Goal: Task Accomplishment & Management: Manage account settings

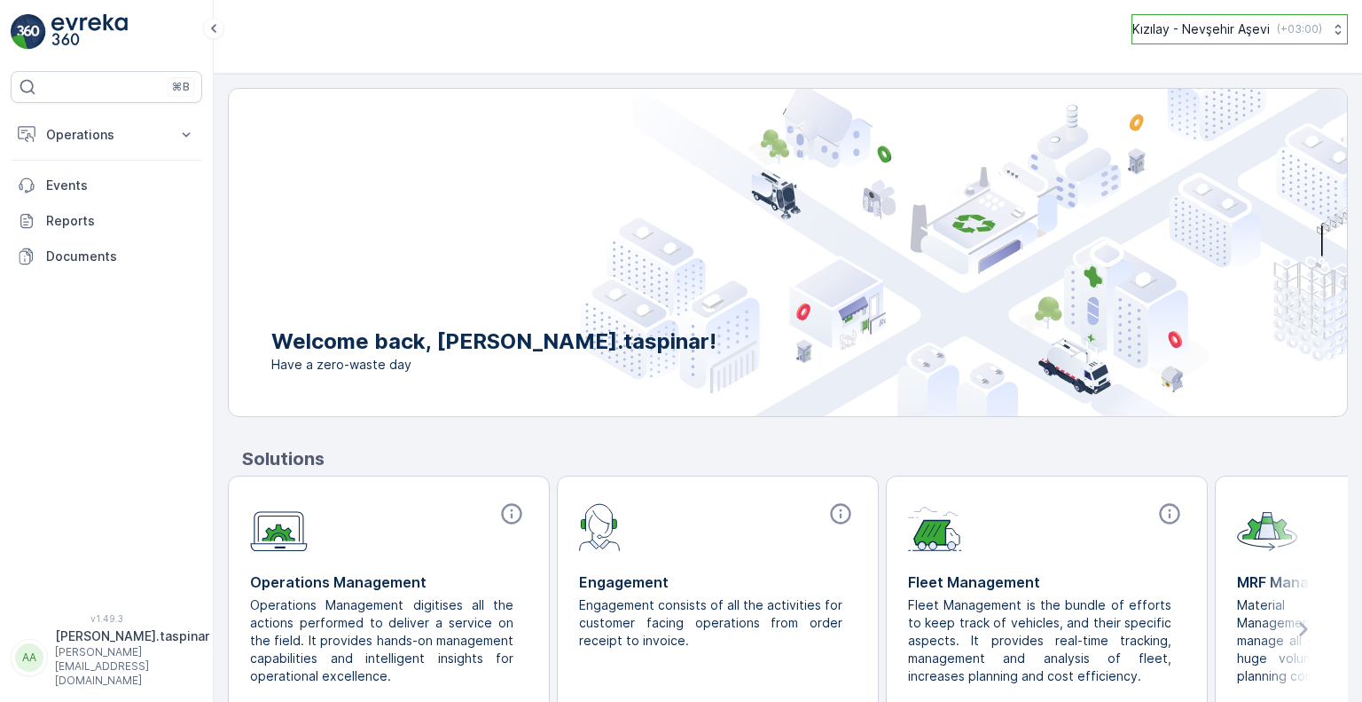
click at [1203, 28] on p "Kızılay - Nevşehir Aşevi" at bounding box center [1201, 29] width 137 height 18
click at [851, 46] on div "Kızılay - Nevşehir Aşevi ( +03:00 ) Kızılay - Nevşehir Aşevi Europe/Istanbul (+…" at bounding box center [788, 37] width 1149 height 74
click at [124, 141] on p "Operations" at bounding box center [106, 135] width 121 height 18
click at [82, 271] on p "Settings" at bounding box center [70, 264] width 51 height 18
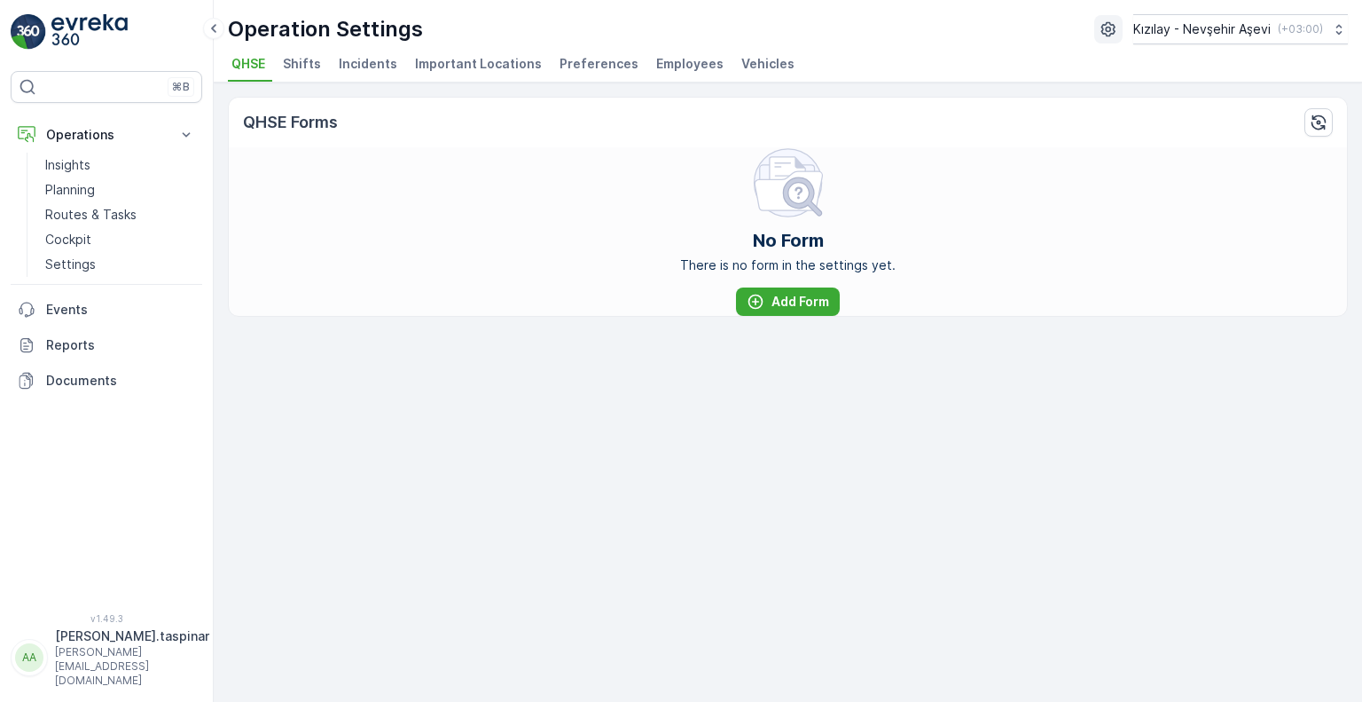
click at [1101, 33] on icon "button" at bounding box center [1109, 29] width 18 height 18
click at [1101, 34] on icon "button" at bounding box center [1109, 29] width 18 height 18
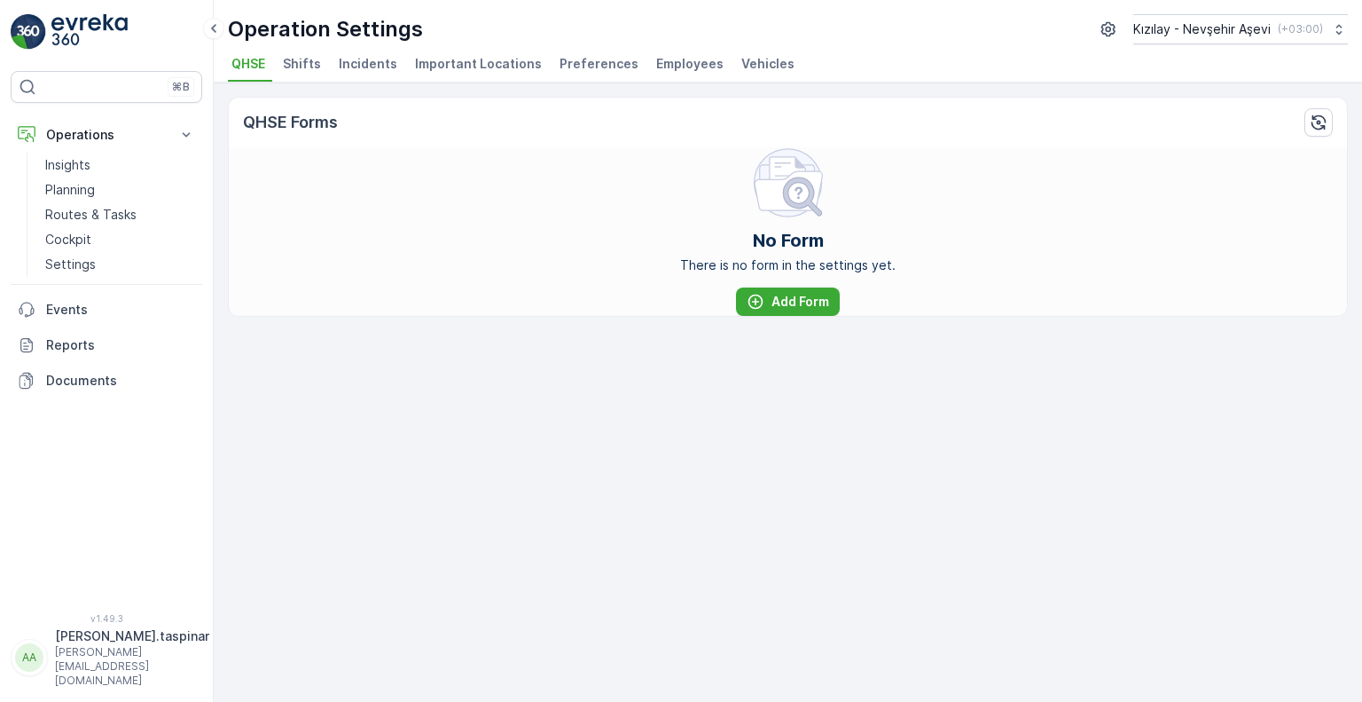
click at [1101, 34] on icon "button" at bounding box center [1109, 29] width 18 height 18
click at [303, 59] on span "Shifts" at bounding box center [302, 64] width 38 height 18
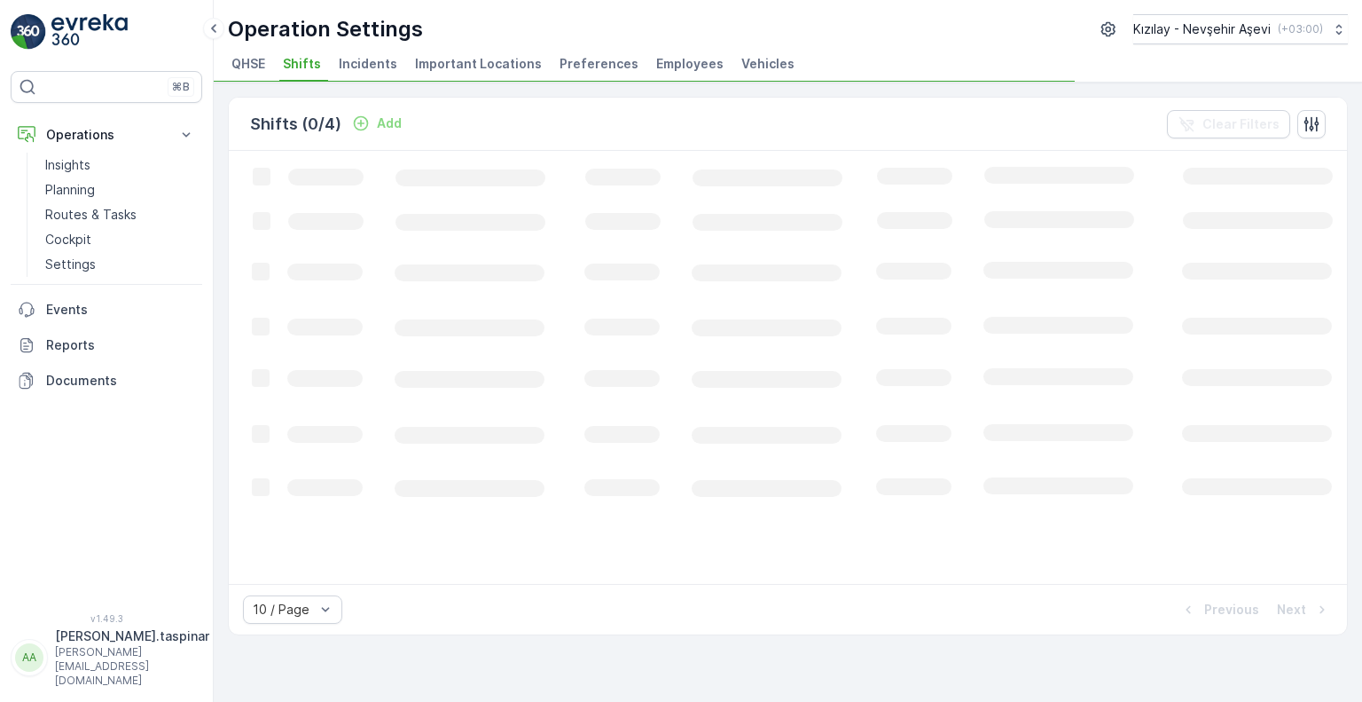
click at [368, 59] on span "Incidents" at bounding box center [368, 64] width 59 height 18
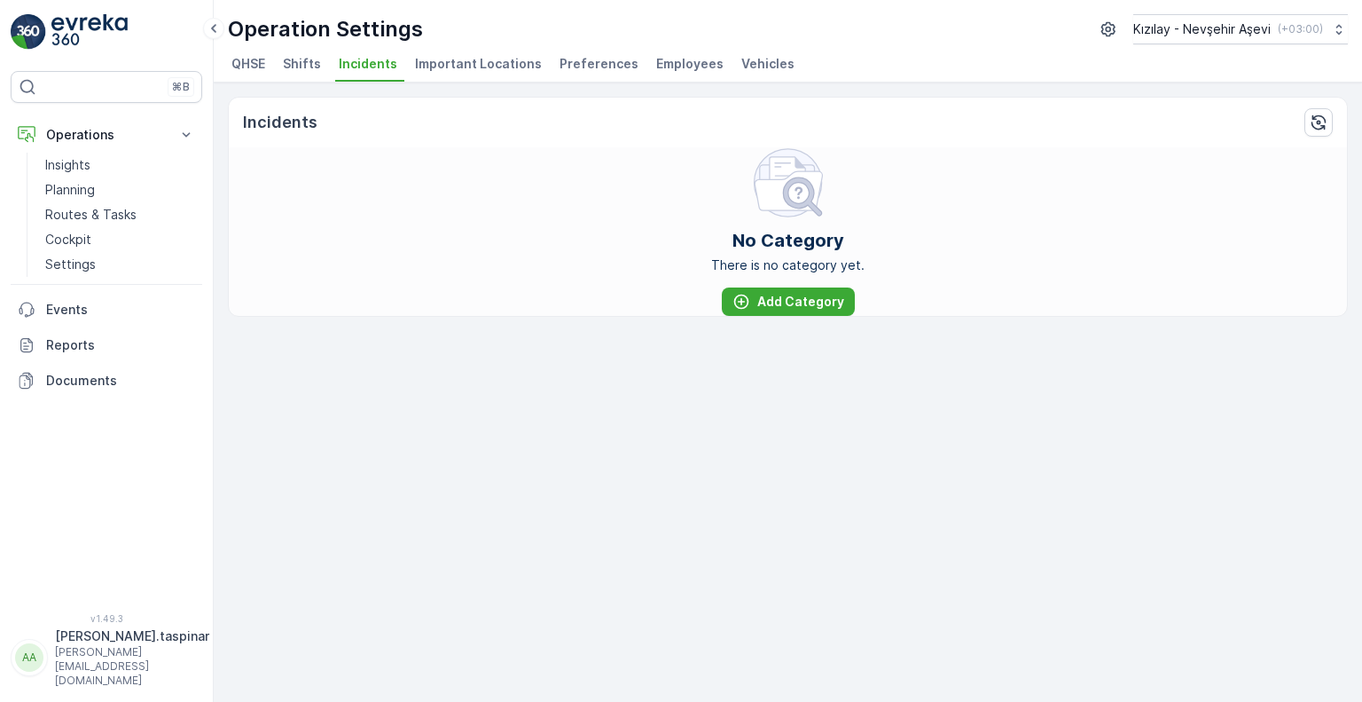
click at [124, 645] on p "[PERSON_NAME]" at bounding box center [132, 636] width 154 height 18
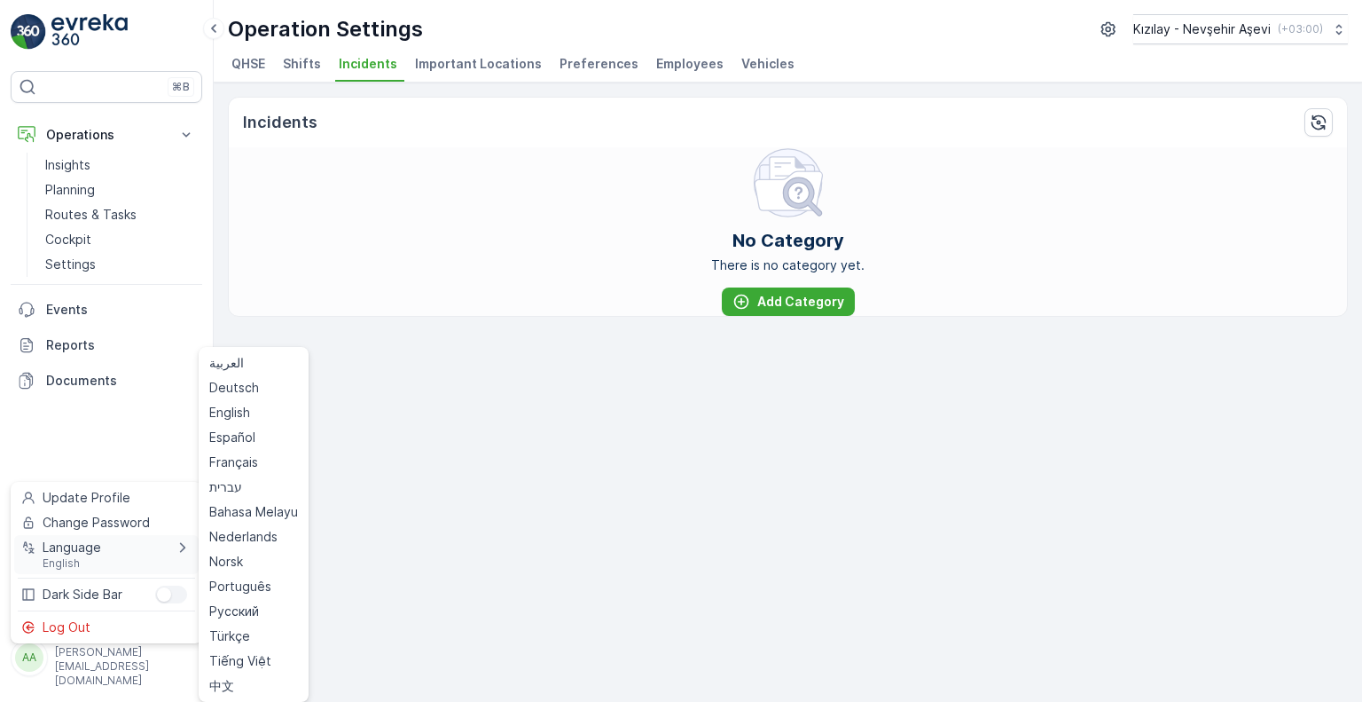
click at [79, 547] on span "Language" at bounding box center [72, 547] width 59 height 18
click at [238, 635] on span "Türkçe" at bounding box center [229, 636] width 41 height 18
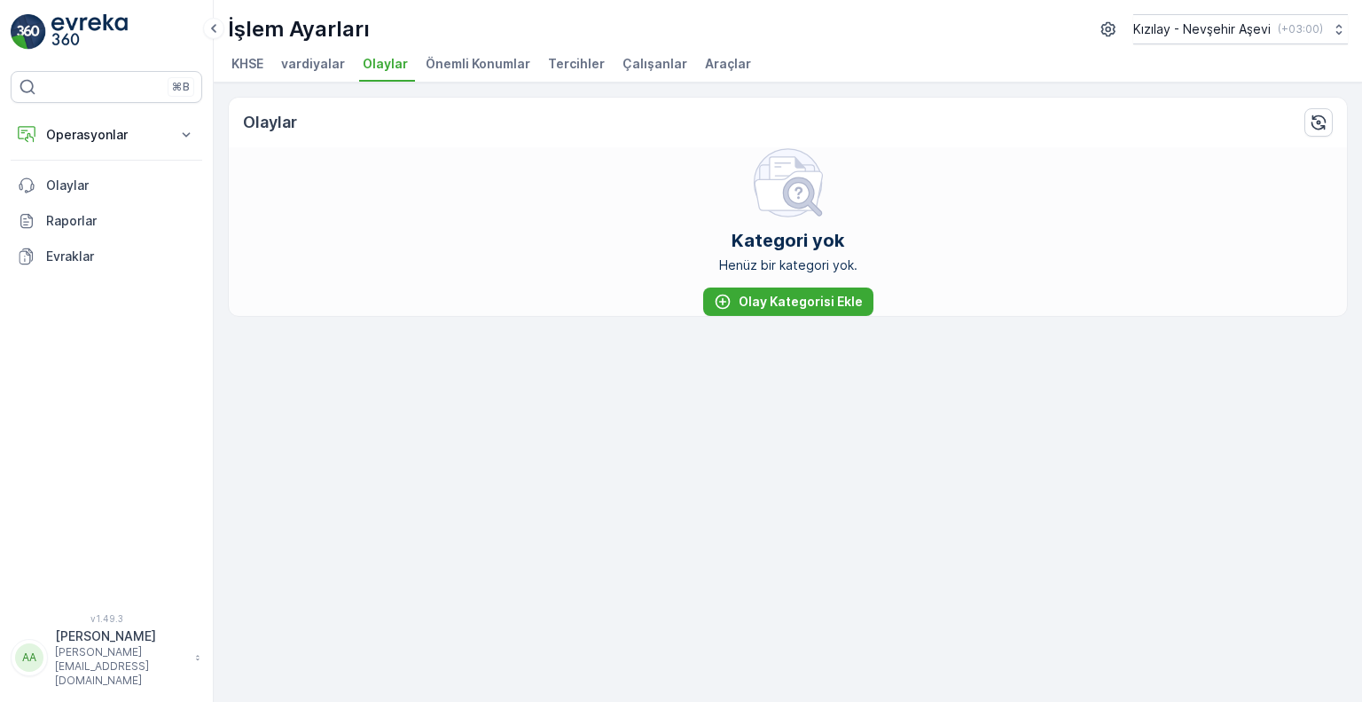
click at [535, 297] on div "Kategori yok Henüz bir kategori yok. Olay Kategorisi Ekle" at bounding box center [788, 231] width 1118 height 169
click at [60, 139] on p "Operasyonlar" at bounding box center [106, 135] width 121 height 18
click at [63, 165] on p "Insights" at bounding box center [67, 165] width 45 height 18
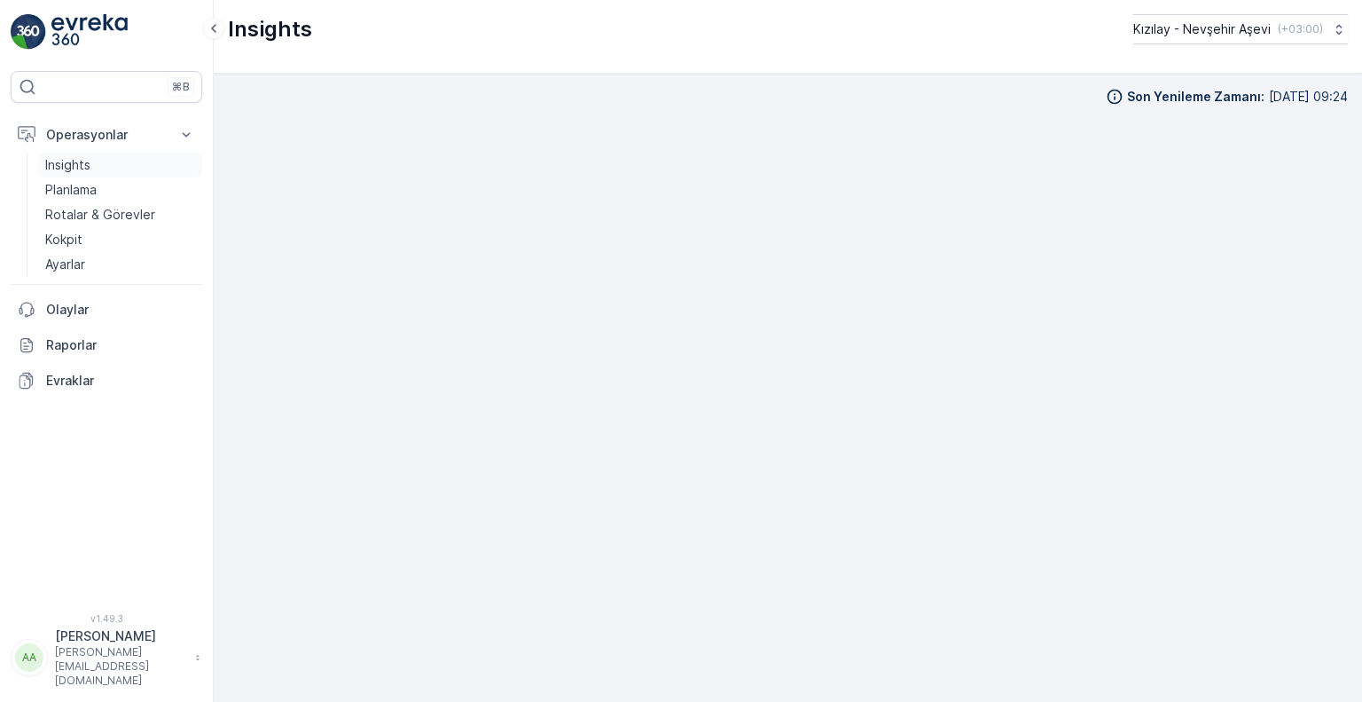
click at [86, 167] on p "Insights" at bounding box center [67, 165] width 45 height 18
click at [845, 43] on div "Insights Kızılay - Nevşehir Aşevi ( +03:00 )" at bounding box center [788, 29] width 1120 height 30
drag, startPoint x: 1352, startPoint y: 21, endPoint x: 1008, endPoint y: 45, distance: 344.1
click at [1023, 46] on div "Insights Kızılay - Nevşehir Aşevi ( +03:00 )" at bounding box center [788, 37] width 1149 height 74
click at [889, 35] on div "Insights Kızılay - Nevşehir Aşevi ( +03:00 )" at bounding box center [788, 29] width 1120 height 30
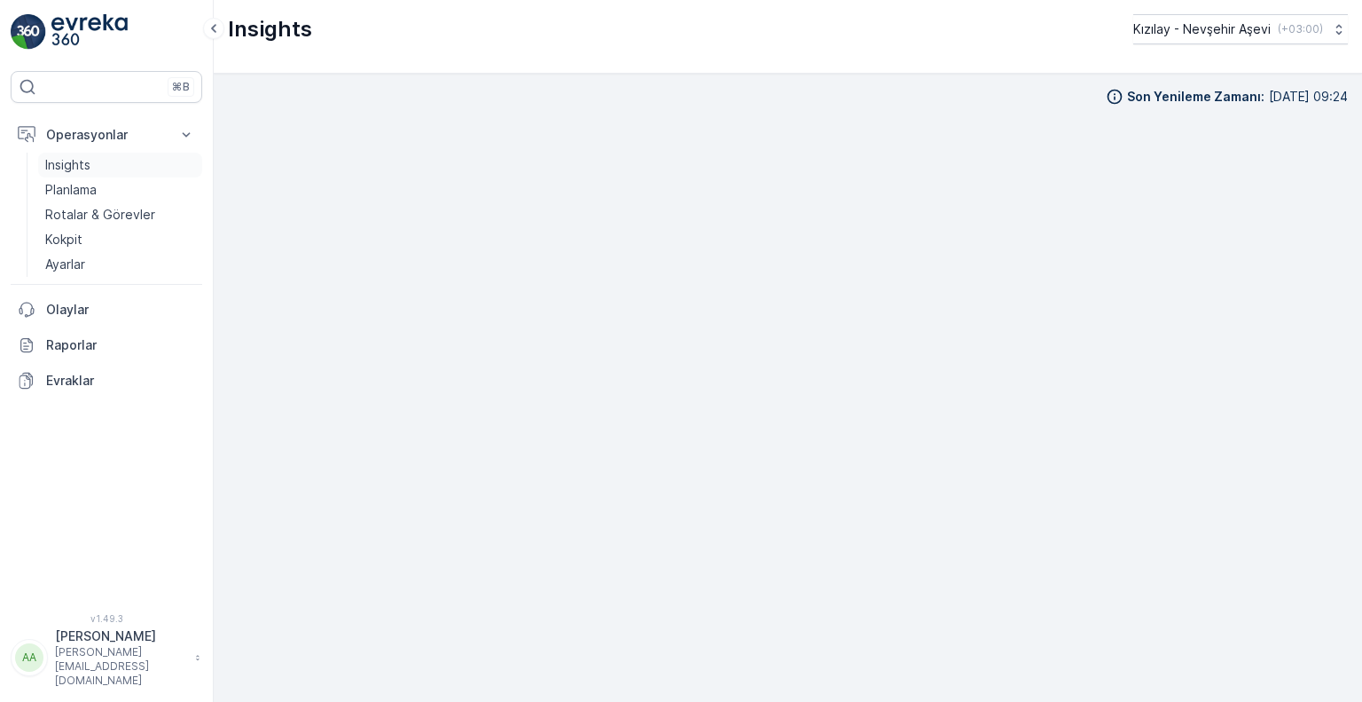
click at [74, 162] on p "Insights" at bounding box center [67, 165] width 45 height 18
click at [90, 159] on p "Insights" at bounding box center [67, 165] width 45 height 18
click at [97, 198] on p "Planlama" at bounding box center [70, 190] width 51 height 18
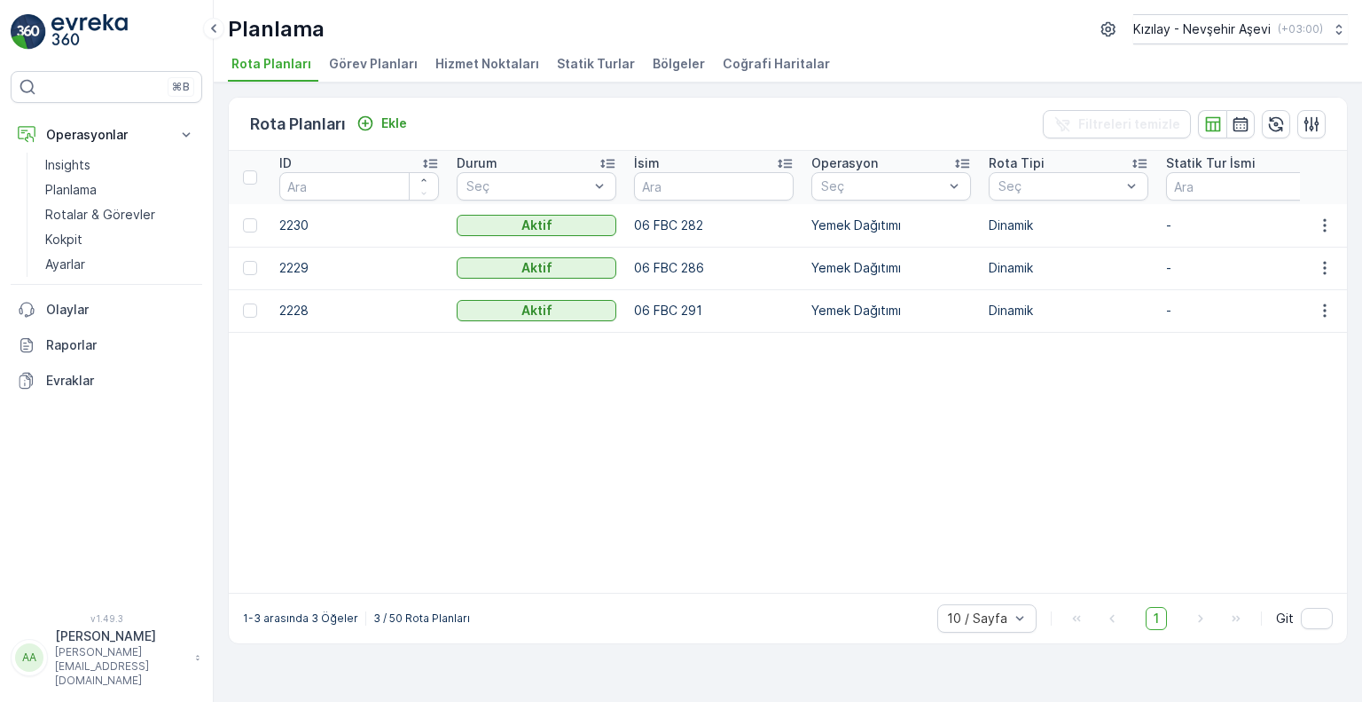
click at [419, 236] on td "2230" at bounding box center [359, 225] width 177 height 43
click at [1029, 219] on td "Dinamik" at bounding box center [1068, 225] width 177 height 43
click at [1078, 204] on td "Dinamik" at bounding box center [1068, 225] width 177 height 43
click at [1086, 193] on p "Seç" at bounding box center [1060, 186] width 122 height 18
click at [869, 329] on td "Yemek Dağıtımı" at bounding box center [891, 310] width 177 height 43
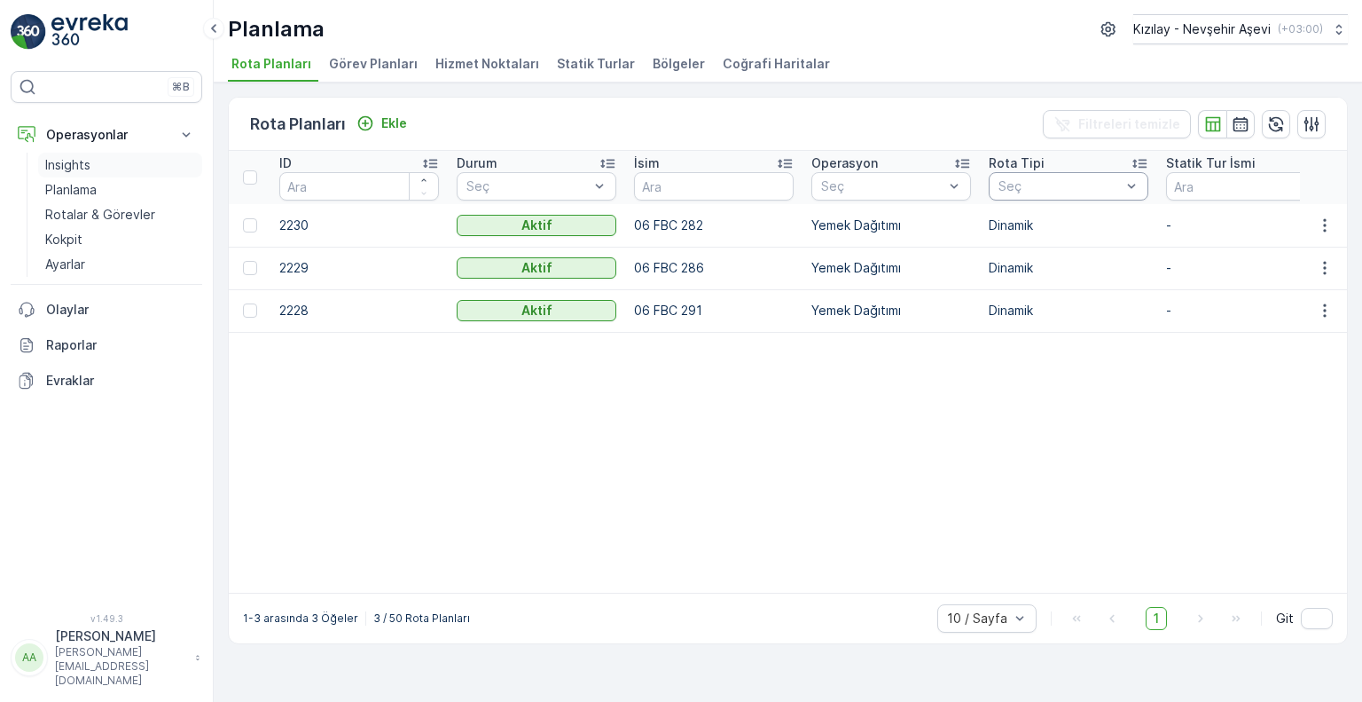
drag, startPoint x: 51, startPoint y: 152, endPoint x: 84, endPoint y: 169, distance: 37.3
click at [54, 155] on link "Insights" at bounding box center [120, 165] width 164 height 25
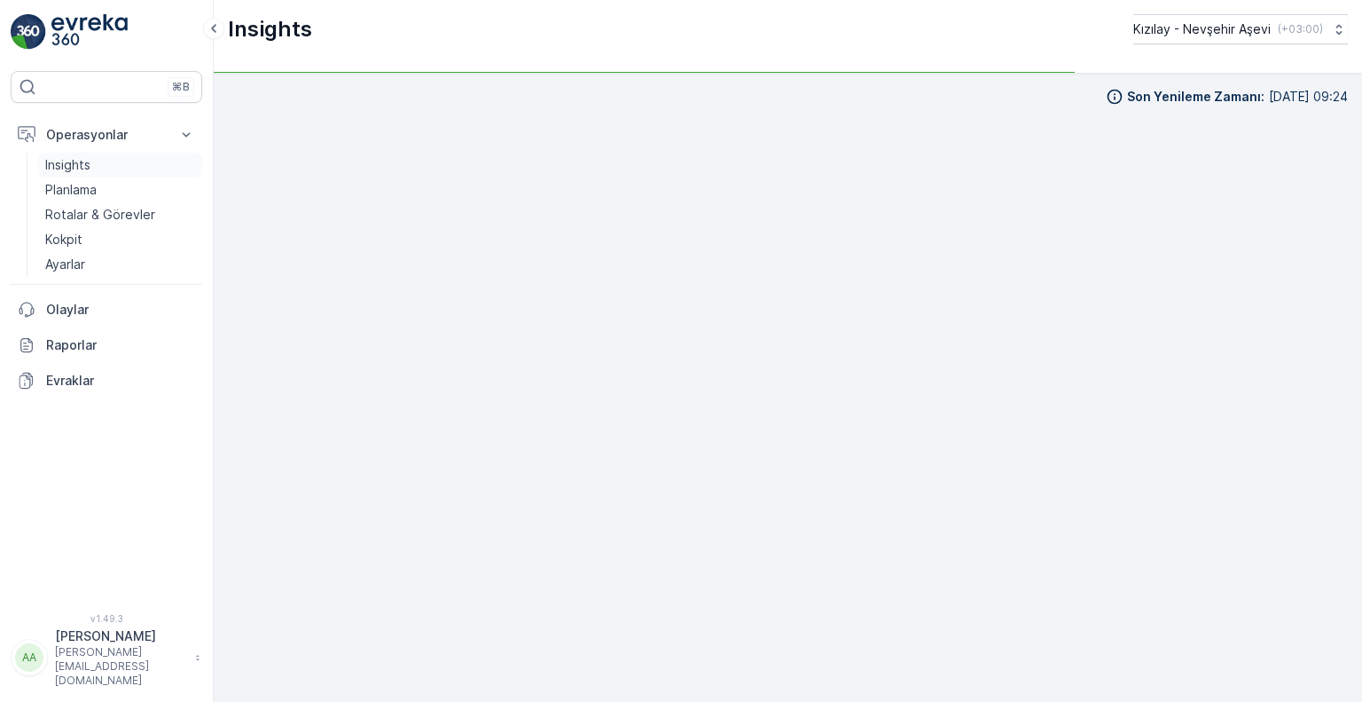
click at [85, 173] on p "Insights" at bounding box center [67, 165] width 45 height 18
click at [72, 173] on link "Insights" at bounding box center [120, 165] width 164 height 25
click at [77, 166] on p "Insights" at bounding box center [67, 165] width 45 height 18
click at [58, 161] on p "Insights" at bounding box center [67, 165] width 45 height 18
click at [74, 165] on p "Insights" at bounding box center [67, 165] width 45 height 18
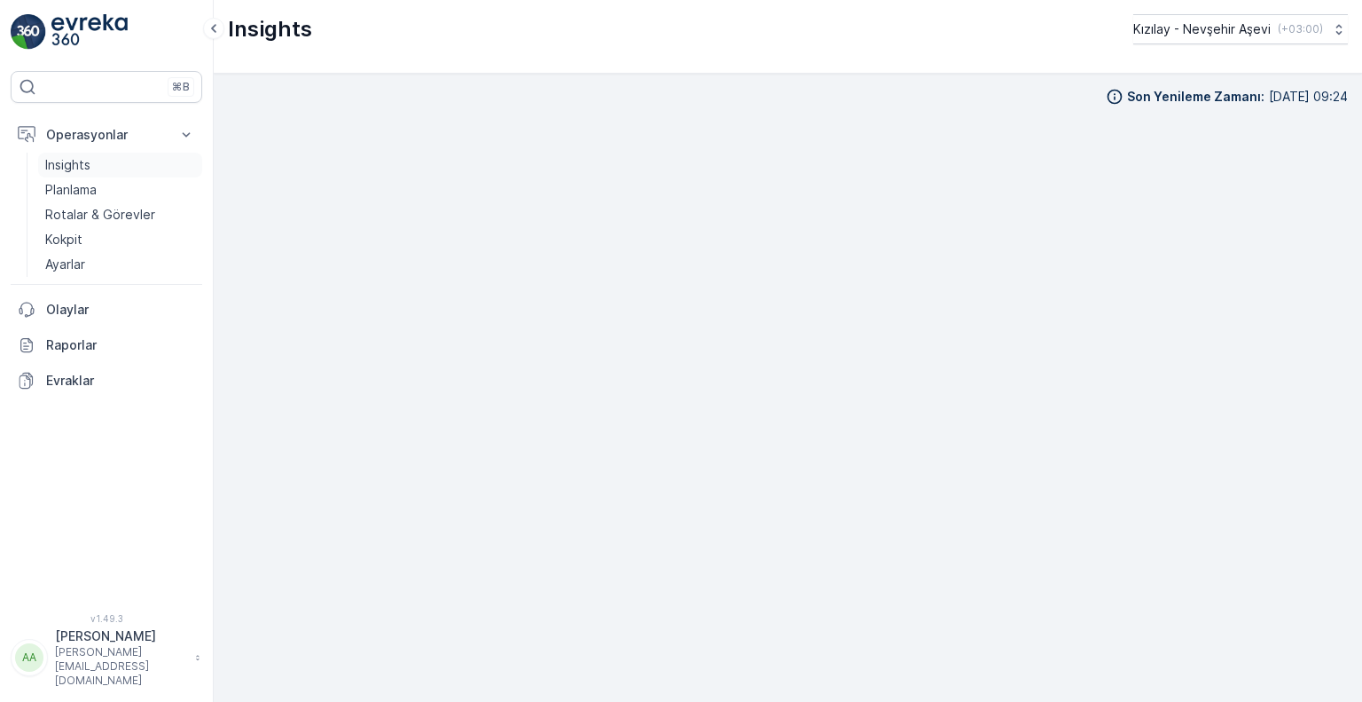
click at [99, 170] on link "Insights" at bounding box center [120, 165] width 164 height 25
click at [134, 168] on link "Insights" at bounding box center [120, 165] width 164 height 25
click at [161, 164] on link "Insights" at bounding box center [120, 165] width 164 height 25
click at [178, 163] on link "Insights" at bounding box center [120, 165] width 164 height 25
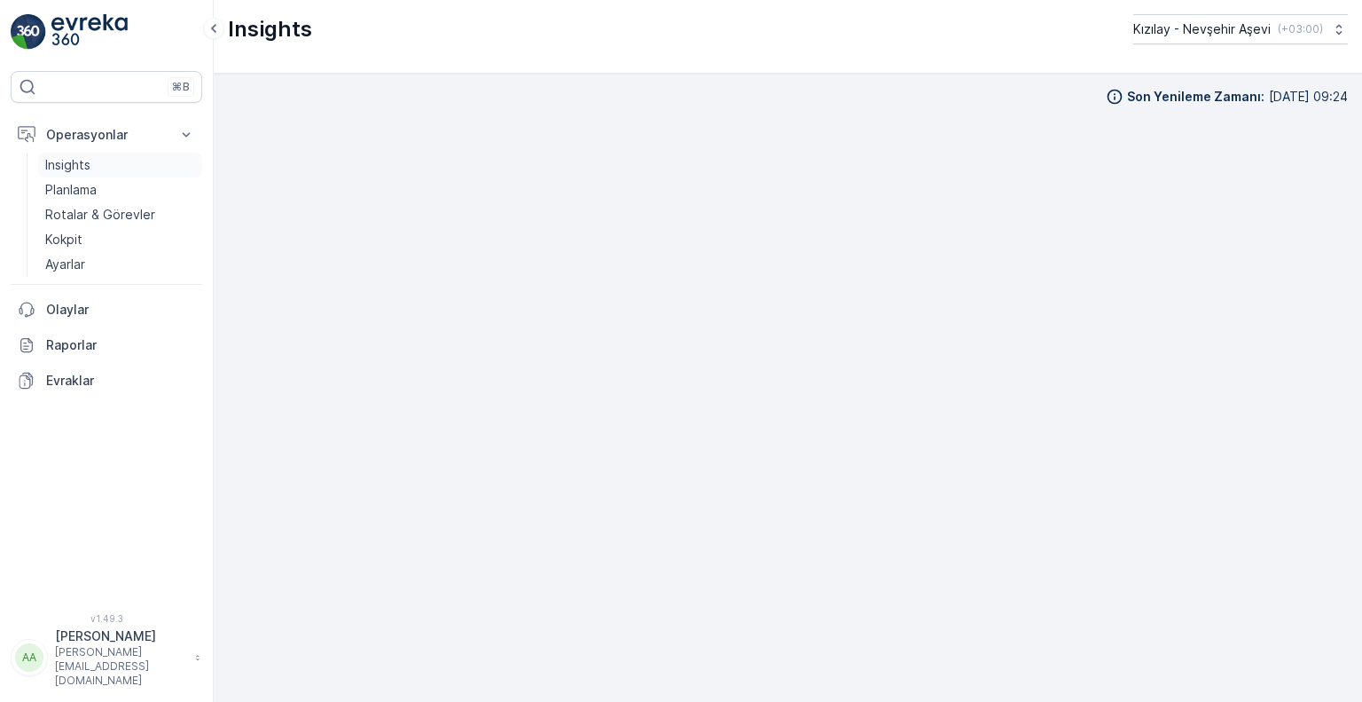
click at [178, 163] on link "Insights" at bounding box center [120, 165] width 164 height 25
click at [167, 194] on link "Planlama" at bounding box center [120, 189] width 164 height 25
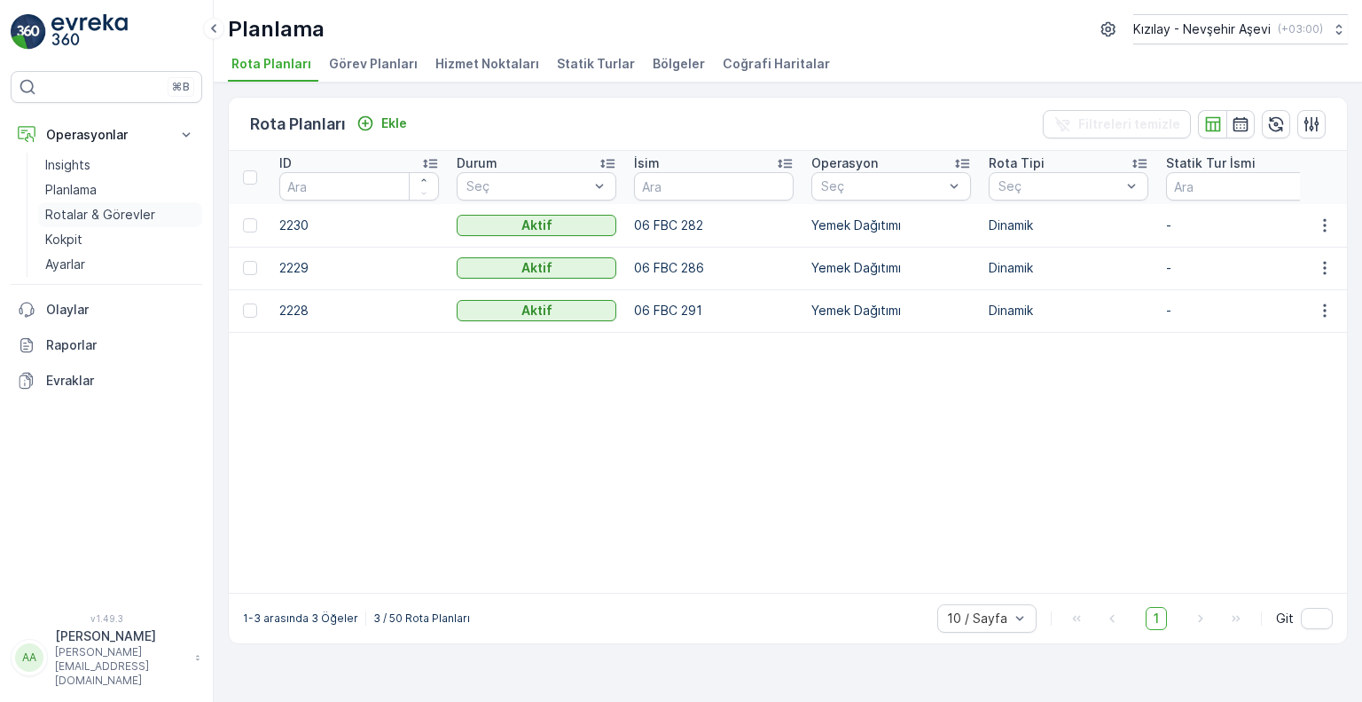
click at [156, 216] on link "Rotalar & Görevler" at bounding box center [120, 214] width 164 height 25
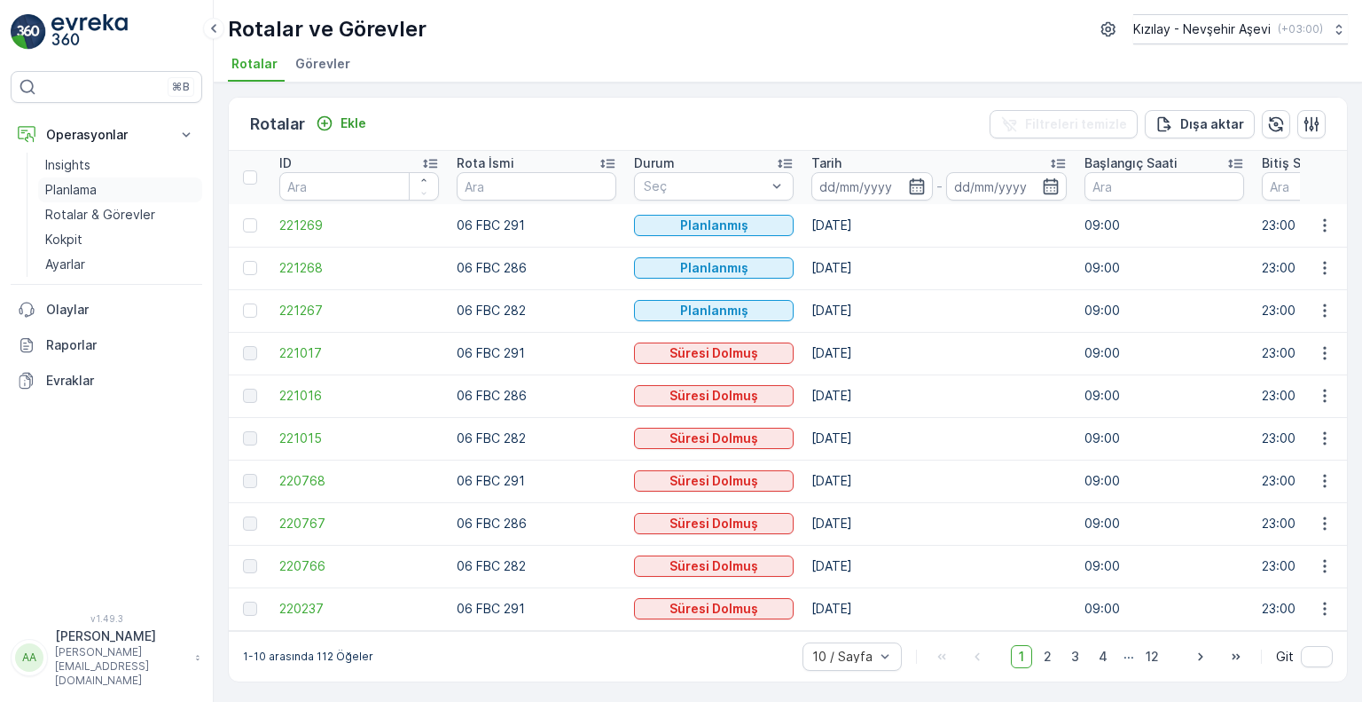
click at [147, 192] on link "Planlama" at bounding box center [120, 189] width 164 height 25
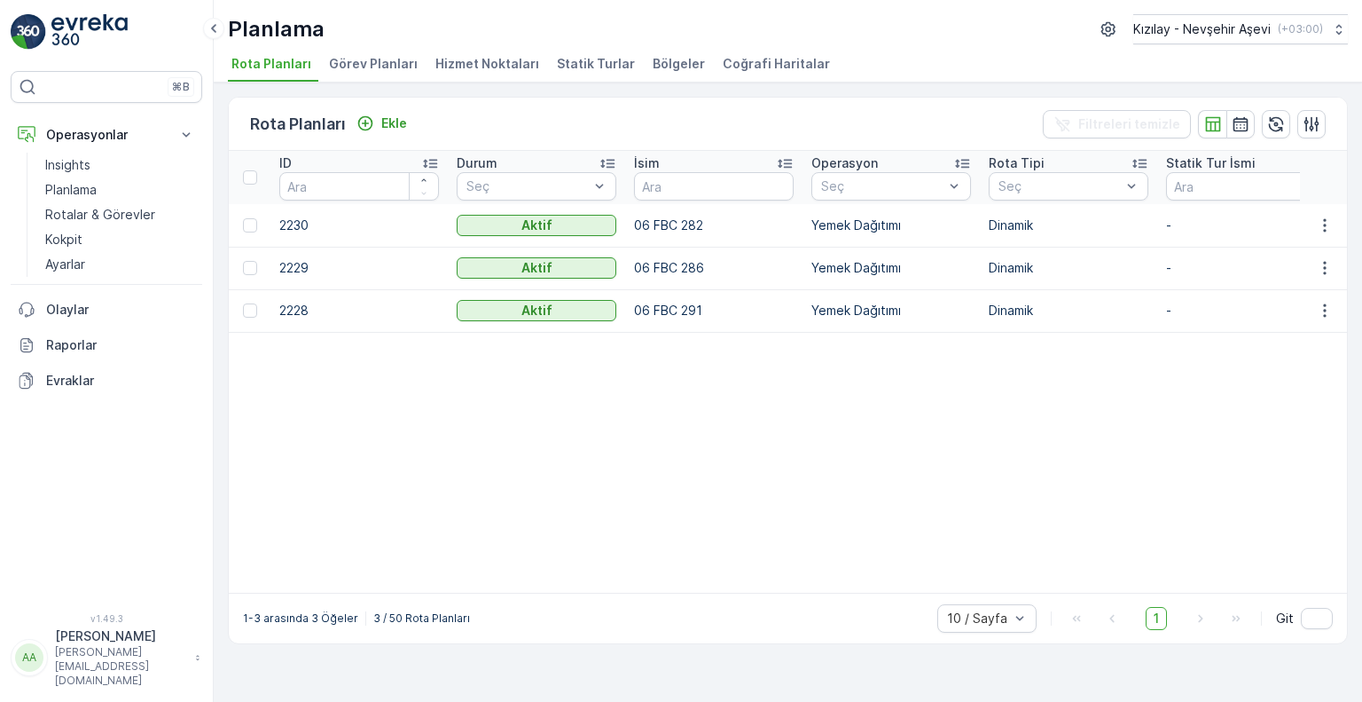
click at [330, 237] on td "2230" at bounding box center [359, 225] width 177 height 43
click at [342, 273] on td "2229" at bounding box center [359, 268] width 177 height 43
click at [341, 305] on td "2228" at bounding box center [359, 310] width 177 height 43
click at [117, 210] on p "Rotalar & Görevler" at bounding box center [100, 215] width 110 height 18
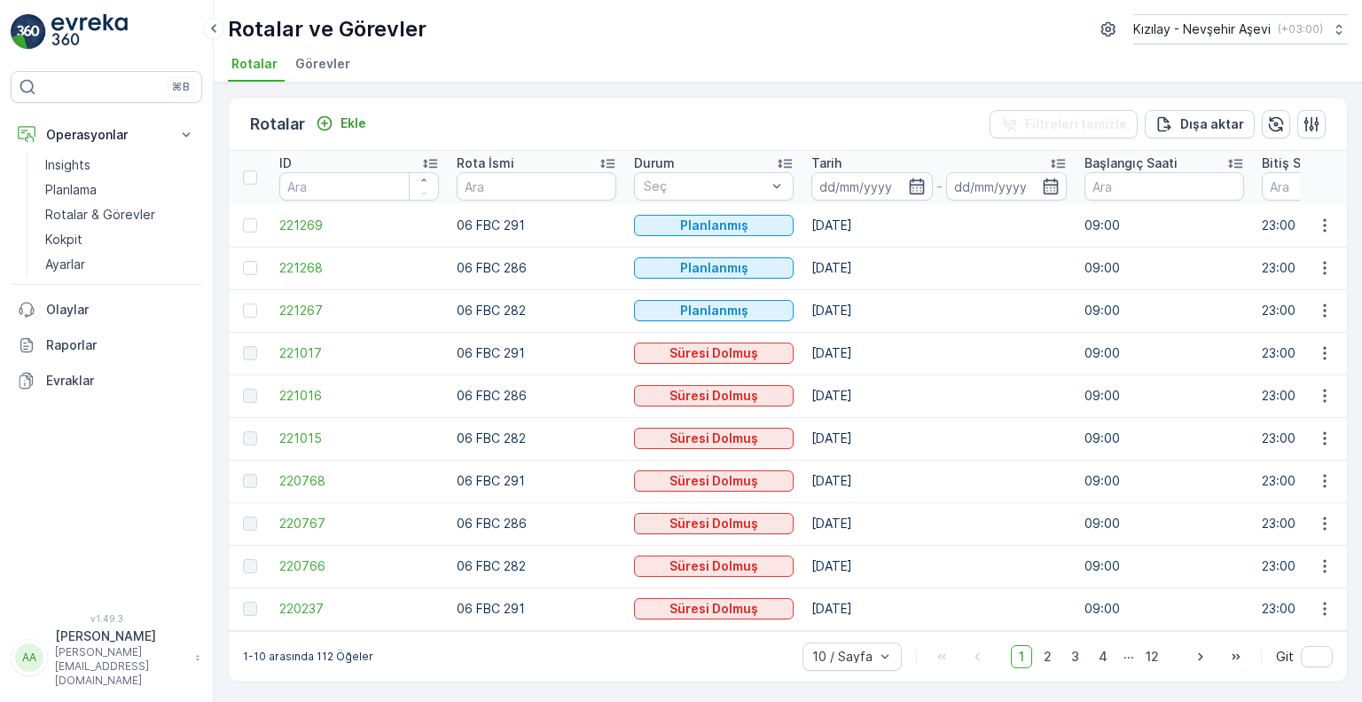
scroll to position [1, 0]
click at [60, 237] on p "Kokpit" at bounding box center [63, 240] width 37 height 18
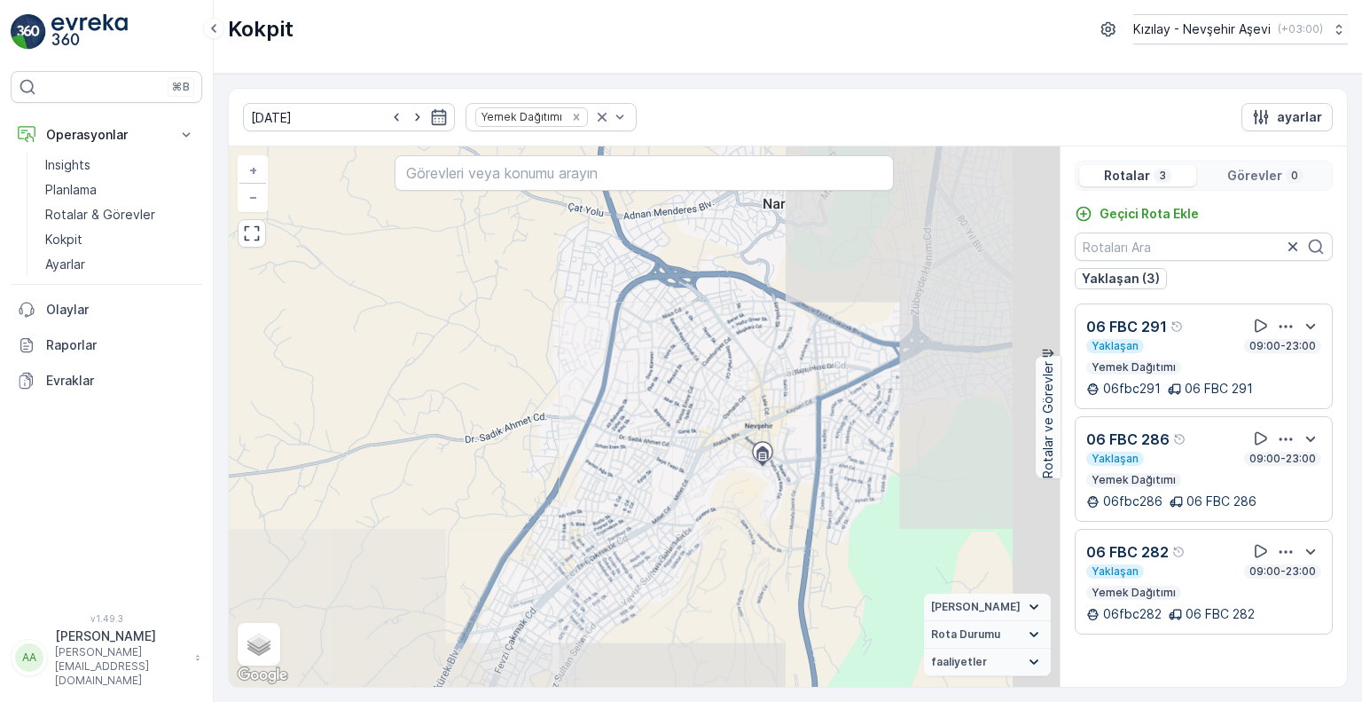
drag, startPoint x: 842, startPoint y: 480, endPoint x: 782, endPoint y: 467, distance: 60.7
click at [782, 467] on div "Başlangıç/Bitiş Noktası + − Uydu Yol haritası Arazi Karışık Leaflet Klavye kısa…" at bounding box center [644, 416] width 831 height 540
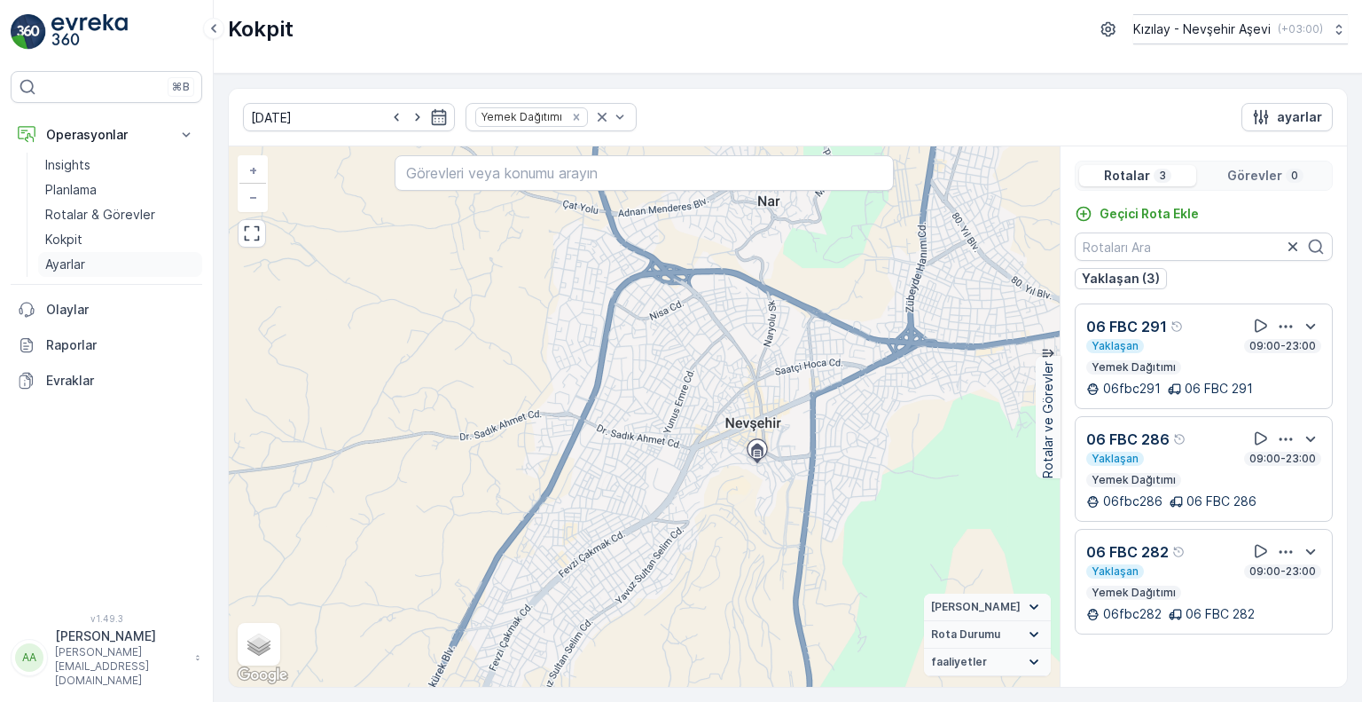
click at [82, 263] on p "Ayarlar" at bounding box center [65, 264] width 40 height 18
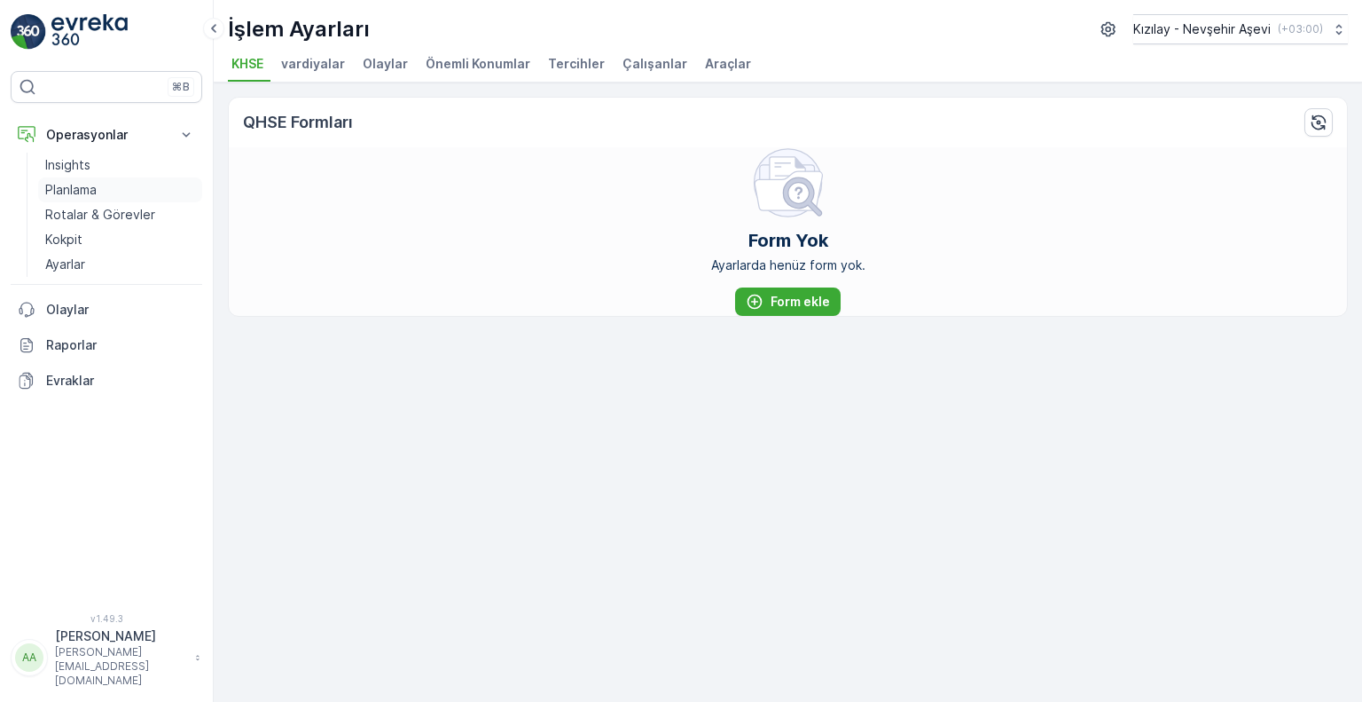
click at [72, 188] on p "Planlama" at bounding box center [70, 190] width 51 height 18
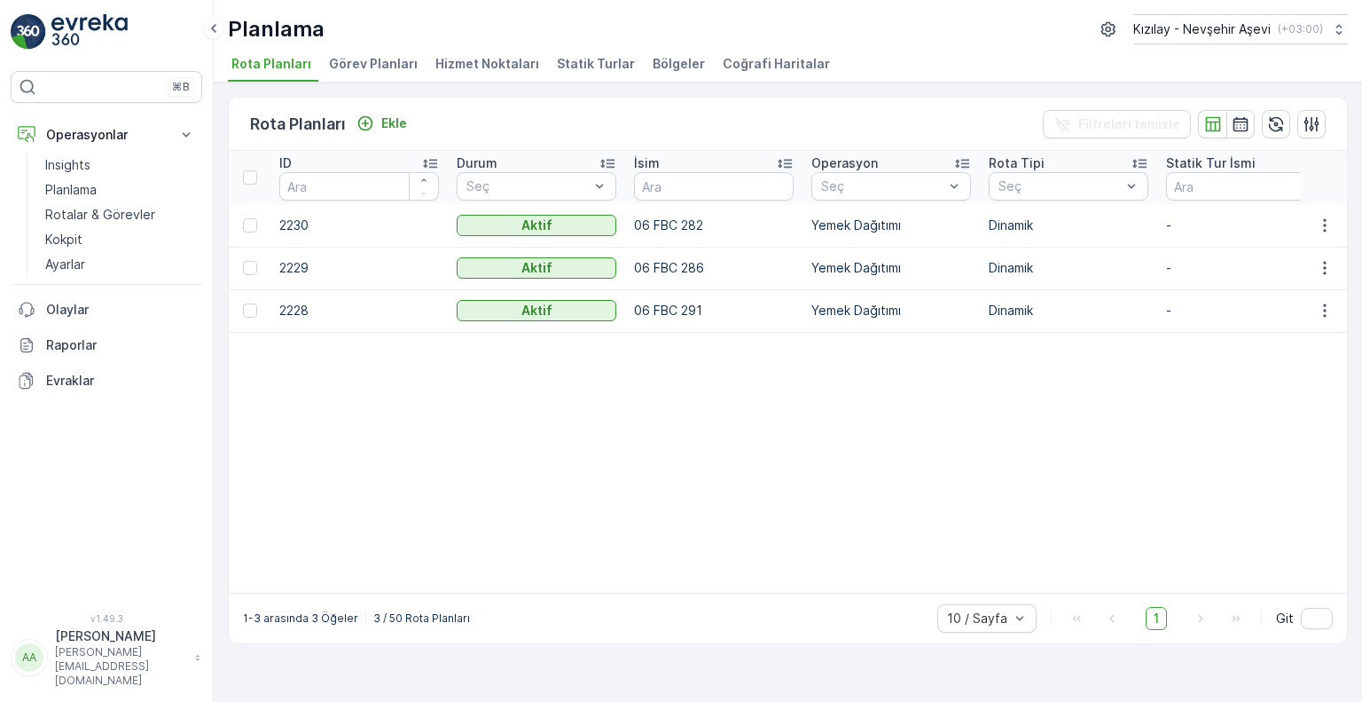
click at [653, 61] on span "Bölgeler" at bounding box center [679, 64] width 52 height 18
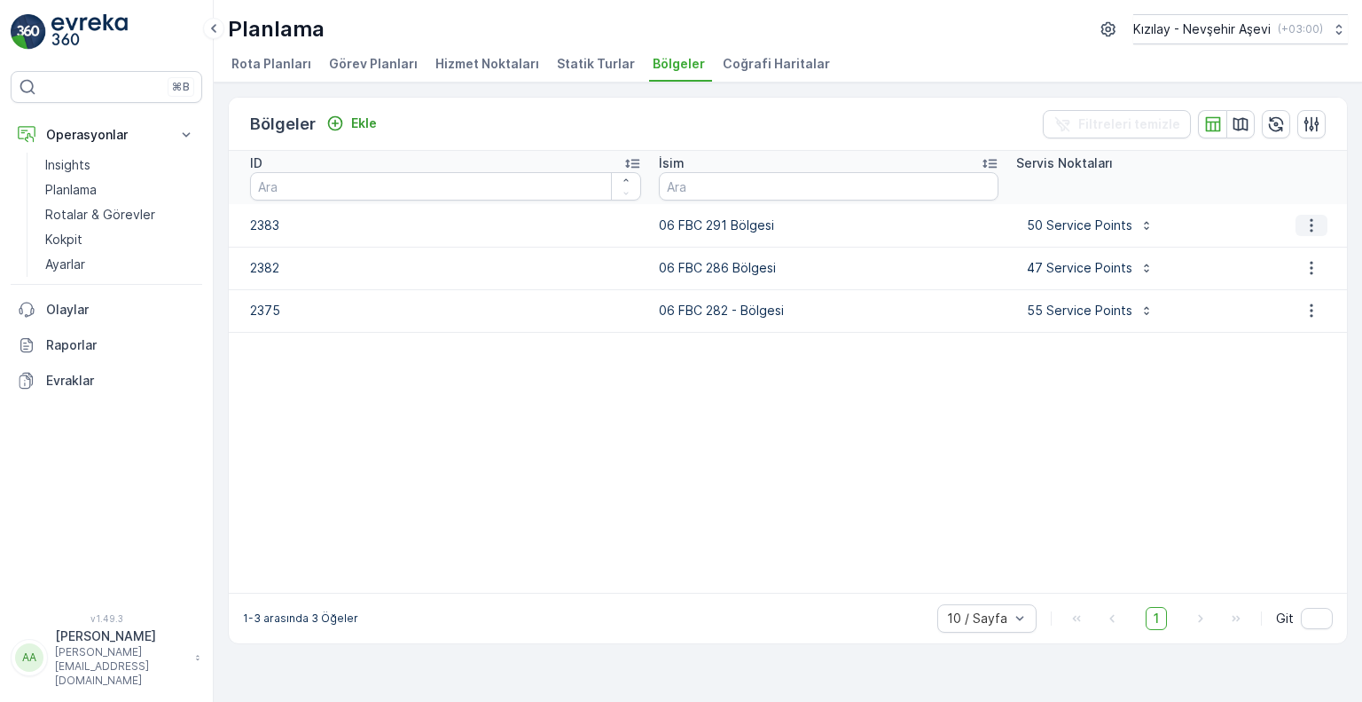
click at [1306, 216] on icon "button" at bounding box center [1312, 225] width 18 height 18
click at [1329, 251] on span "Bölgeyi düzenle" at bounding box center [1307, 250] width 96 height 18
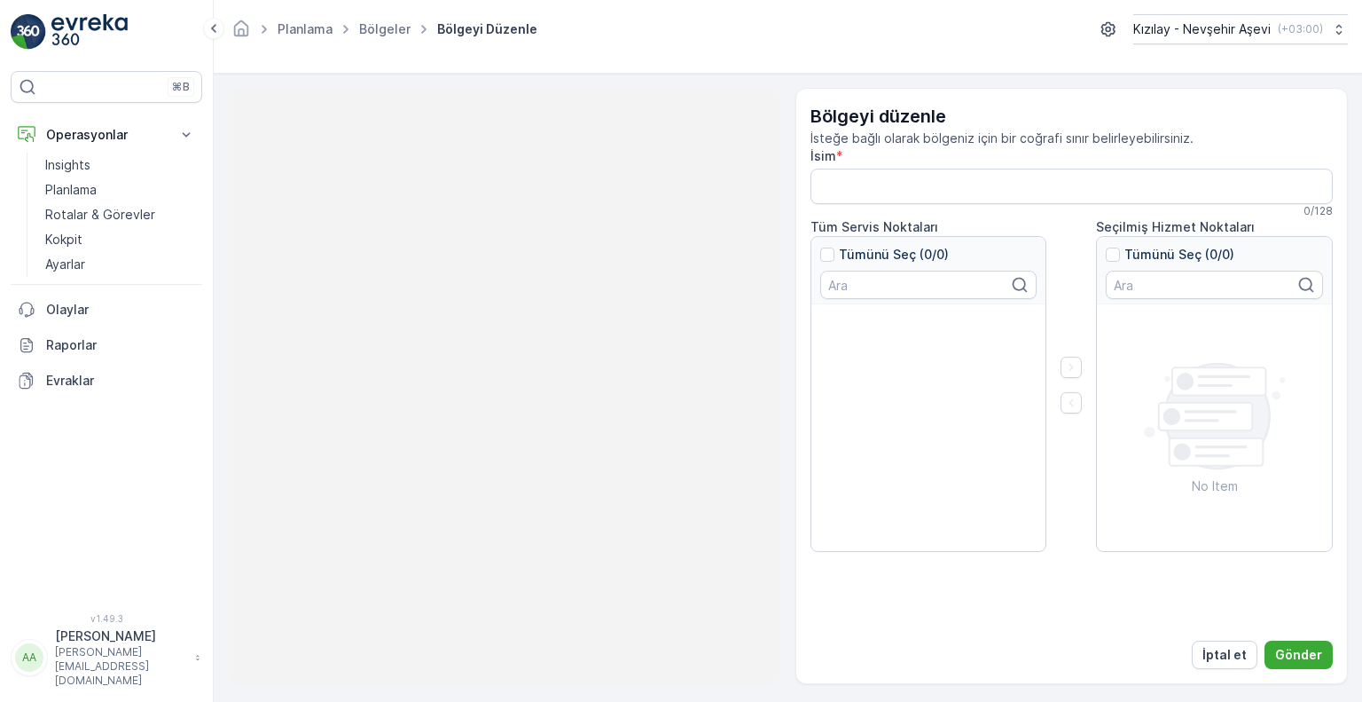
type input "06 FBC 291 Bölgesi"
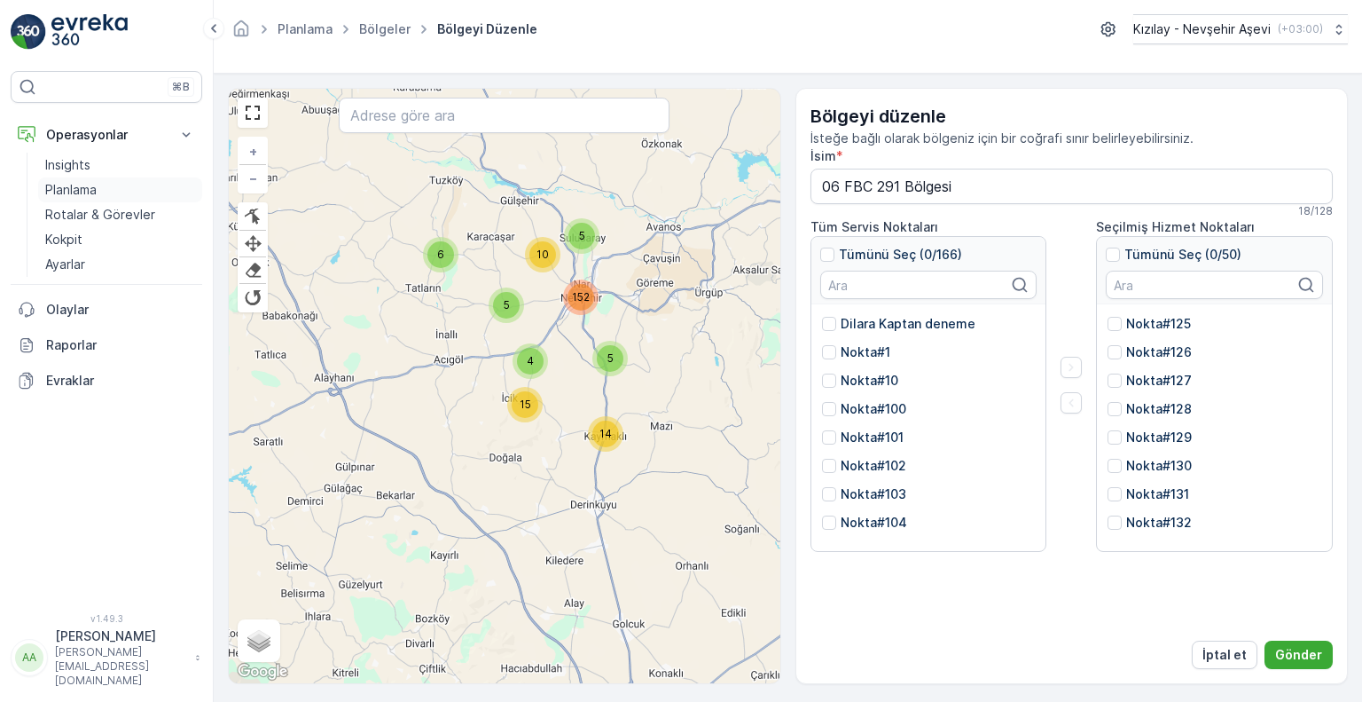
click at [122, 192] on link "Planlama" at bounding box center [120, 189] width 164 height 25
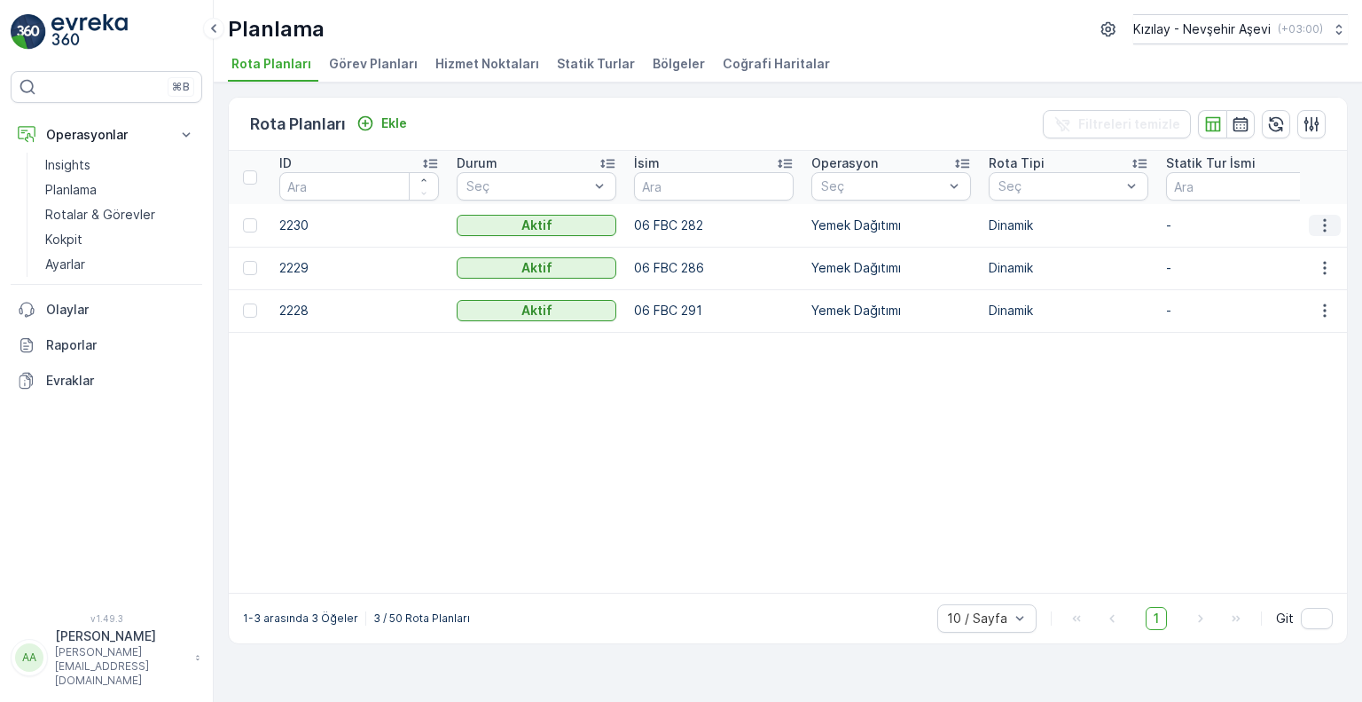
click at [1323, 223] on icon "button" at bounding box center [1325, 225] width 18 height 18
click at [1274, 278] on div "Sil" at bounding box center [1293, 283] width 136 height 25
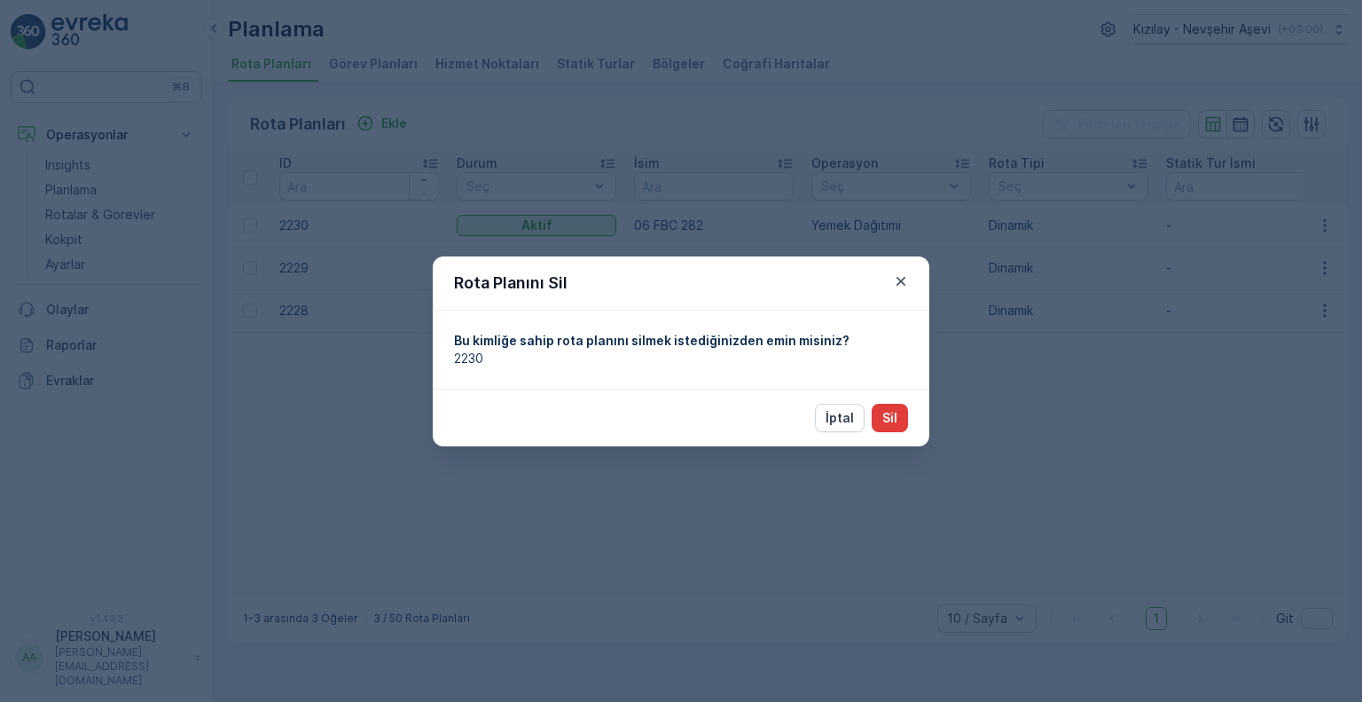
click at [882, 421] on p "Sil" at bounding box center [889, 418] width 15 height 18
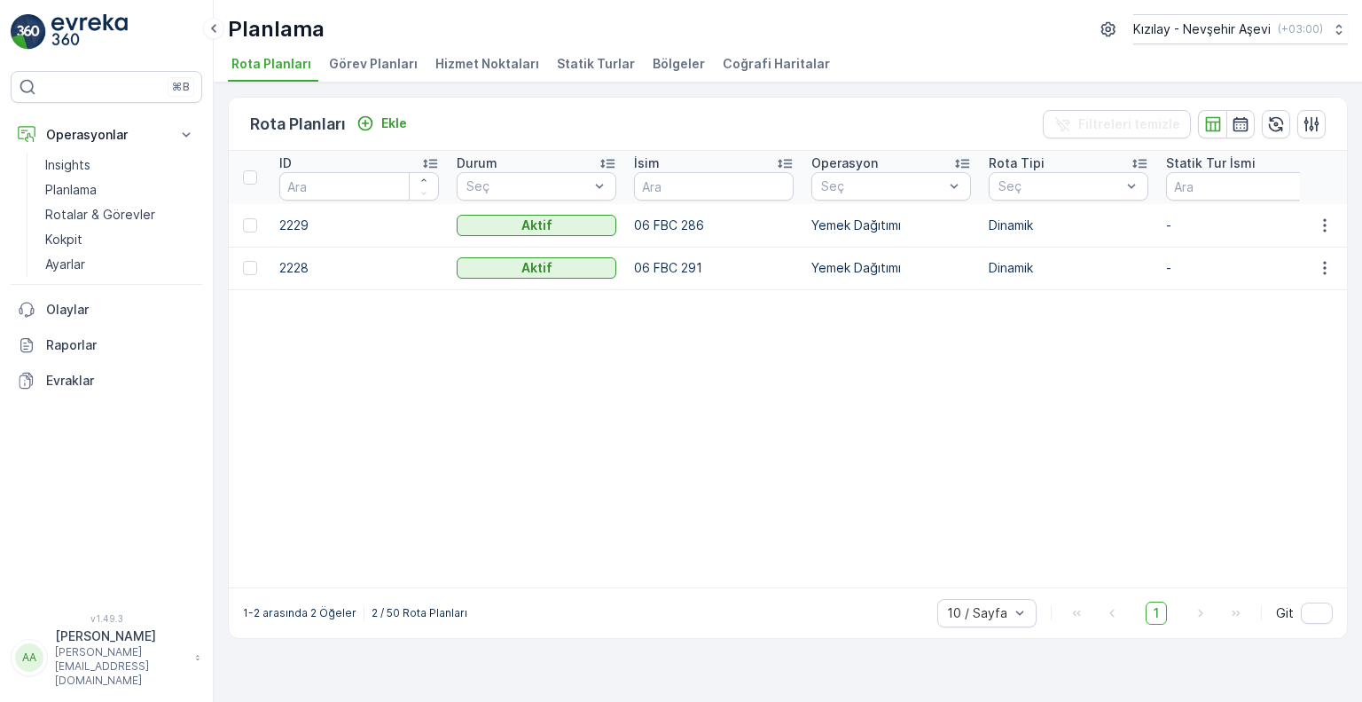
click at [1330, 231] on icon "button" at bounding box center [1325, 225] width 18 height 18
click at [1324, 230] on icon "button" at bounding box center [1324, 224] width 3 height 13
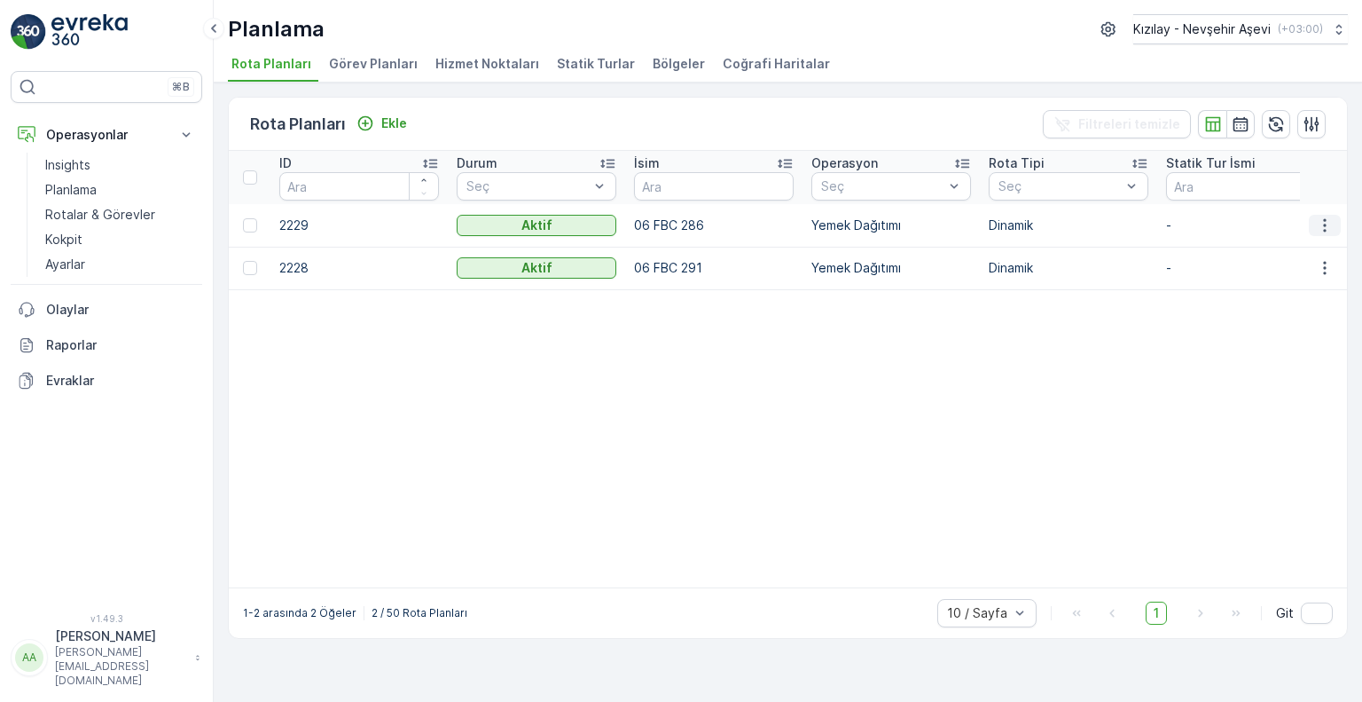
click at [1322, 219] on icon "button" at bounding box center [1325, 225] width 18 height 18
click at [1322, 218] on icon "button" at bounding box center [1325, 225] width 18 height 18
click at [1324, 231] on icon "button" at bounding box center [1325, 225] width 18 height 18
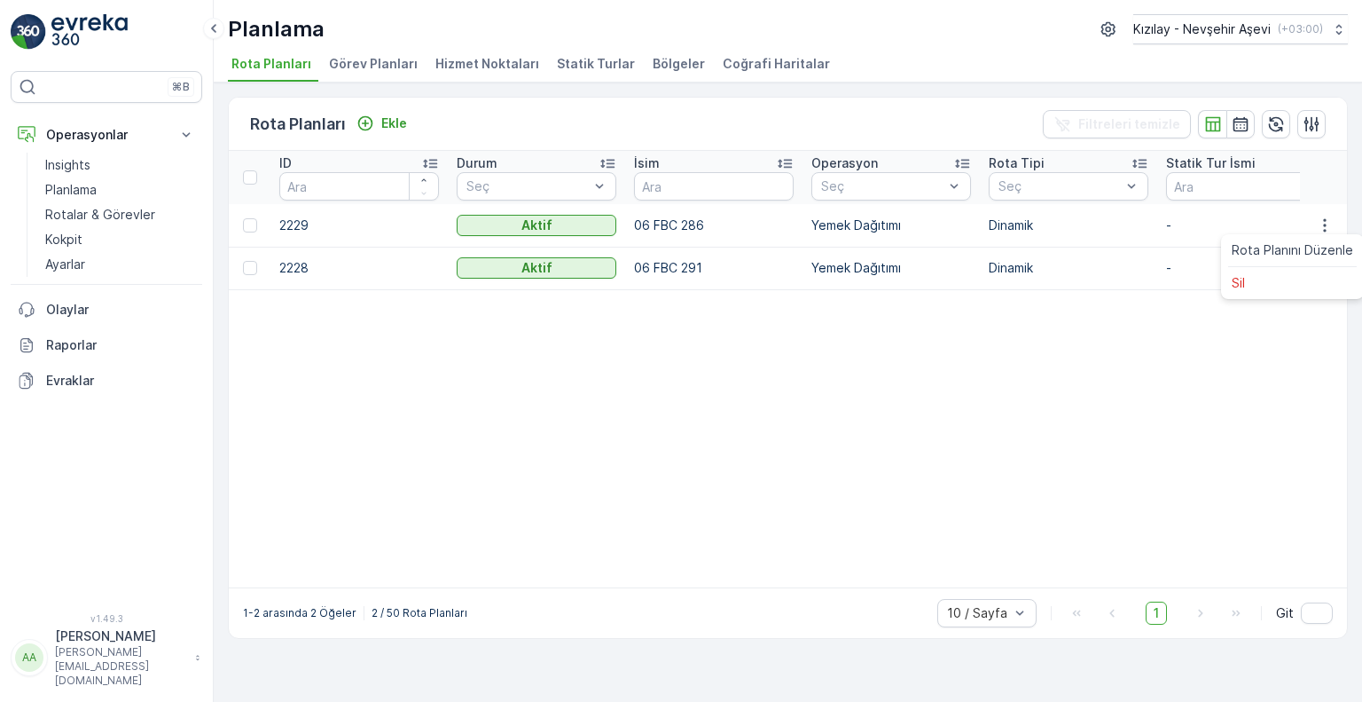
click at [1328, 217] on icon "button" at bounding box center [1325, 225] width 18 height 18
click at [685, 230] on td "06 FBC 286" at bounding box center [713, 225] width 177 height 43
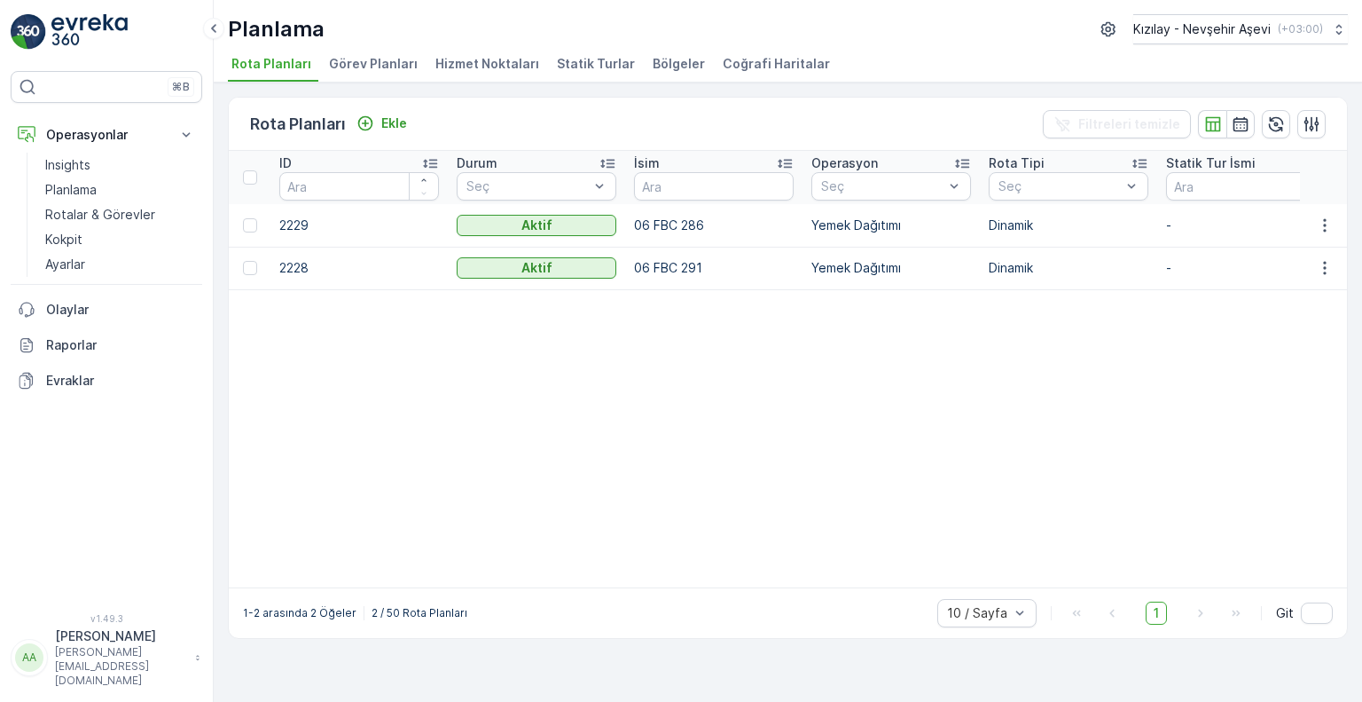
click at [735, 256] on td "06 FBC 291" at bounding box center [713, 268] width 177 height 43
click at [344, 68] on span "Görev Planları" at bounding box center [373, 64] width 89 height 18
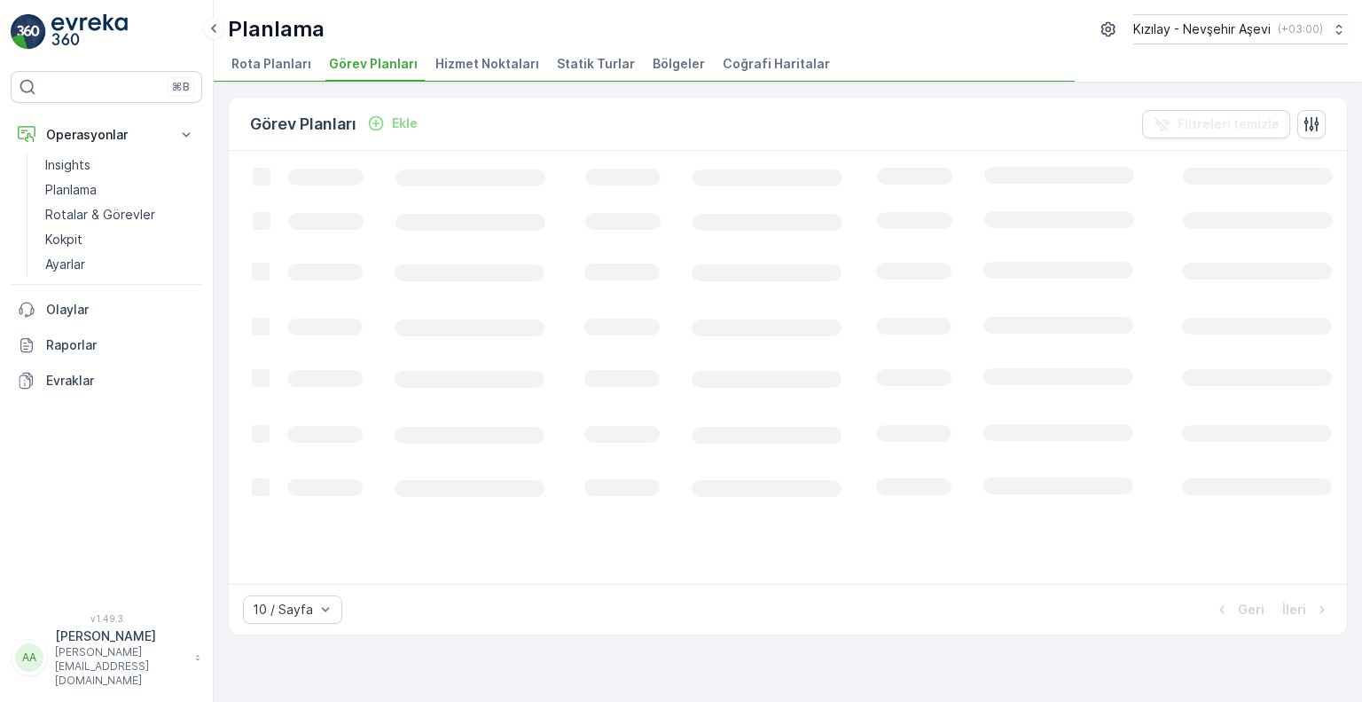
click at [269, 74] on li "Rota Planları" at bounding box center [273, 66] width 90 height 30
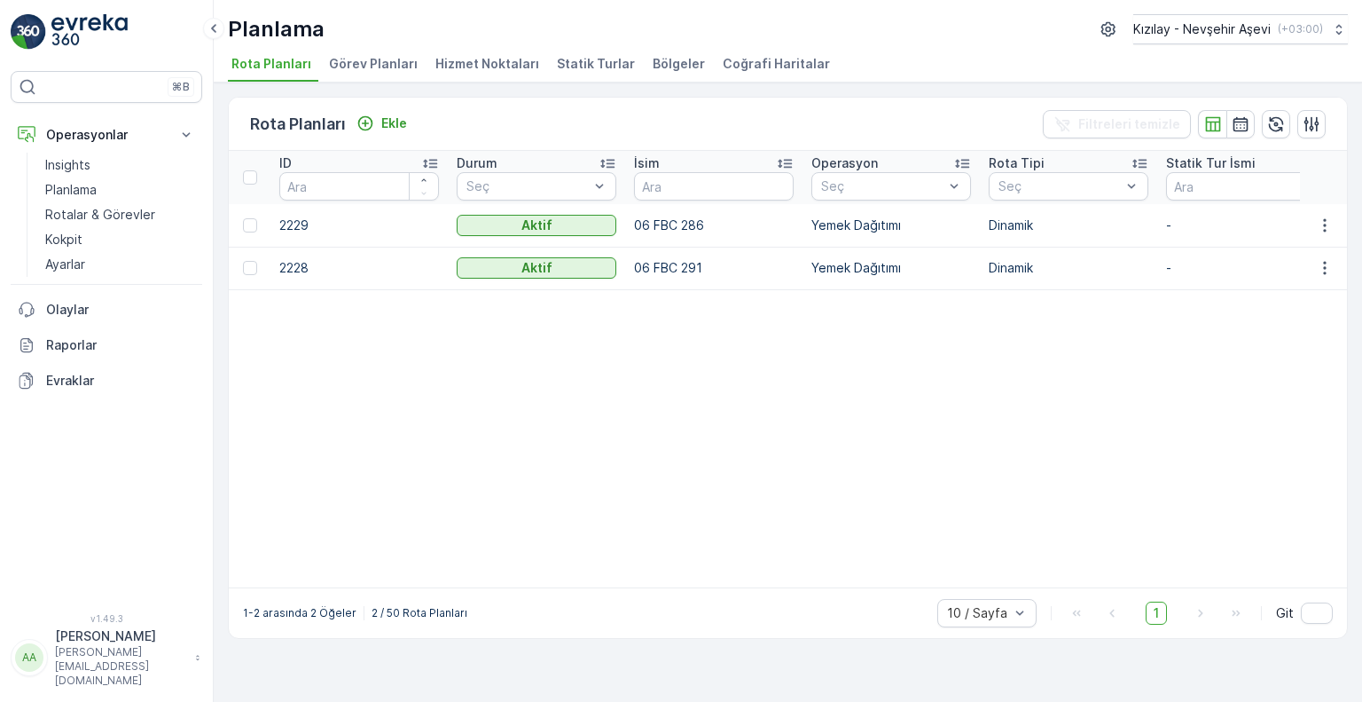
click at [348, 70] on span "Görev Planları" at bounding box center [373, 64] width 89 height 18
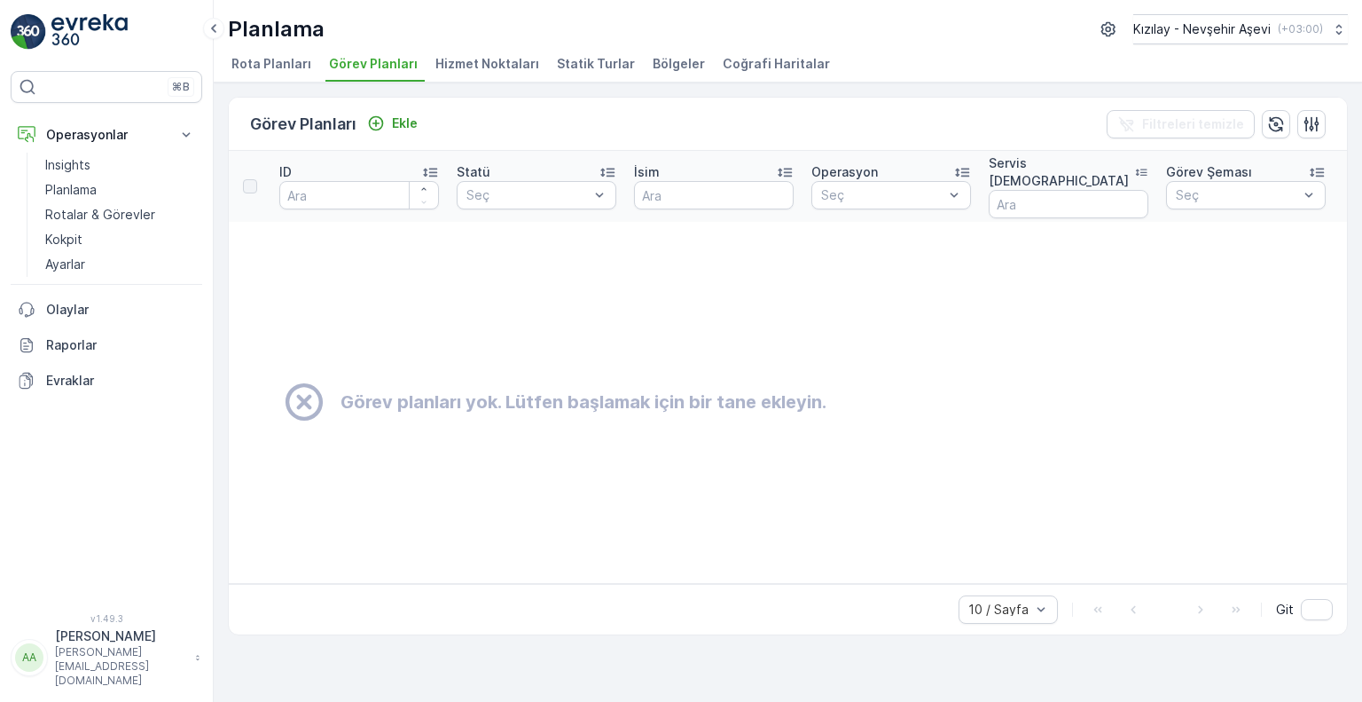
click at [276, 60] on span "Rota Planları" at bounding box center [271, 64] width 80 height 18
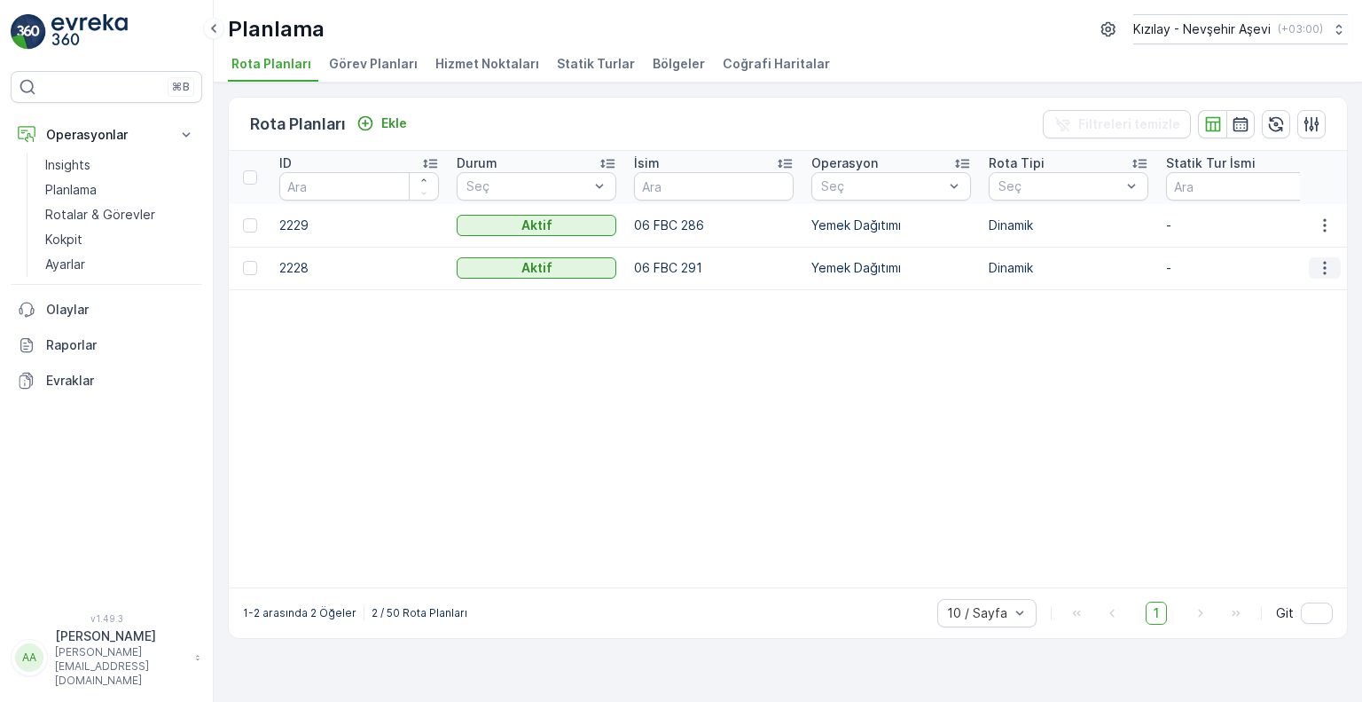
click at [1328, 265] on icon "button" at bounding box center [1325, 268] width 18 height 18
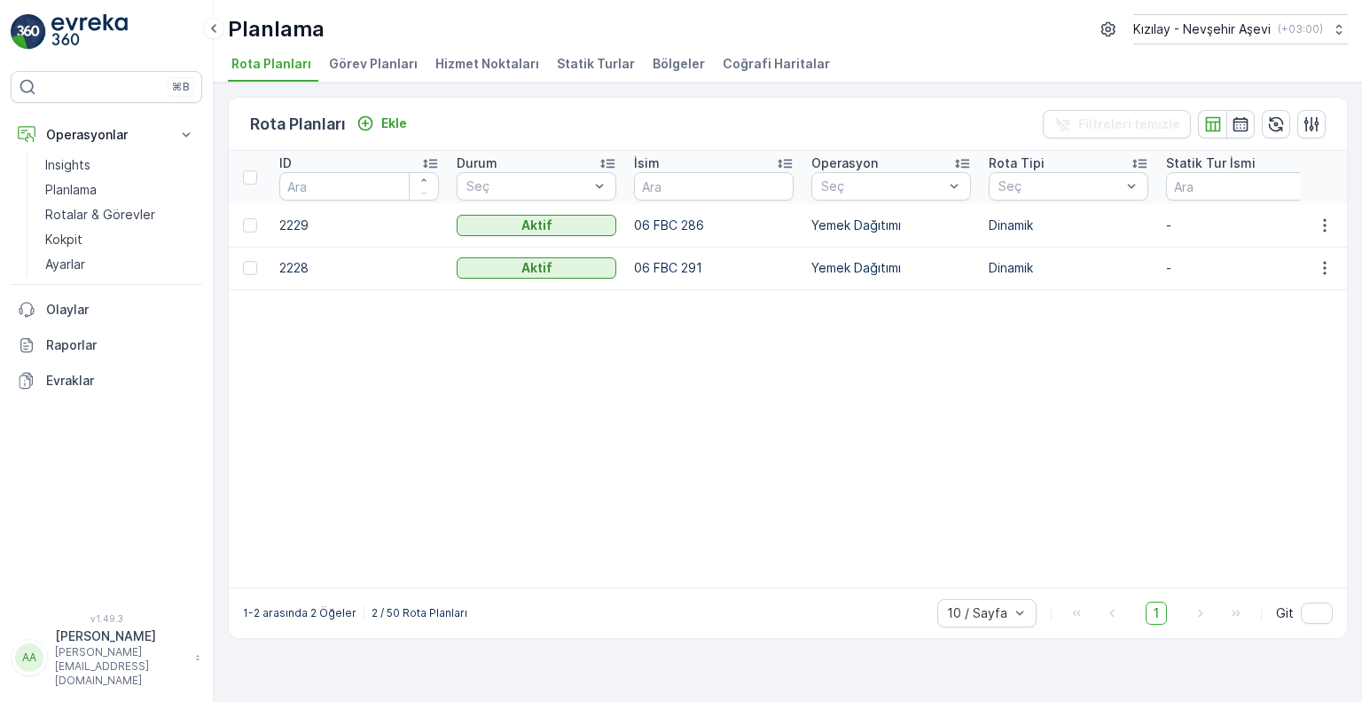
click at [320, 276] on td "2228" at bounding box center [359, 268] width 177 height 43
click at [251, 273] on div at bounding box center [250, 268] width 14 height 14
click at [243, 261] on input "checkbox" at bounding box center [243, 261] width 0 height 0
click at [251, 230] on div at bounding box center [250, 225] width 14 height 14
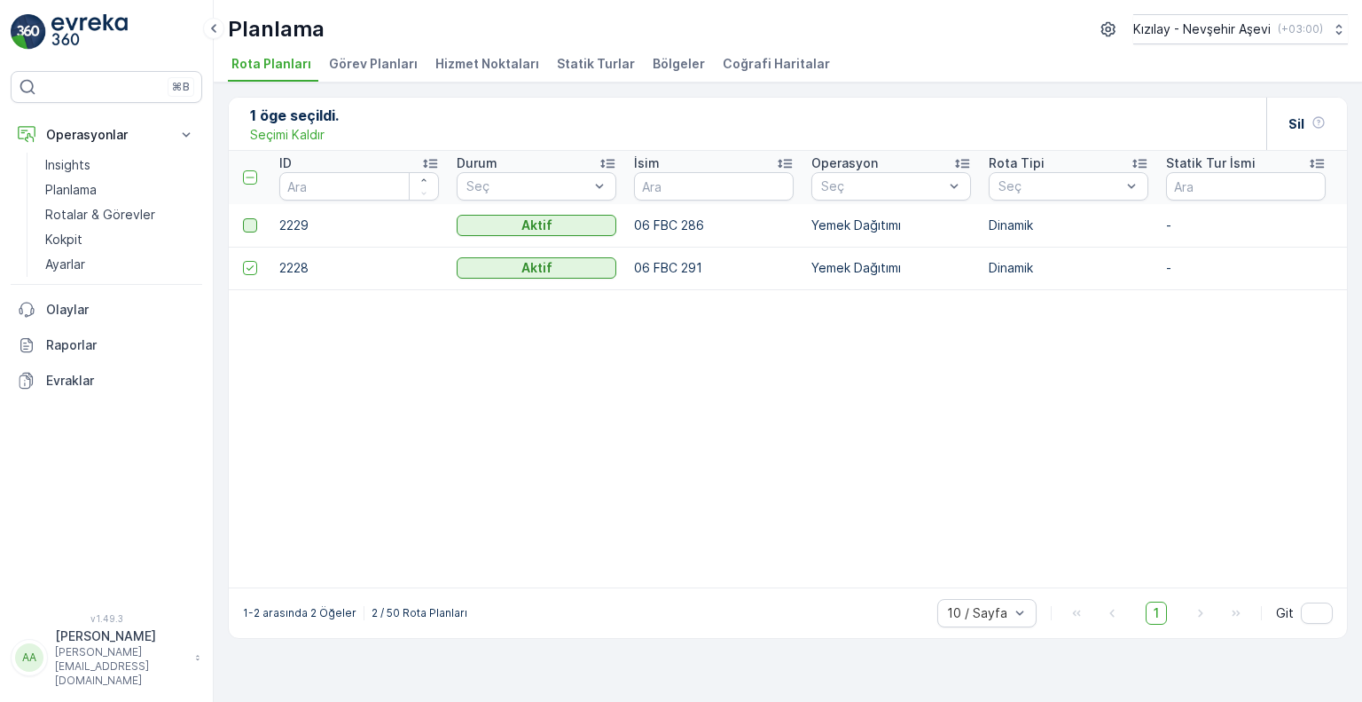
click at [243, 218] on input "checkbox" at bounding box center [243, 218] width 0 height 0
click at [251, 224] on icon at bounding box center [250, 225] width 12 height 12
click at [243, 218] on input "checkbox" at bounding box center [243, 218] width 0 height 0
click at [246, 262] on div at bounding box center [250, 268] width 14 height 14
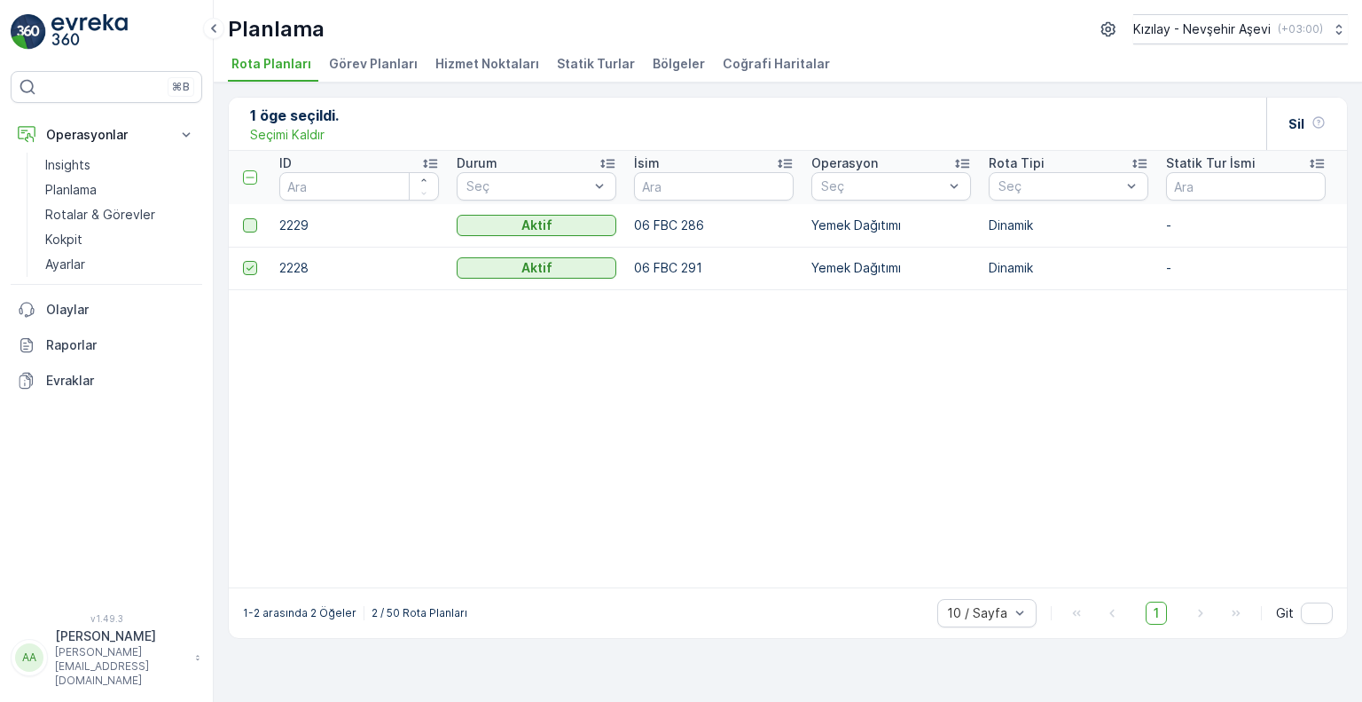
click at [243, 261] on input "checkbox" at bounding box center [243, 261] width 0 height 0
click at [248, 264] on div at bounding box center [250, 268] width 14 height 14
click at [243, 261] on input "checkbox" at bounding box center [243, 261] width 0 height 0
click at [248, 264] on icon at bounding box center [250, 268] width 12 height 12
click at [243, 261] on input "checkbox" at bounding box center [243, 261] width 0 height 0
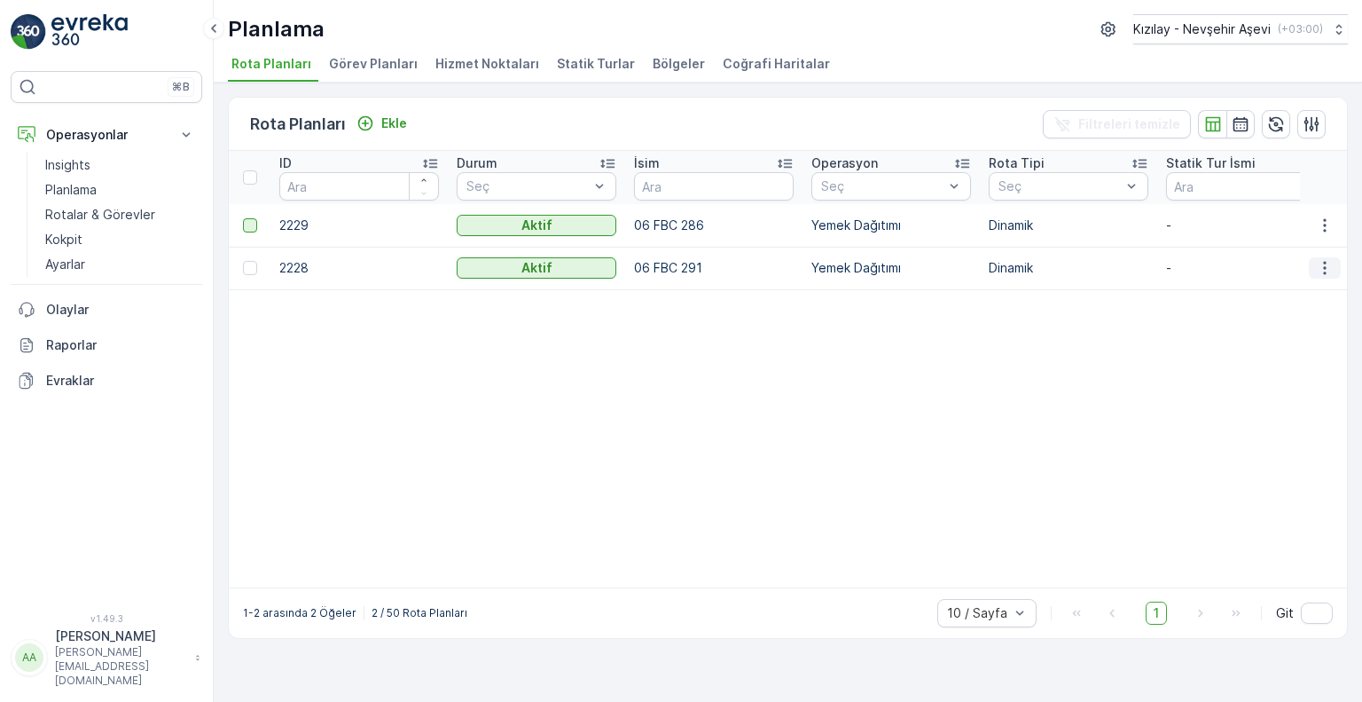
click at [1322, 277] on button "button" at bounding box center [1325, 267] width 32 height 21
click at [1292, 323] on div "Sil" at bounding box center [1293, 326] width 136 height 25
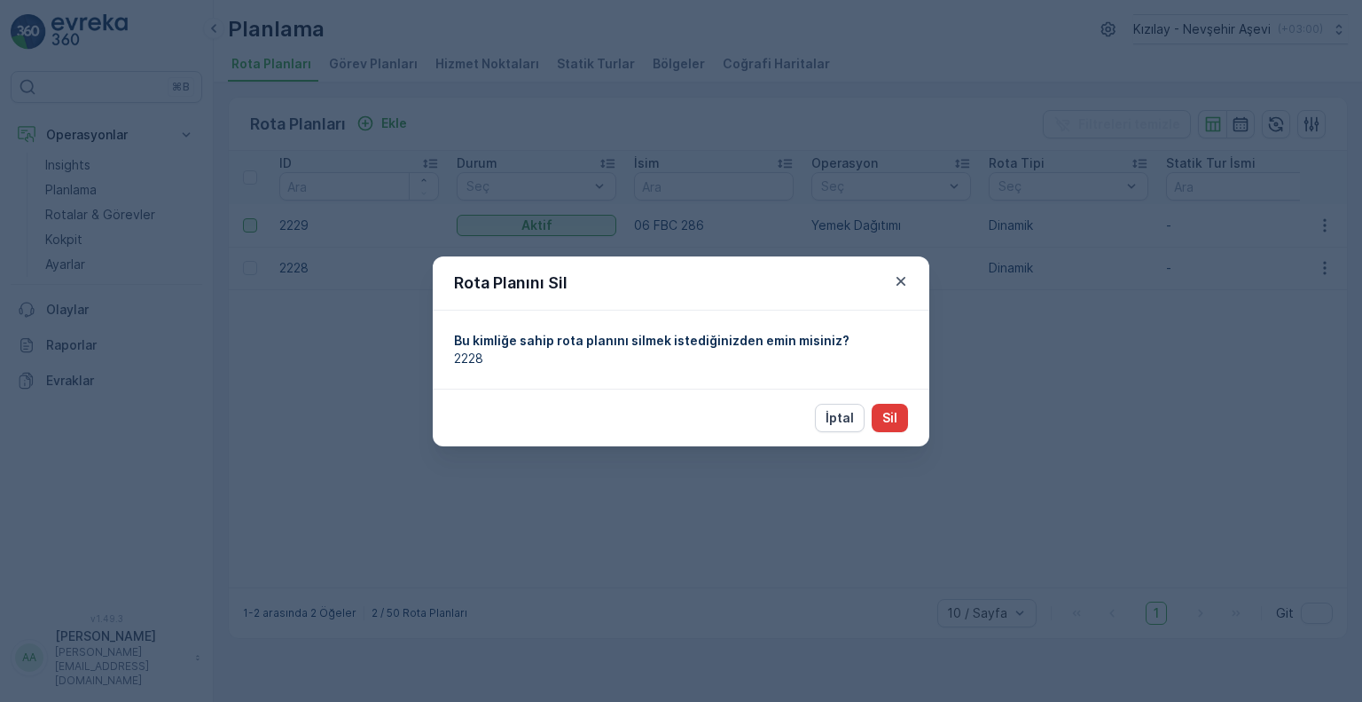
click at [895, 414] on p "Sil" at bounding box center [889, 418] width 15 height 18
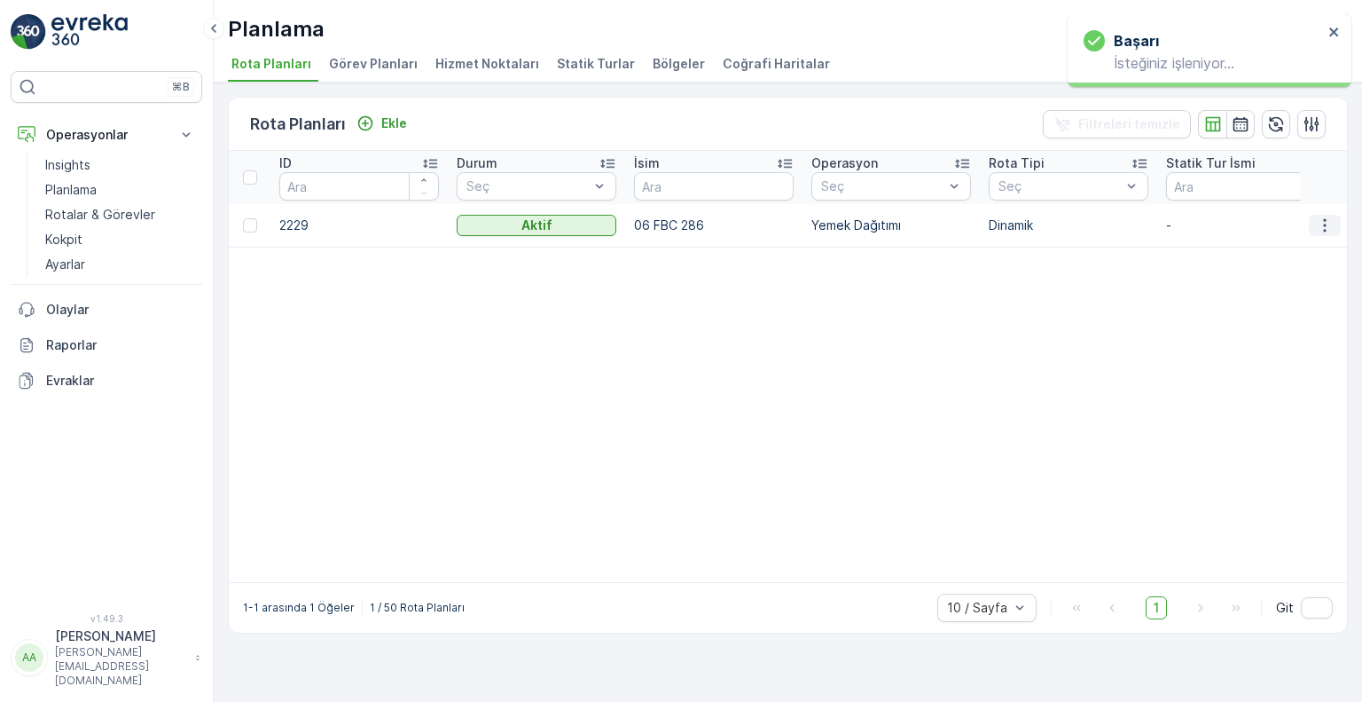
click at [1323, 219] on icon "button" at bounding box center [1324, 224] width 3 height 13
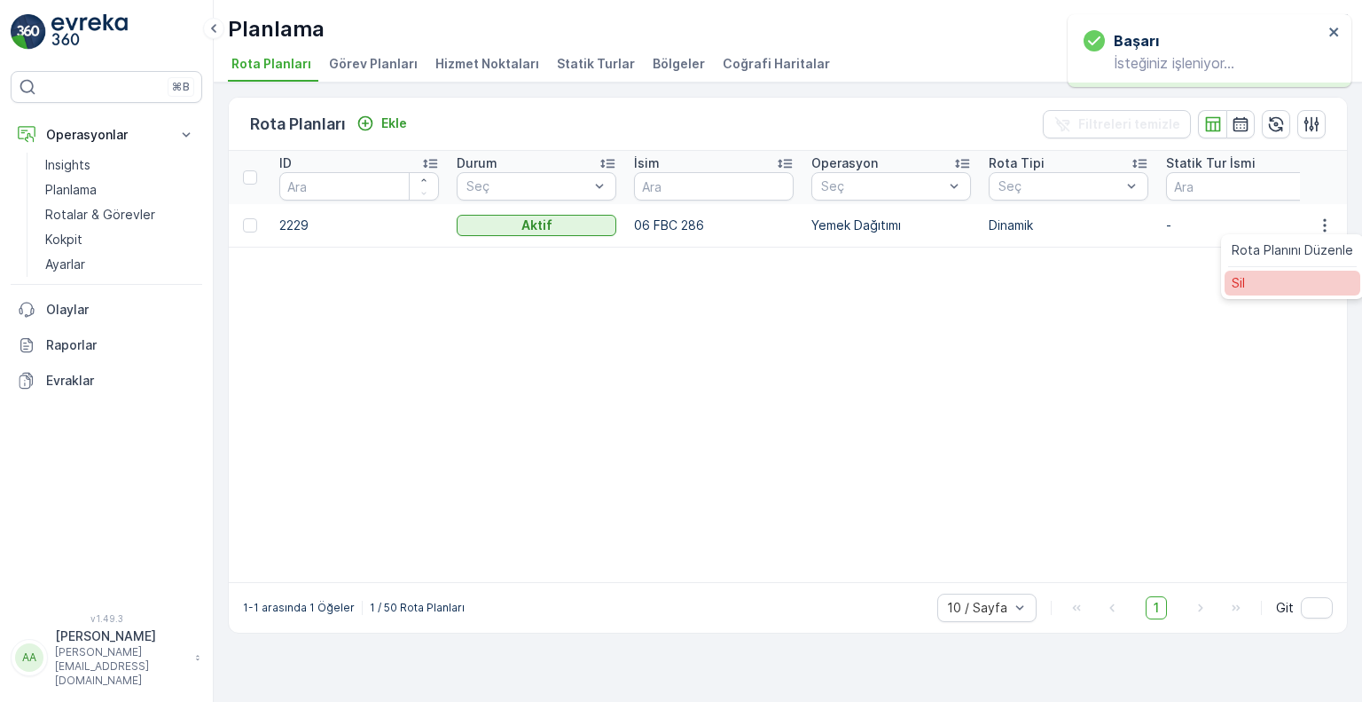
click at [1276, 294] on div "Sil" at bounding box center [1293, 283] width 136 height 25
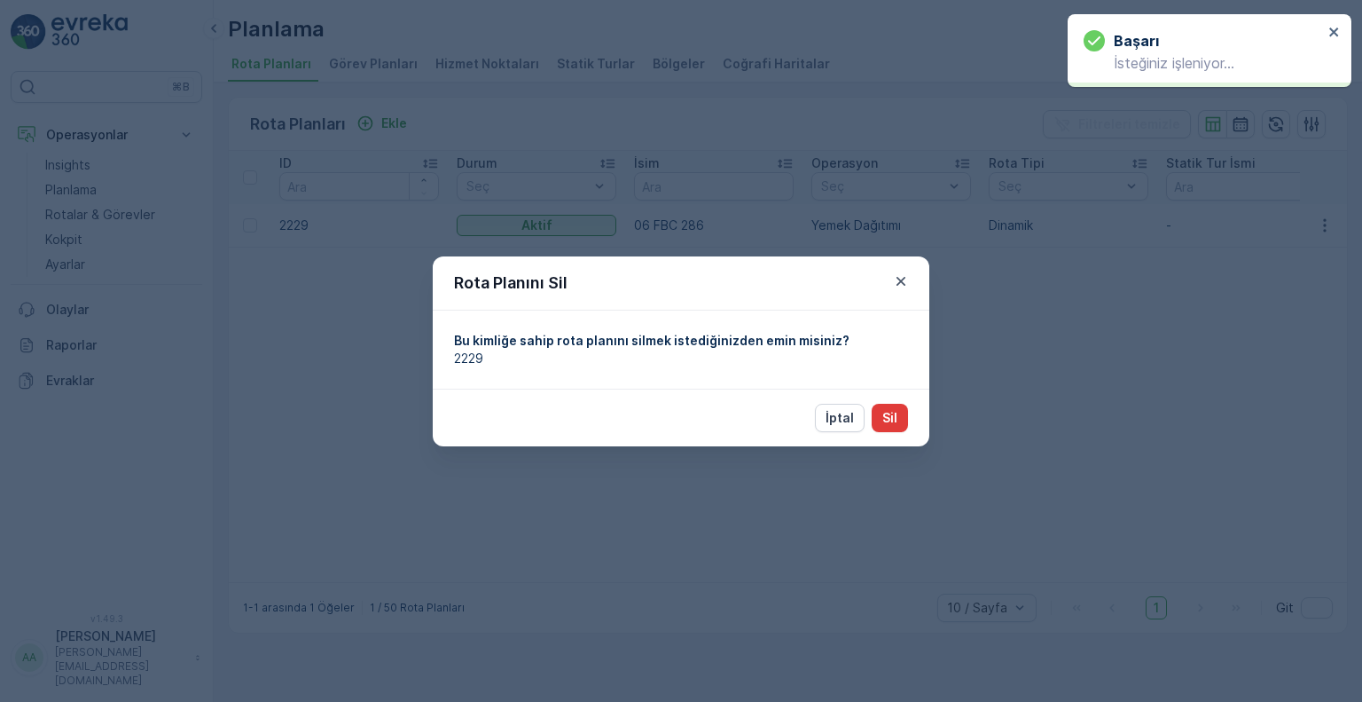
click at [891, 404] on button "Sil" at bounding box center [890, 418] width 36 height 28
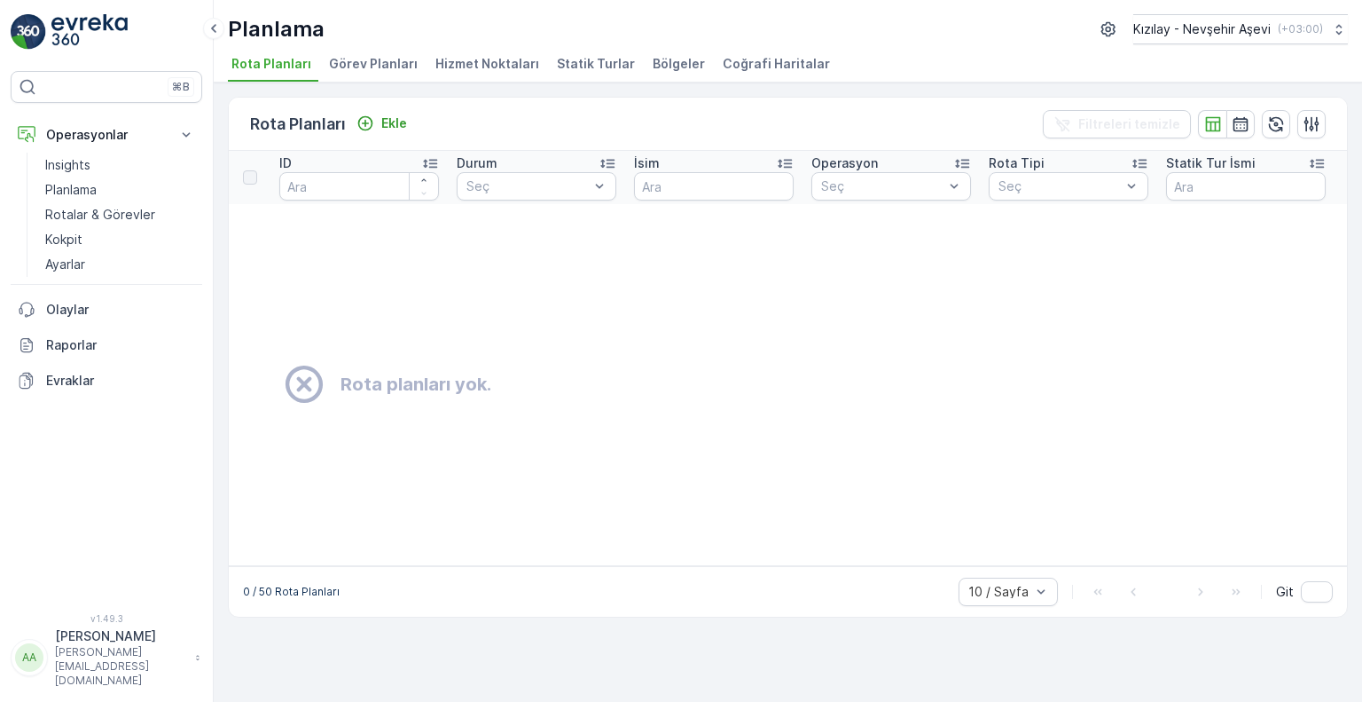
click at [484, 62] on span "Hizmet Noktaları" at bounding box center [487, 64] width 104 height 18
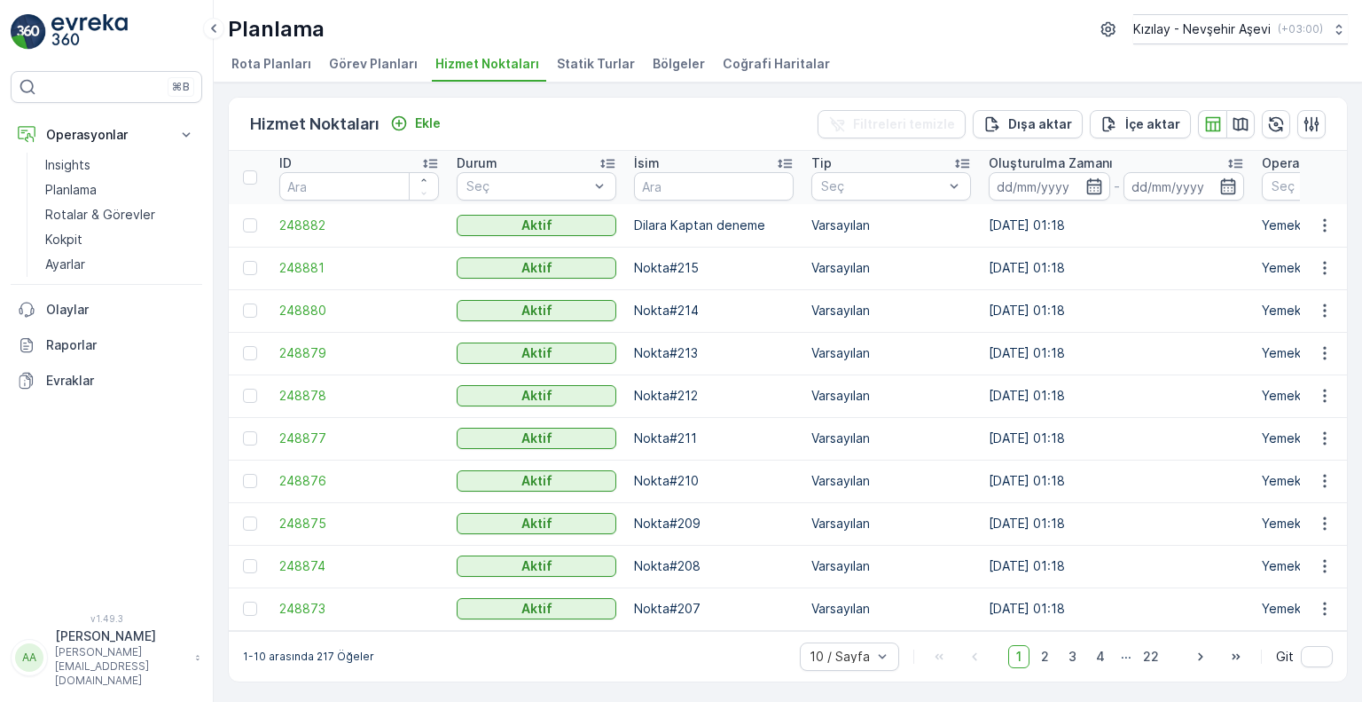
scroll to position [1, 0]
click at [1023, 227] on td "[DATE] 01:18" at bounding box center [1116, 225] width 273 height 43
click at [253, 170] on div at bounding box center [250, 177] width 14 height 14
click at [253, 170] on input "checkbox" at bounding box center [253, 170] width 0 height 0
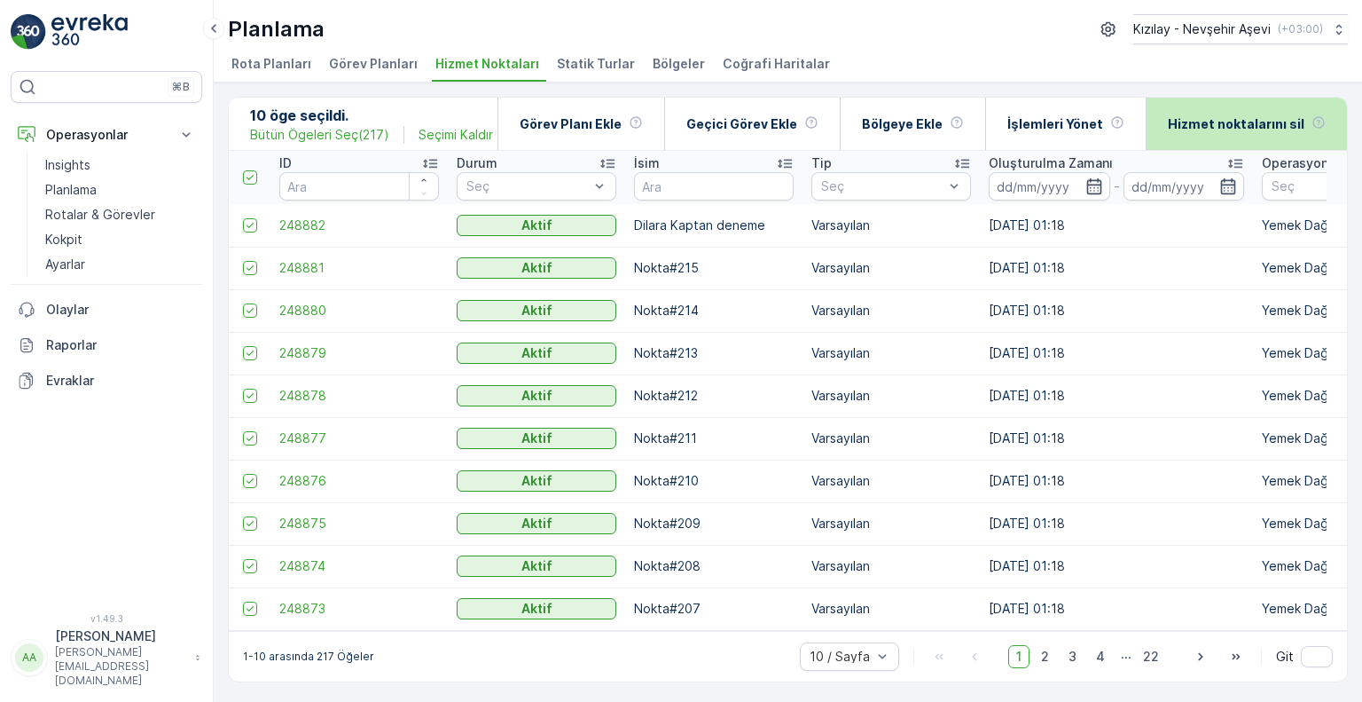
click at [1251, 116] on p "Hizmet noktalarını sil" at bounding box center [1236, 124] width 137 height 18
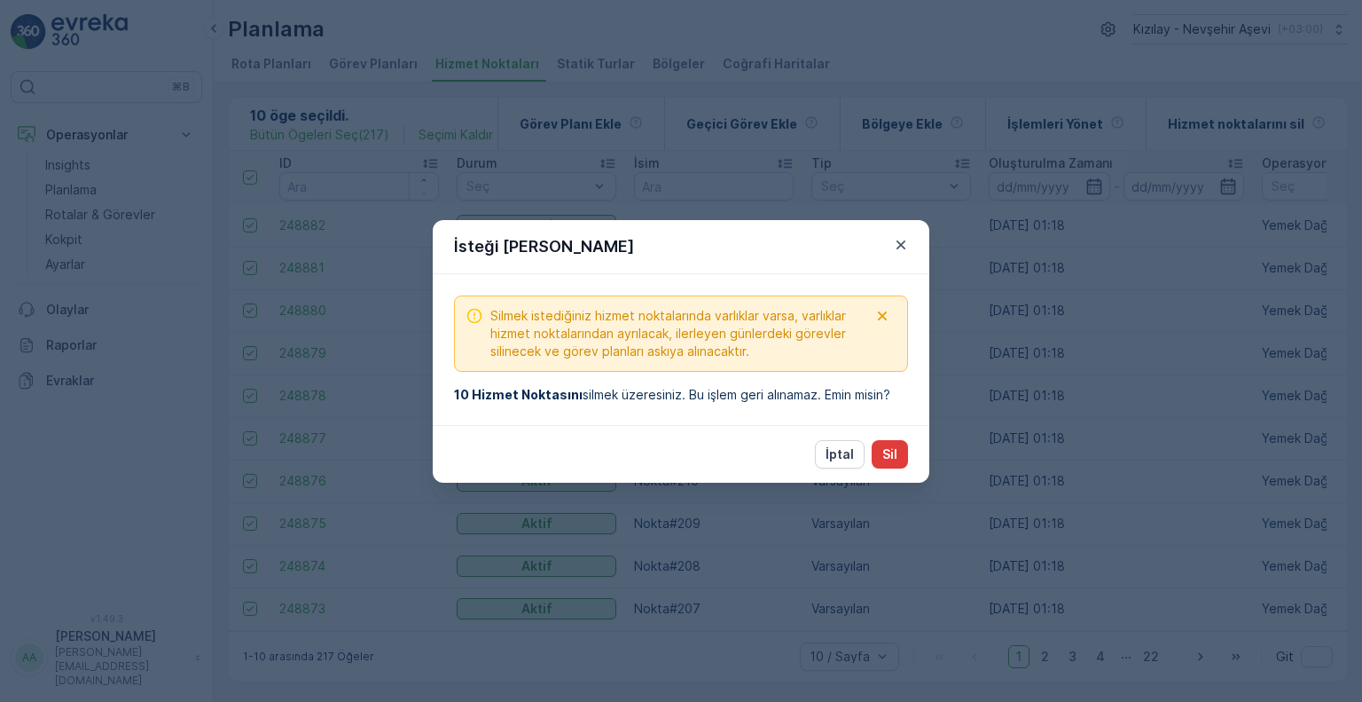
click at [893, 454] on p "Sil" at bounding box center [889, 454] width 15 height 18
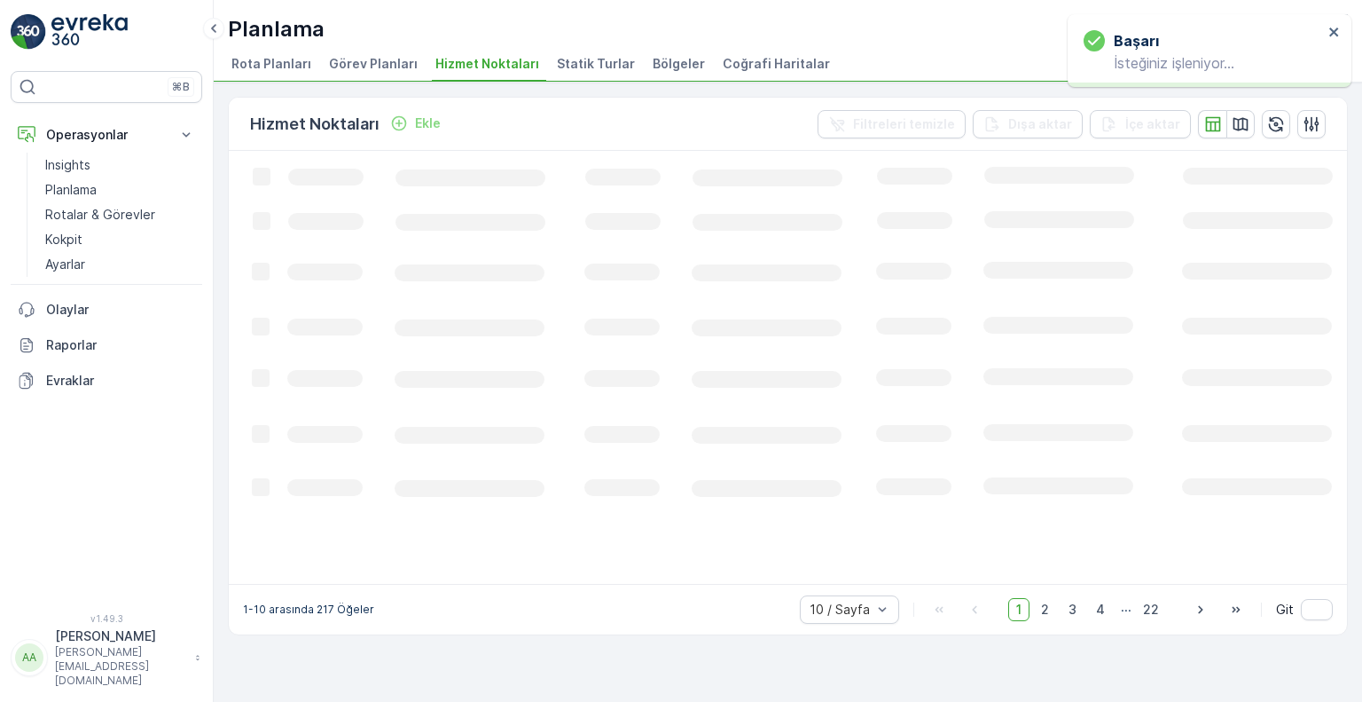
scroll to position [0, 0]
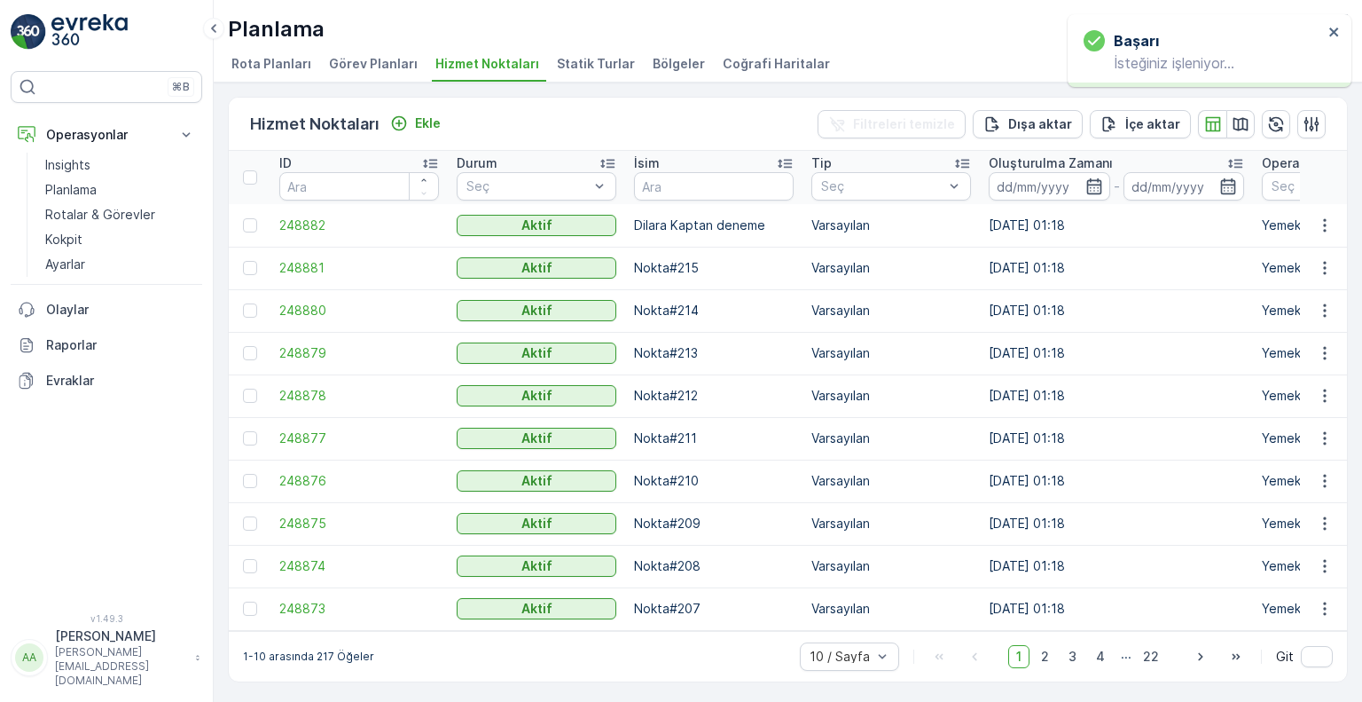
click at [249, 180] on div at bounding box center [250, 177] width 14 height 14
click at [253, 170] on input "checkbox" at bounding box center [253, 170] width 0 height 0
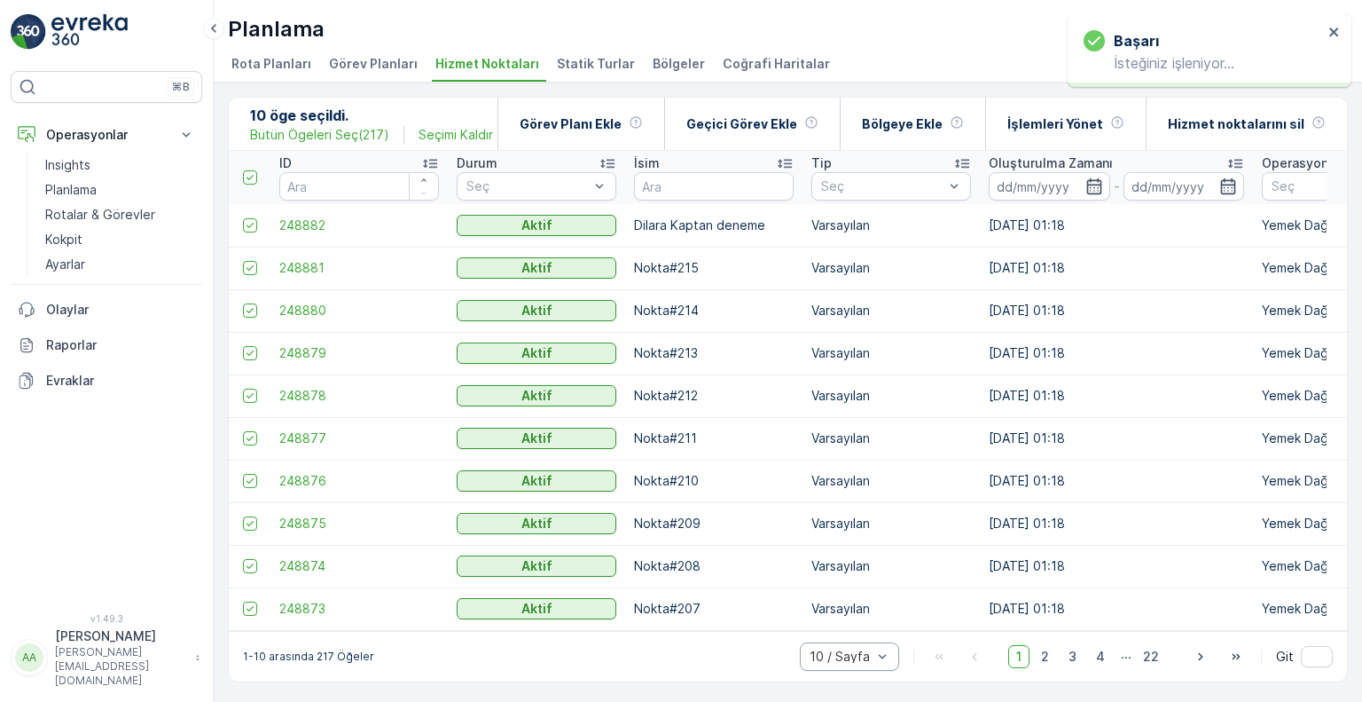
click at [834, 670] on div "10 / Sayfa" at bounding box center [849, 656] width 99 height 28
click at [835, 624] on span "50 / Sayfa" at bounding box center [842, 617] width 62 height 14
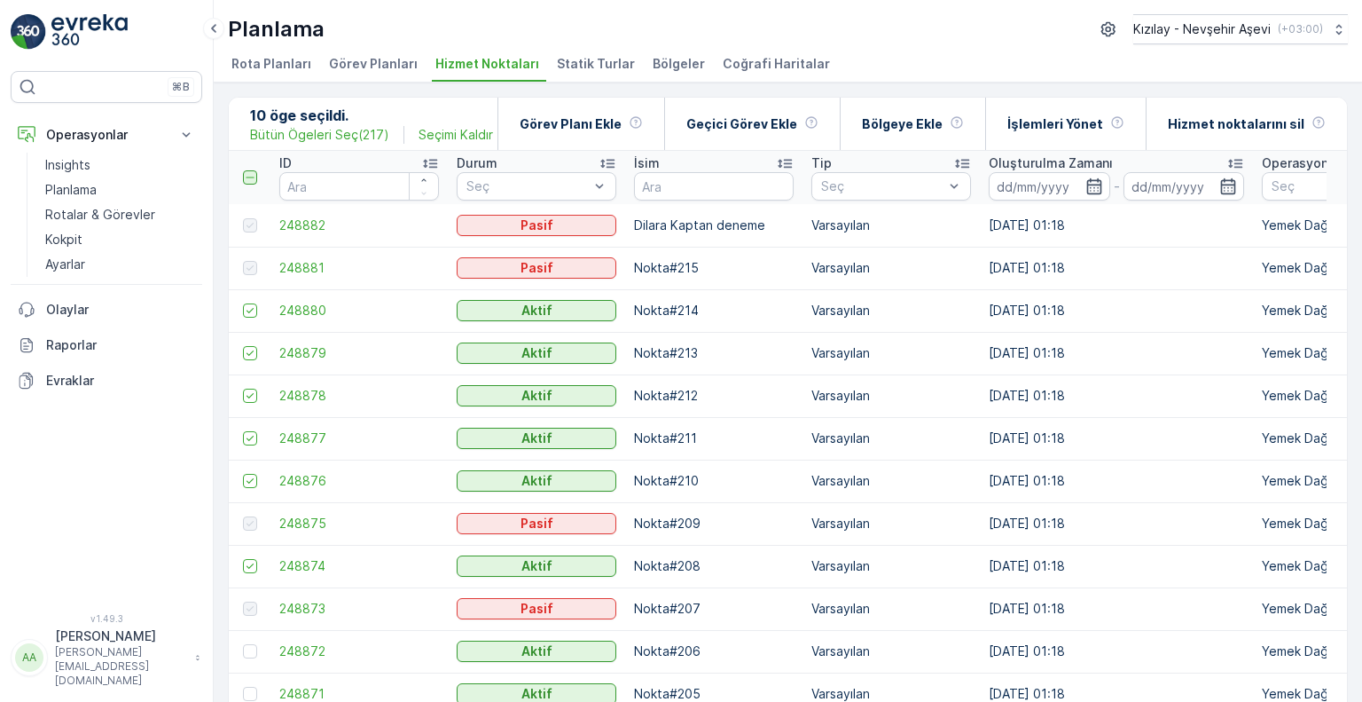
click at [253, 176] on icon at bounding box center [250, 177] width 12 height 12
click at [253, 170] on input "checkbox" at bounding box center [253, 170] width 0 height 0
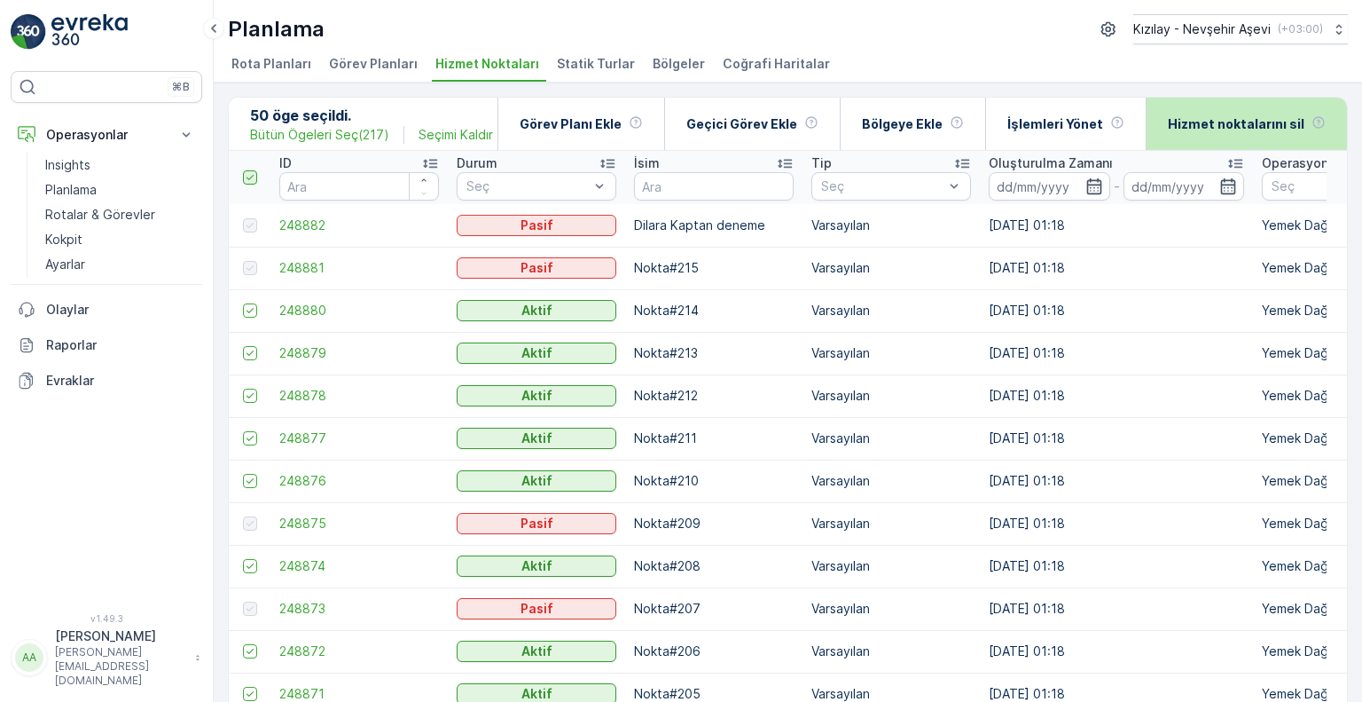
click at [1281, 121] on p "Hizmet noktalarını sil" at bounding box center [1236, 124] width 137 height 18
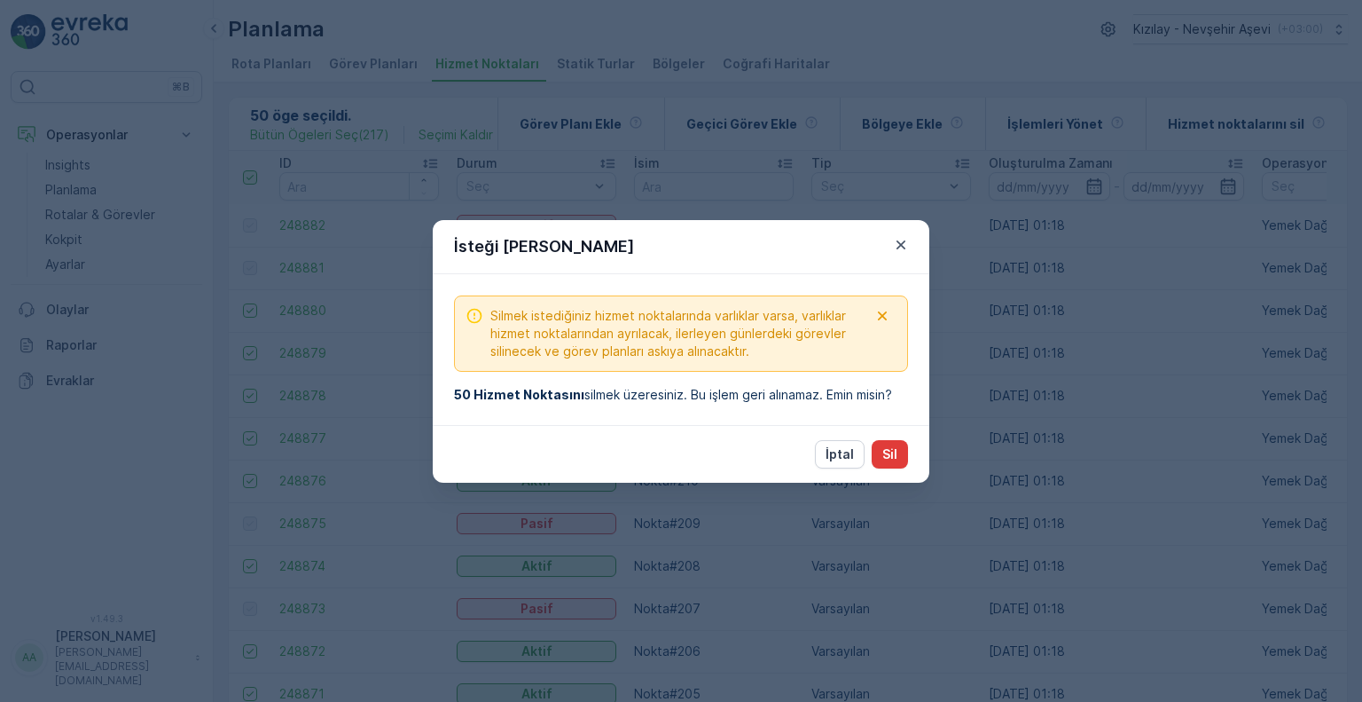
click at [891, 441] on button "Sil" at bounding box center [890, 454] width 36 height 28
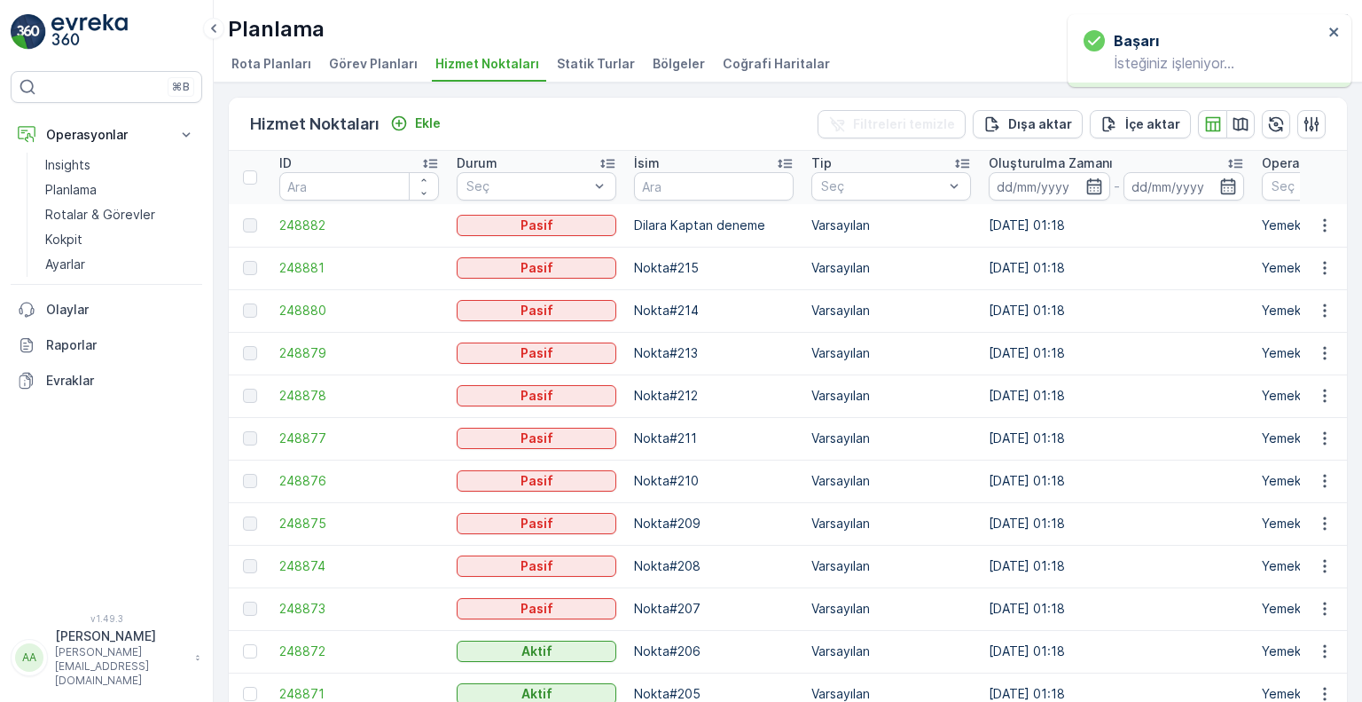
click at [247, 176] on div at bounding box center [250, 177] width 14 height 14
click at [253, 170] on input "checkbox" at bounding box center [253, 170] width 0 height 0
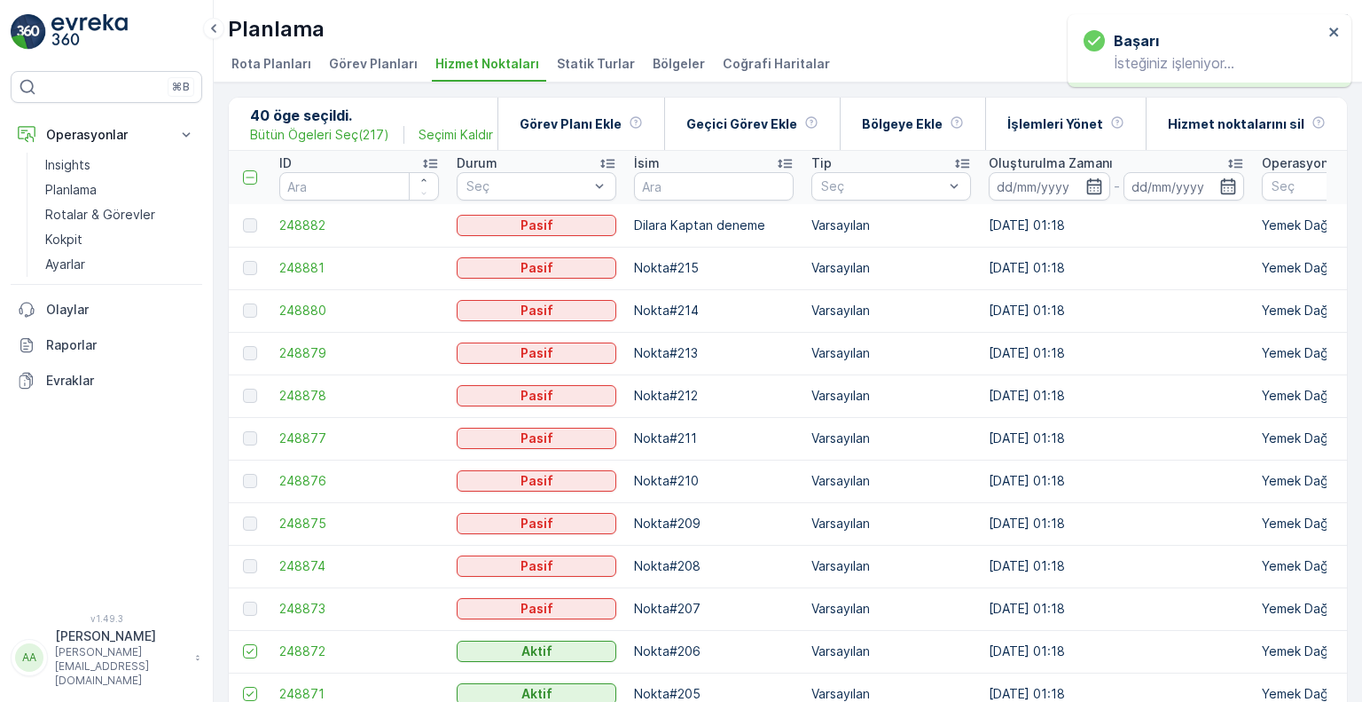
click at [561, 278] on div "Pasif" at bounding box center [537, 267] width 160 height 25
click at [245, 177] on icon at bounding box center [250, 177] width 12 height 12
click at [253, 170] on input "checkbox" at bounding box center [253, 170] width 0 height 0
click at [247, 177] on div at bounding box center [250, 177] width 14 height 14
click at [253, 170] on input "checkbox" at bounding box center [253, 170] width 0 height 0
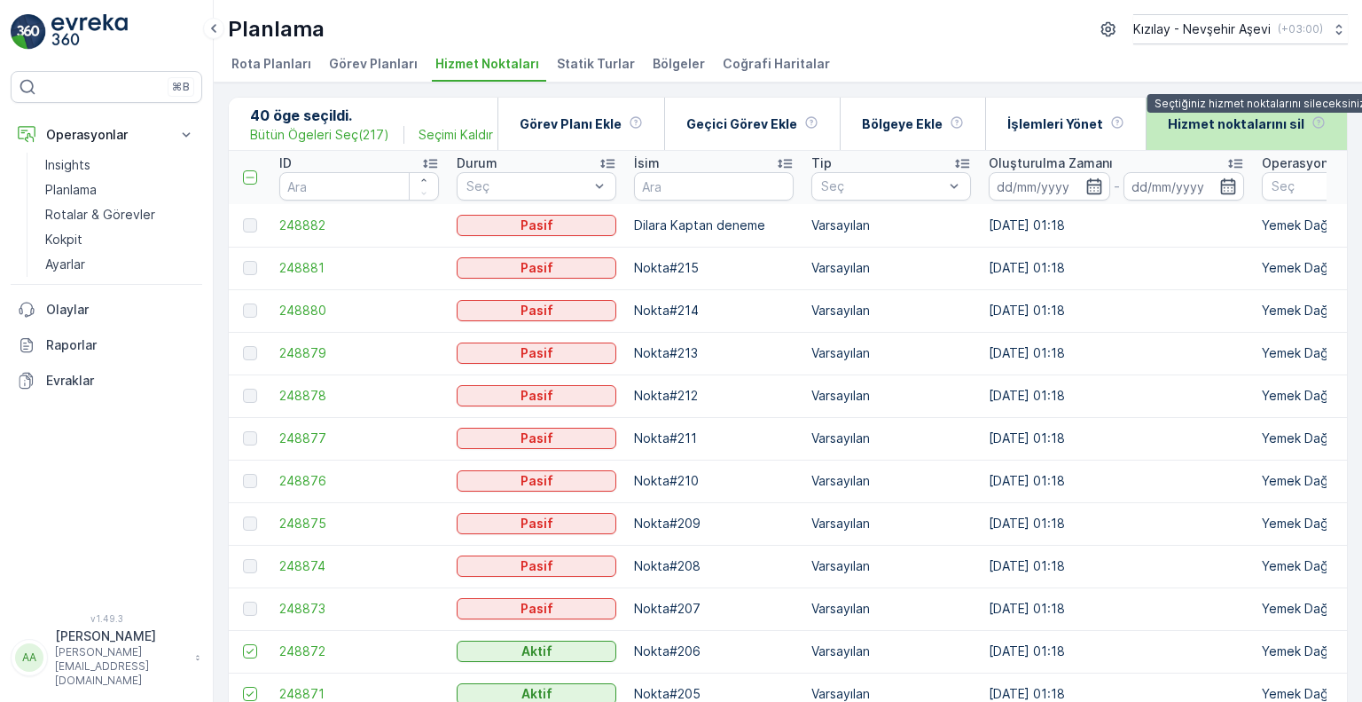
click at [1303, 123] on div "Hizmet noktalarını sil Seçtiğiniz hizmet noktalarını sileceksiniz" at bounding box center [1247, 124] width 158 height 52
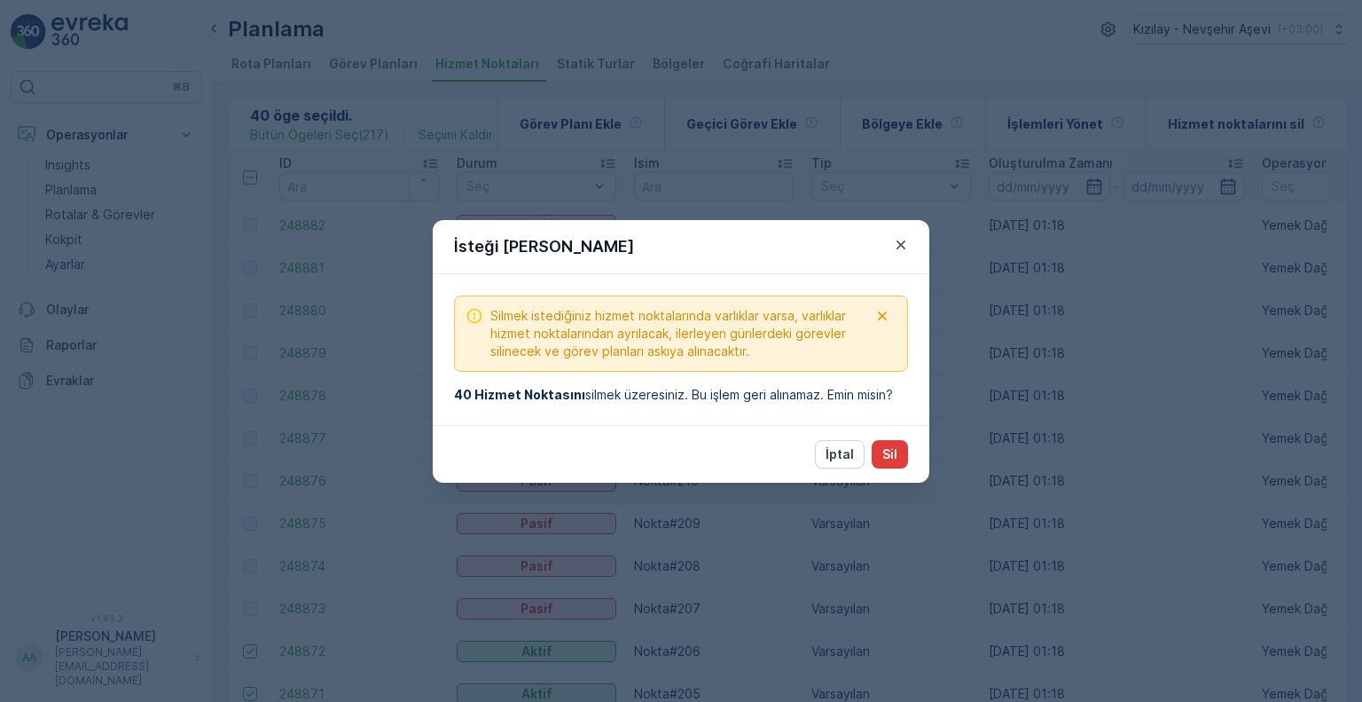
click at [887, 455] on p "Sil" at bounding box center [889, 454] width 15 height 18
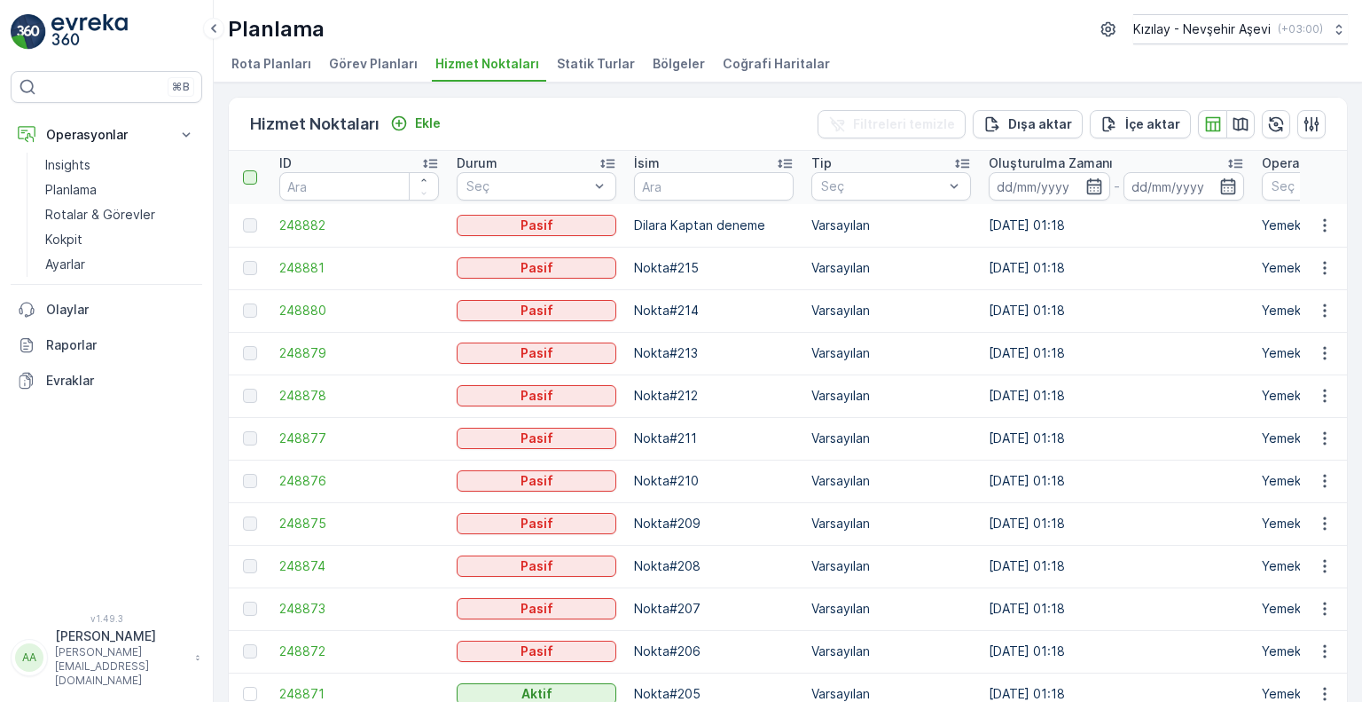
click at [247, 180] on div at bounding box center [250, 177] width 14 height 14
click at [253, 170] on input "checkbox" at bounding box center [253, 170] width 0 height 0
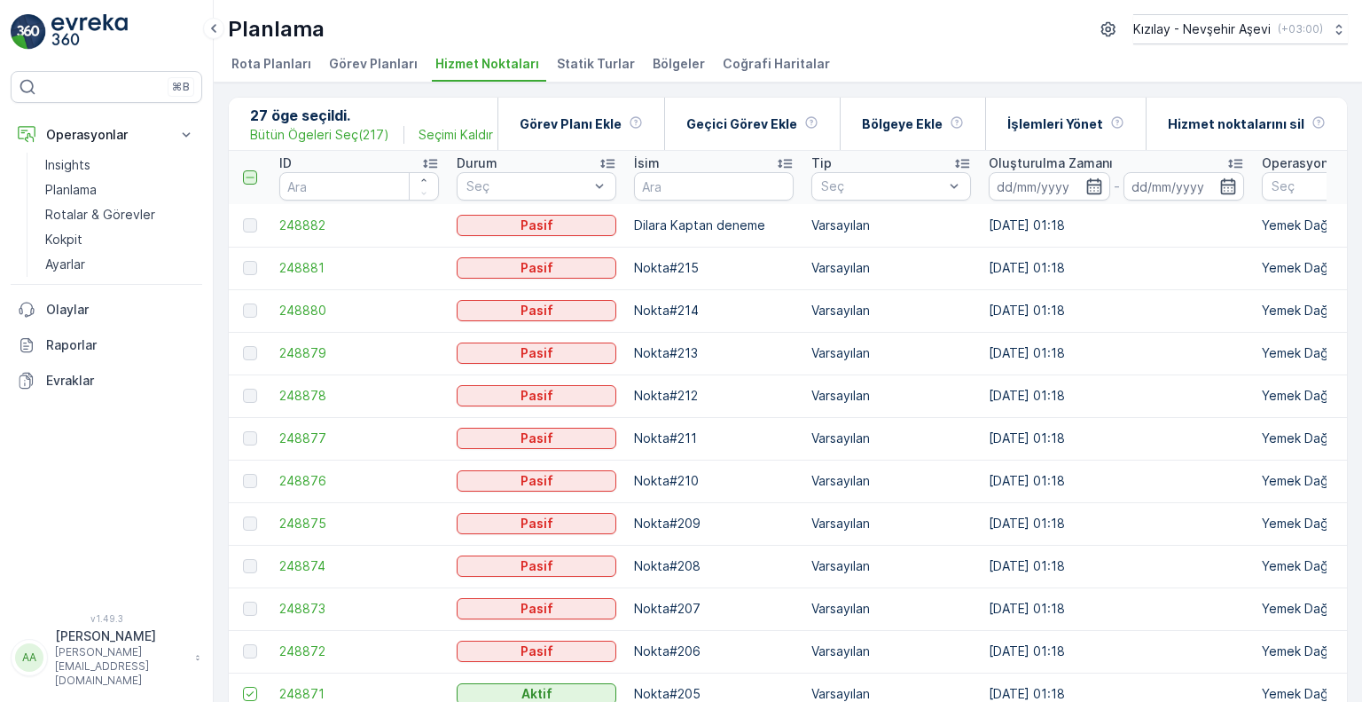
click at [243, 180] on div at bounding box center [250, 177] width 14 height 14
click at [253, 170] on input "checkbox" at bounding box center [253, 170] width 0 height 0
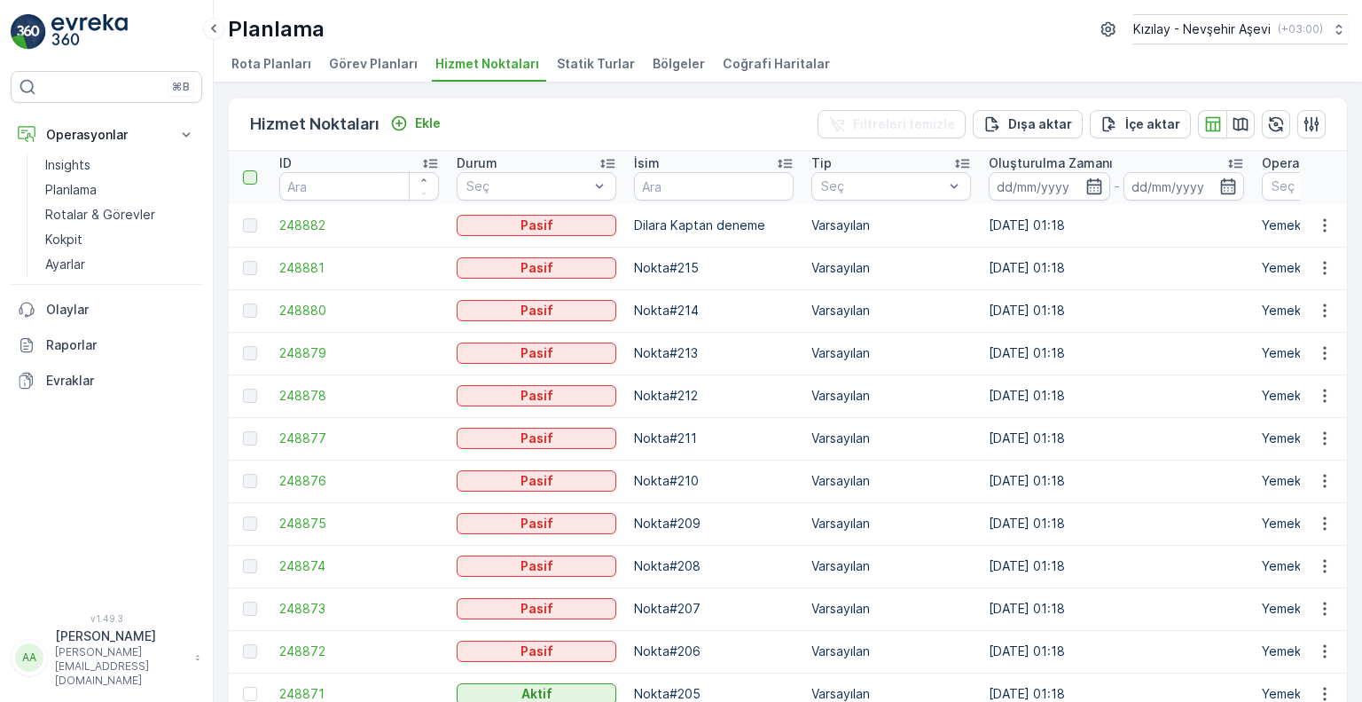
click at [243, 180] on div at bounding box center [250, 177] width 14 height 14
click at [253, 170] on input "checkbox" at bounding box center [253, 170] width 0 height 0
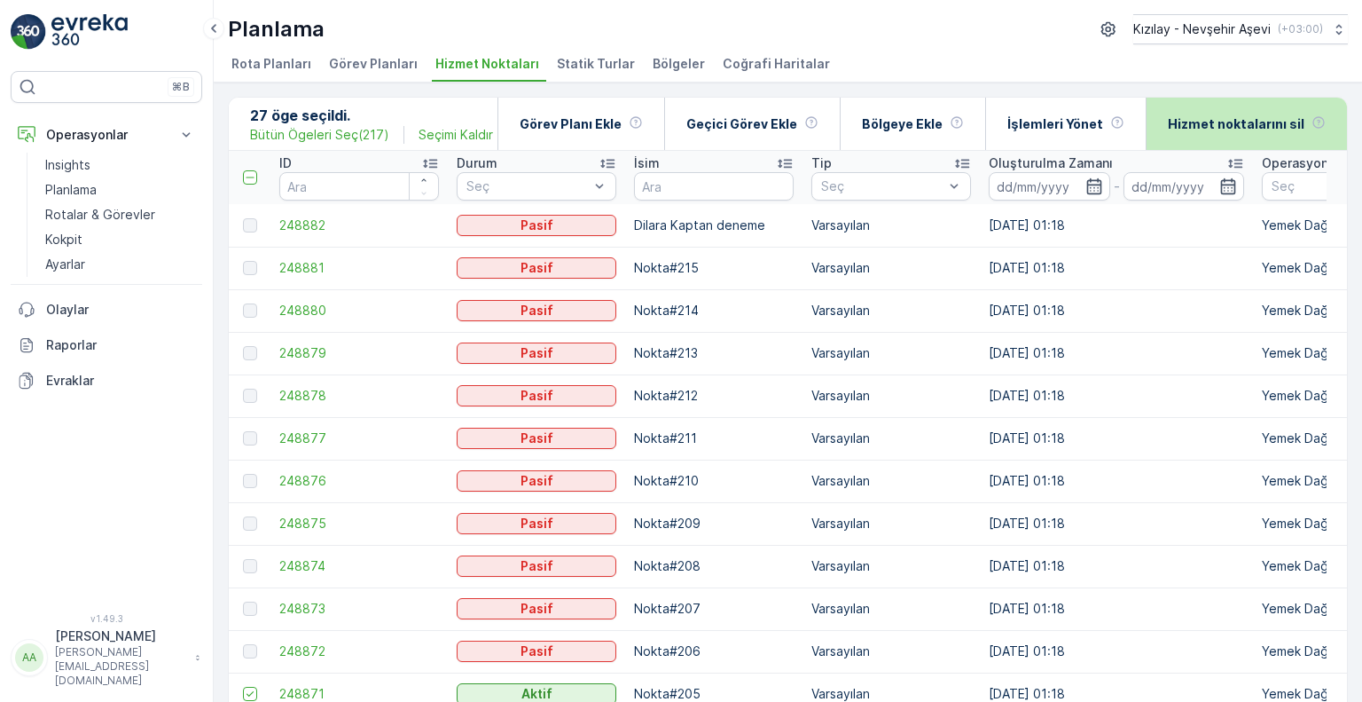
click at [1282, 117] on p "Hizmet noktalarını sil" at bounding box center [1236, 124] width 137 height 18
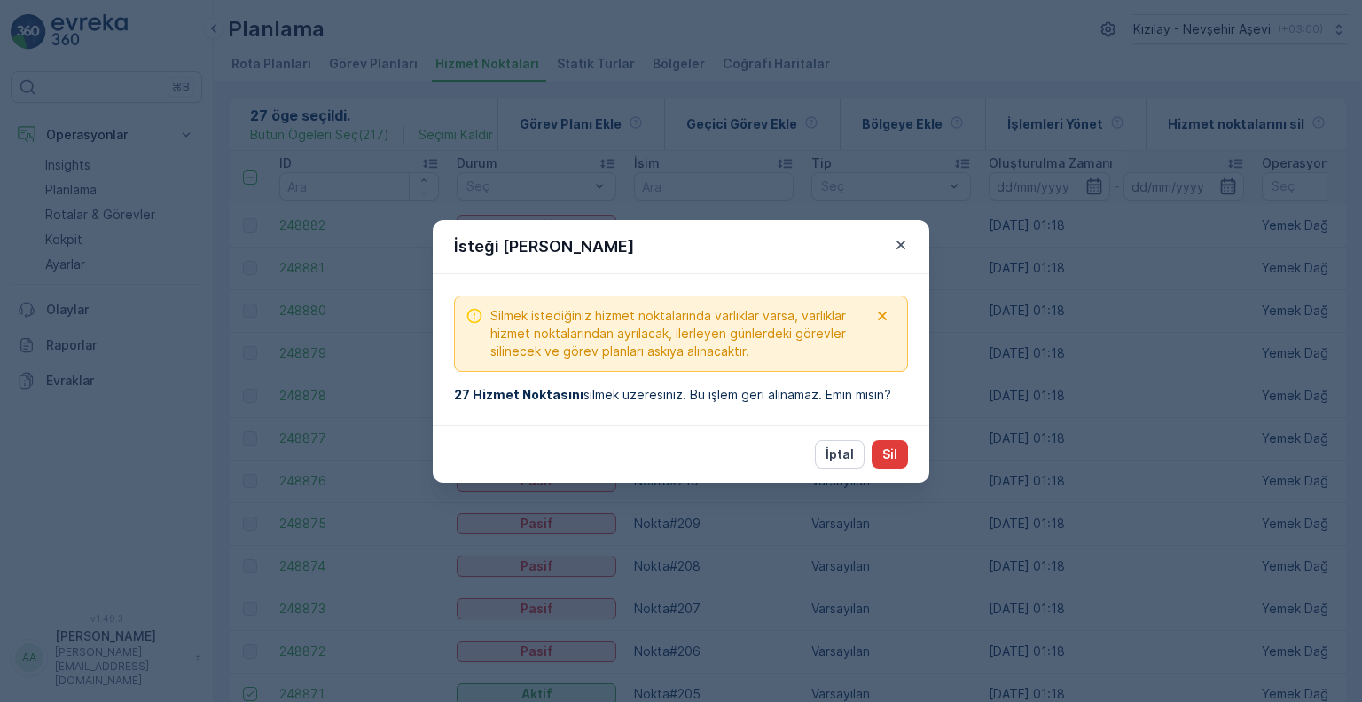
click at [889, 448] on p "Sil" at bounding box center [889, 454] width 15 height 18
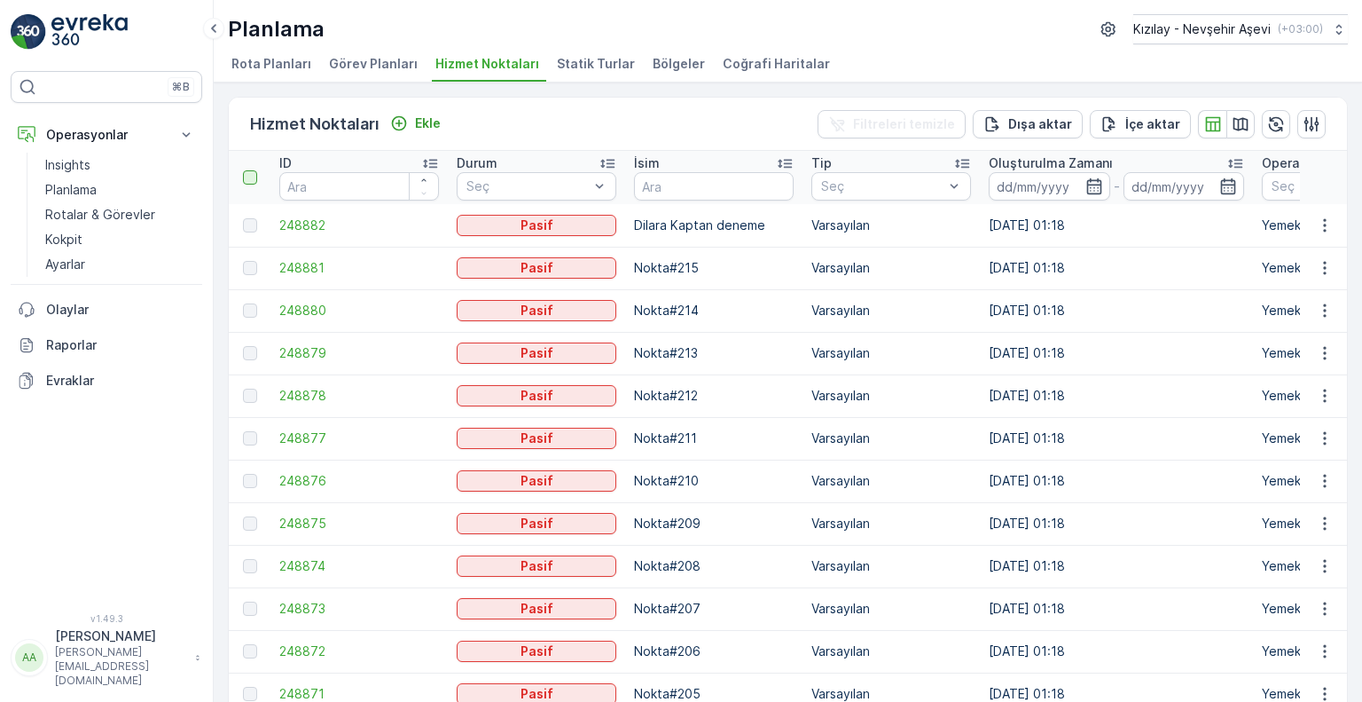
click at [246, 180] on div at bounding box center [250, 177] width 14 height 14
click at [253, 170] on input "checkbox" at bounding box center [253, 170] width 0 height 0
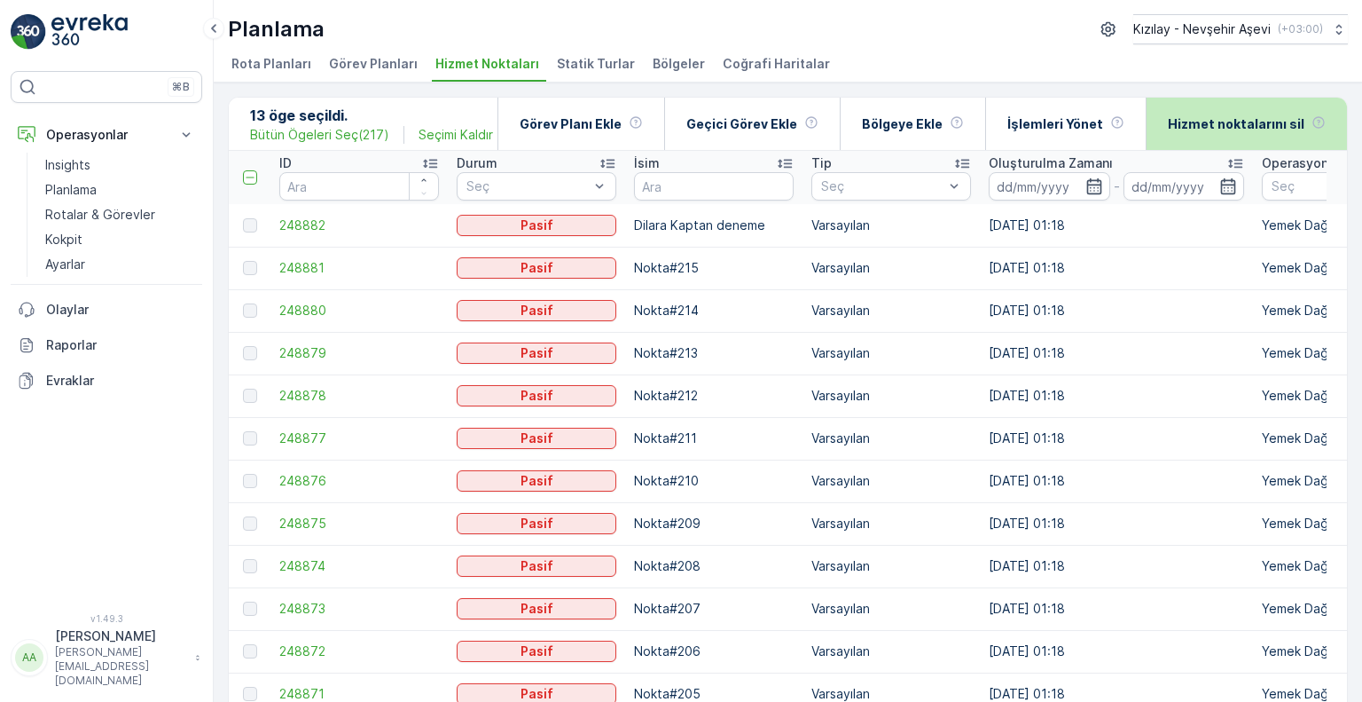
click at [1243, 129] on p "Hizmet noktalarını sil" at bounding box center [1236, 124] width 137 height 18
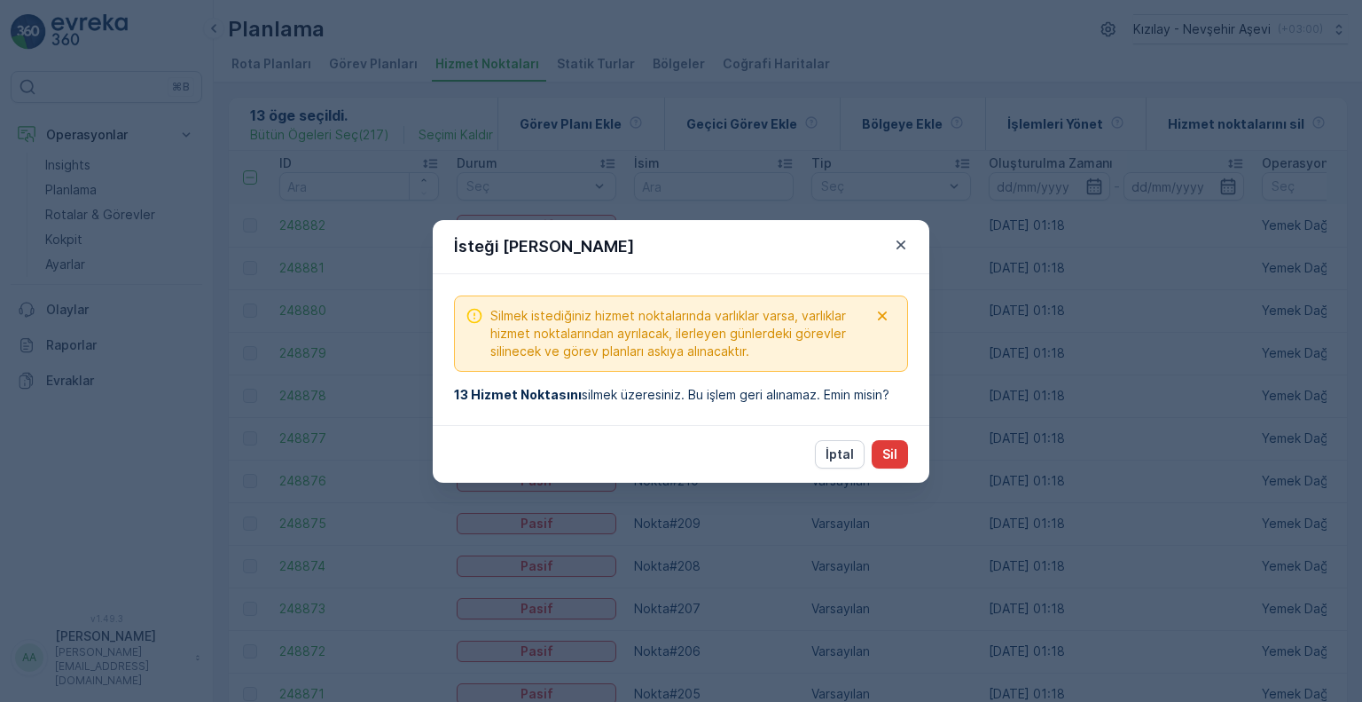
click at [873, 446] on button "Sil" at bounding box center [890, 454] width 36 height 28
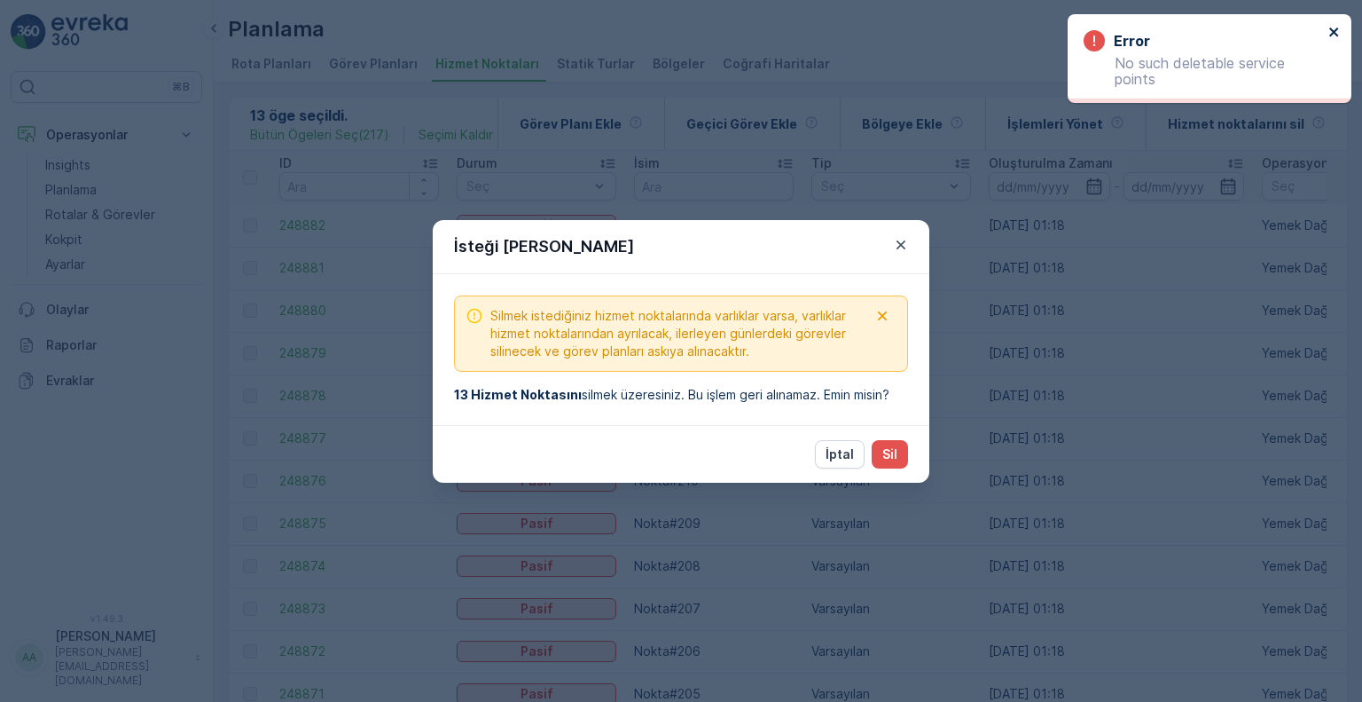
click at [1323, 36] on div "Error No such deletable service points" at bounding box center [1203, 58] width 250 height 67
click at [1329, 33] on icon "close" at bounding box center [1335, 32] width 12 height 14
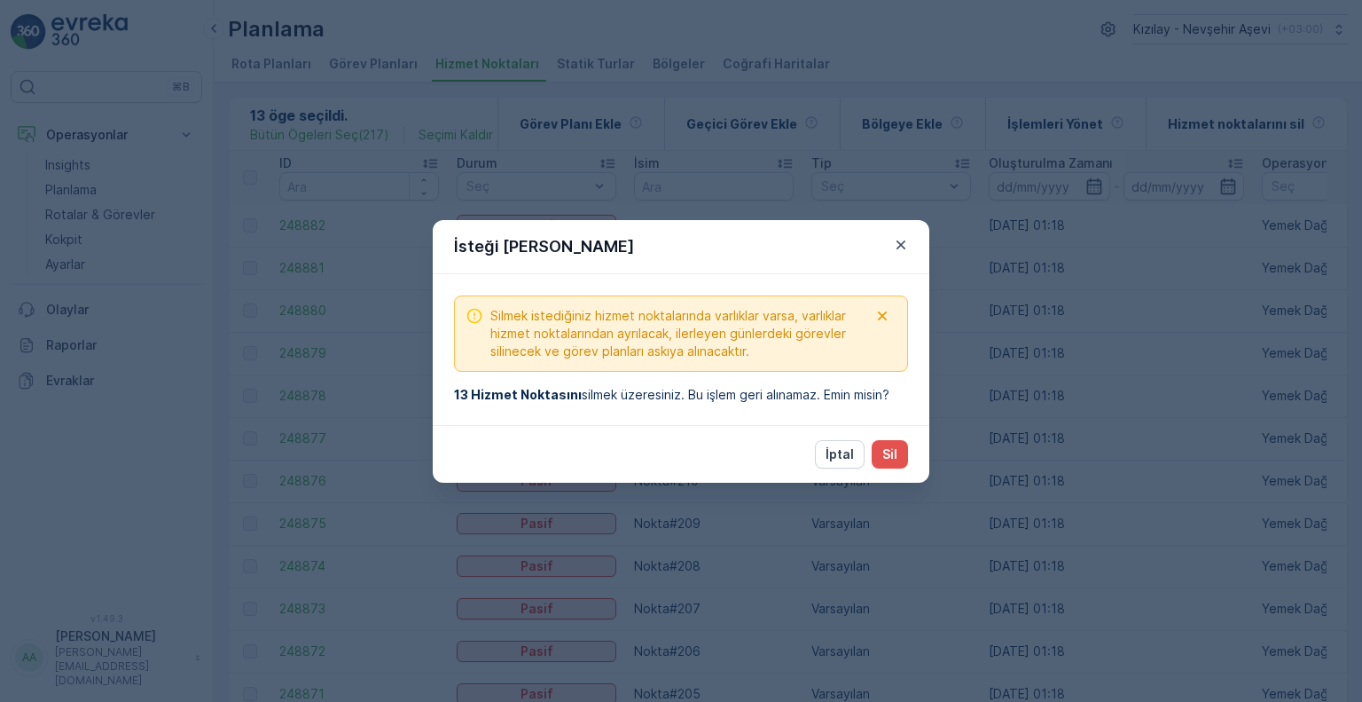
click at [891, 451] on p "Sil" at bounding box center [889, 454] width 15 height 18
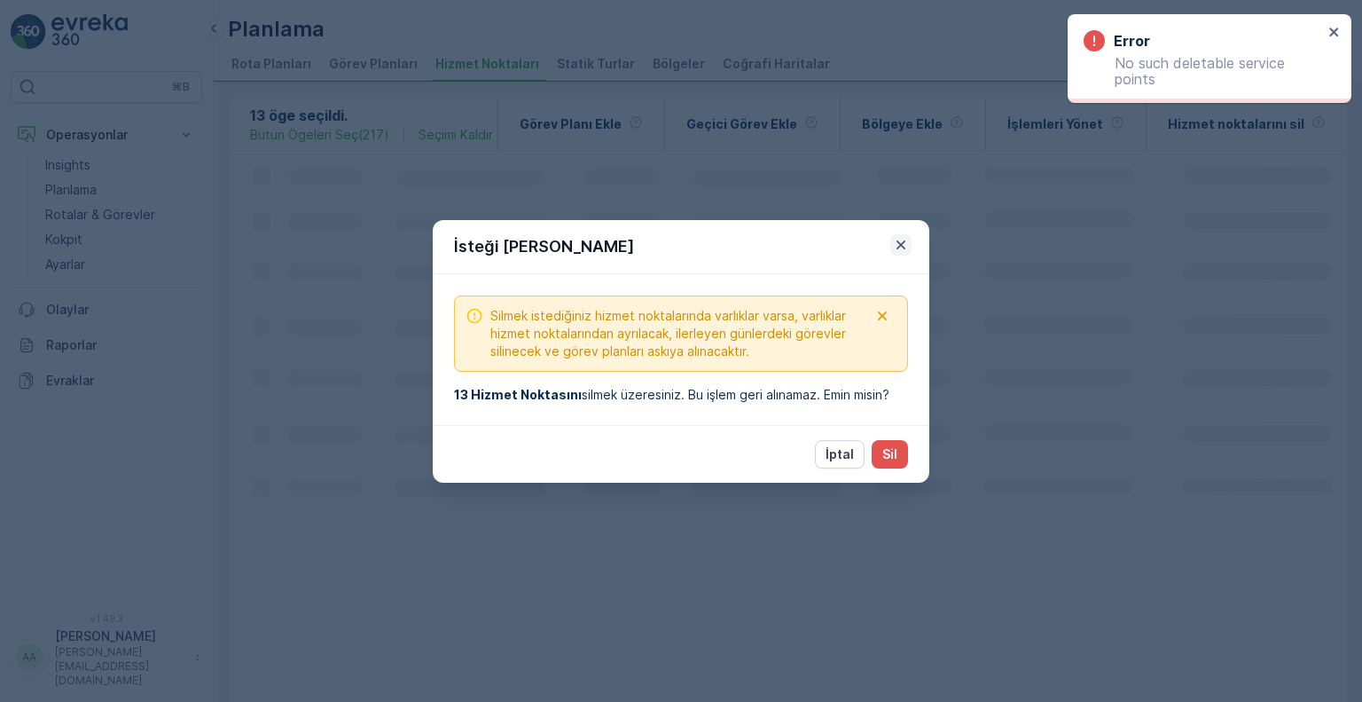
click at [905, 236] on icon "button" at bounding box center [901, 245] width 18 height 18
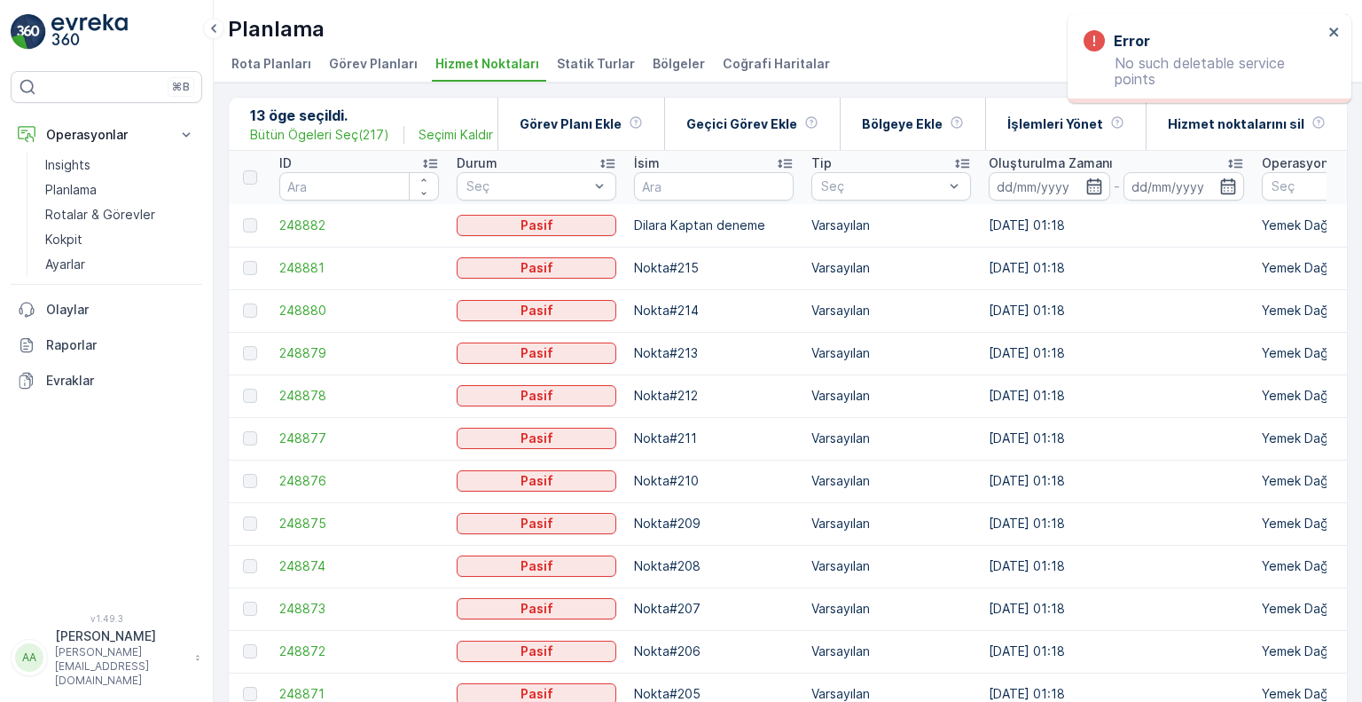
click at [1343, 24] on div "Error No such deletable service points" at bounding box center [1210, 58] width 284 height 89
click at [1337, 31] on icon "close" at bounding box center [1335, 32] width 12 height 14
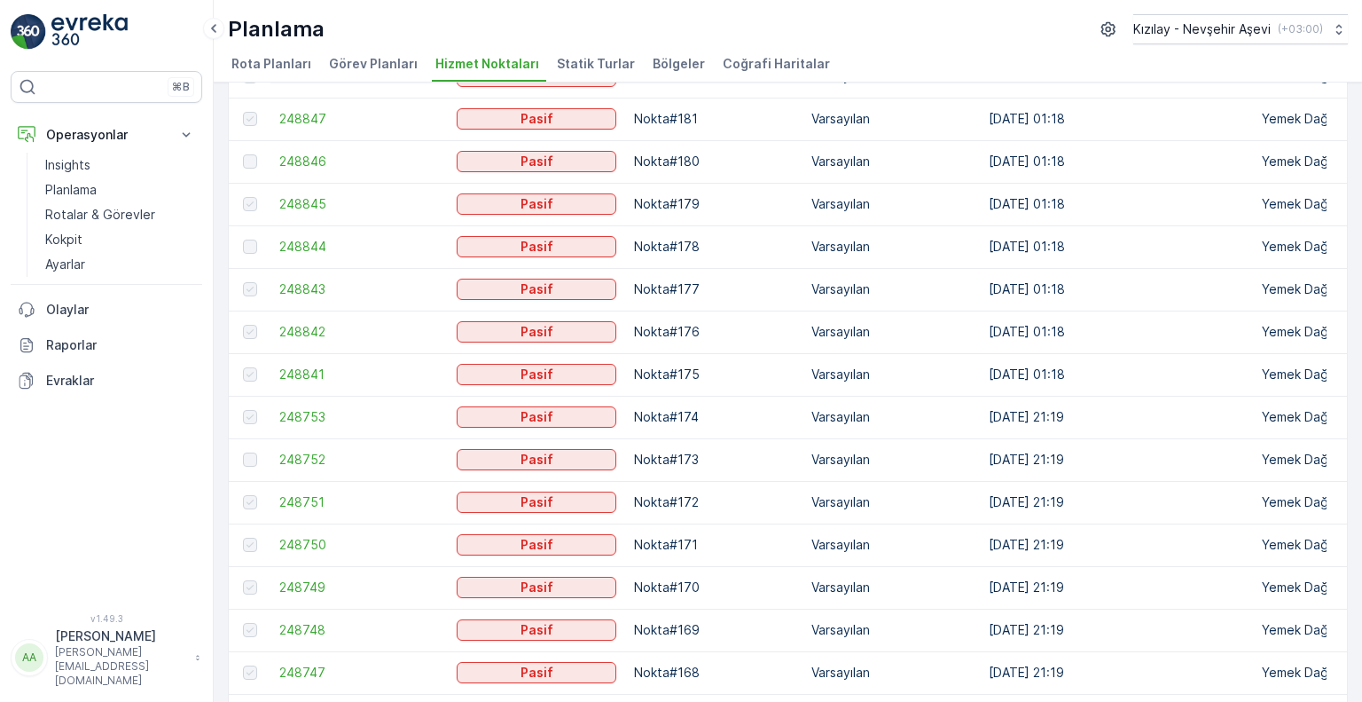
scroll to position [1704, 0]
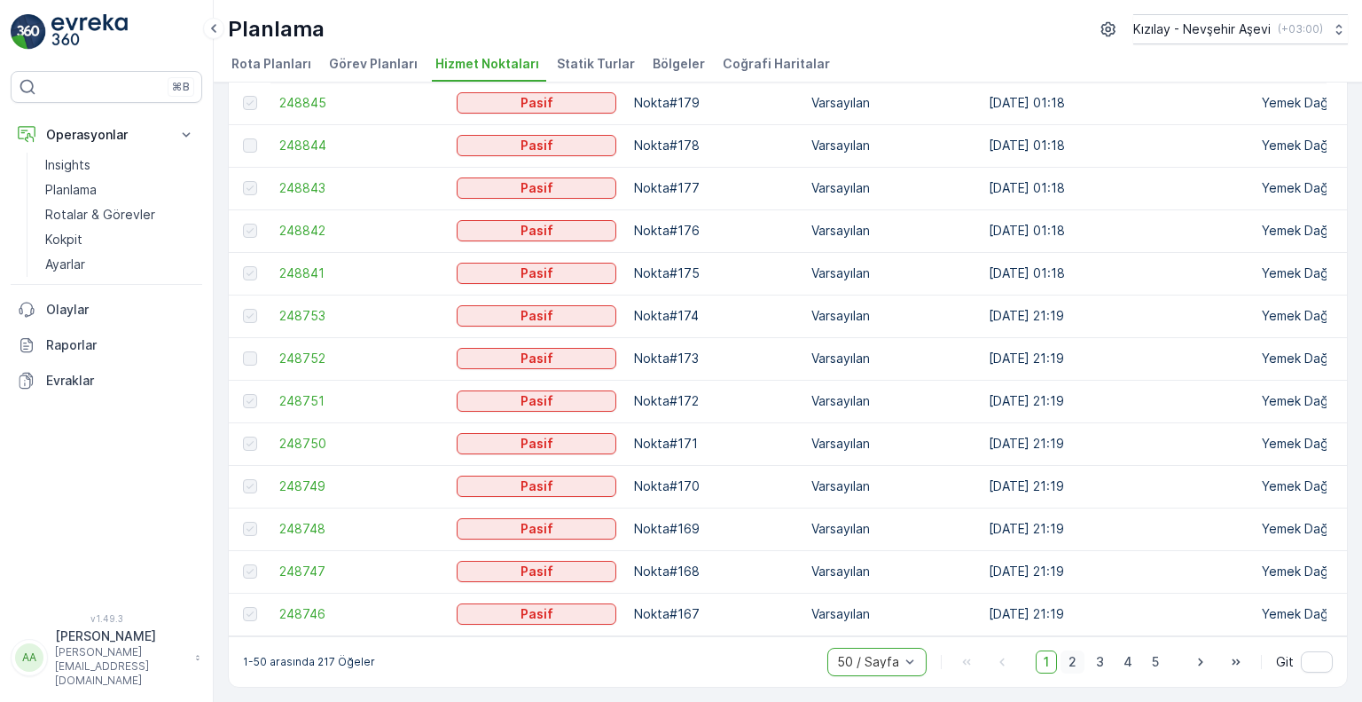
click at [1076, 661] on span "2" at bounding box center [1073, 661] width 24 height 23
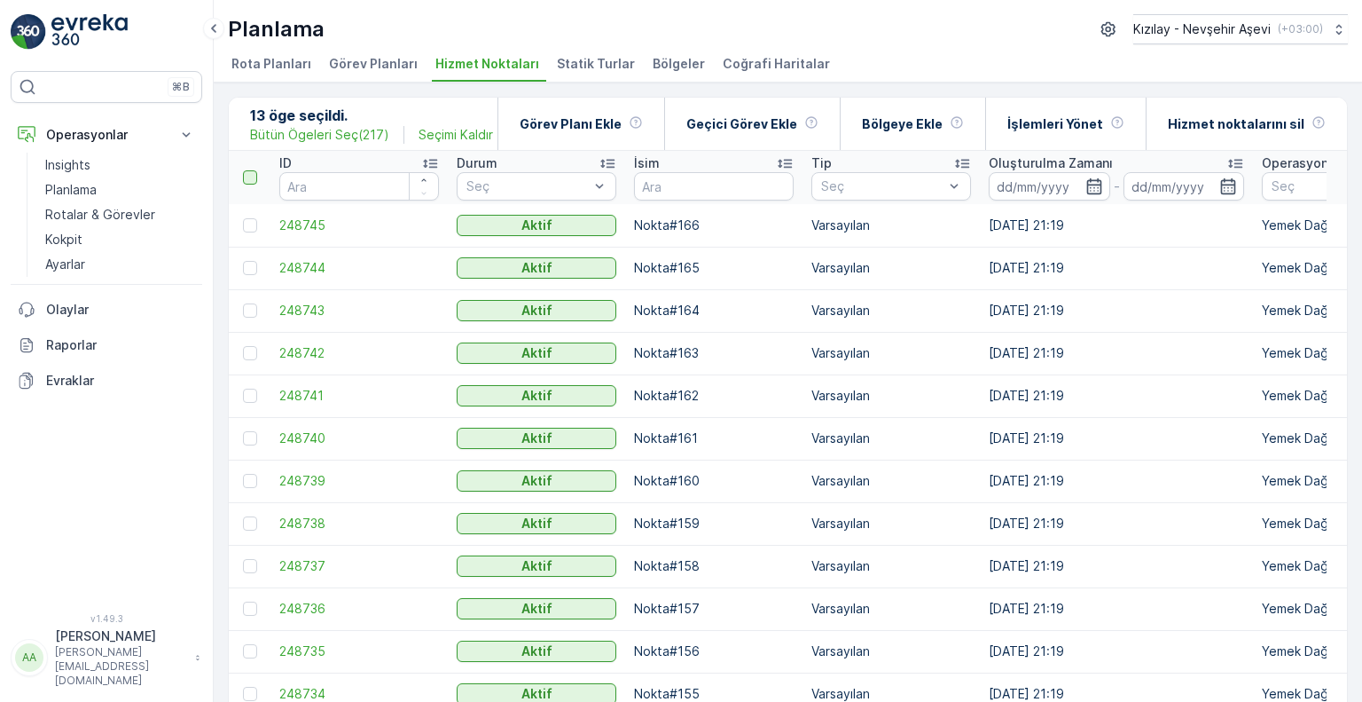
click at [243, 177] on div at bounding box center [250, 177] width 14 height 14
click at [253, 170] on input "checkbox" at bounding box center [253, 170] width 0 height 0
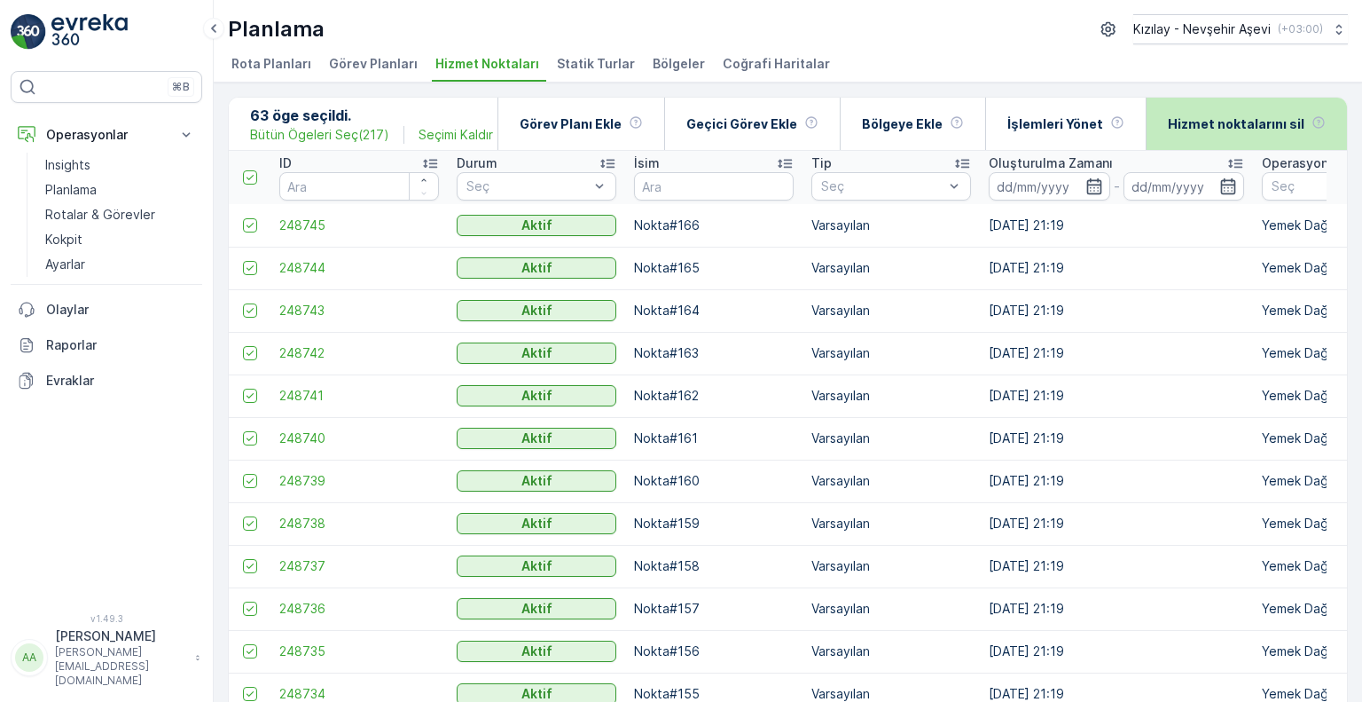
click at [1259, 115] on p "Hizmet noktalarını sil" at bounding box center [1236, 124] width 137 height 18
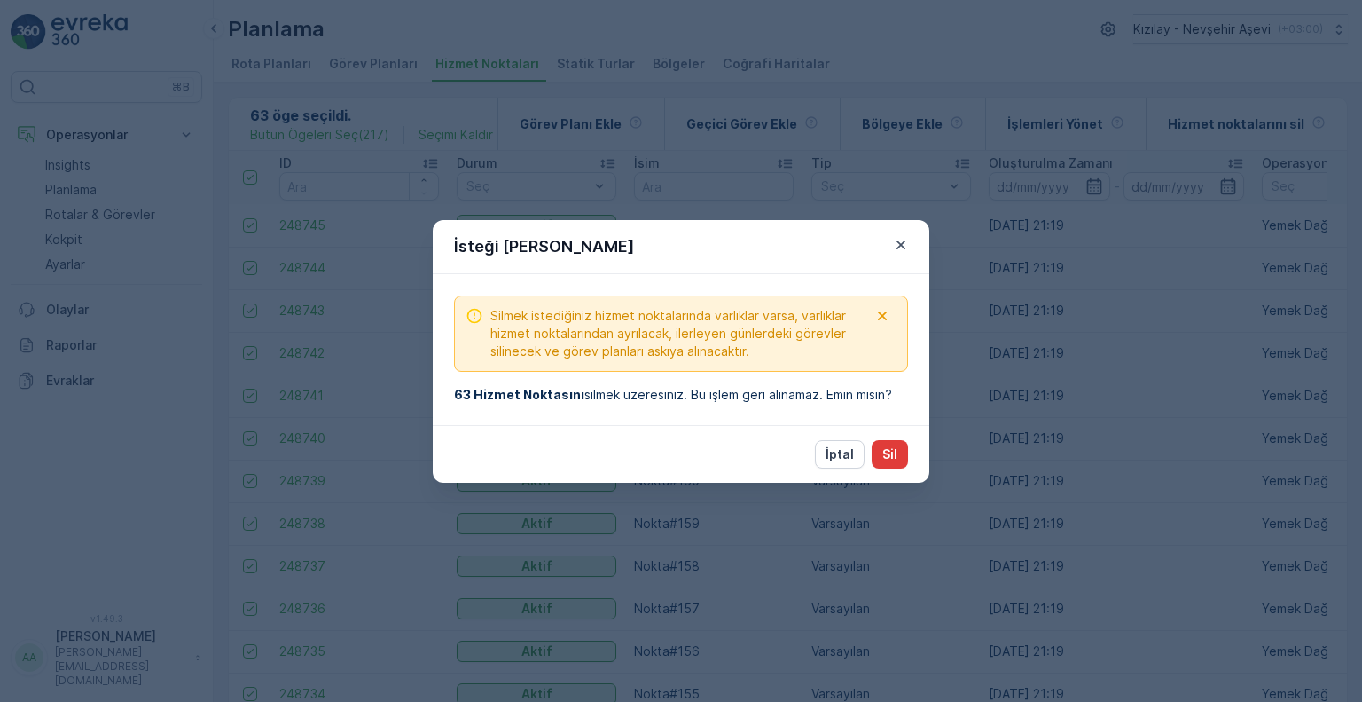
click at [890, 450] on p "Sil" at bounding box center [889, 454] width 15 height 18
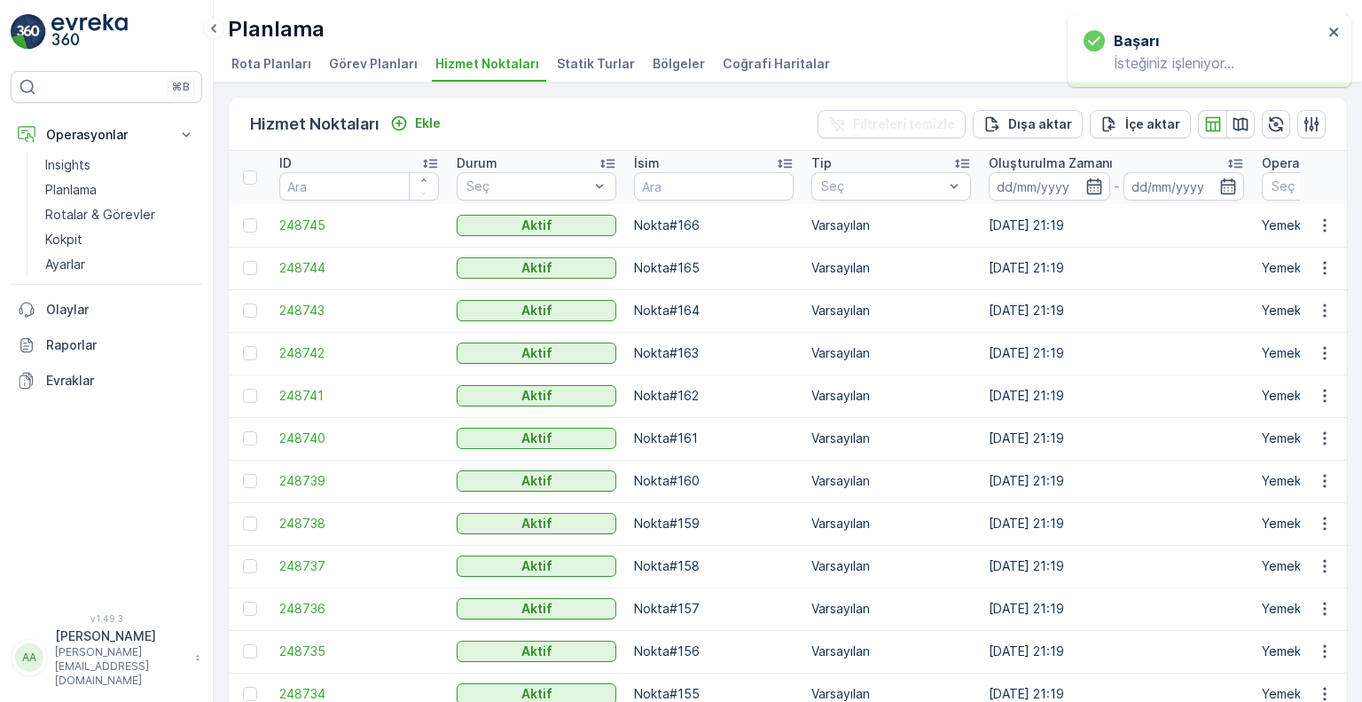
click at [251, 170] on div at bounding box center [252, 177] width 19 height 14
click at [253, 170] on input "checkbox" at bounding box center [253, 170] width 0 height 0
click at [245, 178] on div at bounding box center [250, 177] width 14 height 14
click at [253, 170] on input "checkbox" at bounding box center [253, 170] width 0 height 0
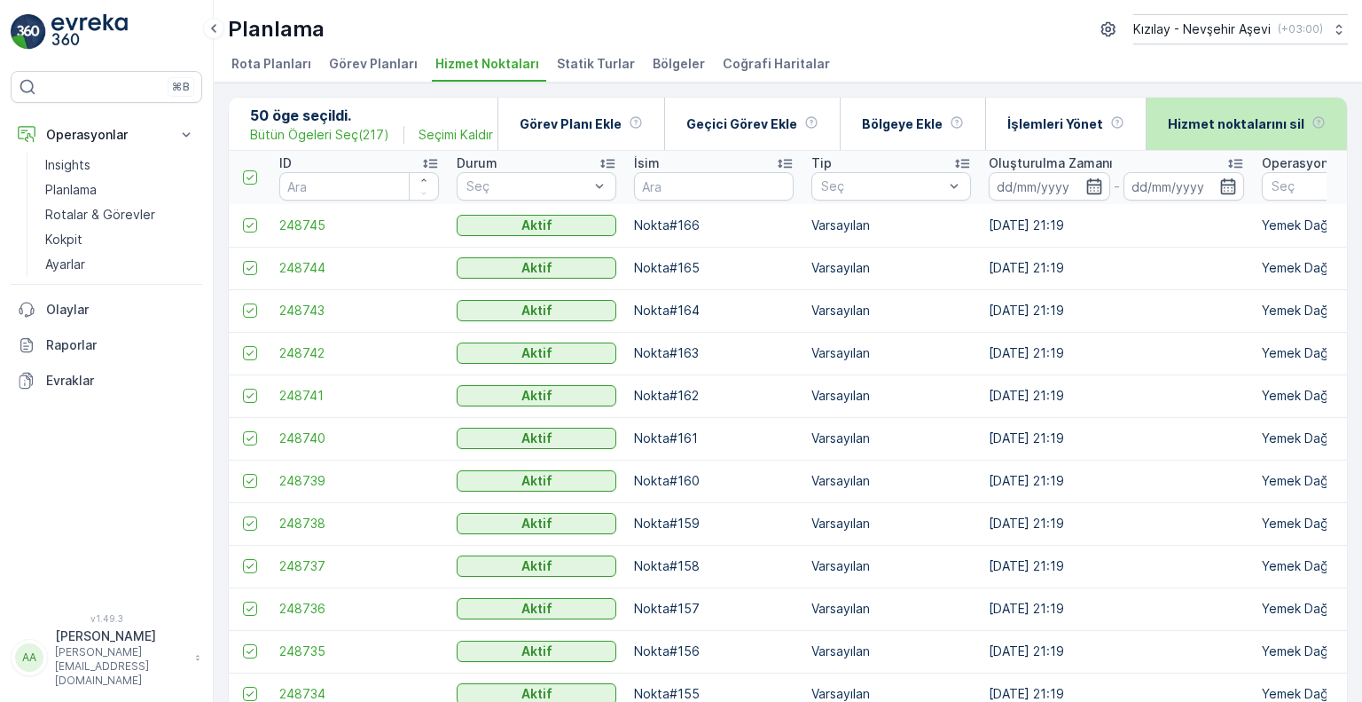
click at [1238, 120] on p "Hizmet noktalarını sil" at bounding box center [1236, 124] width 137 height 18
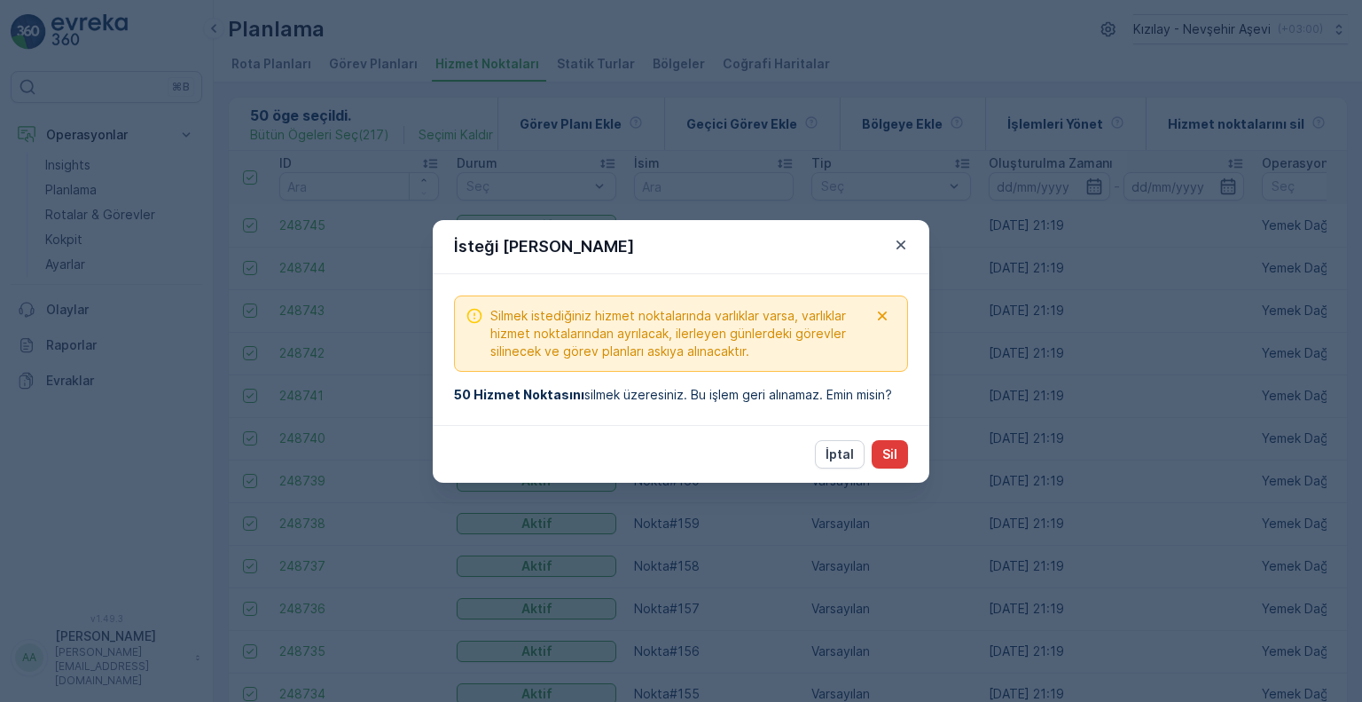
click at [890, 460] on p "Sil" at bounding box center [889, 454] width 15 height 18
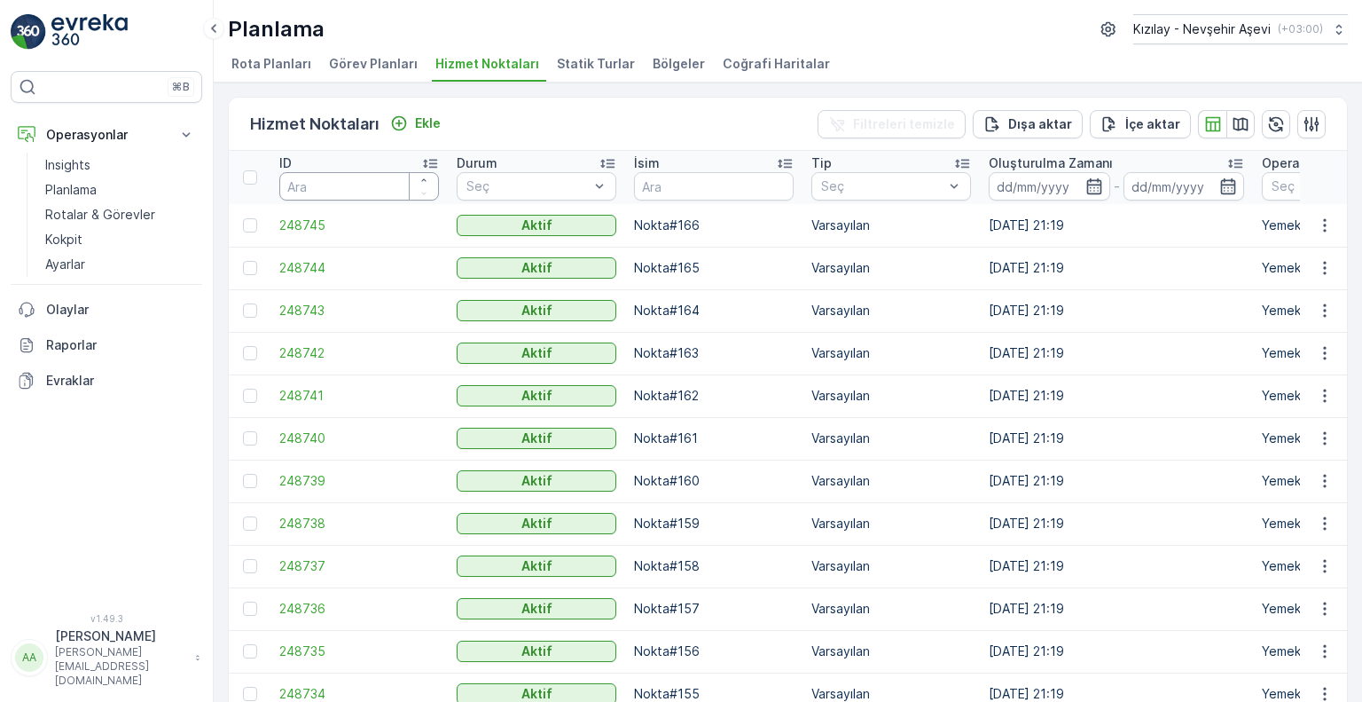
click at [336, 186] on input "number" at bounding box center [359, 186] width 160 height 28
click at [602, 45] on div "Planlama Kızılay - Nevşehir Aşevi ( +03:00 ) Rota Planları Görev Planları Hizme…" at bounding box center [788, 41] width 1149 height 82
click at [592, 62] on span "Statik Turlar" at bounding box center [596, 64] width 78 height 18
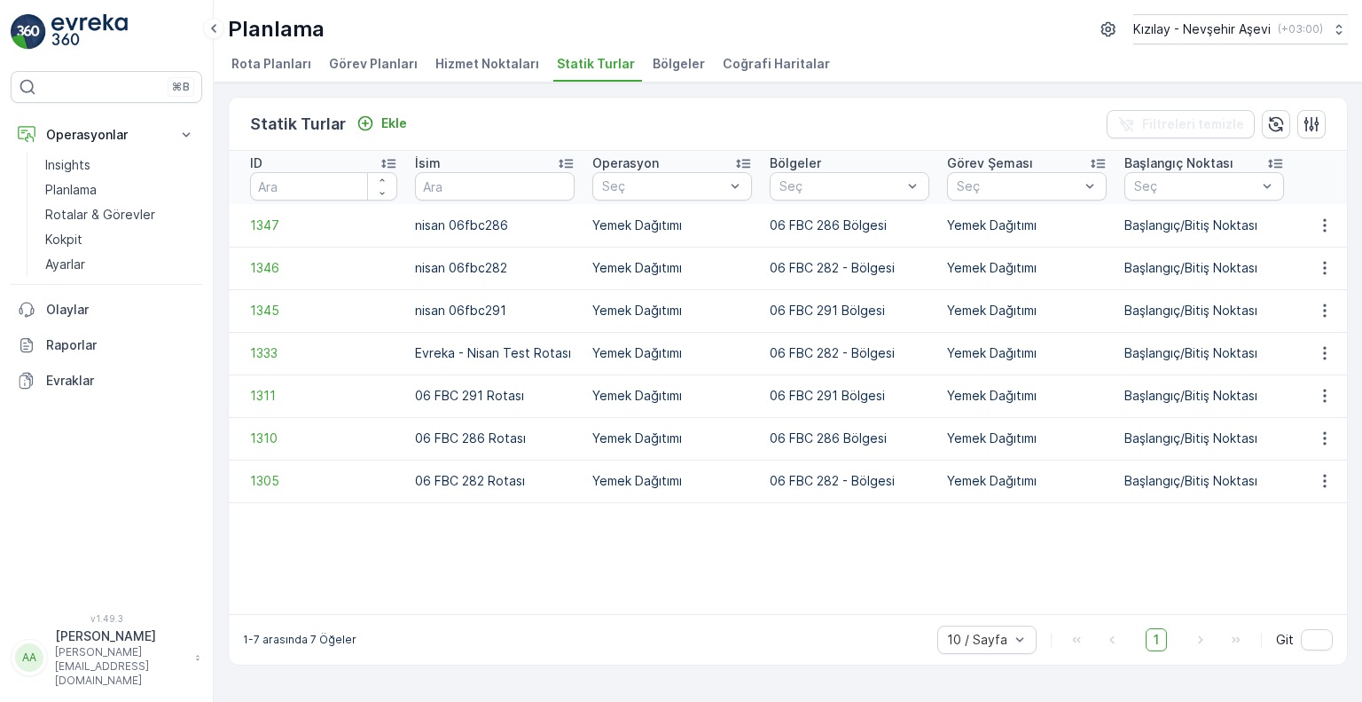
click at [509, 69] on span "Hizmet Noktaları" at bounding box center [487, 64] width 104 height 18
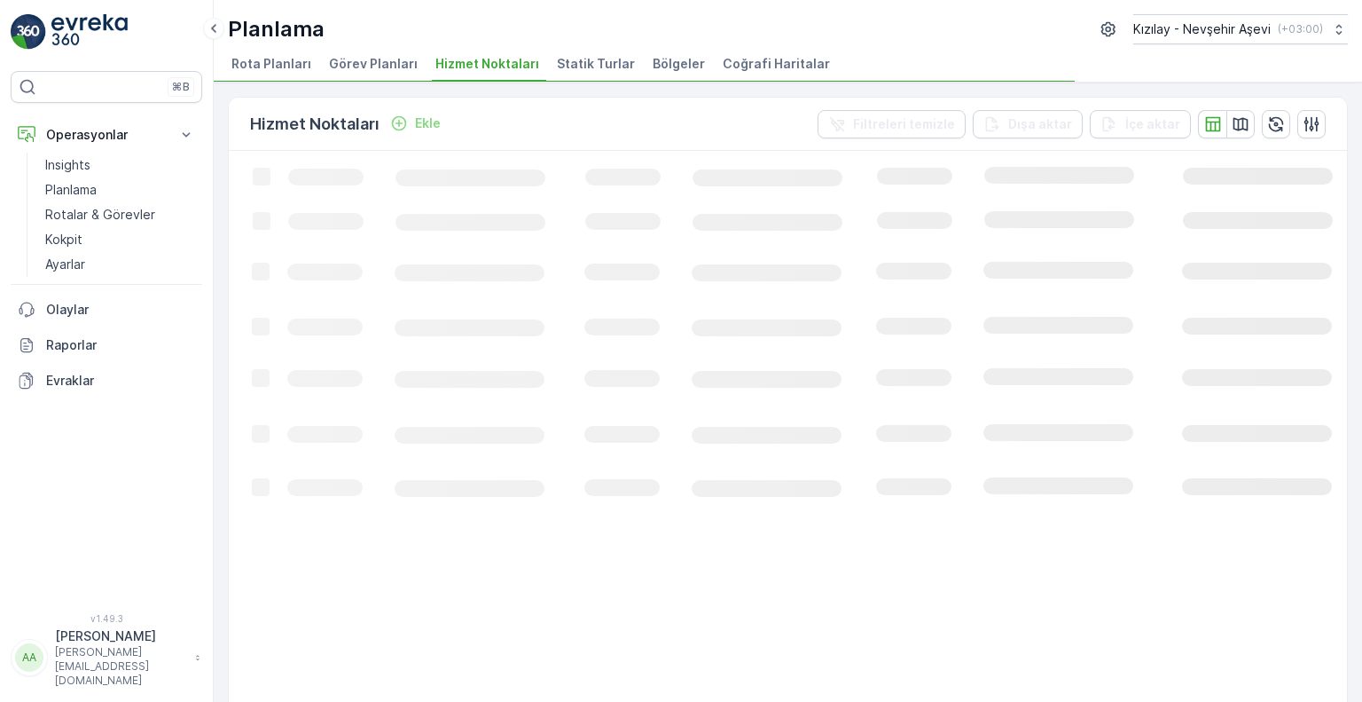
click at [585, 62] on span "Statik Turlar" at bounding box center [596, 64] width 78 height 18
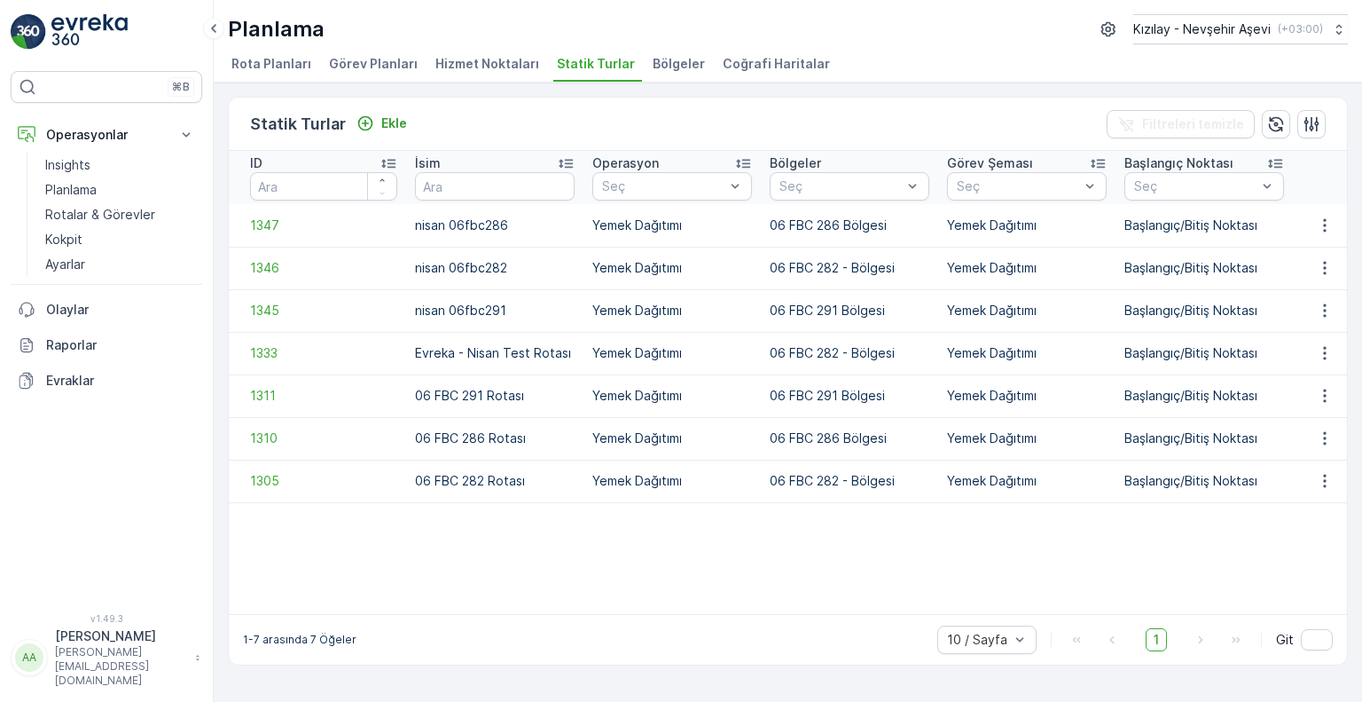
click at [482, 62] on span "Hizmet Noktaları" at bounding box center [487, 64] width 104 height 18
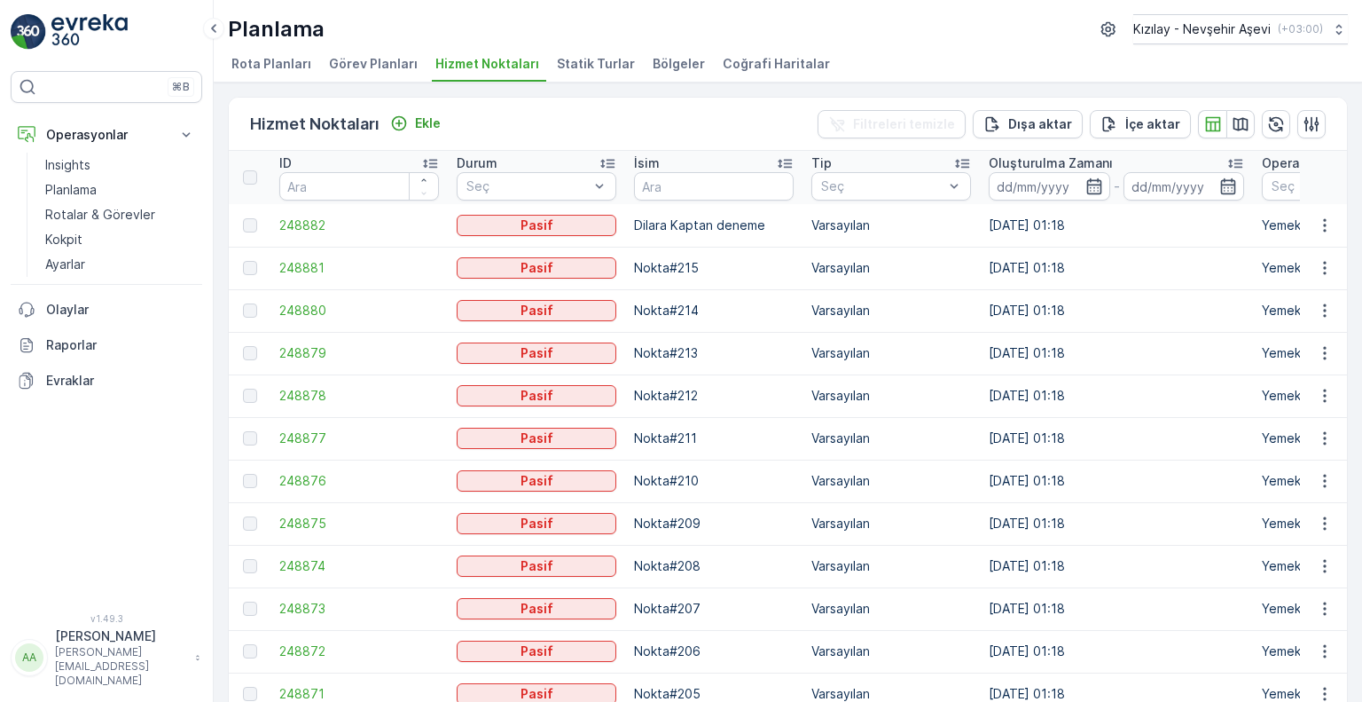
click at [247, 181] on div at bounding box center [250, 177] width 14 height 14
click at [667, 69] on span "Bölgeler" at bounding box center [679, 64] width 52 height 18
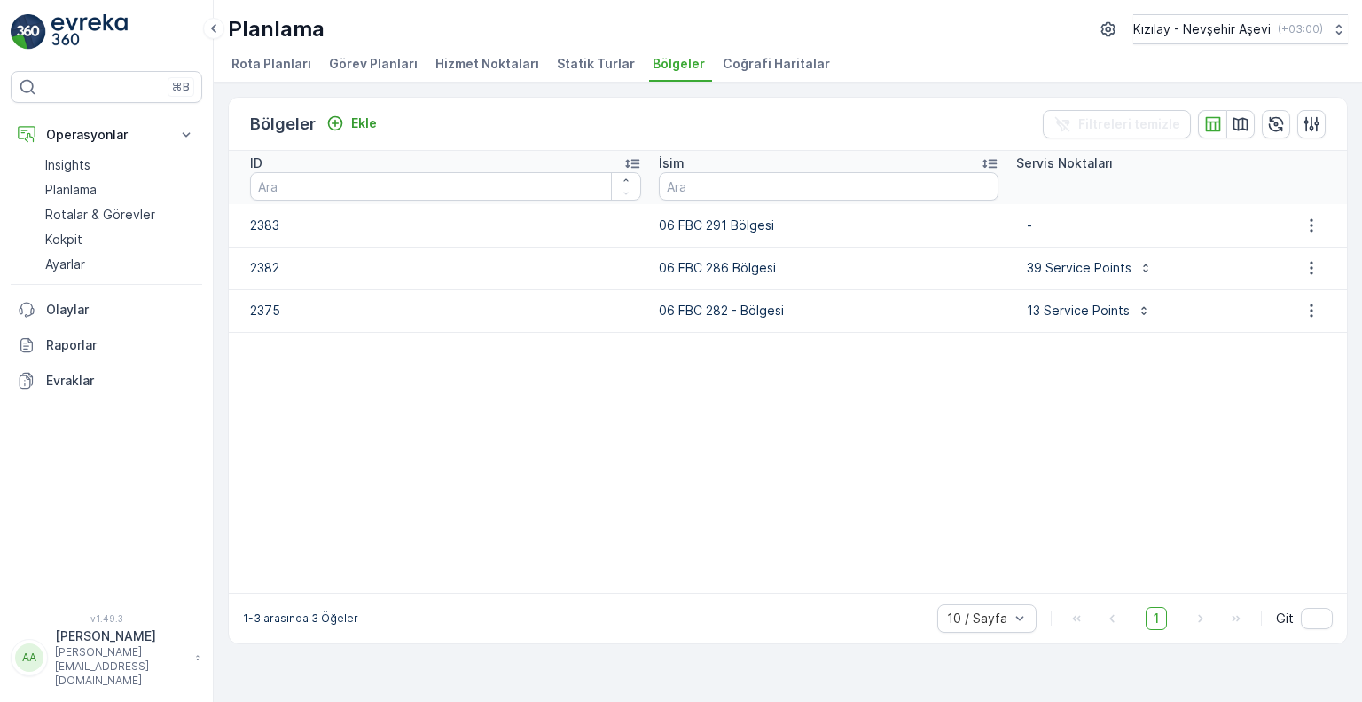
click at [482, 70] on span "Hizmet Noktaları" at bounding box center [487, 64] width 104 height 18
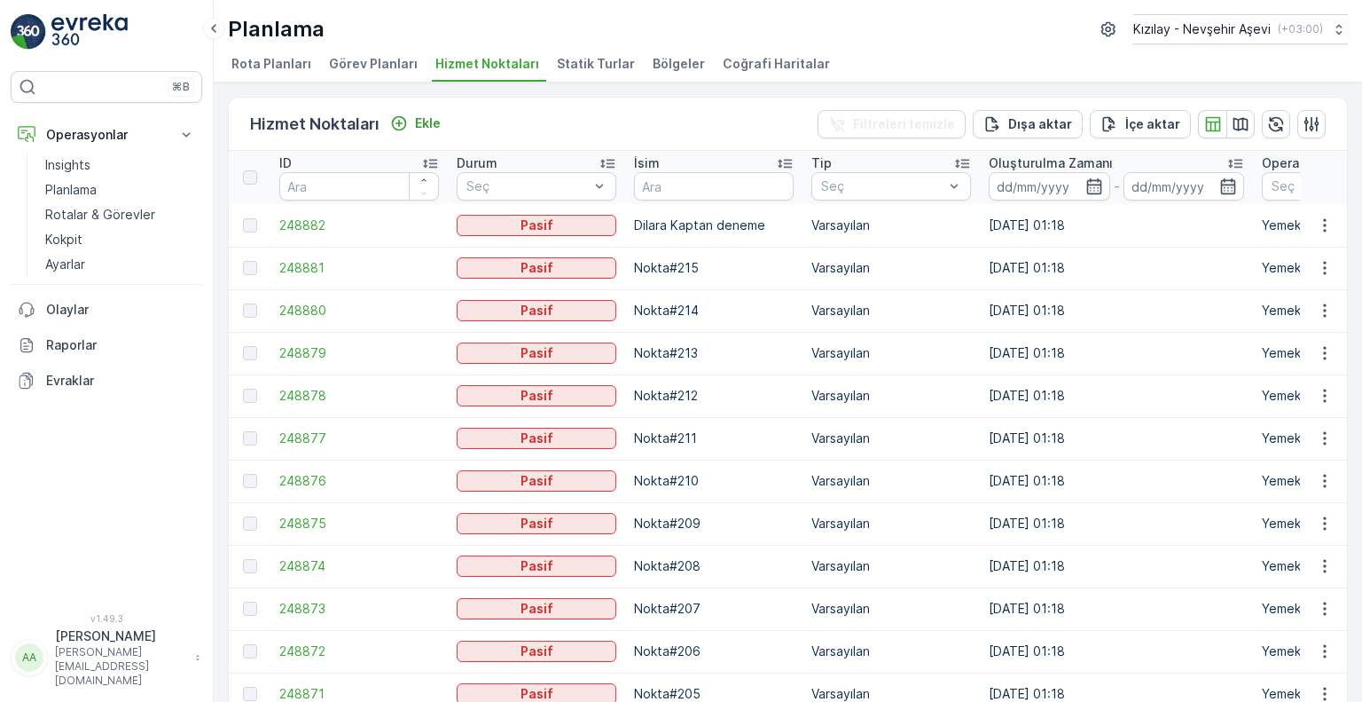
click at [248, 176] on div at bounding box center [250, 177] width 14 height 14
click at [503, 66] on span "Hizmet Noktaları" at bounding box center [487, 64] width 104 height 18
click at [574, 52] on li "Statik Turlar" at bounding box center [597, 66] width 89 height 30
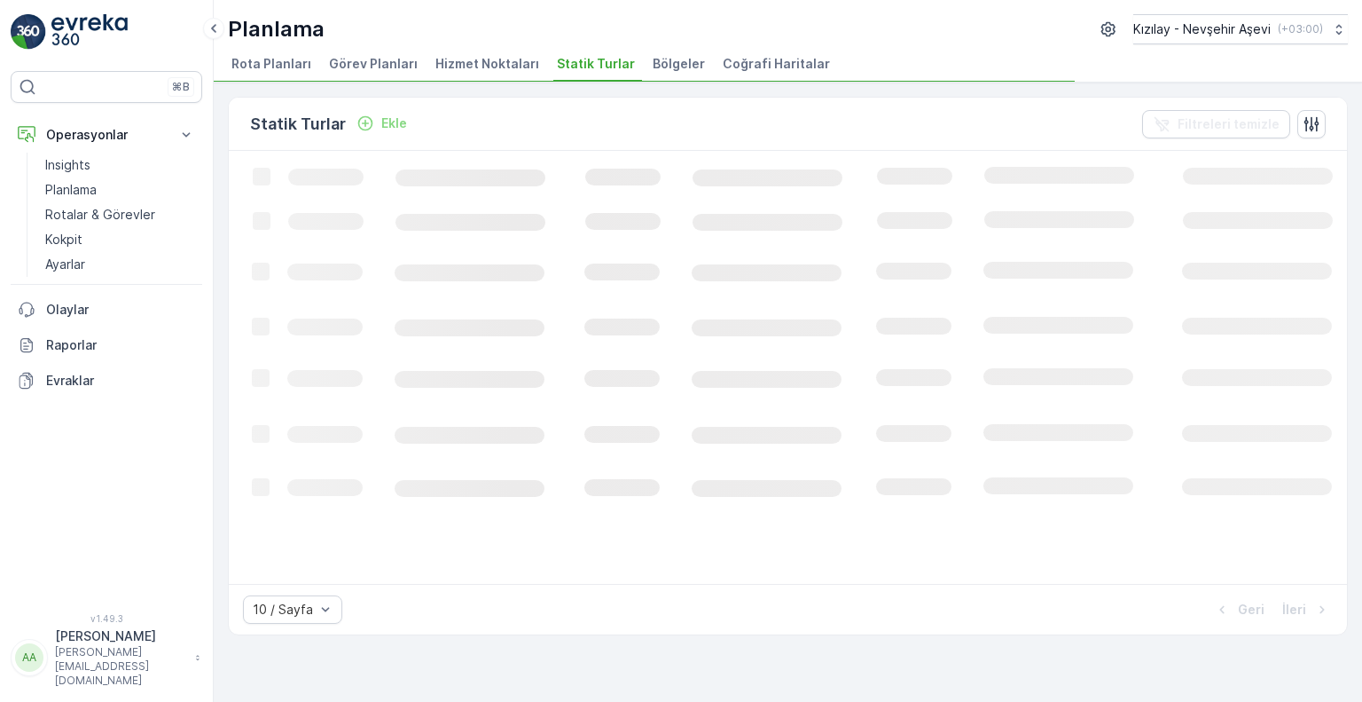
click at [653, 59] on span "Bölgeler" at bounding box center [679, 64] width 52 height 18
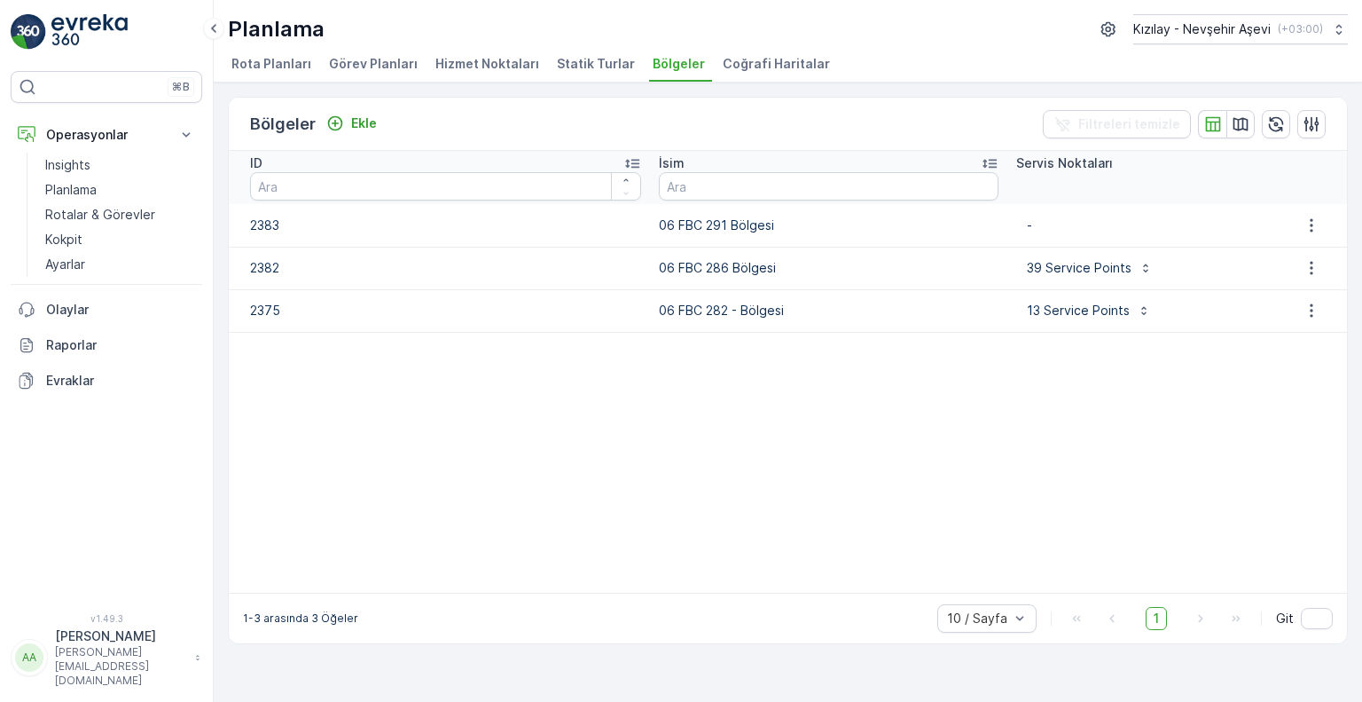
click at [723, 64] on span "Coğrafi Haritalar" at bounding box center [776, 64] width 107 height 18
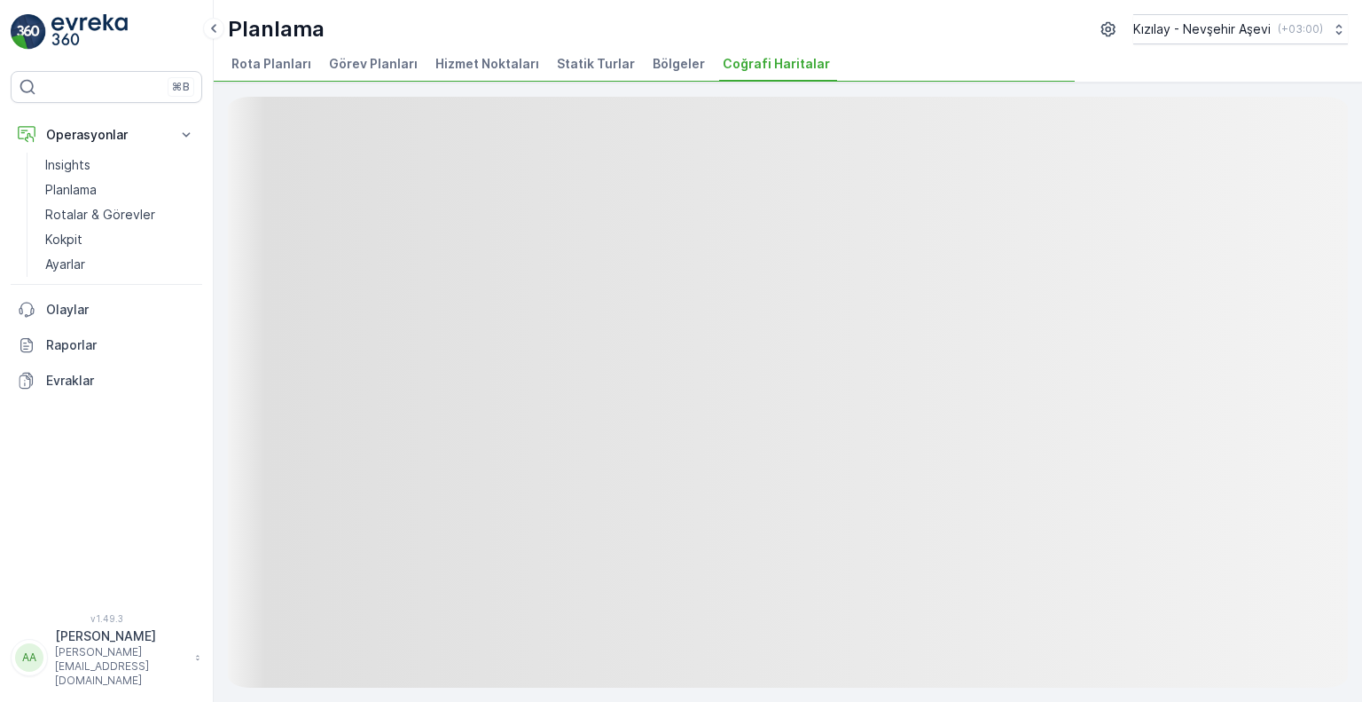
click at [32, 38] on img at bounding box center [28, 31] width 35 height 35
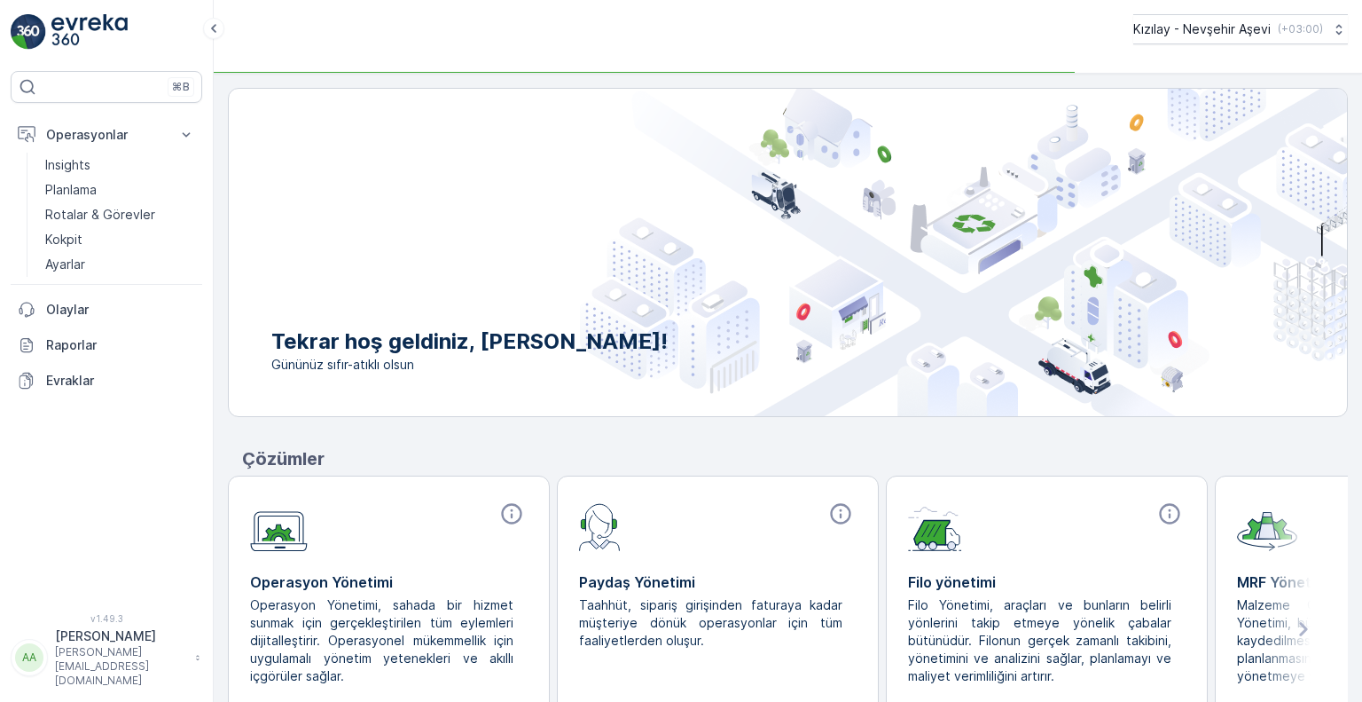
click at [32, 38] on img at bounding box center [28, 31] width 35 height 35
click at [405, 372] on span "Gününüz sıfır-atıklı olsun" at bounding box center [469, 365] width 396 height 18
click at [405, 368] on span "Gününüz sıfır-atıklı olsun" at bounding box center [469, 365] width 396 height 18
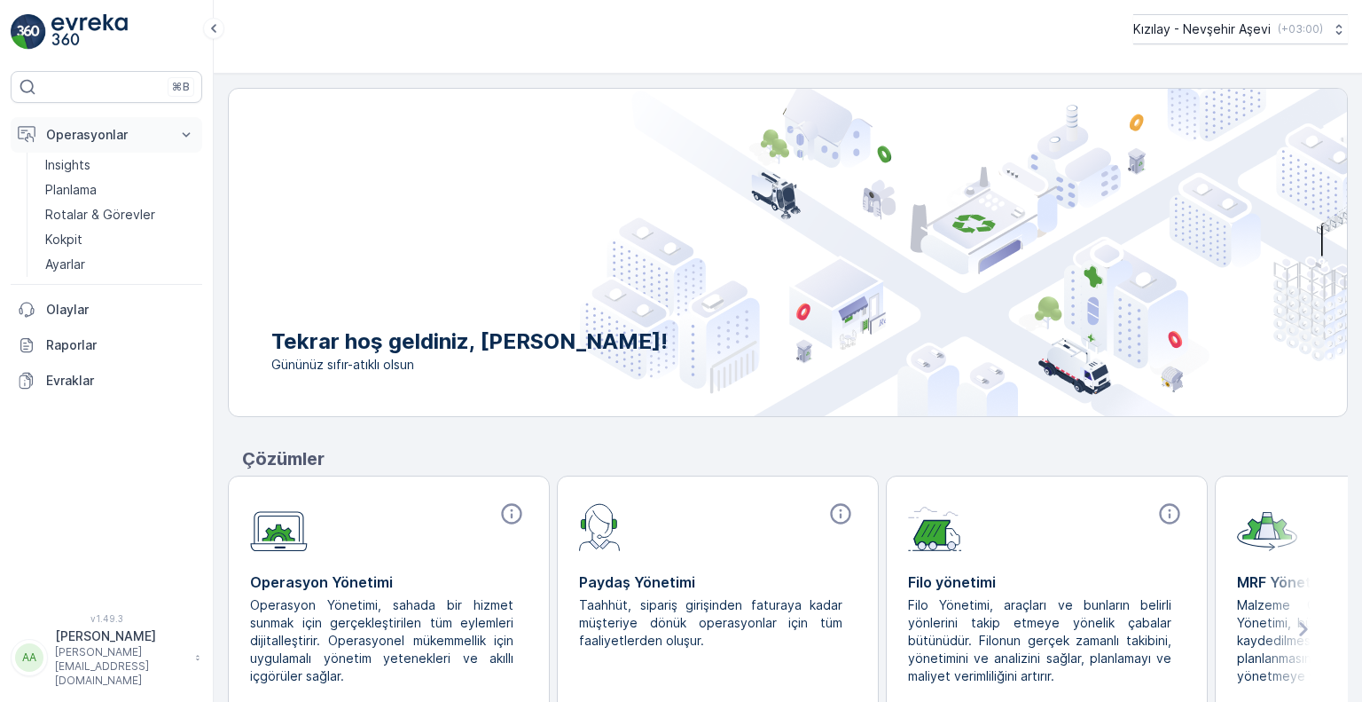
click at [186, 137] on icon at bounding box center [186, 135] width 18 height 18
click at [85, 184] on p "Planlama" at bounding box center [70, 190] width 51 height 18
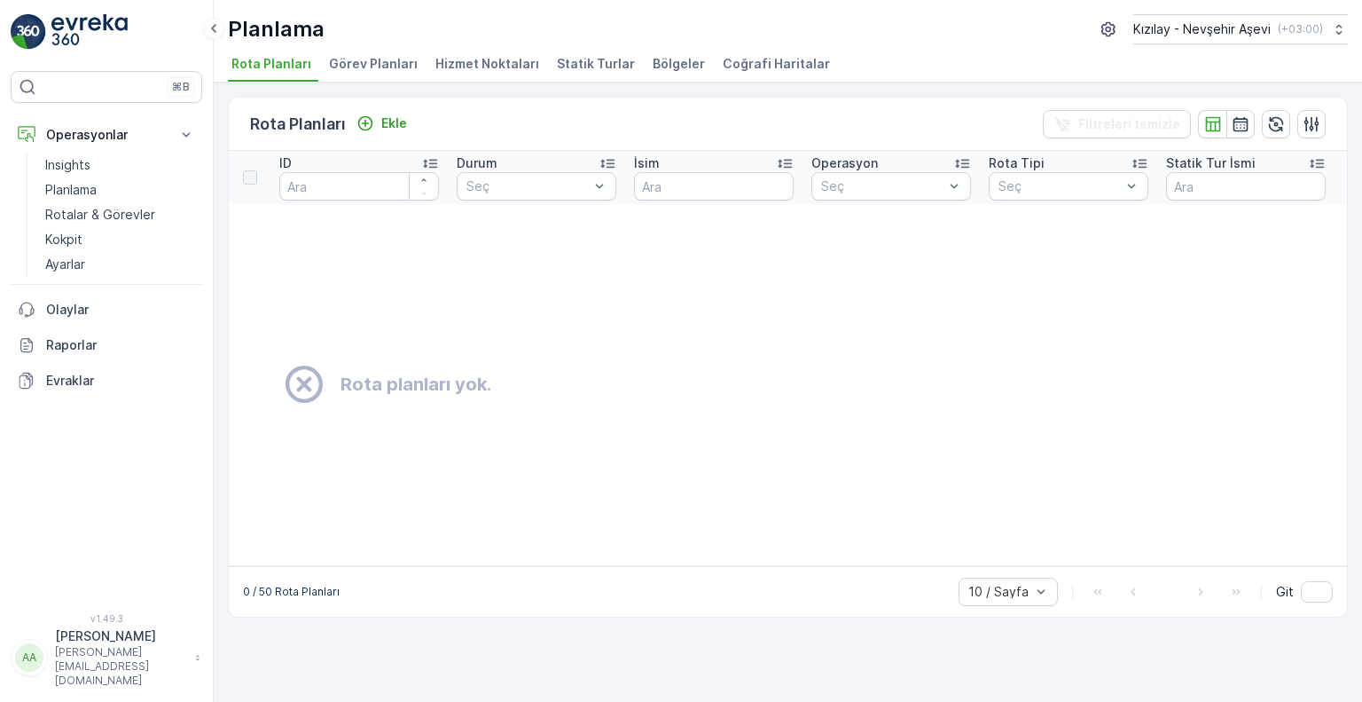
click at [486, 67] on span "Hizmet Noktaları" at bounding box center [487, 64] width 104 height 18
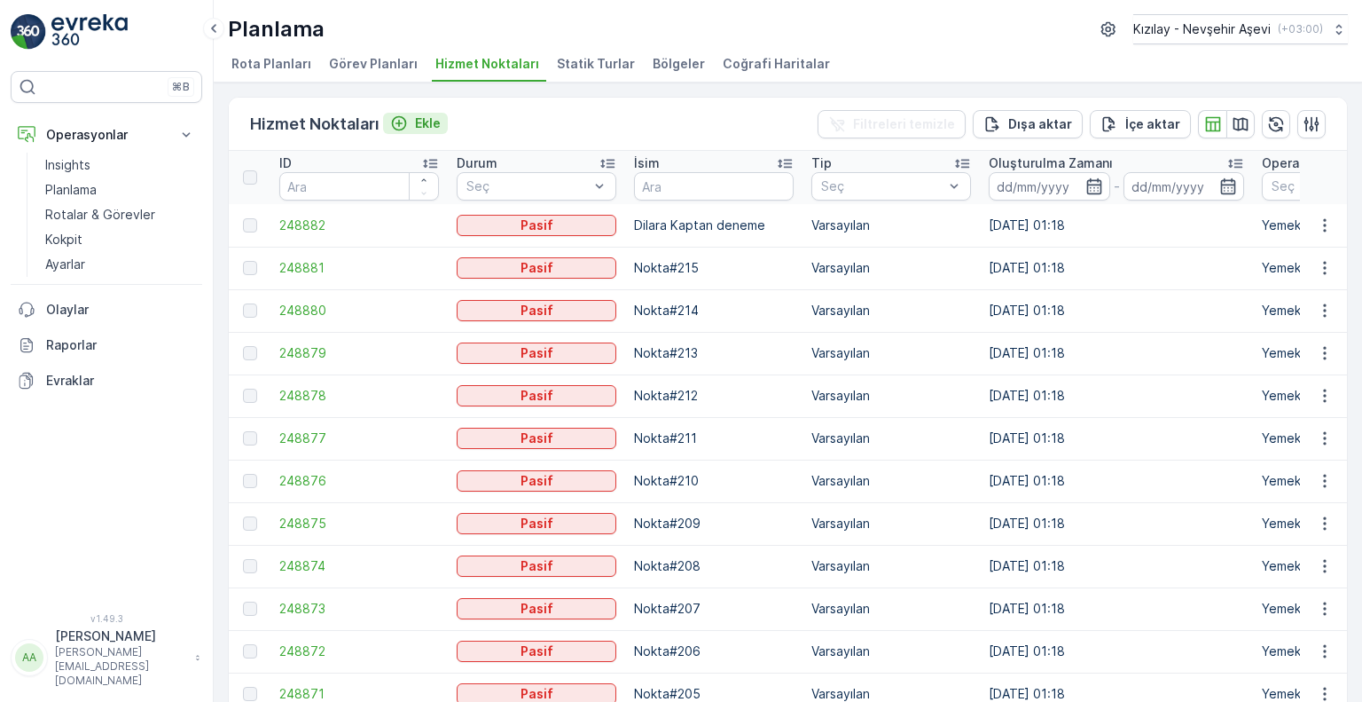
click at [434, 125] on p "Ekle" at bounding box center [428, 123] width 26 height 18
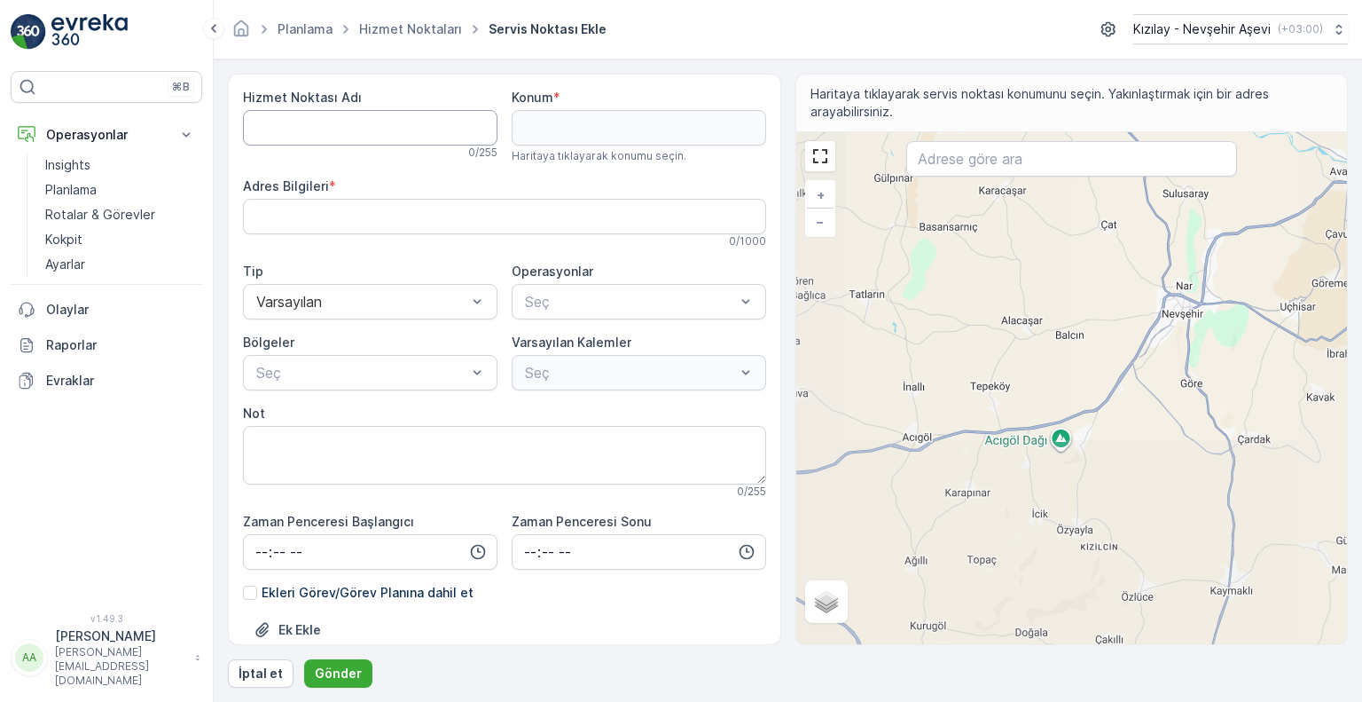
click at [330, 129] on Adı "Hizmet Noktası Adı" at bounding box center [370, 127] width 255 height 35
type Adı "KÖY-001"
click at [330, 210] on Bilgileri "Adres Bilgileri" at bounding box center [504, 216] width 523 height 35
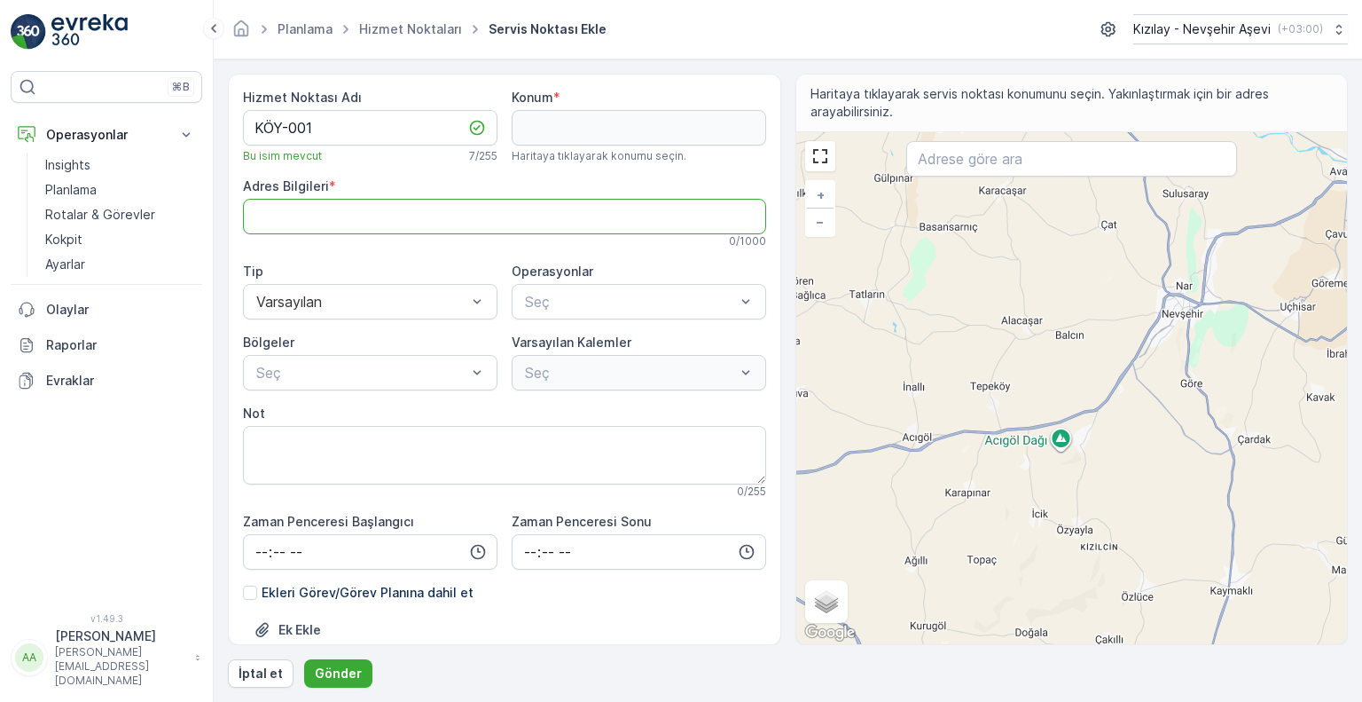
click at [330, 210] on Bilgileri "Adres Bilgileri" at bounding box center [504, 216] width 523 height 35
click at [958, 166] on input "text" at bounding box center [1071, 158] width 331 height 35
click at [579, 338] on span "Yemek Dağıtımı" at bounding box center [572, 345] width 100 height 16
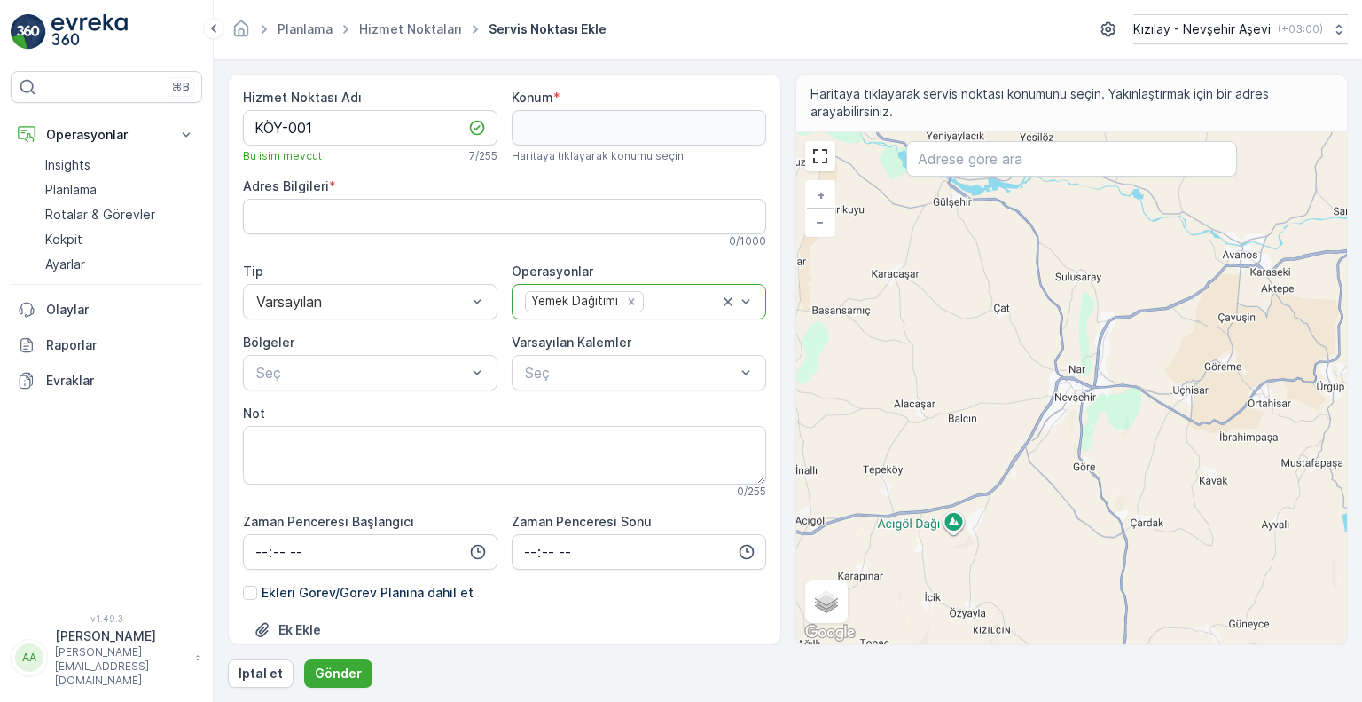
drag, startPoint x: 1157, startPoint y: 360, endPoint x: 1067, endPoint y: 444, distance: 123.6
click at [1067, 444] on div "+ − Uydu Yol haritası Arazi Karışık Leaflet Klavye kısayolları Harita Verileri …" at bounding box center [1072, 388] width 552 height 512
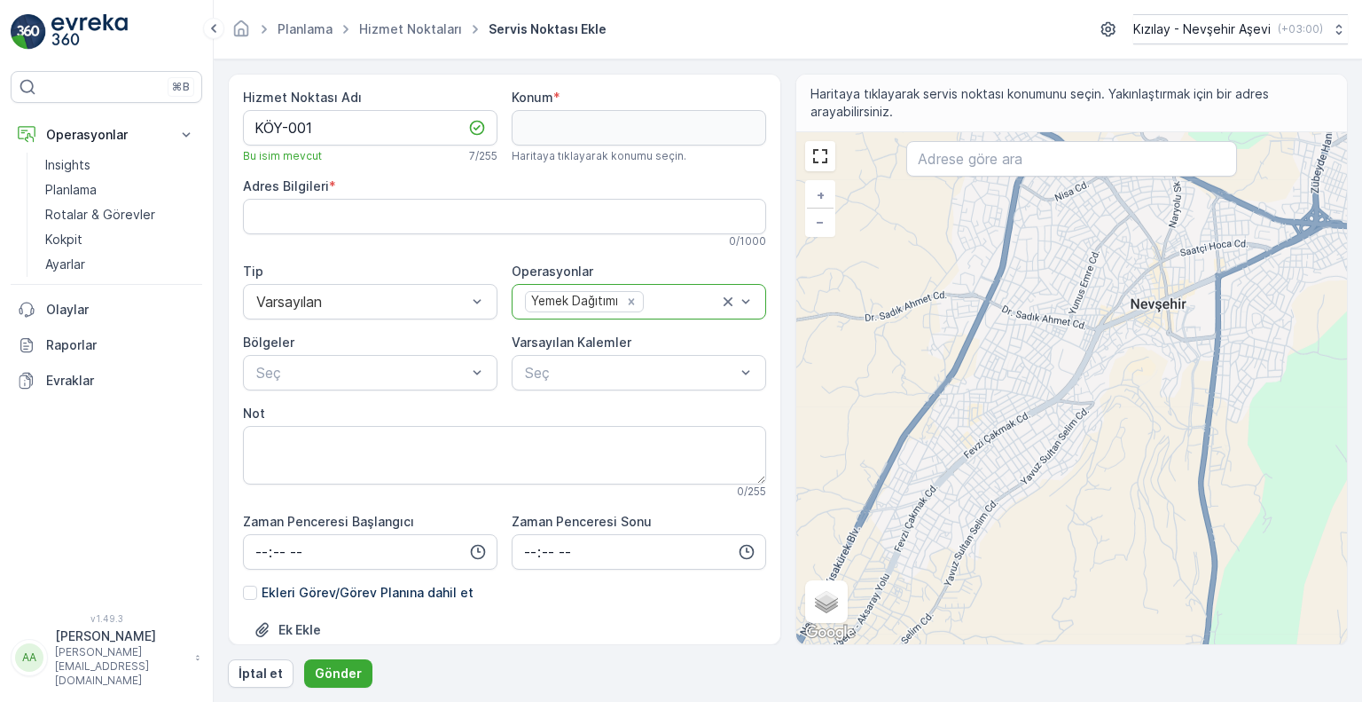
drag, startPoint x: 1180, startPoint y: 390, endPoint x: 1145, endPoint y: 511, distance: 125.7
click at [1145, 511] on div "+ − Uydu Yol haritası Arazi Karışık Leaflet Klavye kısayolları Harita Verileri …" at bounding box center [1072, 388] width 552 height 512
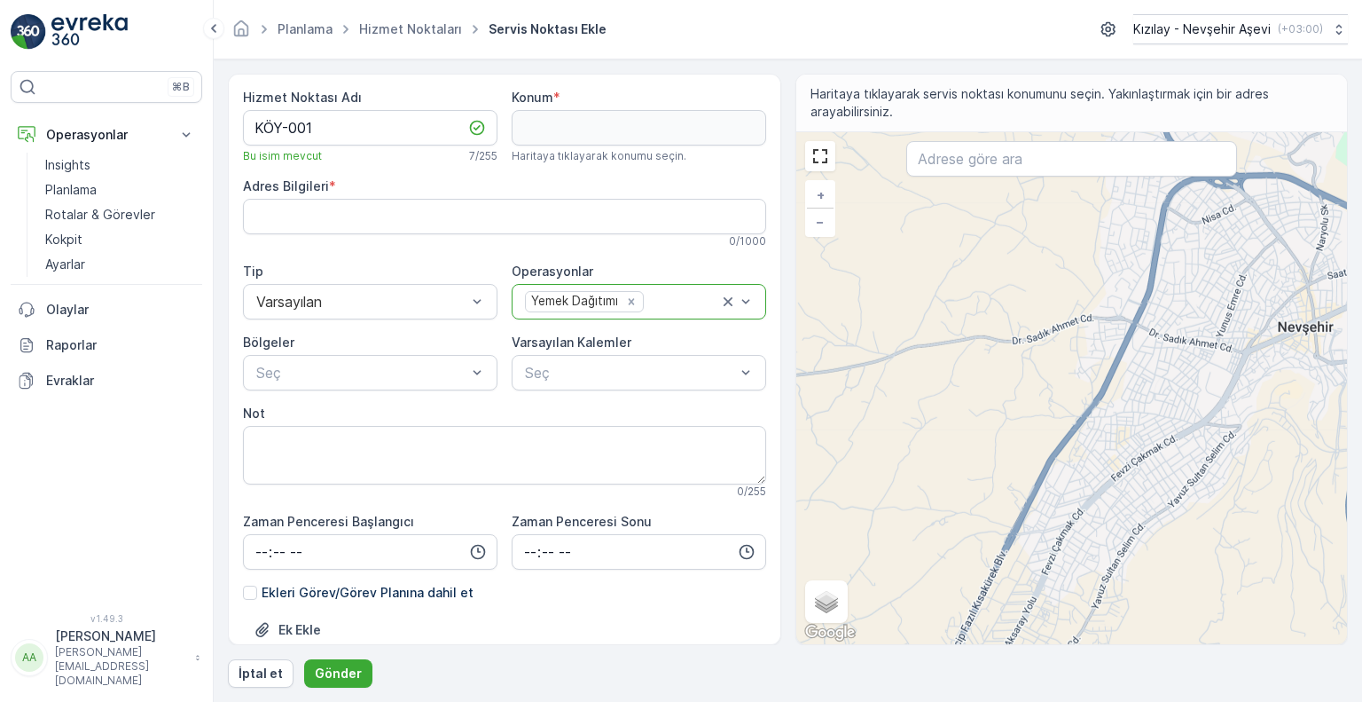
drag, startPoint x: 1113, startPoint y: 303, endPoint x: 1265, endPoint y: 322, distance: 152.8
click at [1265, 322] on div "+ − Uydu Yol haritası Arazi Karışık Leaflet Klavye kısayolları Harita Verileri …" at bounding box center [1072, 388] width 552 height 512
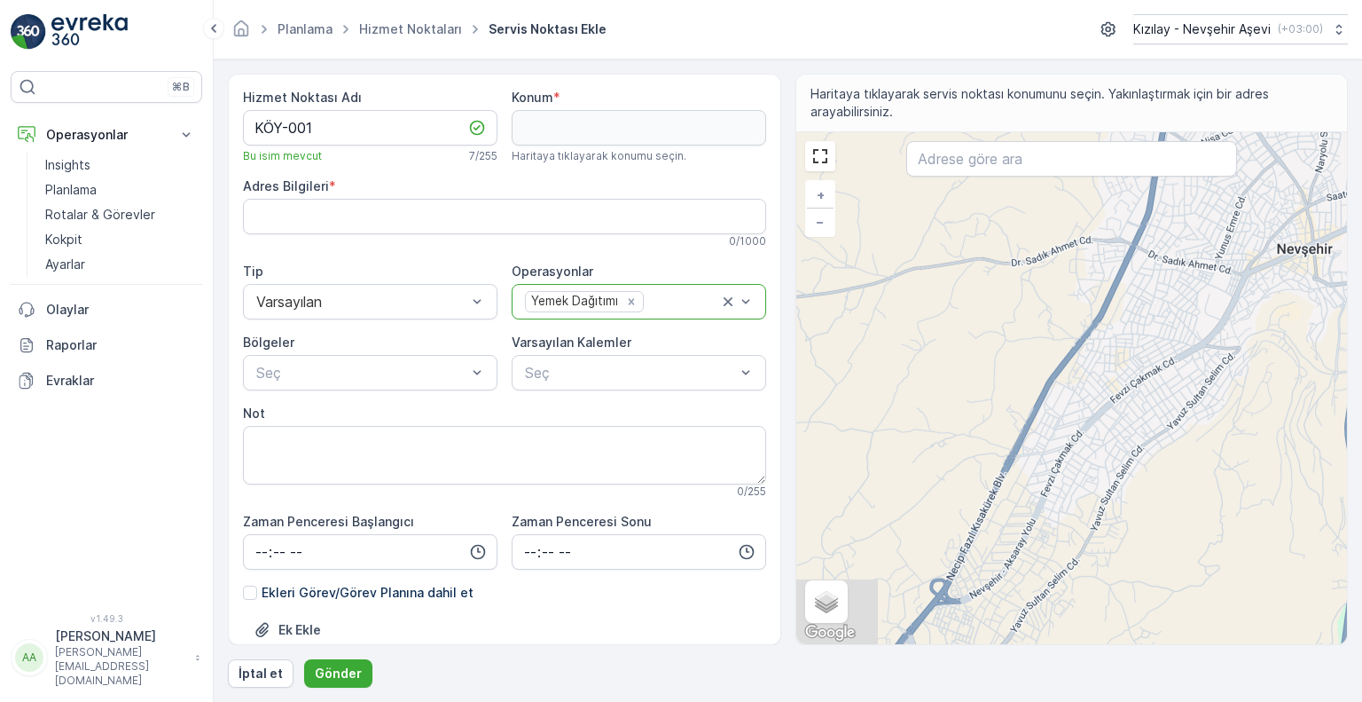
drag, startPoint x: 1093, startPoint y: 449, endPoint x: 1082, endPoint y: 322, distance: 127.3
click at [1082, 324] on div "+ − Uydu Yol haritası Arazi Karışık Leaflet Klavye kısayolları Harita Verileri …" at bounding box center [1072, 388] width 552 height 512
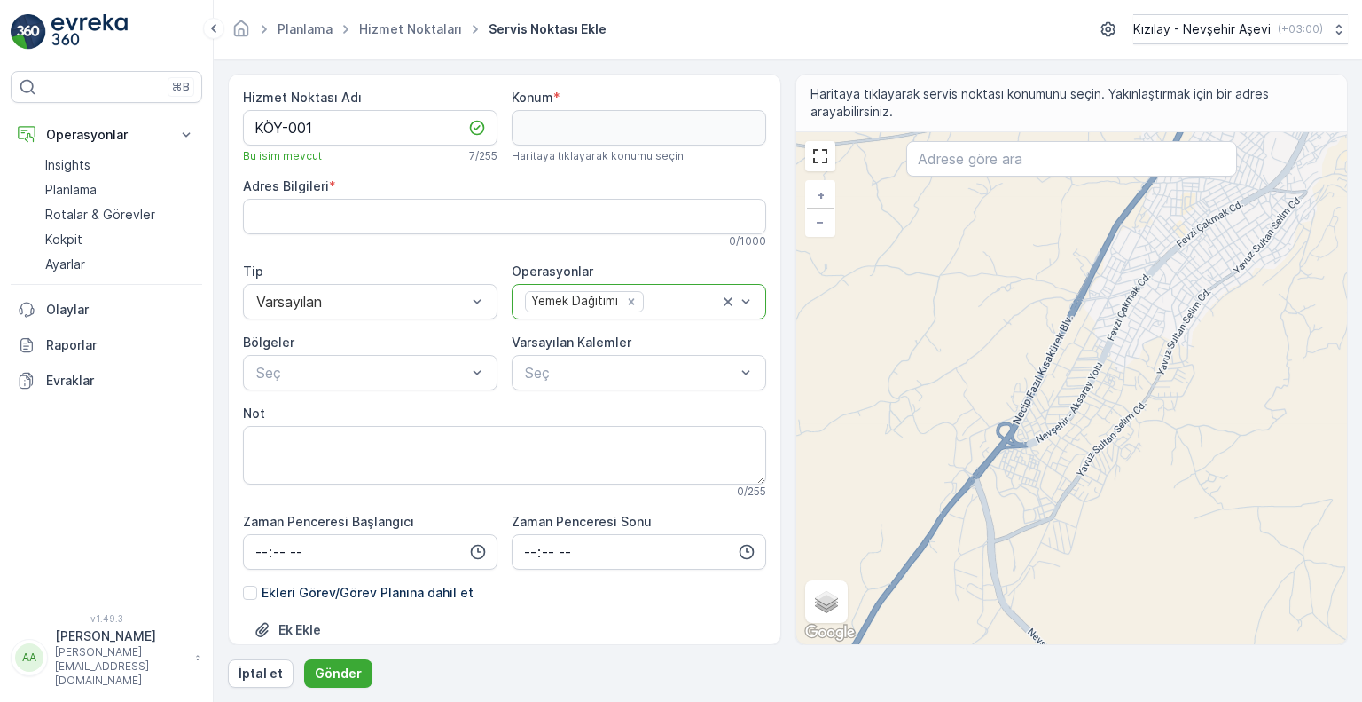
drag, startPoint x: 984, startPoint y: 495, endPoint x: 1074, endPoint y: 445, distance: 102.4
click at [1074, 445] on div "+ − Uydu Yol haritası Arazi Karışık Leaflet Klavye kısayolları Harita Verileri …" at bounding box center [1072, 388] width 552 height 512
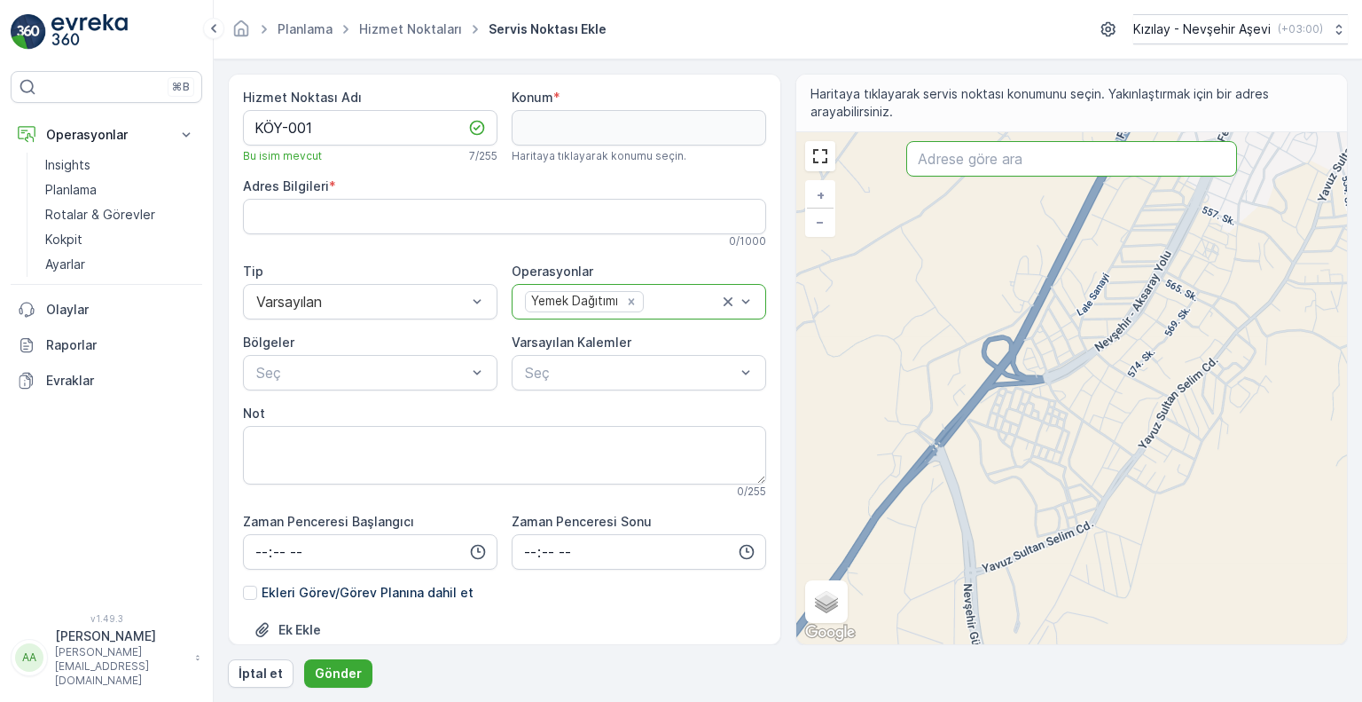
click at [954, 153] on input "text" at bounding box center [1071, 158] width 331 height 35
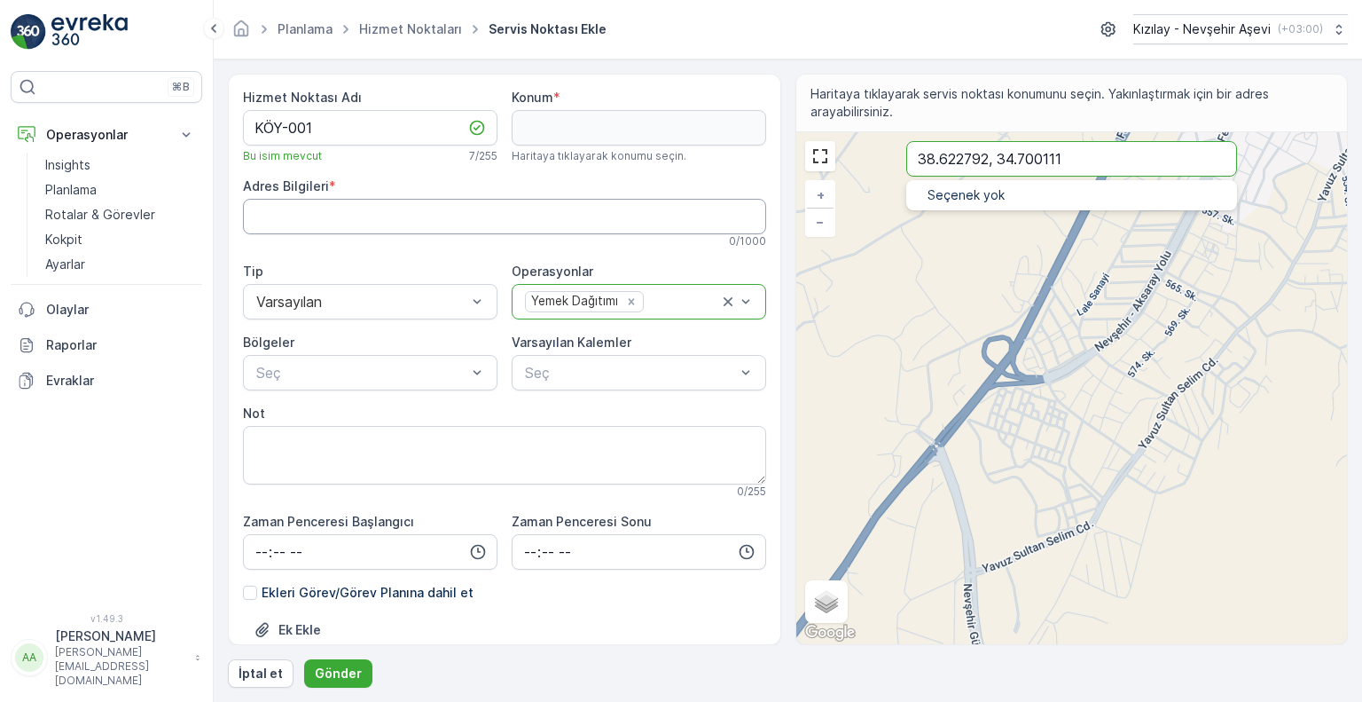
type input "38.622792, 34.700111"
click at [304, 659] on button "Gönder" at bounding box center [338, 673] width 68 height 28
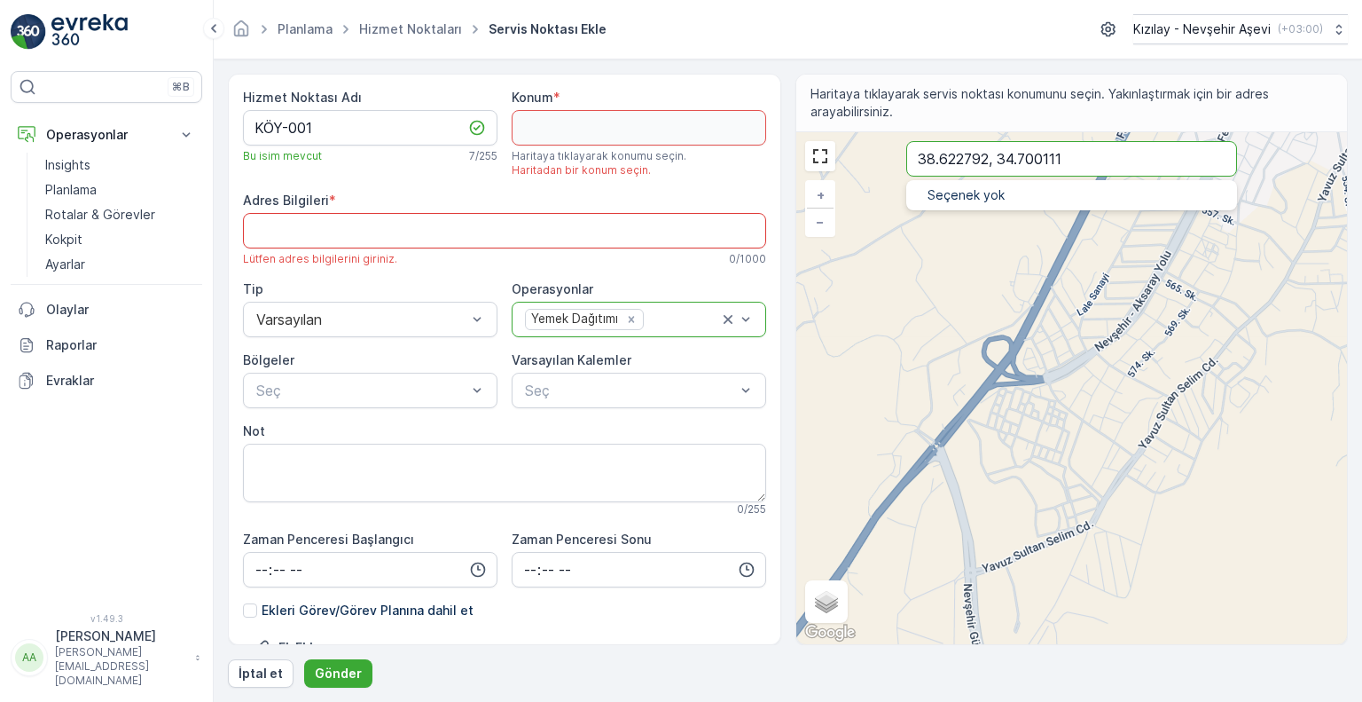
click at [304, 659] on button "Gönder" at bounding box center [338, 673] width 68 height 28
click at [1030, 320] on div "+ − Uydu Yol haritası Arazi Karışık Leaflet Klavye kısayolları Harita Verileri …" at bounding box center [1072, 388] width 552 height 512
type input "38.60027677241779,34.68026416544079"
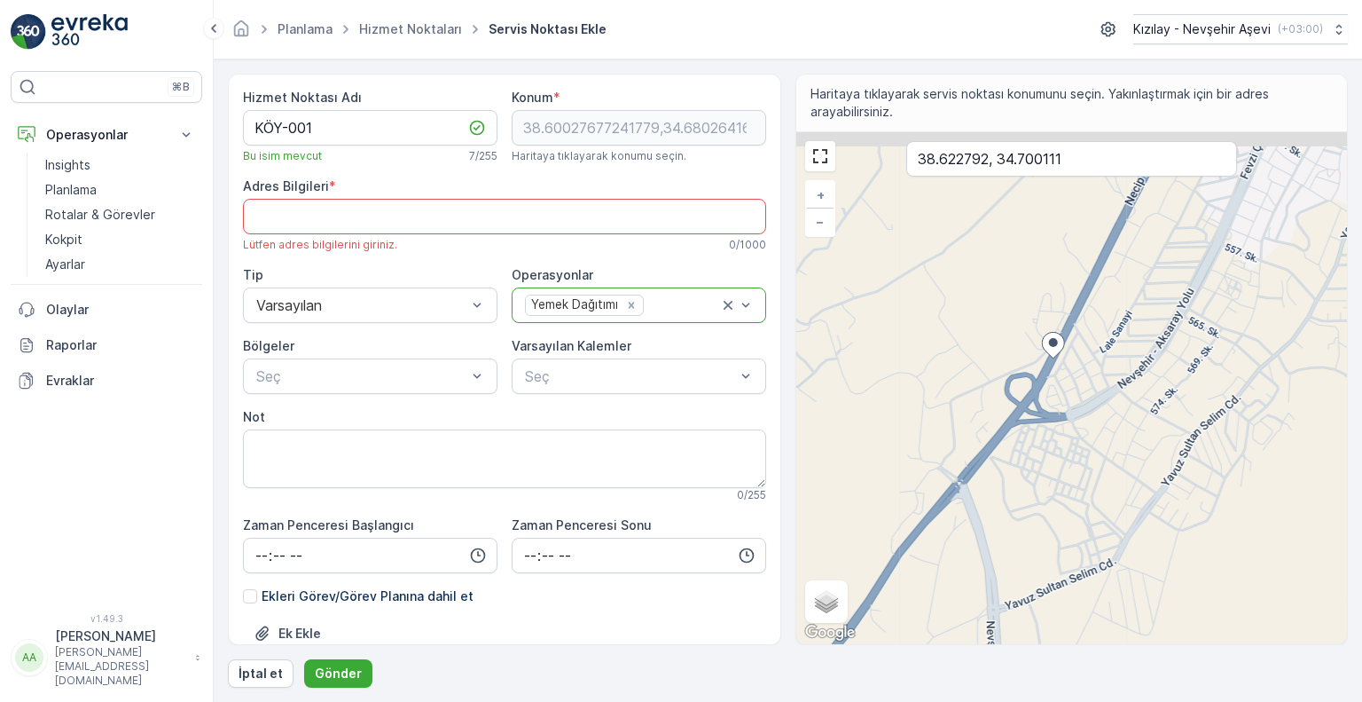
type Bilgileri "M. [PERSON_NAME][STREET_ADDRESS]"
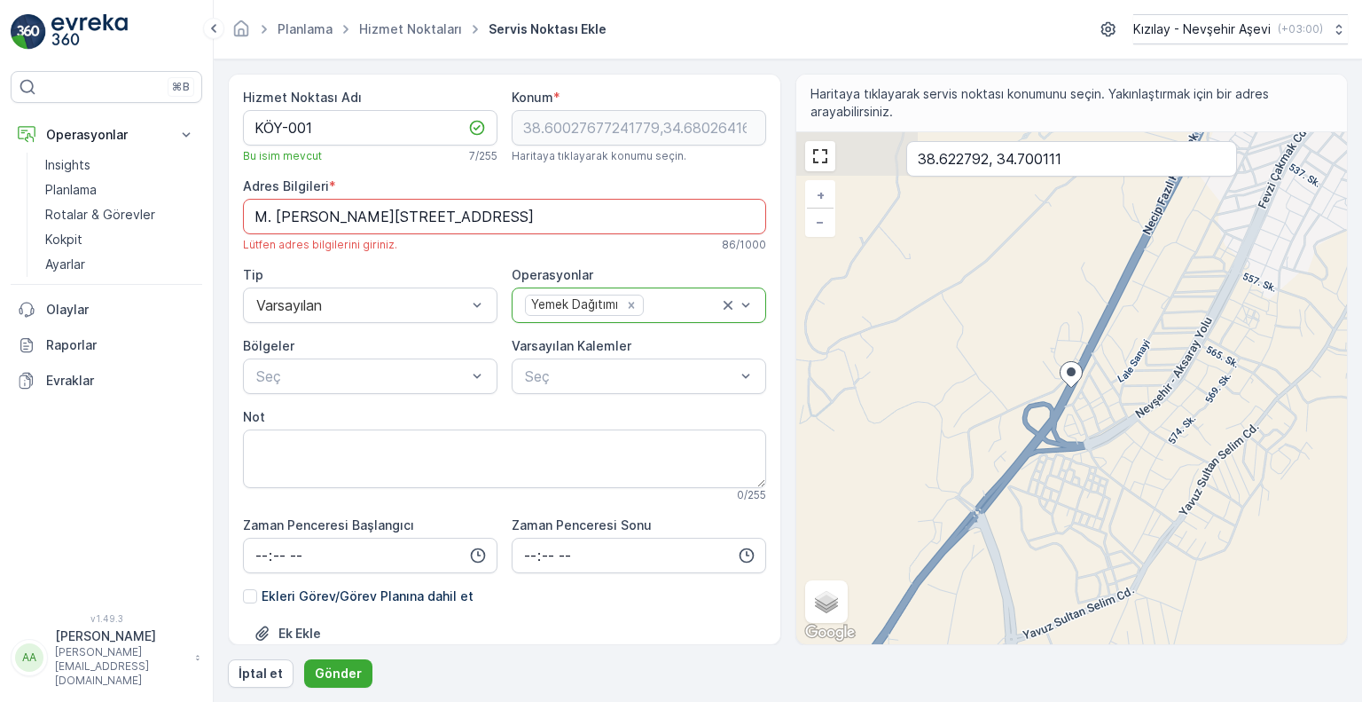
click at [1136, 388] on div "+ − Uydu Yol haritası Arazi Karışık Leaflet Klavye kısayolları Harita Verileri …" at bounding box center [1072, 388] width 552 height 512
type input "38.600210181317294,34.68344142559288"
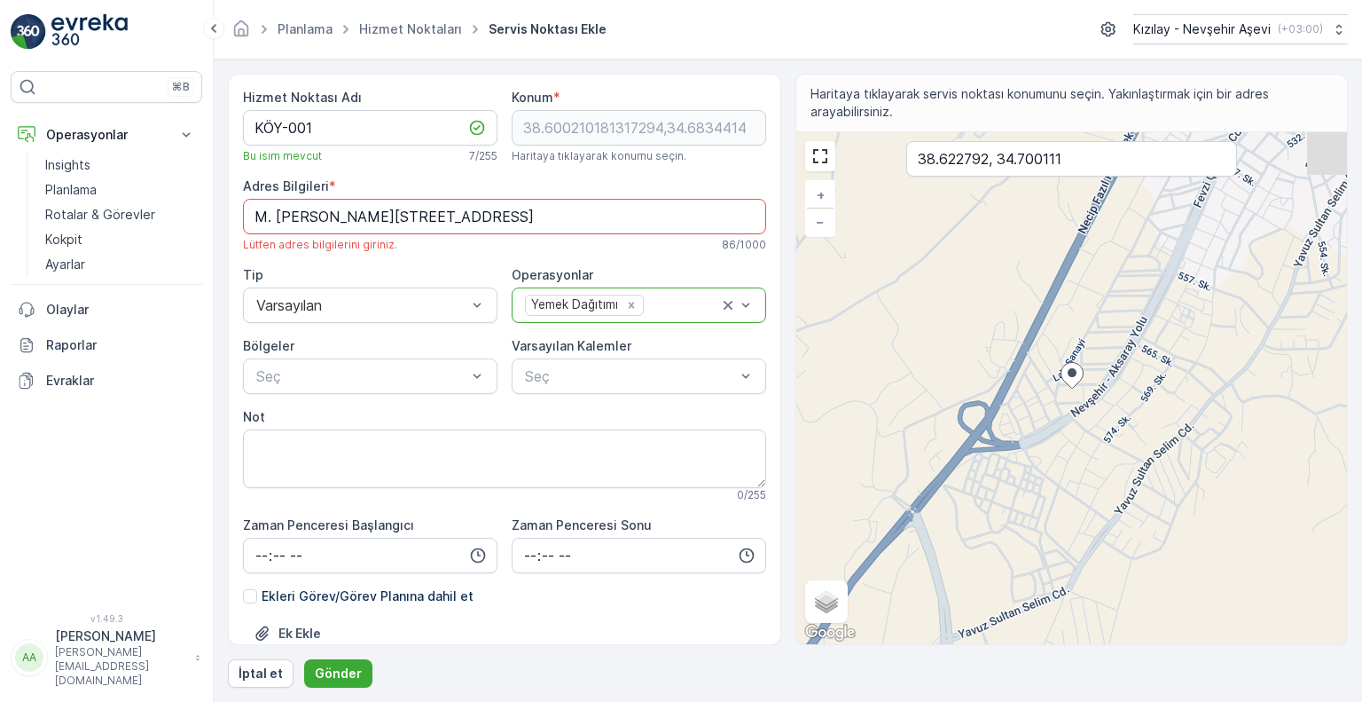
type Bilgileri "Sümer, [STREET_ADDRESS]"
click at [1061, 415] on div "+ − Uydu Yol haritası Arazi Karışık Leaflet Klavye kısayolları Harita Verileri …" at bounding box center [1072, 388] width 552 height 512
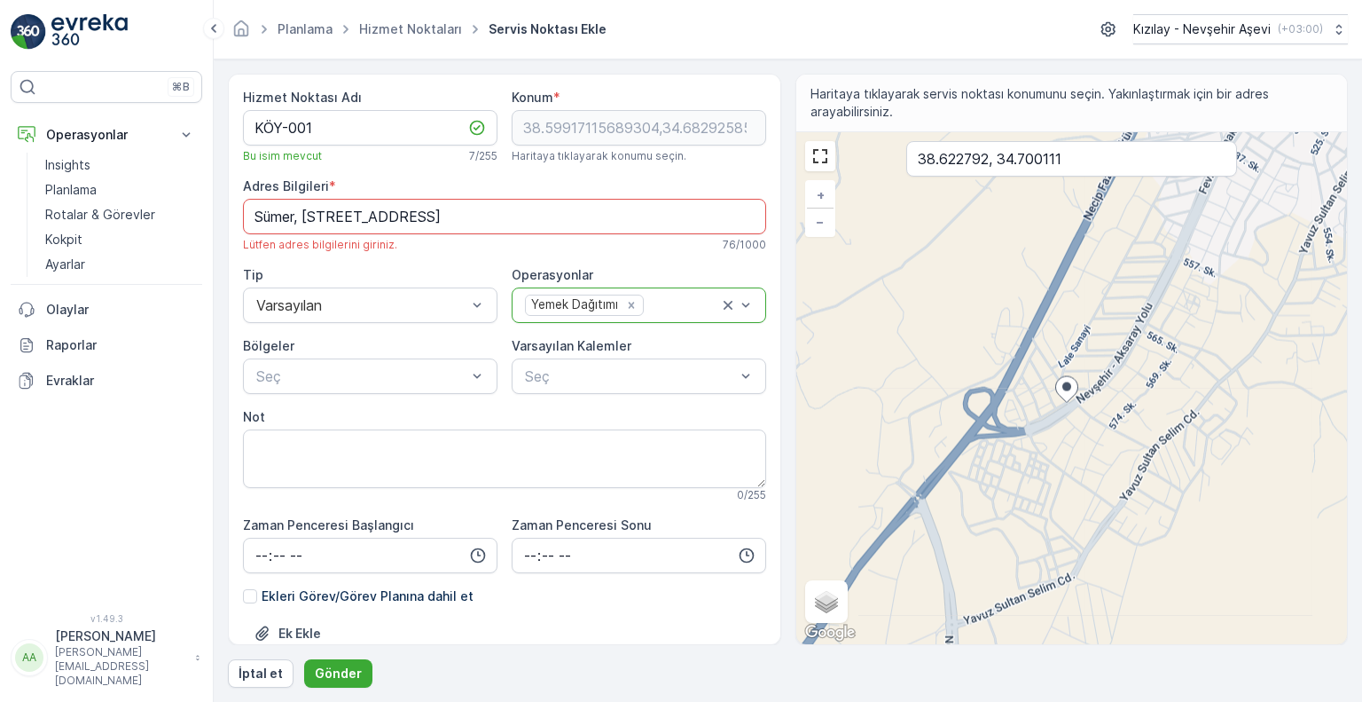
click at [1061, 414] on div "+ − Uydu Yol haritası Arazi Karışık Leaflet Klavye kısayolları Harita Verileri …" at bounding box center [1072, 388] width 552 height 512
type input "38.5984504261645,34.68255227319909"
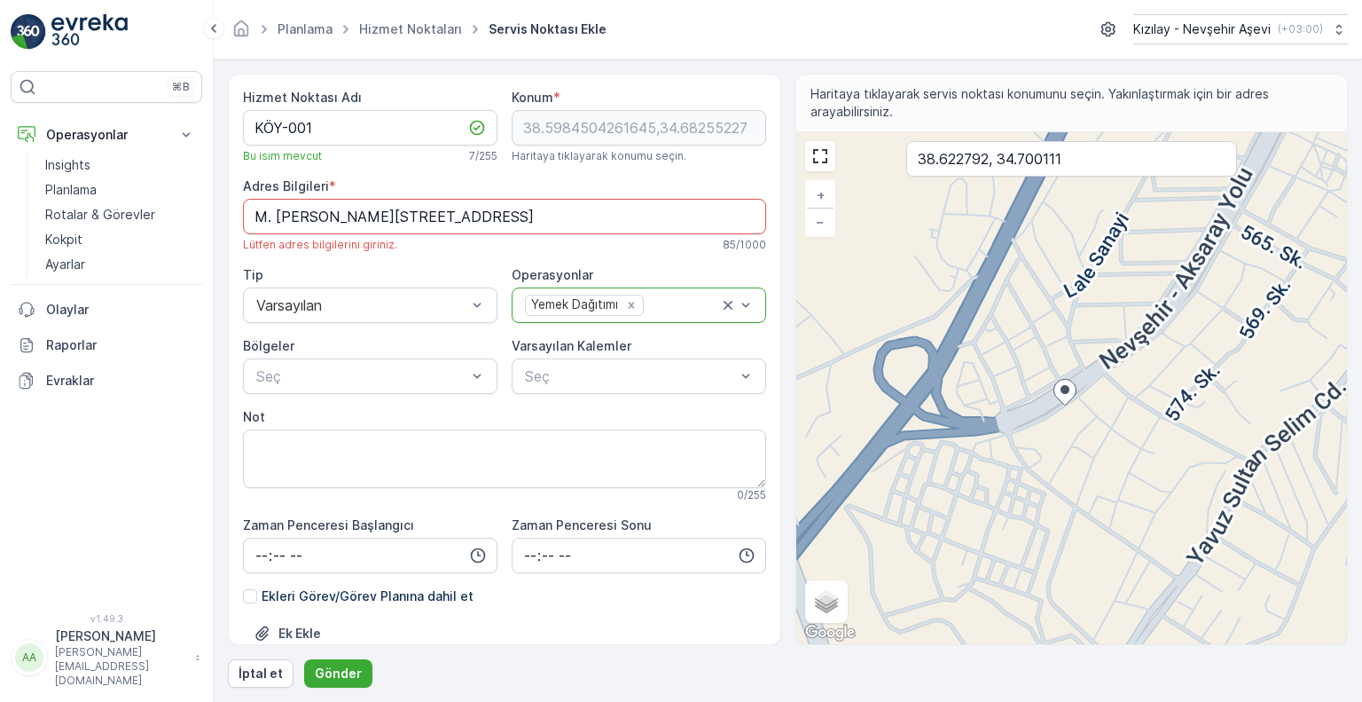
type Bilgileri "M. [PERSON_NAME], 581. Sk. No:3, 50040 [GEOGRAPHIC_DATA] Merkez/[GEOGRAPHIC_DAT…"
click at [1047, 474] on div "+ − Uydu Yol haritası Arazi Karışık Leaflet Klavye kısayolları Harita Verileri …" at bounding box center [1072, 388] width 552 height 512
type input "38.59712227728367,34.682137276110716"
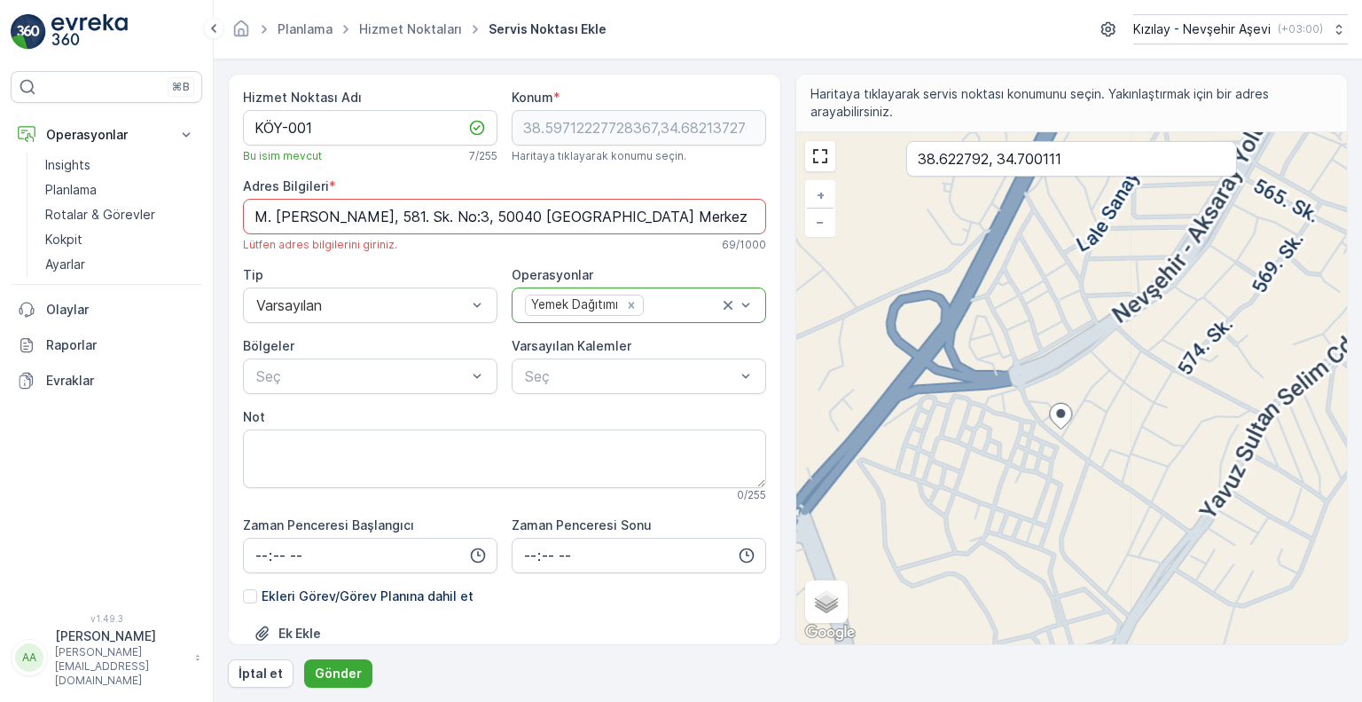
type Bilgileri "HMWJ+RV [GEOGRAPHIC_DATA] Merkez/[GEOGRAPHIC_DATA], [GEOGRAPHIC_DATA]"
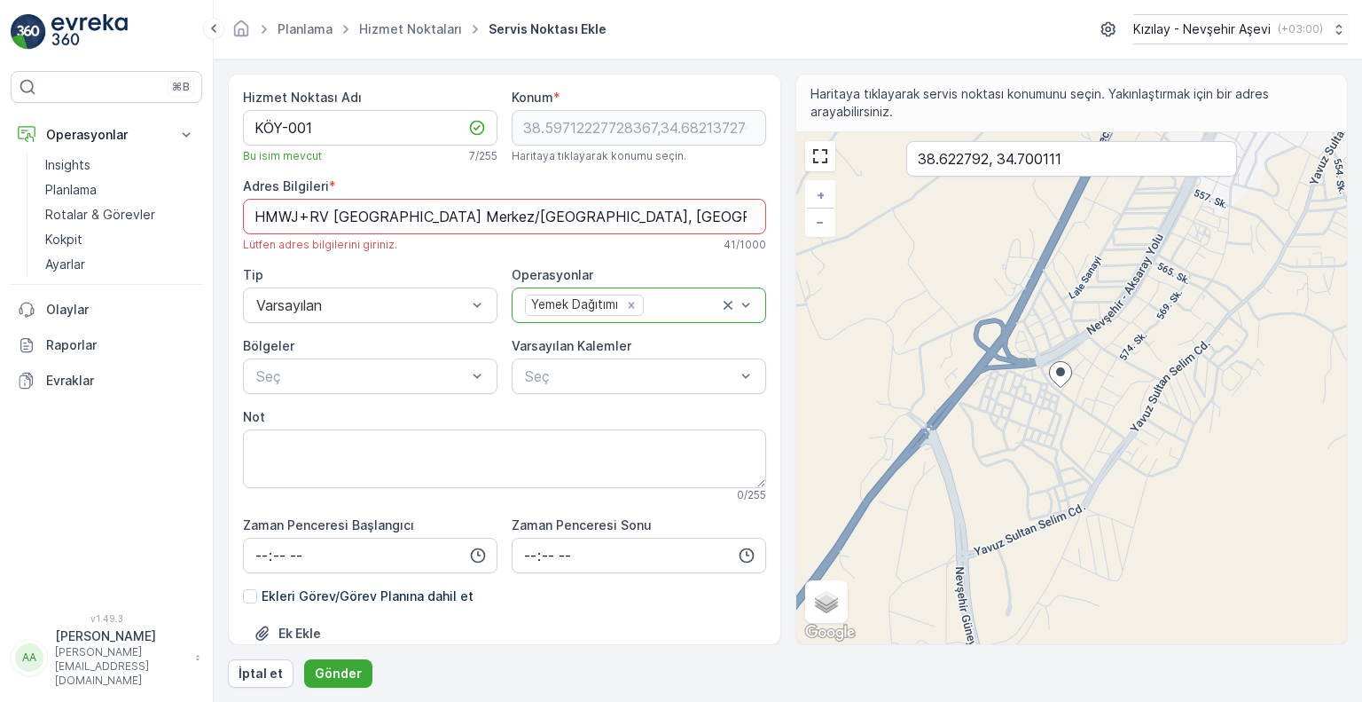
drag, startPoint x: 618, startPoint y: 134, endPoint x: 569, endPoint y: 148, distance: 50.8
click at [569, 148] on div "Konum * 38.59712227728367,34.682137276110716 Haritaya tıklayarak konumu seçin." at bounding box center [639, 126] width 255 height 74
click at [1000, 165] on input "38.622792, 34.700111" at bounding box center [1071, 158] width 331 height 35
type input "38.622792,34.700111"
click at [304, 659] on button "Gönder" at bounding box center [338, 673] width 68 height 28
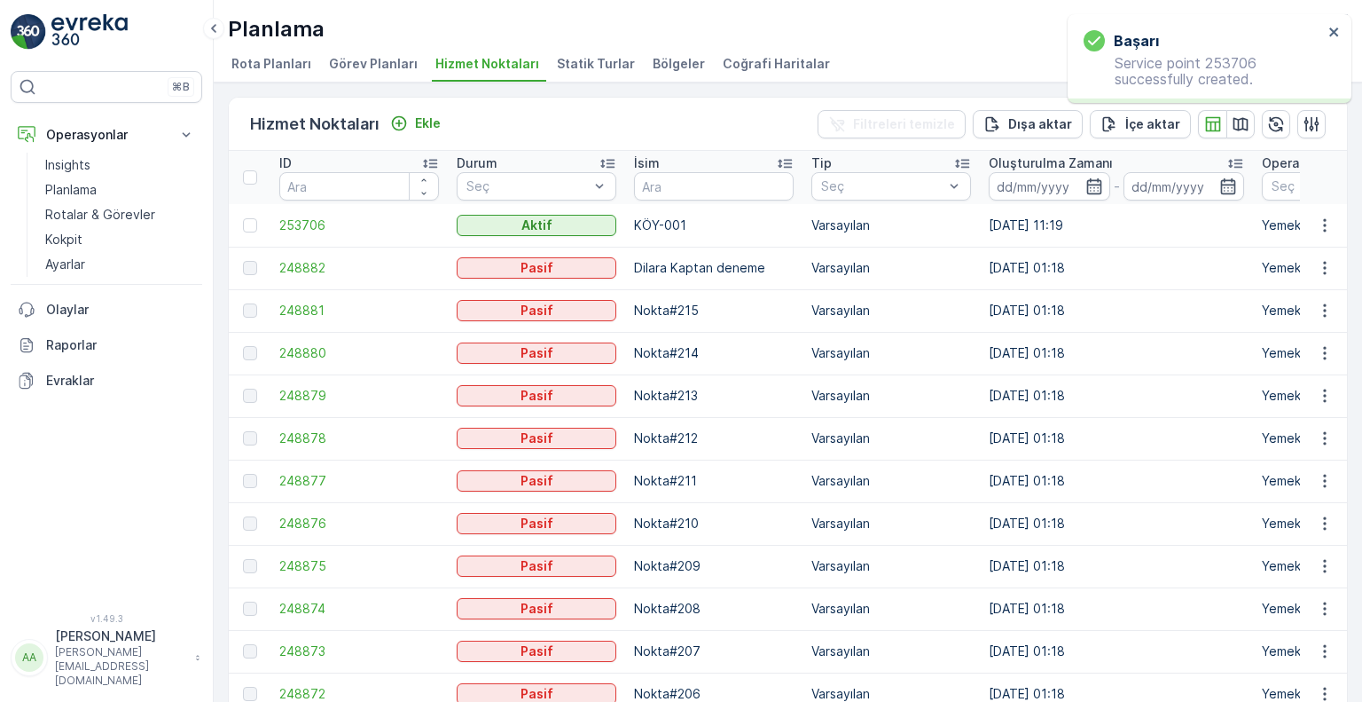
click at [349, 233] on td "253706" at bounding box center [359, 225] width 177 height 43
click at [1057, 247] on td "[DATE] 01:18" at bounding box center [1116, 268] width 273 height 43
click at [1316, 228] on icon "button" at bounding box center [1325, 225] width 18 height 18
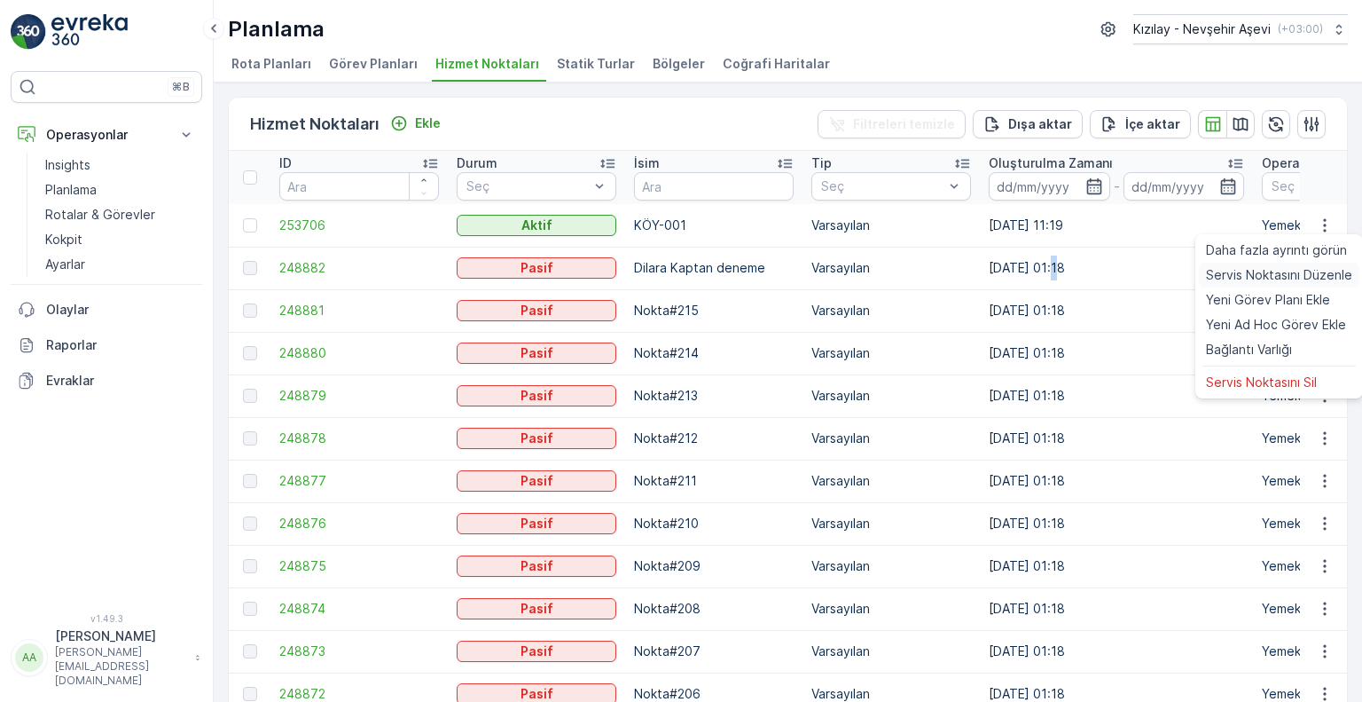
click at [1310, 278] on span "Servis Noktasını Düzenle" at bounding box center [1279, 275] width 146 height 18
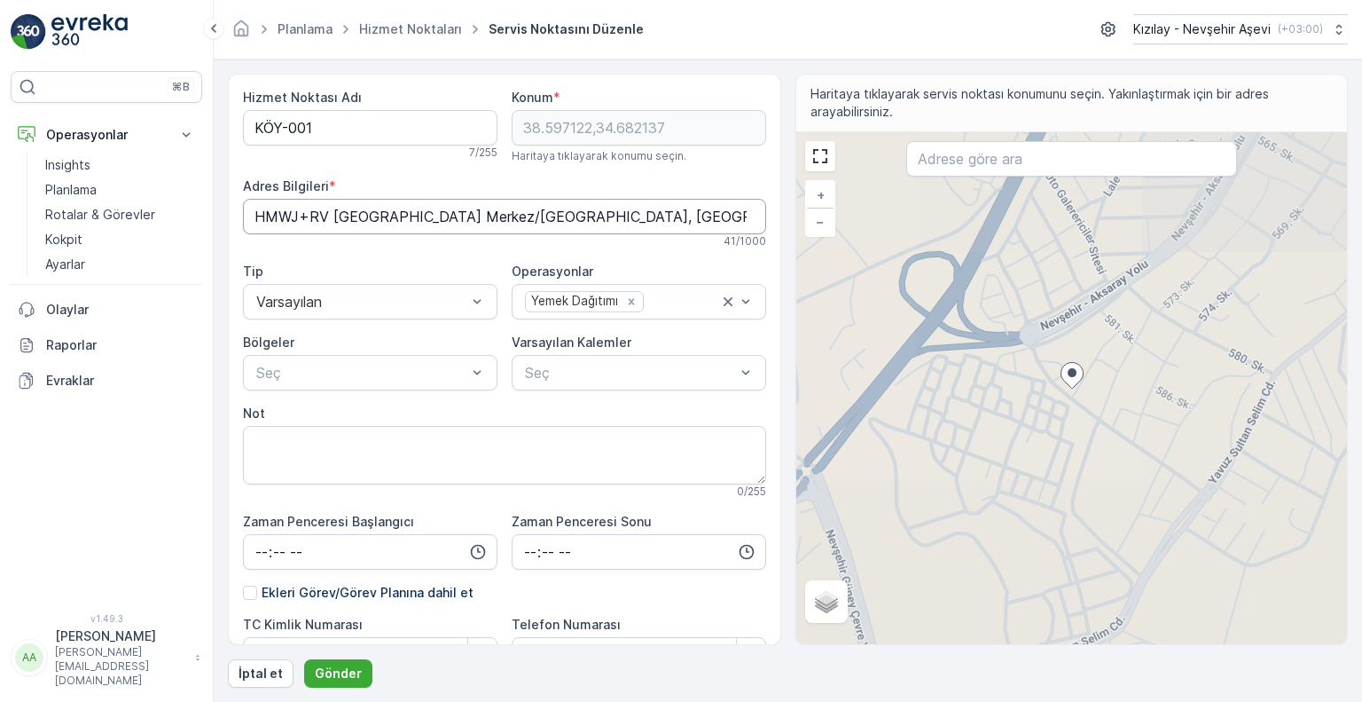
click at [596, 215] on Bilgileri "HMWJ+RV [GEOGRAPHIC_DATA] Merkez/[GEOGRAPHIC_DATA], [GEOGRAPHIC_DATA]" at bounding box center [504, 216] width 523 height 35
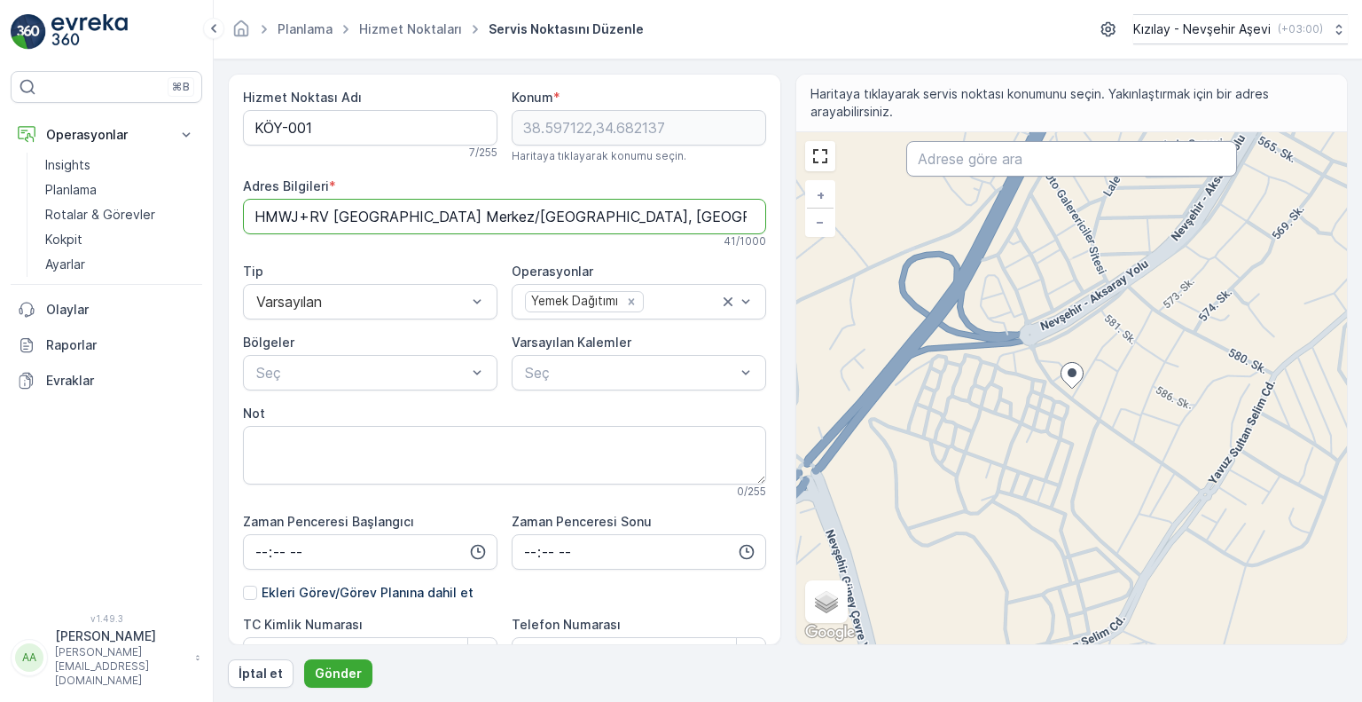
click at [951, 169] on input "text" at bounding box center [1071, 158] width 331 height 35
click at [1027, 159] on input "text" at bounding box center [1071, 158] width 331 height 35
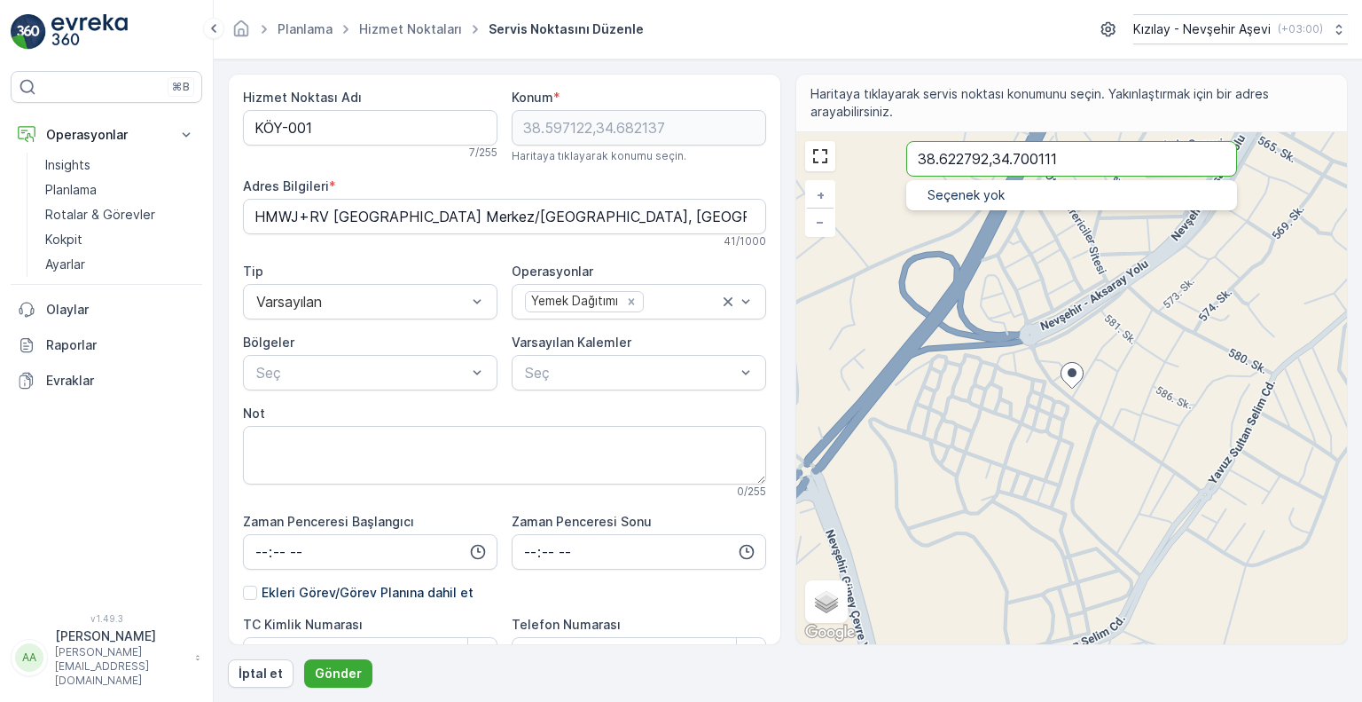
type input "38.622792,34.700111"
click at [990, 196] on p "Seçenek yok" at bounding box center [1072, 195] width 288 height 18
click at [1086, 155] on input "38.622792,34.700111" at bounding box center [1071, 158] width 331 height 35
click at [1086, 154] on input "38.622792,34.700111" at bounding box center [1071, 158] width 331 height 35
click at [1087, 153] on input "38.622792,34.700111" at bounding box center [1071, 158] width 331 height 35
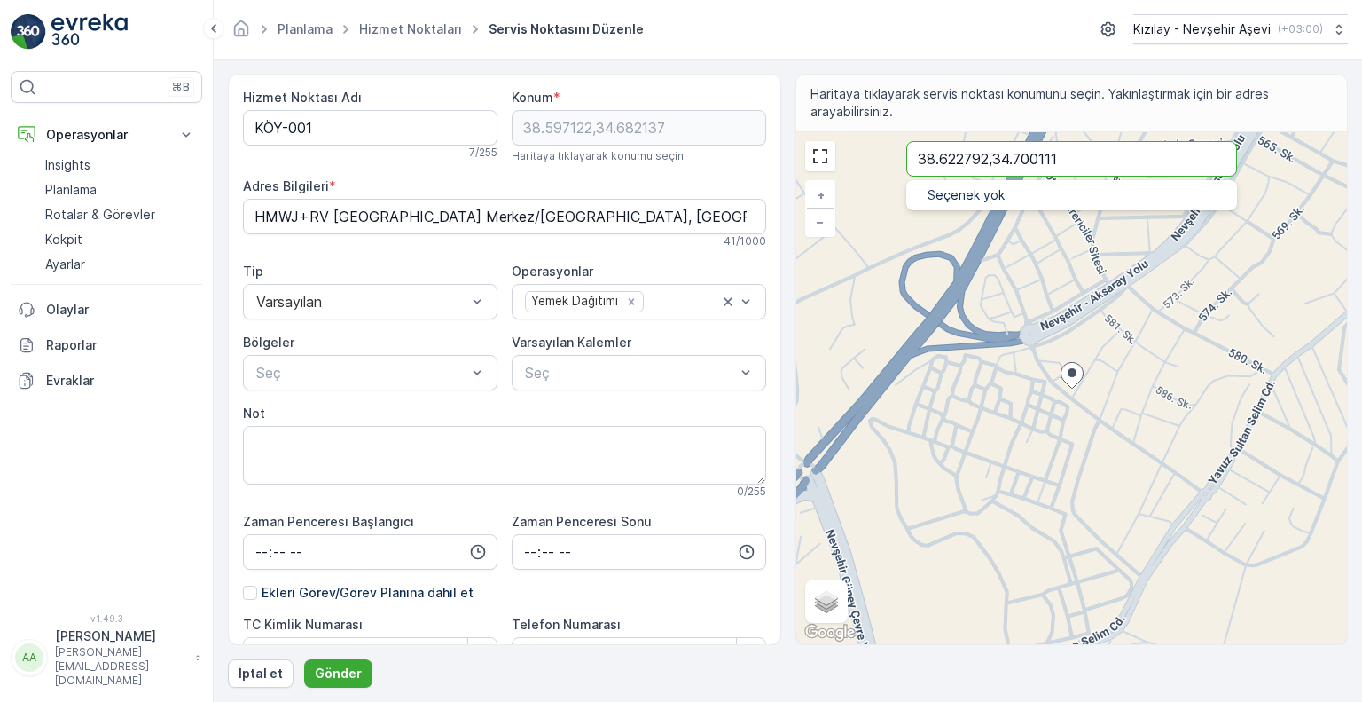
click at [1088, 153] on input "38.622792,34.700111" at bounding box center [1071, 158] width 331 height 35
click at [304, 659] on button "Gönder" at bounding box center [338, 673] width 68 height 28
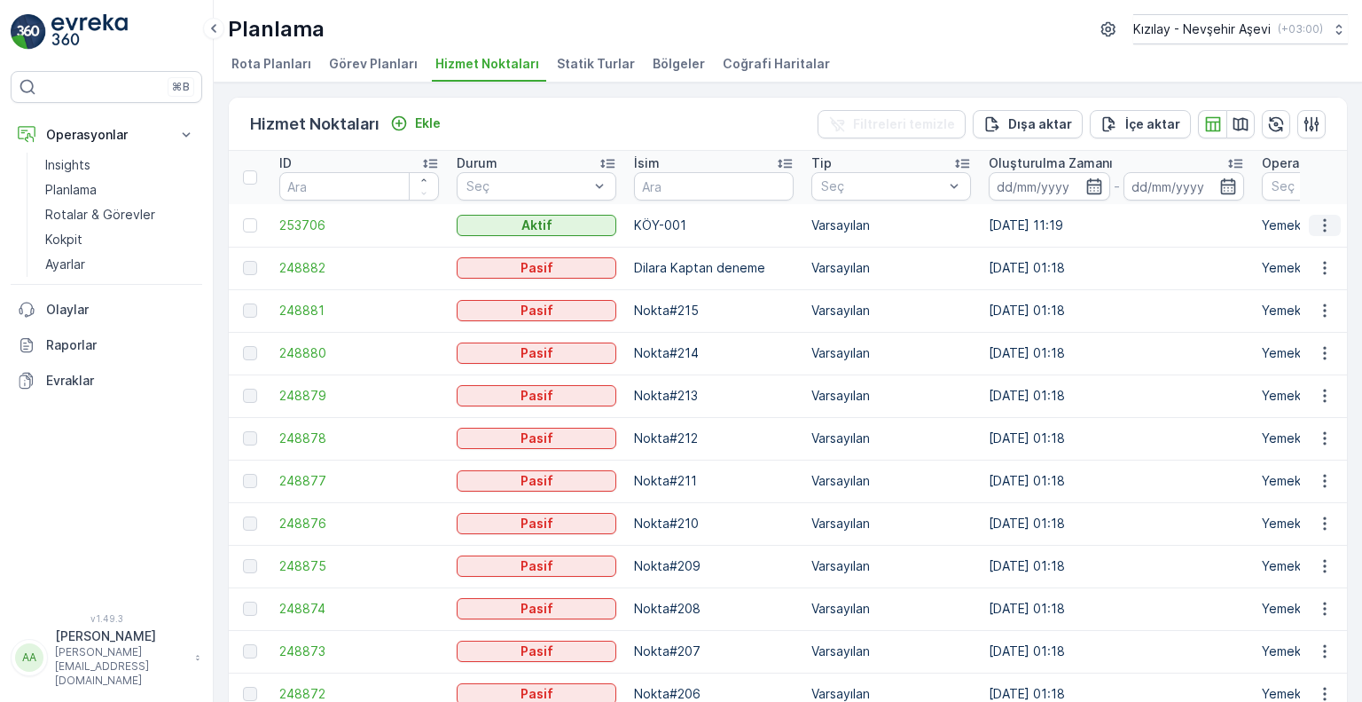
click at [1325, 233] on button "button" at bounding box center [1325, 225] width 32 height 21
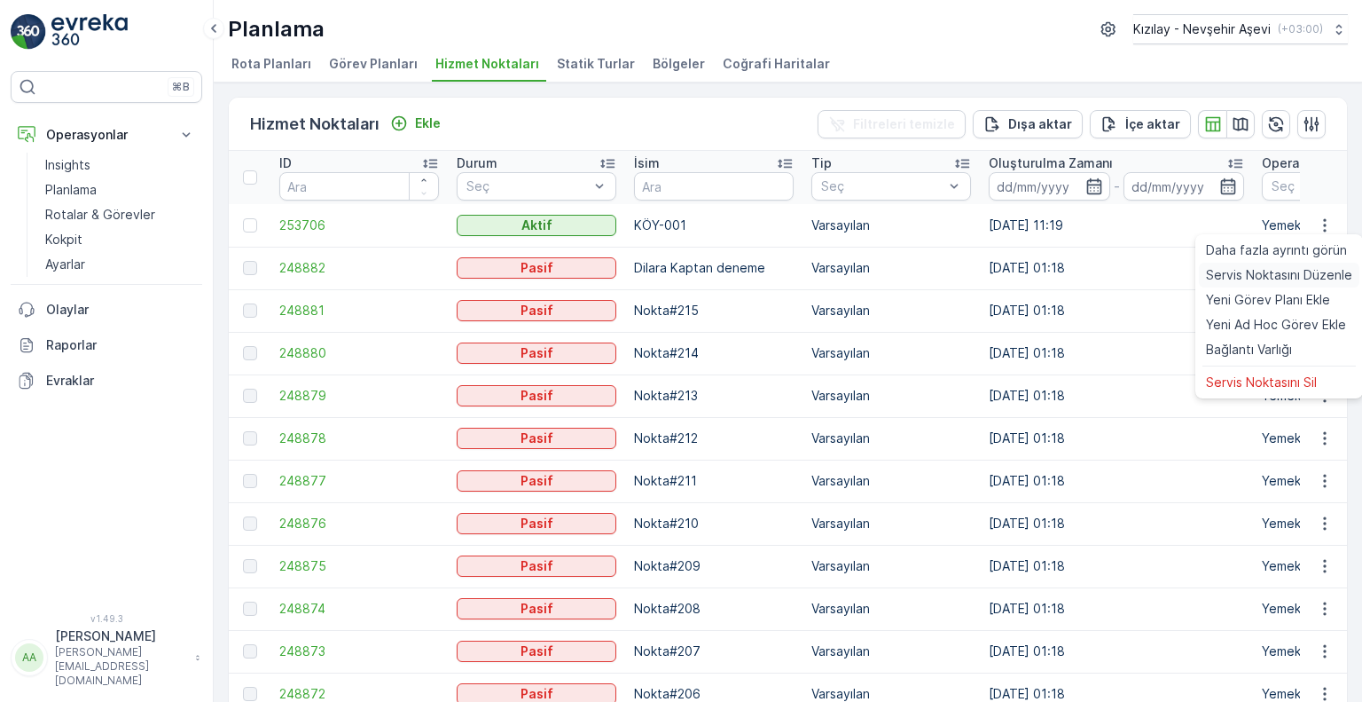
click at [1305, 276] on span "Servis Noktasını Düzenle" at bounding box center [1279, 275] width 146 height 18
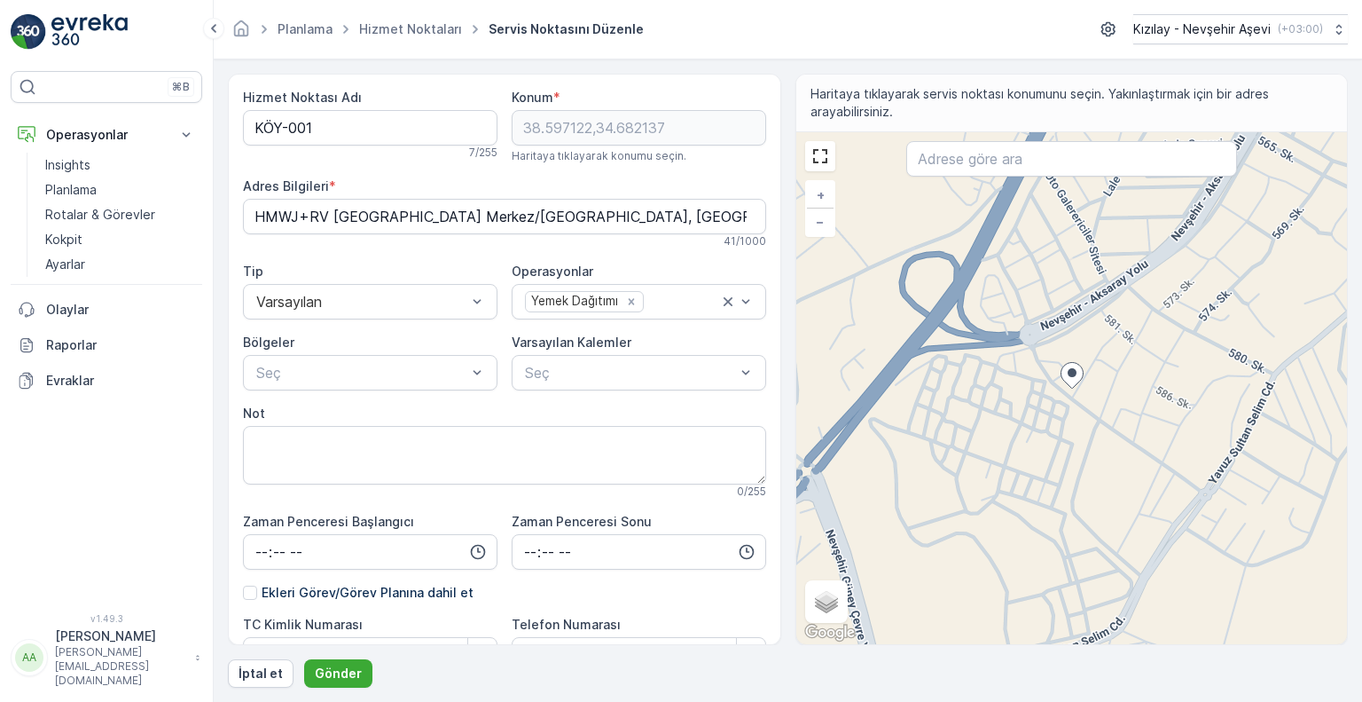
drag, startPoint x: 580, startPoint y: 130, endPoint x: 482, endPoint y: 177, distance: 108.3
click at [482, 177] on div "Adres Bilgileri *" at bounding box center [504, 186] width 523 height 18
click at [963, 163] on input "text" at bounding box center [1071, 158] width 331 height 35
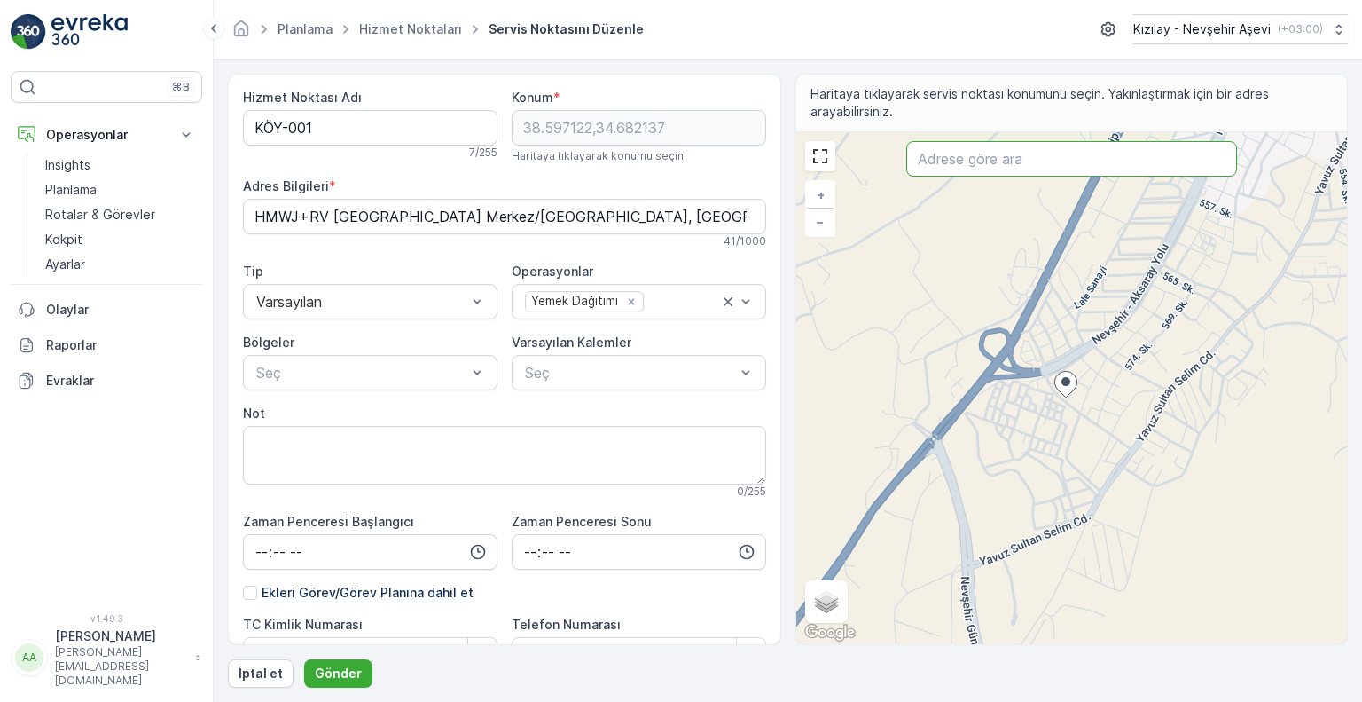
click at [1077, 331] on div "+ − Uydu Yol haritası Arazi Karışık Leaflet Klavye kısayolları Harita Verileri …" at bounding box center [1072, 388] width 552 height 512
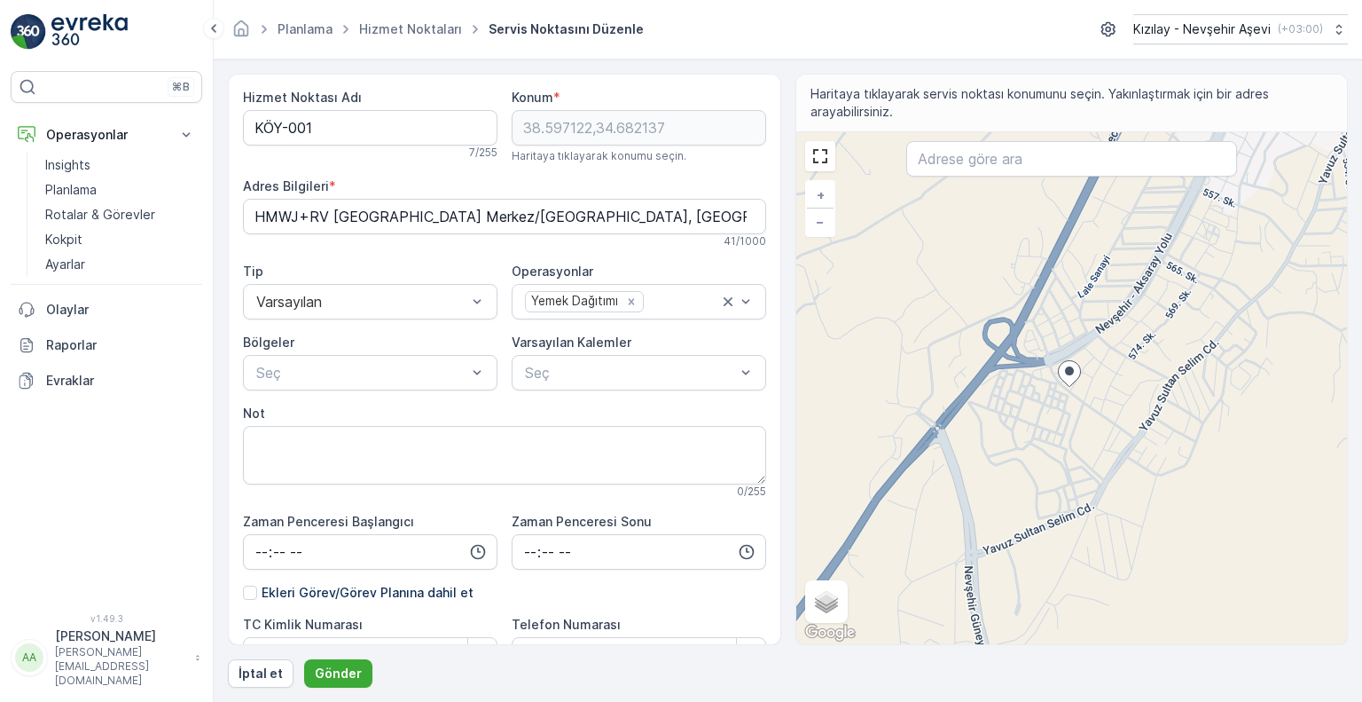
drag, startPoint x: 1143, startPoint y: 390, endPoint x: 1144, endPoint y: 380, distance: 9.8
click at [1145, 380] on div "+ − Uydu Yol haritası Arazi Karışık Leaflet Klavye kısayolları Harita Verileri …" at bounding box center [1072, 388] width 552 height 512
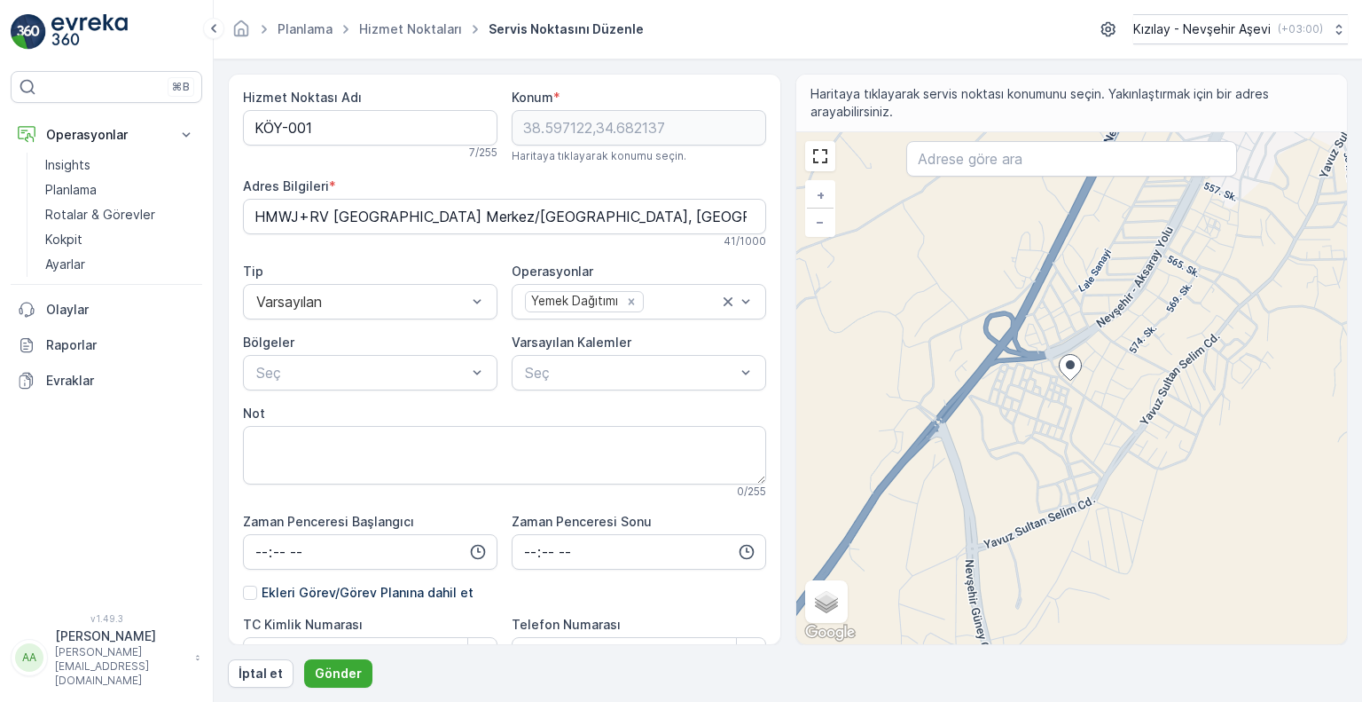
click at [1117, 358] on div "+ − Uydu Yol haritası Arazi Karışık Leaflet Klavye kısayolları Harita Verileri …" at bounding box center [1072, 388] width 552 height 512
type input "38.59881628221114,34.6862737377377"
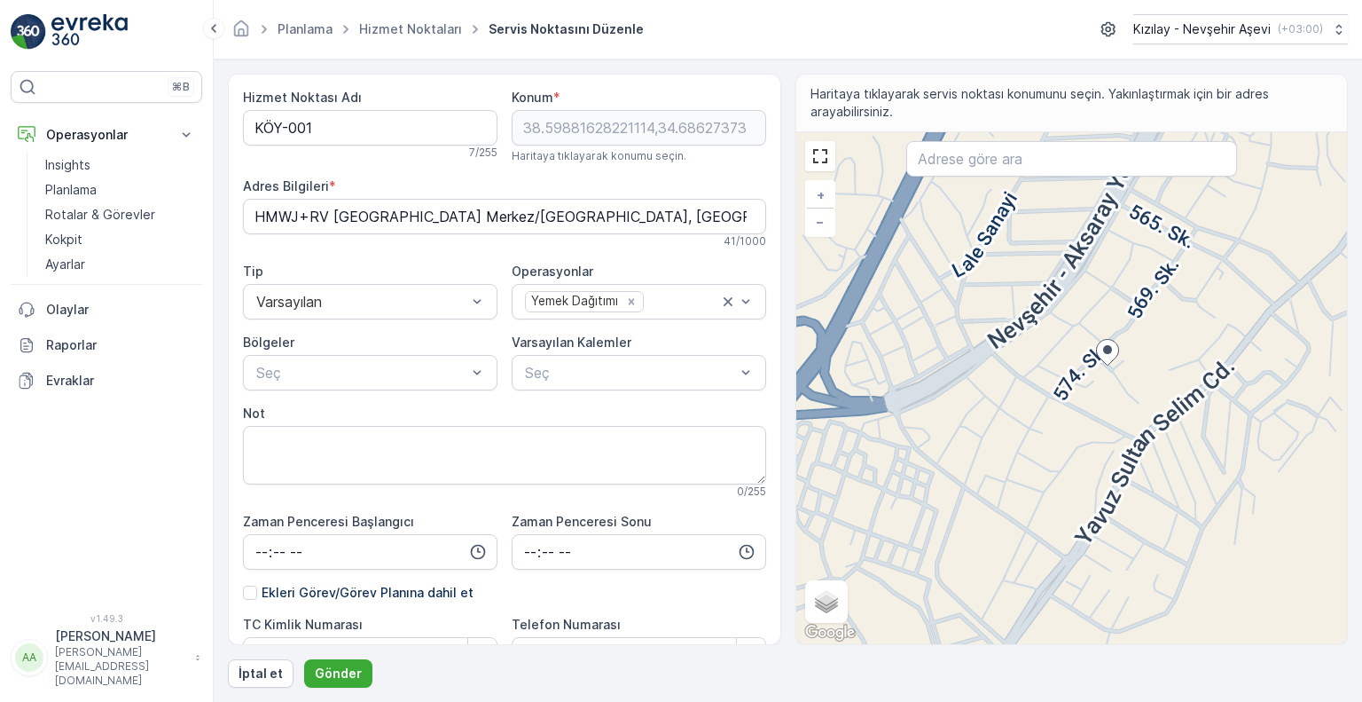
type Bilgileri "M. [PERSON_NAME], 569. Sk. No:25, 50040 [GEOGRAPHIC_DATA] Merkez/[GEOGRAPHIC_DA…"
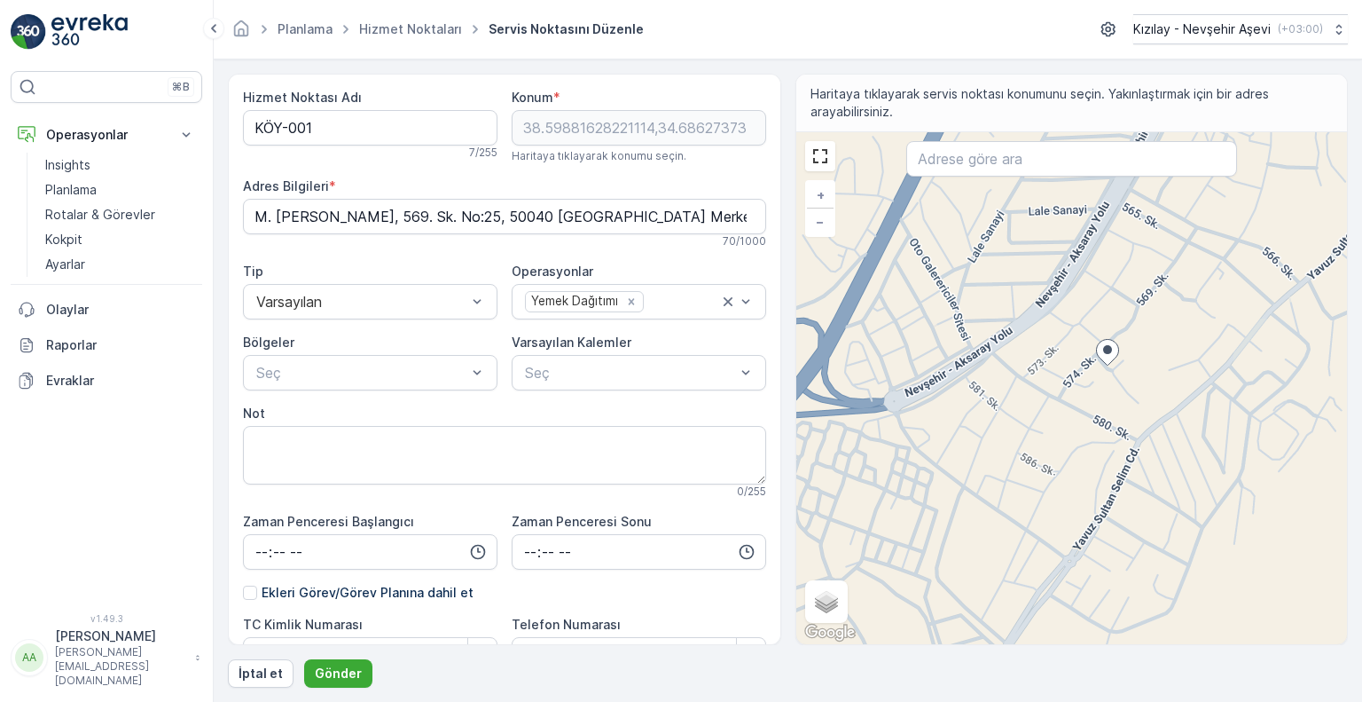
click at [1104, 289] on div "+ − Uydu Yol haritası Arazi Karışık Leaflet Klavye kısayolları Harita Verileri …" at bounding box center [1072, 388] width 552 height 512
type input "38.60156568765836,34.68678029442501"
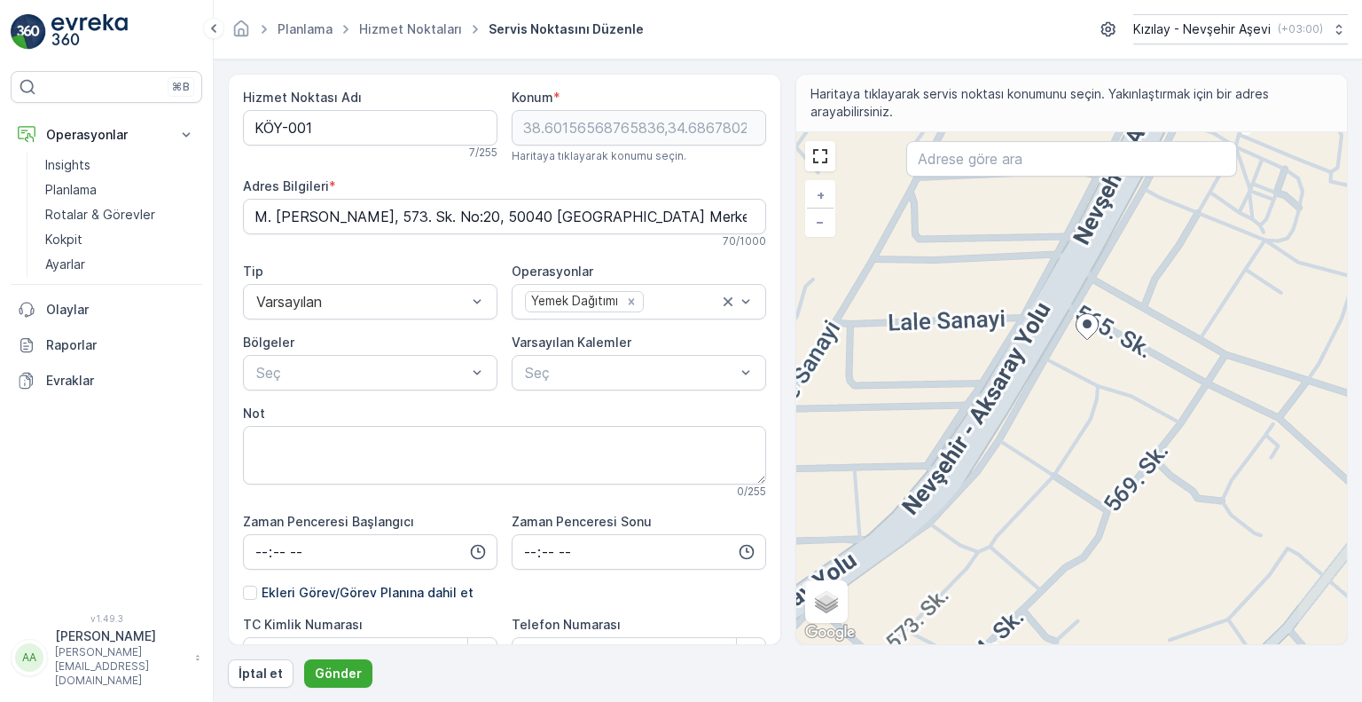
type Bilgileri "[PERSON_NAME], [PERSON_NAME] Cd. No:201, 50040 [GEOGRAPHIC_DATA] Merkez/[GEOGRA…"
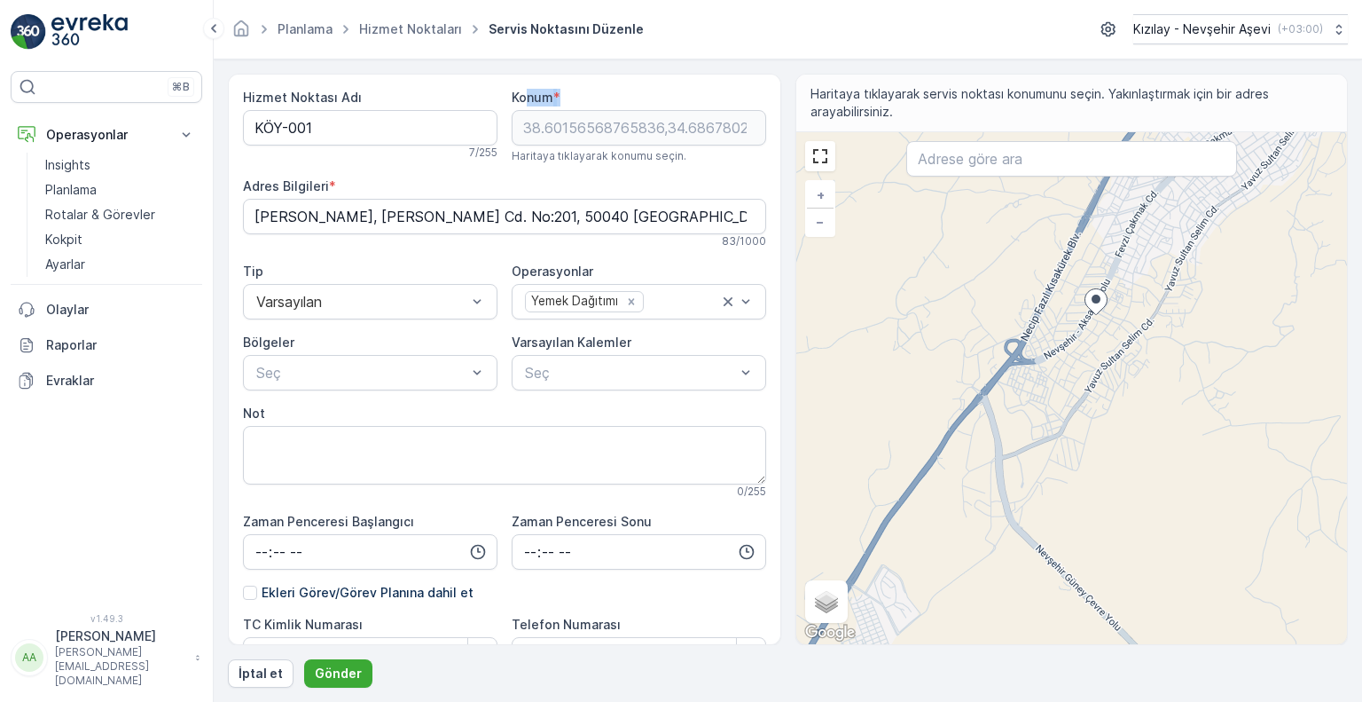
drag, startPoint x: 584, startPoint y: 134, endPoint x: 526, endPoint y: 106, distance: 65.1
click at [526, 106] on div "Konum * 38.60156568765836,34.68678029442501 Haritaya tıklayarak konumu seçin." at bounding box center [639, 126] width 255 height 74
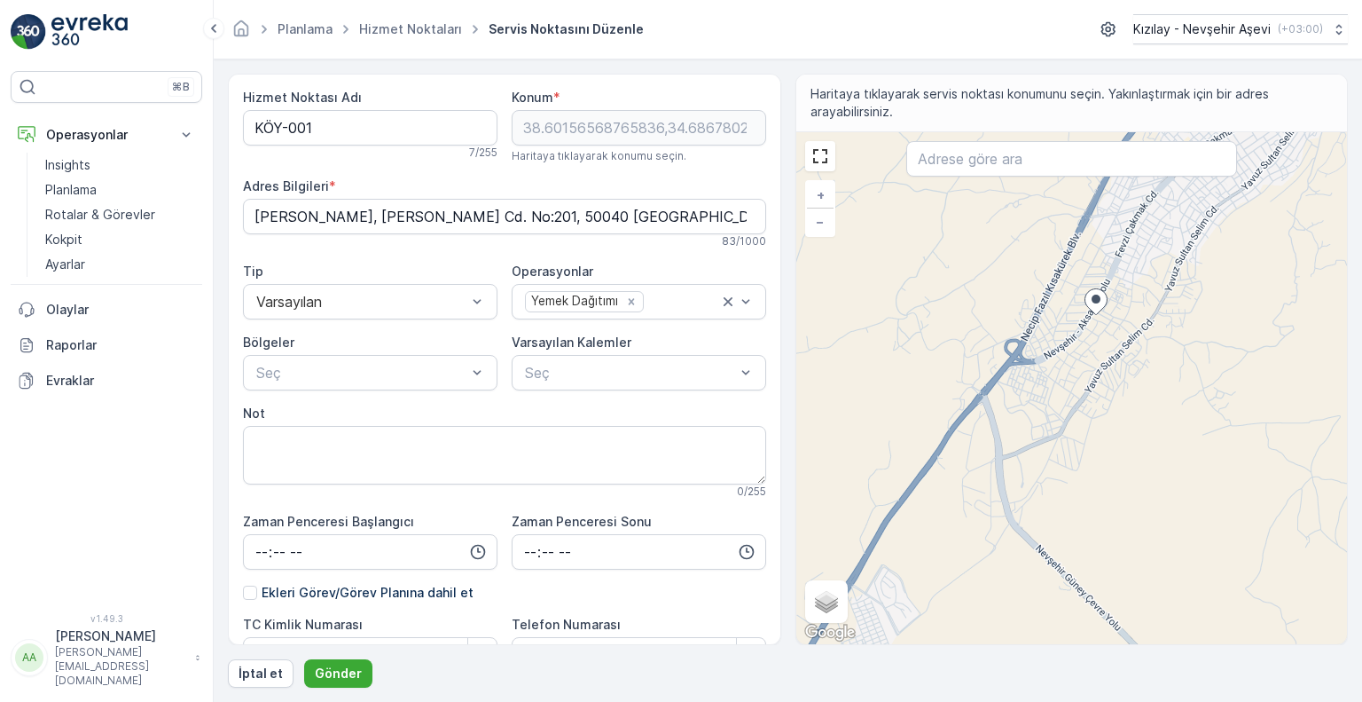
click at [528, 105] on span "Konum" at bounding box center [533, 98] width 42 height 18
click at [601, 157] on span "Haritaya tıklayarak konumu seçin." at bounding box center [599, 156] width 175 height 14
click at [1059, 193] on div "+ − Uydu Yol haritası Arazi Karışık Leaflet Klavye kısayolları Harita Verileri …" at bounding box center [1072, 388] width 552 height 512
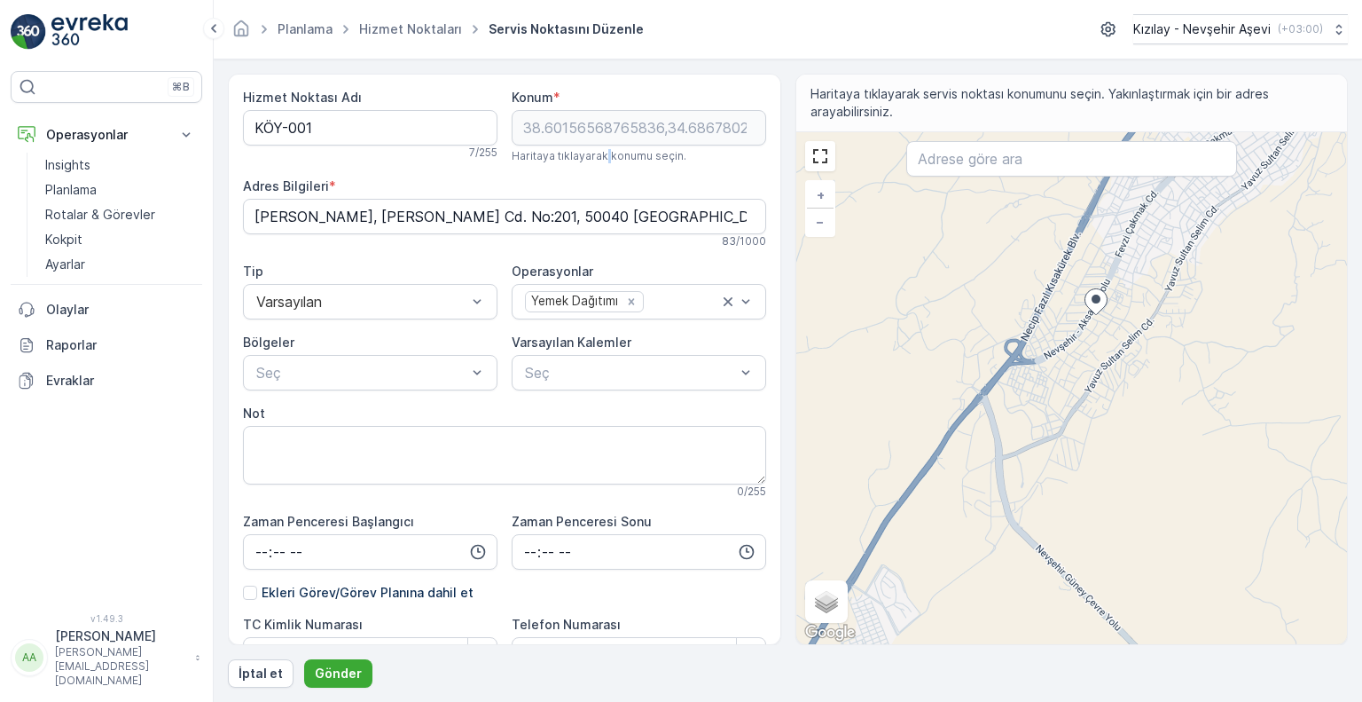
type input "38.610703679860585,34.68321542151211"
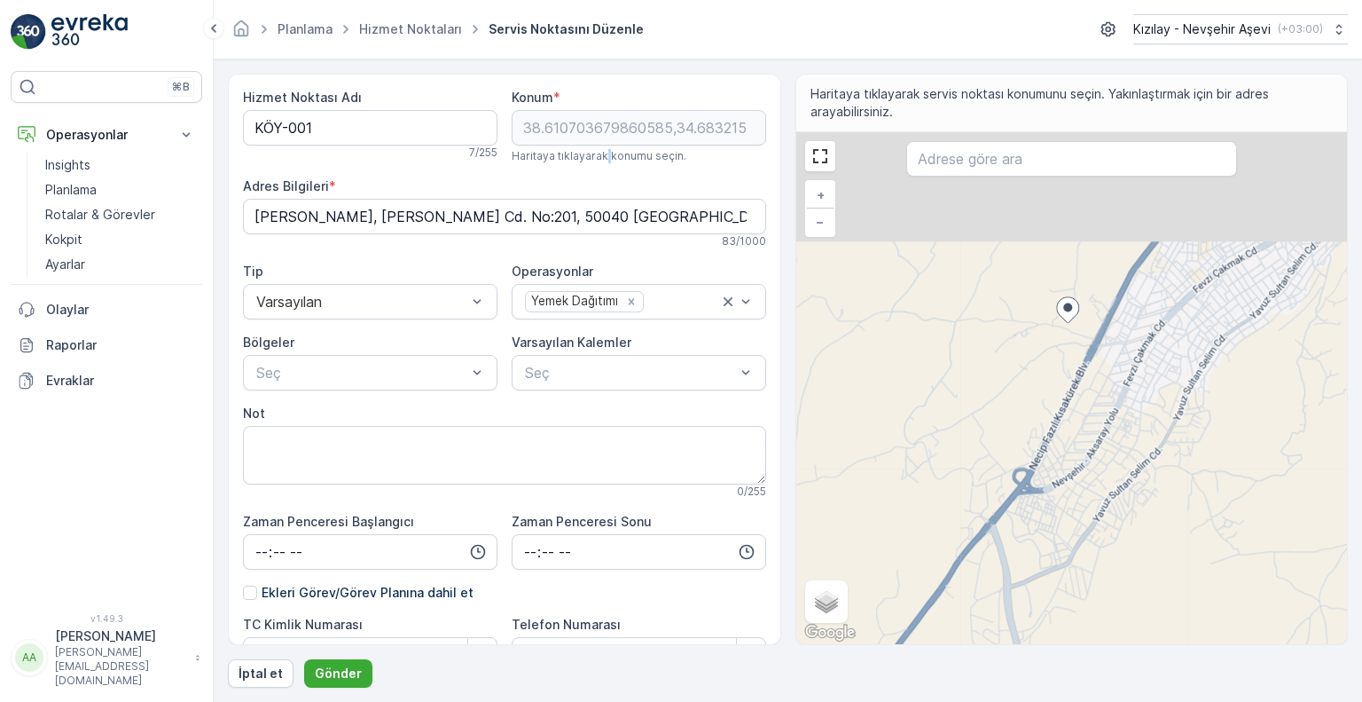
type Bilgileri "JM6M+77 [GEOGRAPHIC_DATA] Merkez/[GEOGRAPHIC_DATA], [GEOGRAPHIC_DATA]"
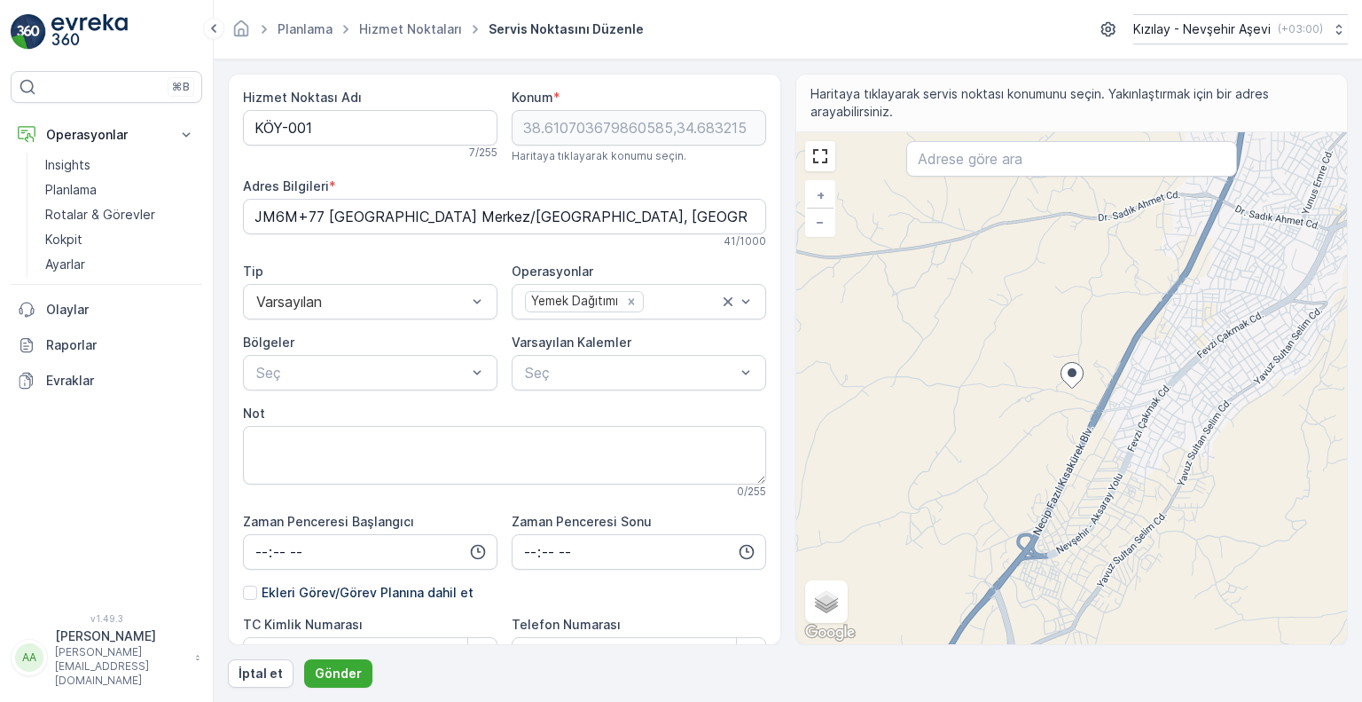
click at [1193, 98] on span "Haritaya tıklayarak servis noktası konumunu seçin. Yakınlaştırmak için bir adre…" at bounding box center [1072, 102] width 523 height 35
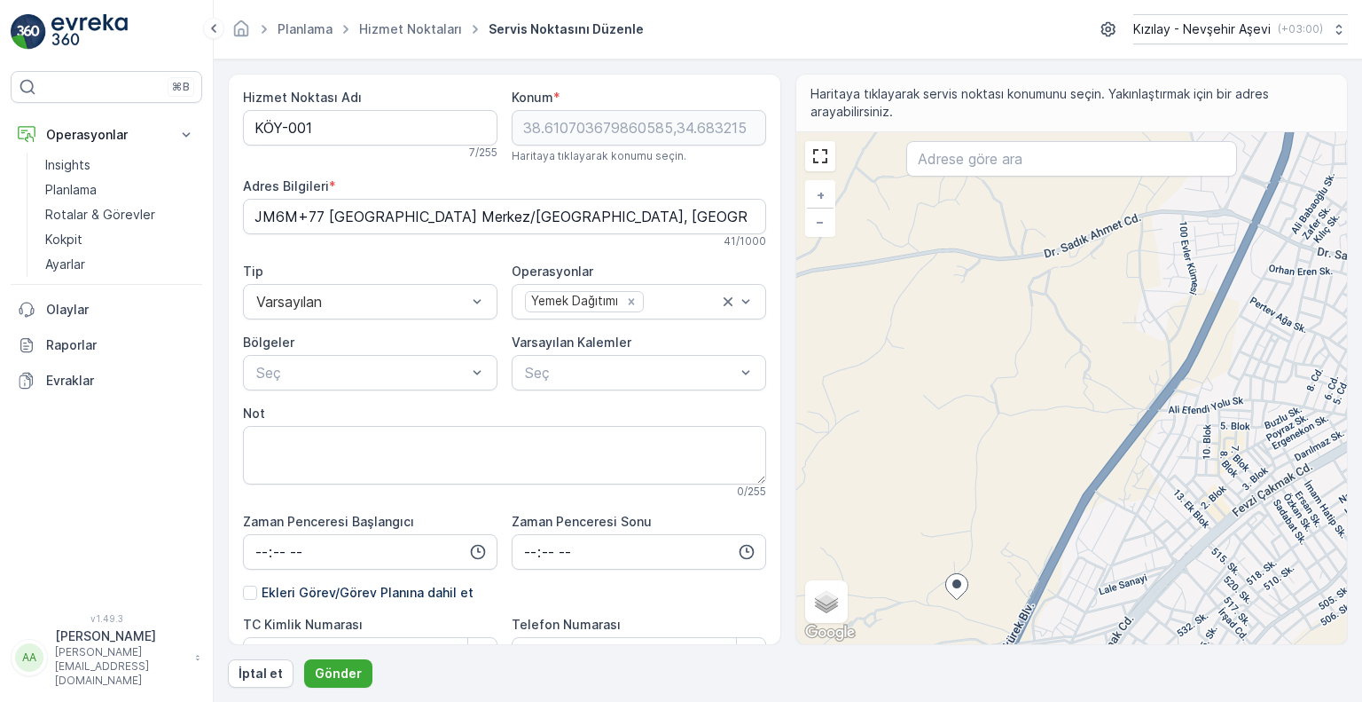
drag, startPoint x: 631, startPoint y: 133, endPoint x: 511, endPoint y: 184, distance: 131.1
click at [511, 184] on div "Adres Bilgileri *" at bounding box center [504, 186] width 523 height 18
click at [1147, 320] on div "+ − Uydu Yol haritası Arazi Karışık Leaflet Klavye kısayolları Harita Verileri …" at bounding box center [1072, 388] width 552 height 512
type input "38.62123434431268,34.69241081532662"
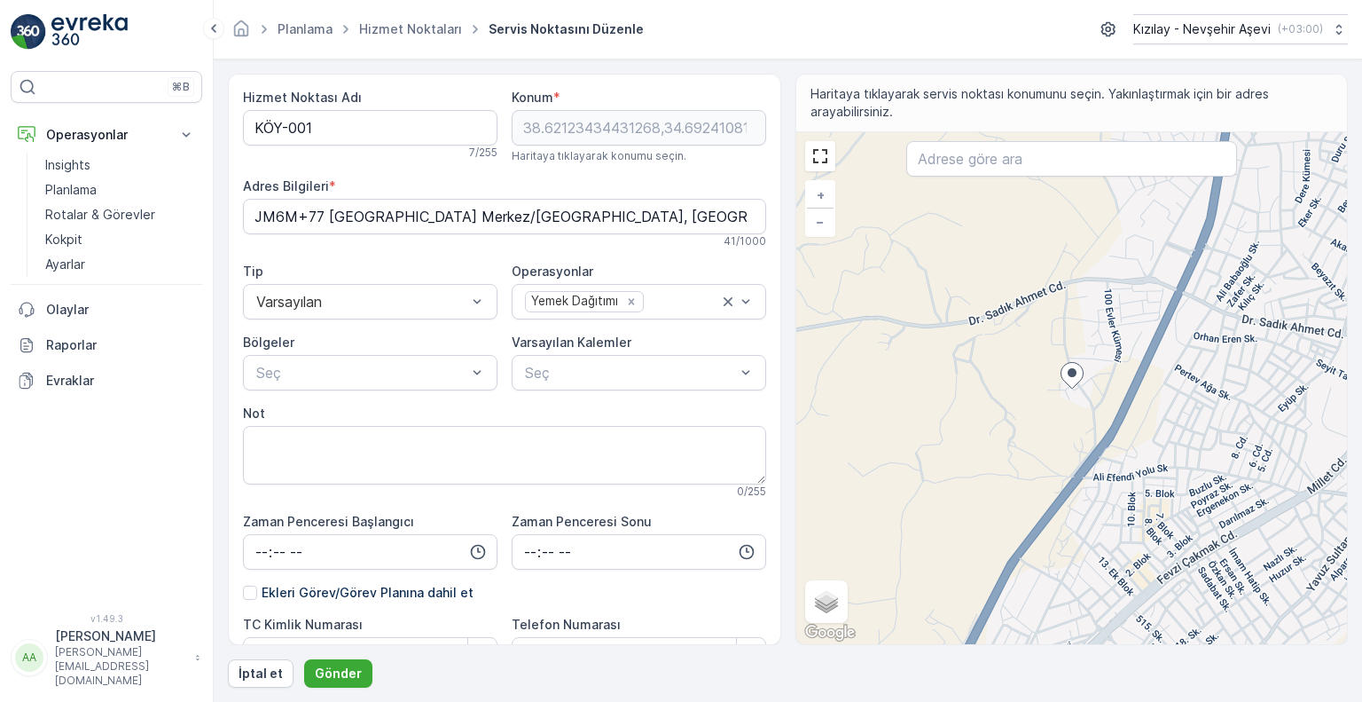
type Bilgileri "Sümer, [STREET_ADDRESS]"
click at [1174, 381] on div "+ − Uydu Yol haritası Arazi Karışık Leaflet Klavye kısayolları Harita Verileri …" at bounding box center [1072, 388] width 552 height 512
type input "38.62147064903233,34.69738920912718"
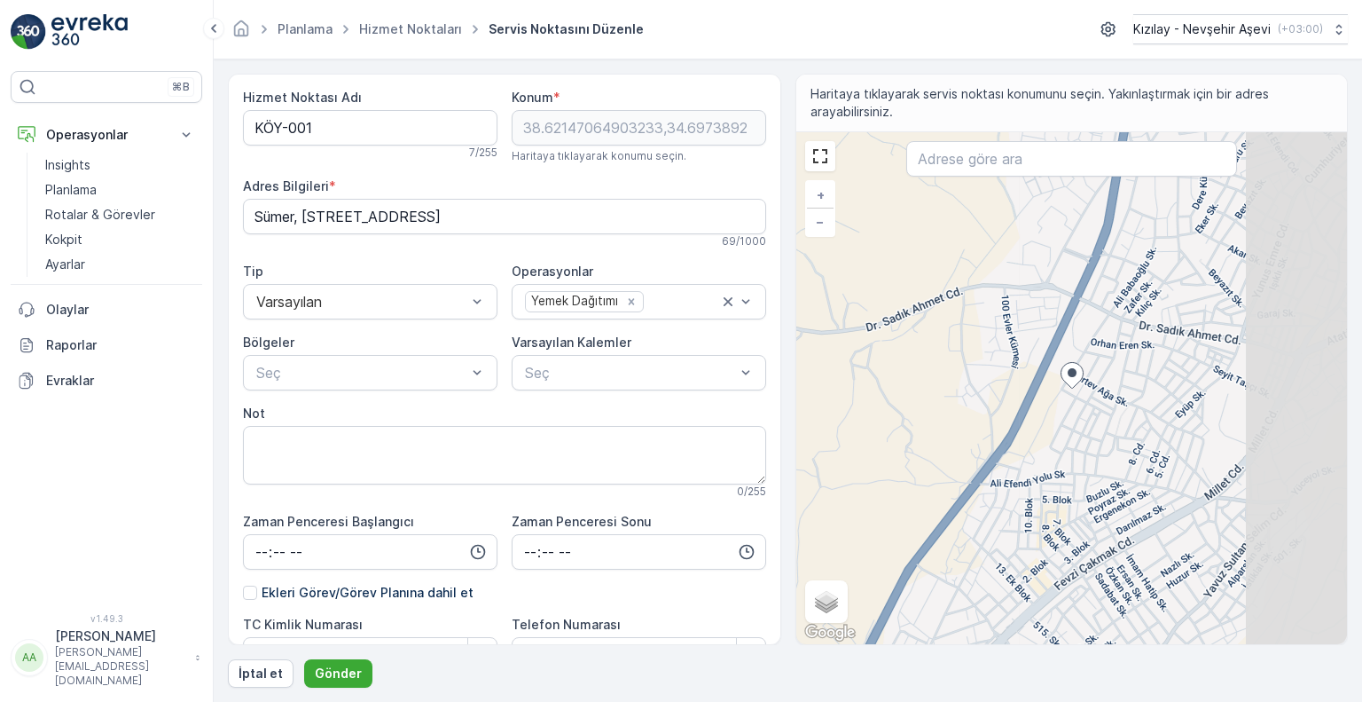
type Bilgileri "[PERSON_NAME], [PERSON_NAME]. No:22, 50040 [GEOGRAPHIC_DATA] Merkez/[GEOGRAPHIC…"
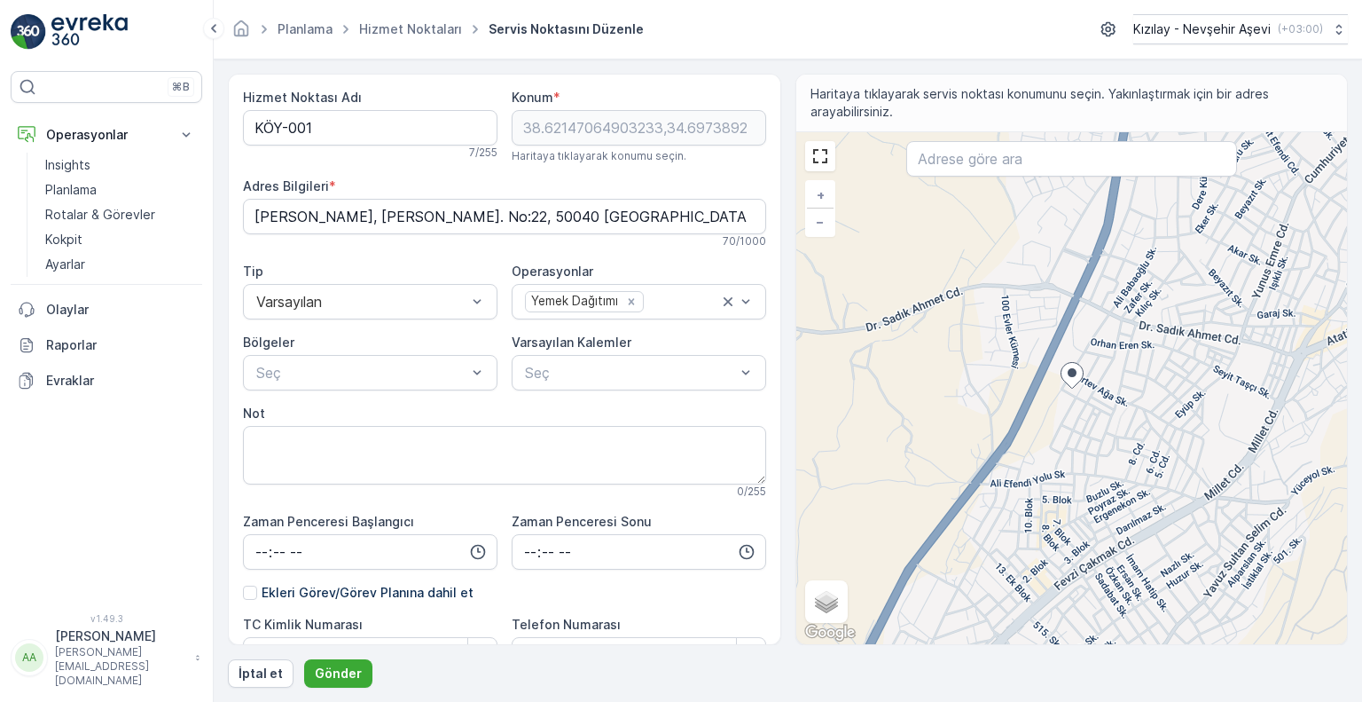
click at [1113, 415] on div "+ − Uydu Yol haritası Arazi Karışık Leaflet Klavye kısayolları Harita Verileri …" at bounding box center [1072, 388] width 552 height 512
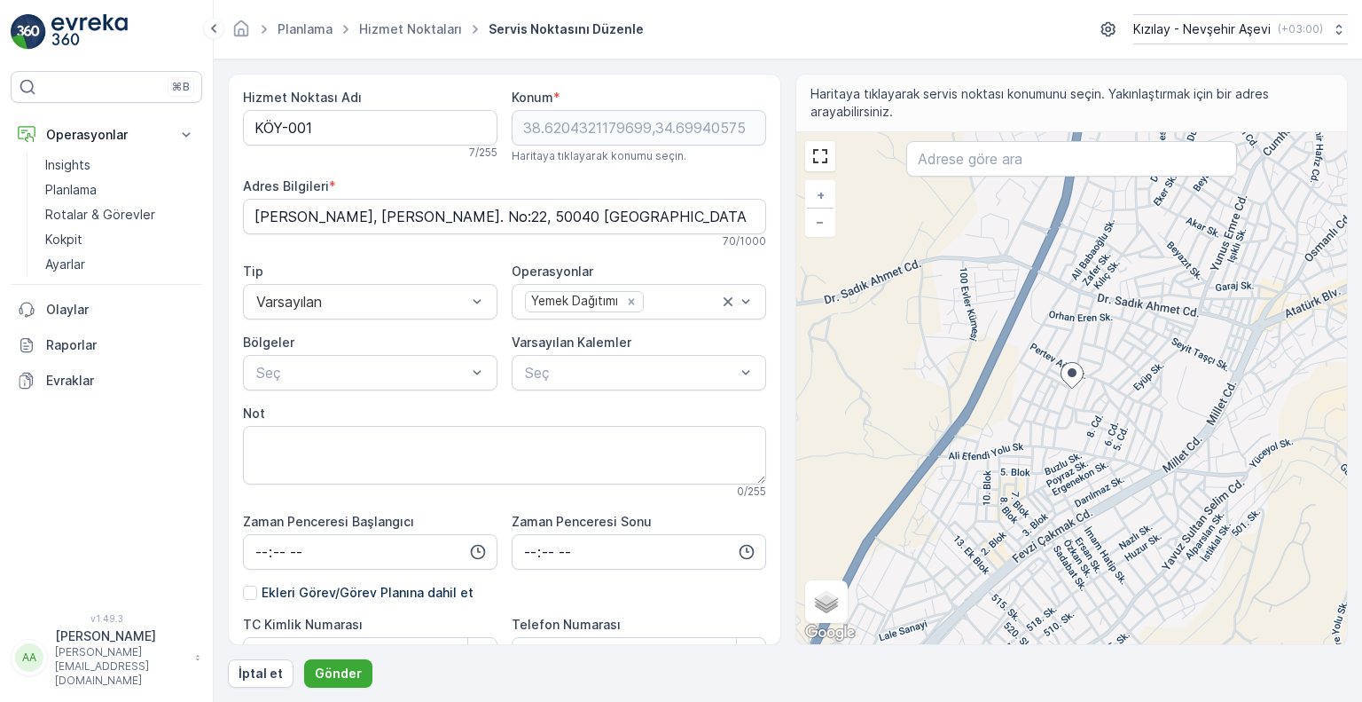
click at [1101, 507] on div "+ − Uydu Yol haritası Arazi Karışık Leaflet Klavye kısayolları Harita Verileri …" at bounding box center [1072, 388] width 552 height 512
type input "38.615907881498885,34.70082186404949"
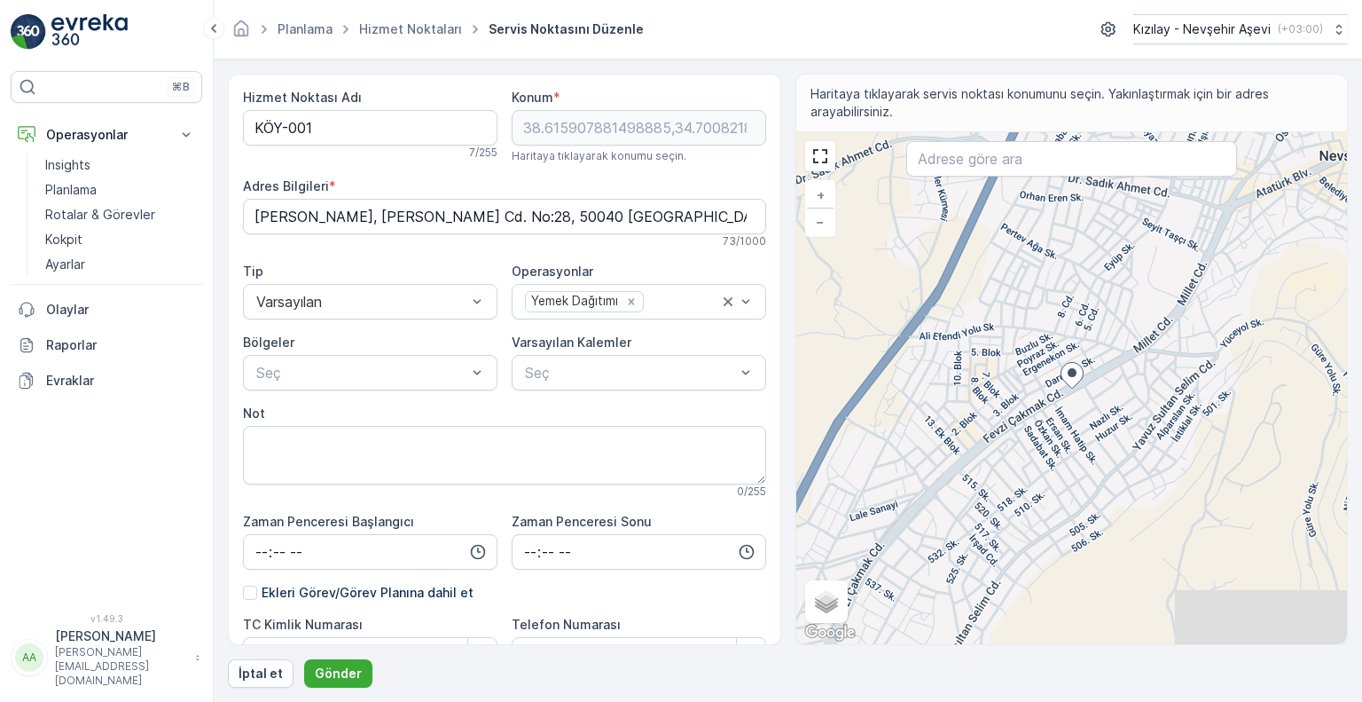
type Bilgileri "M. [PERSON_NAME][STREET_ADDRESS][PERSON_NAME] No:27, 50040 [GEOGRAPHIC_DATA] Me…"
click at [937, 339] on div "+ − Uydu Yol haritası Arazi Karışık Leaflet Klavye kısayolları Harita Verileri …" at bounding box center [1072, 388] width 552 height 512
type input "38.61774769984362,34.694297455410734"
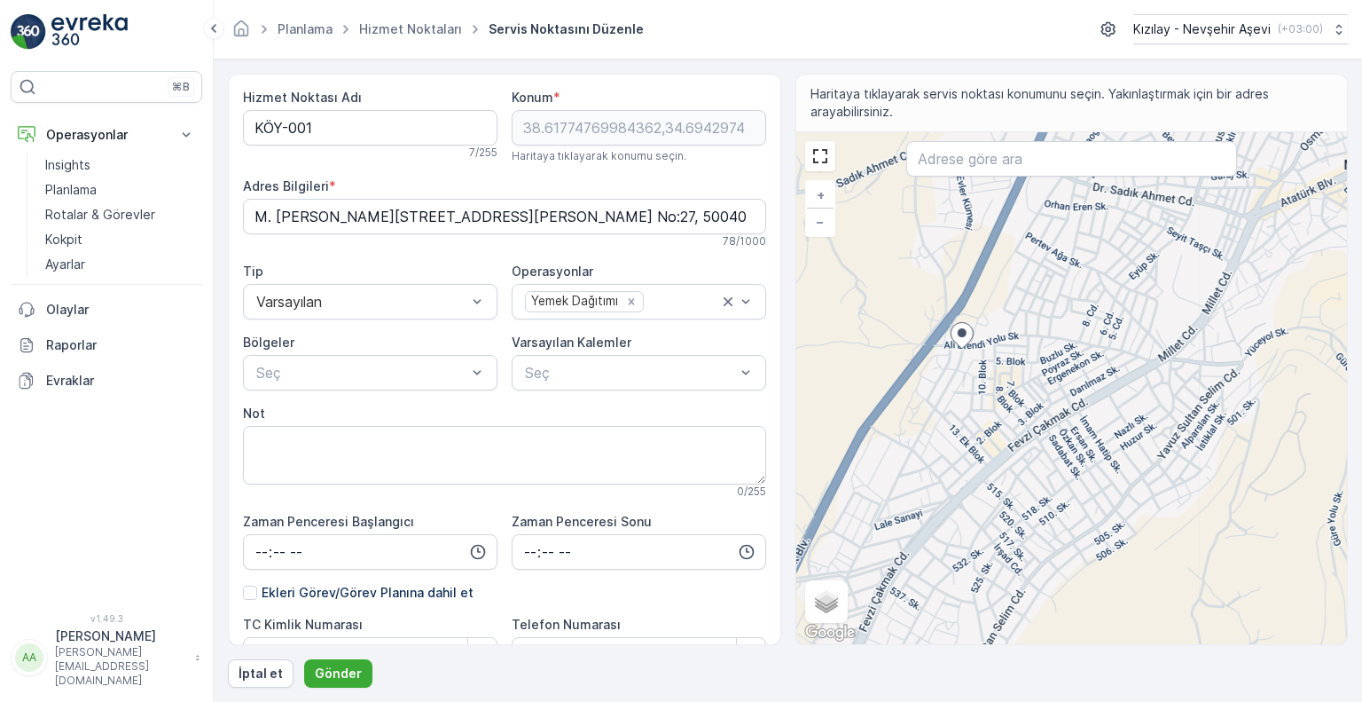
type Bilgileri "Sümer, Sancak Kümesi Sk. No:21, 50040 [GEOGRAPHIC_DATA] Merkez/[GEOGRAPHIC_DATA…"
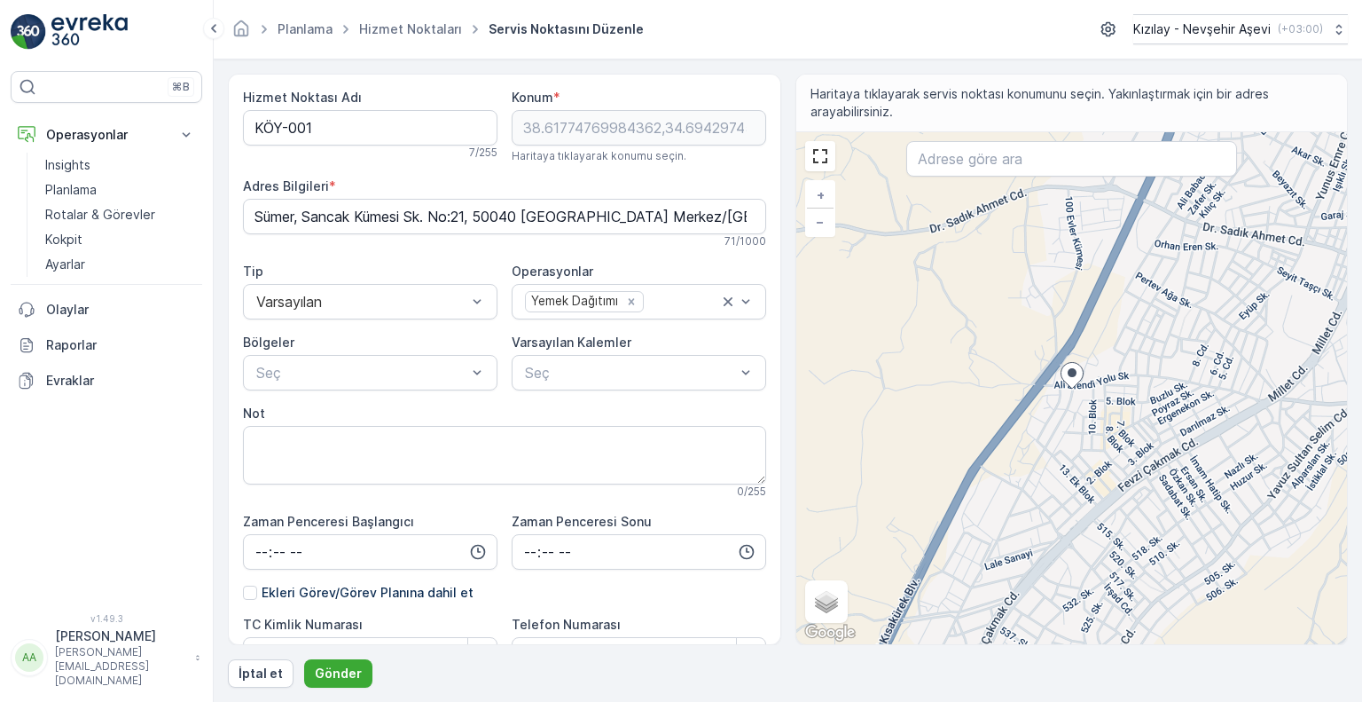
click at [1006, 340] on div "+ − Uydu Yol haritası Arazi Karışık Leaflet Klavye kısayolları Harita Verileri …" at bounding box center [1072, 388] width 552 height 512
type input "38.619558370133944,34.69112225805889"
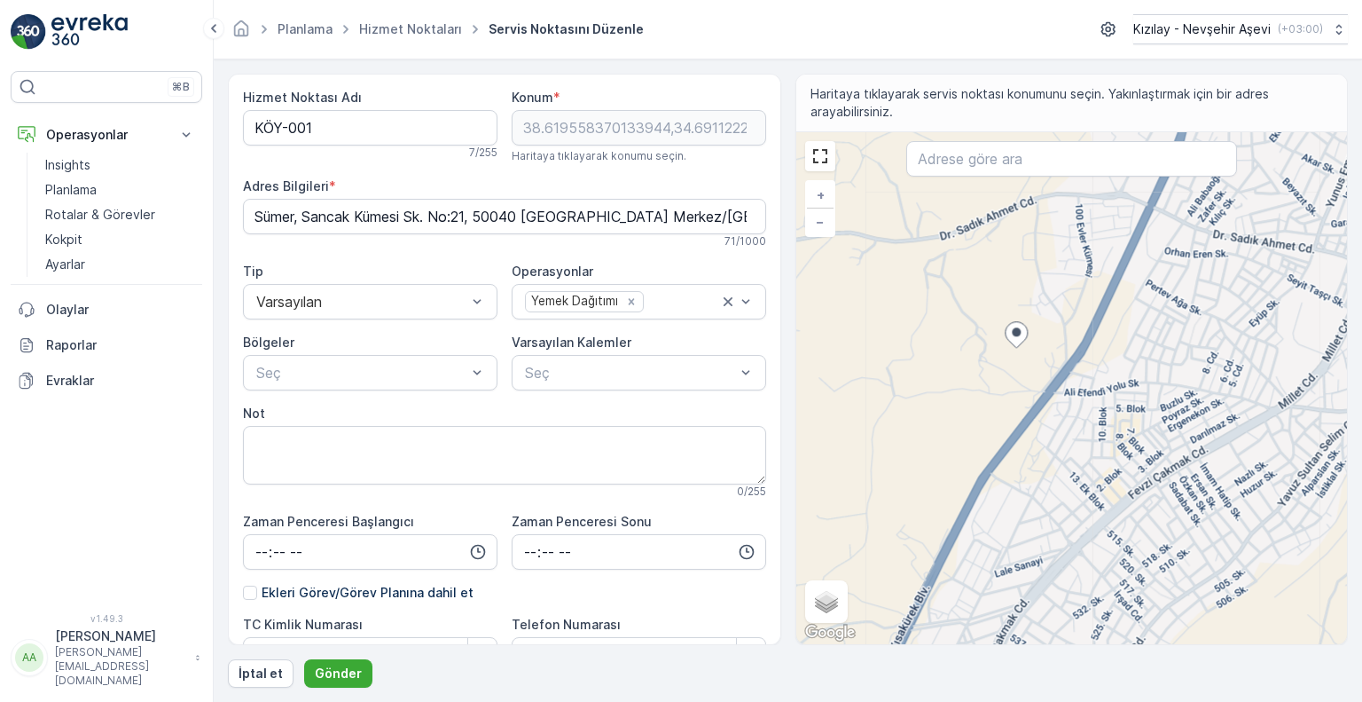
type Bilgileri "JM9R+RC Nevşehir Merkez/[GEOGRAPHIC_DATA], [GEOGRAPHIC_DATA]"
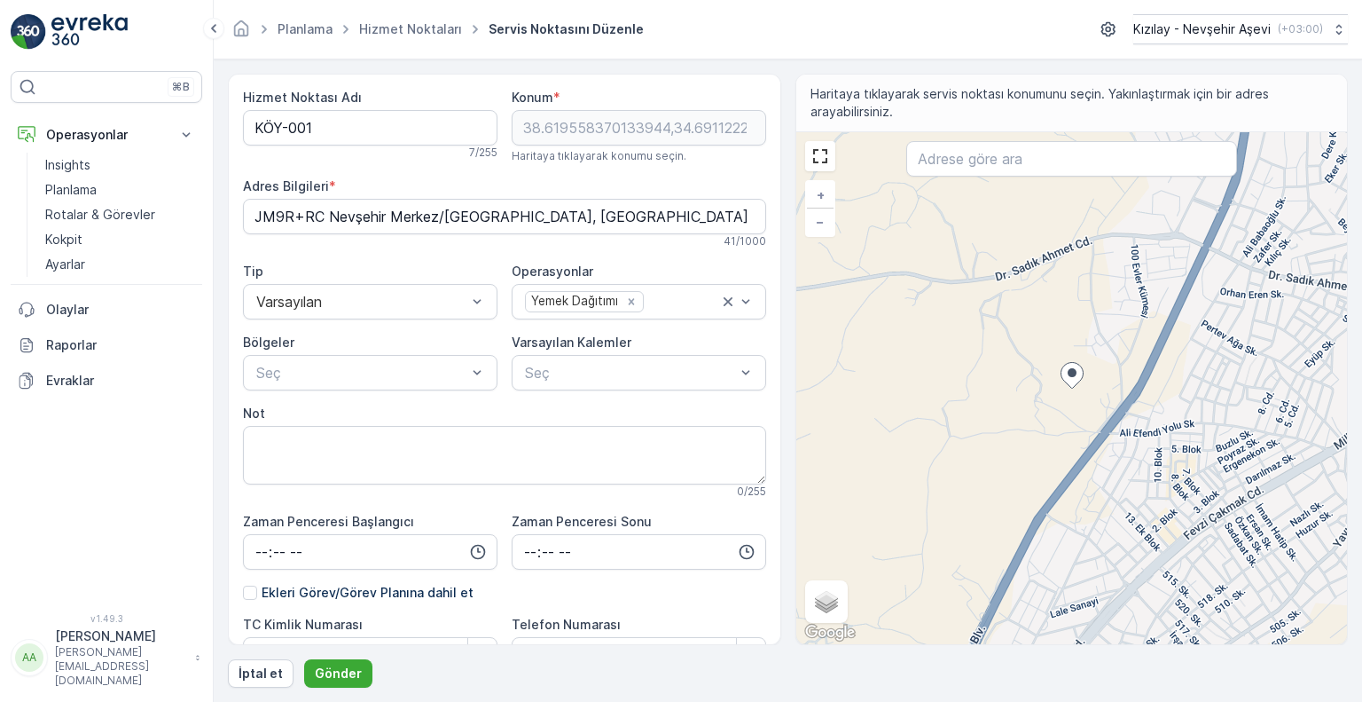
click at [928, 371] on div "+ − Uydu Yol haritası Arazi Karışık Leaflet Klavye kısayolları Harita Verileri …" at bounding box center [1072, 388] width 552 height 512
type input "38.620196250426396,34.68416936518053"
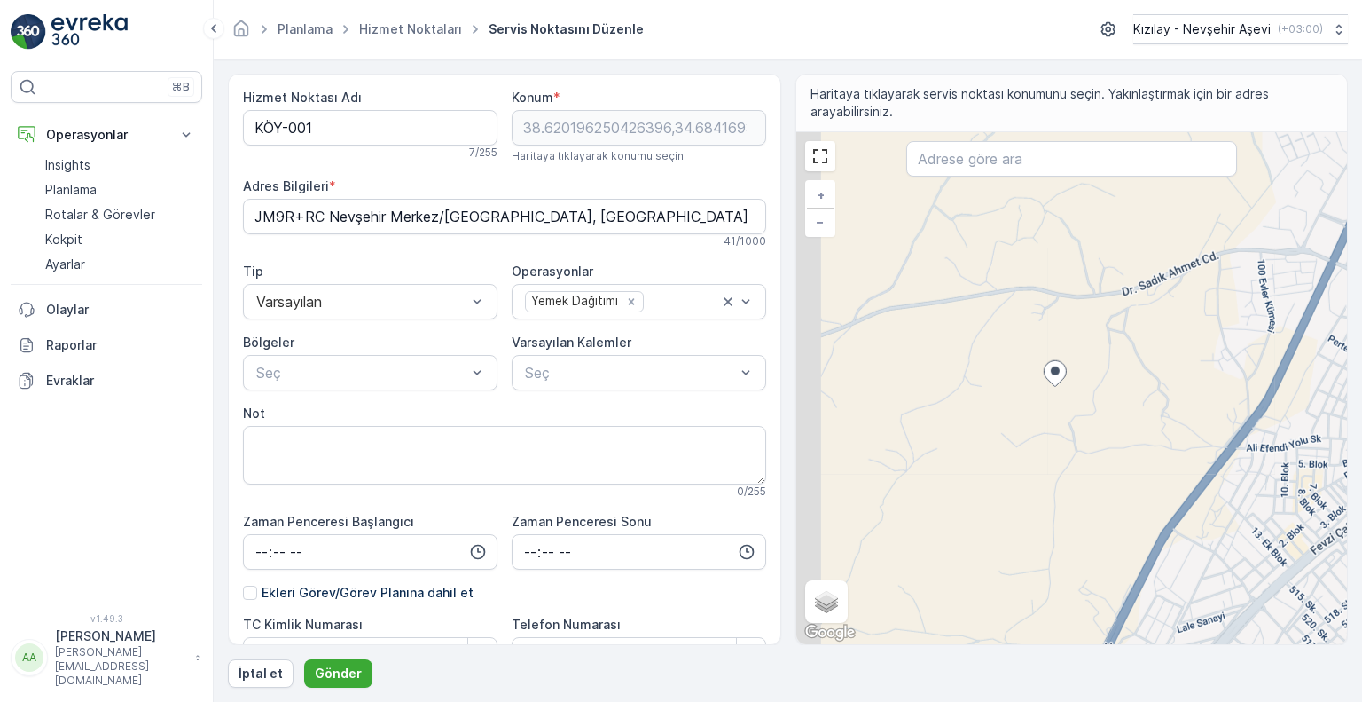
type Bilgileri "JMCM+3M [GEOGRAPHIC_DATA] Merkez/[GEOGRAPHIC_DATA], [GEOGRAPHIC_DATA]"
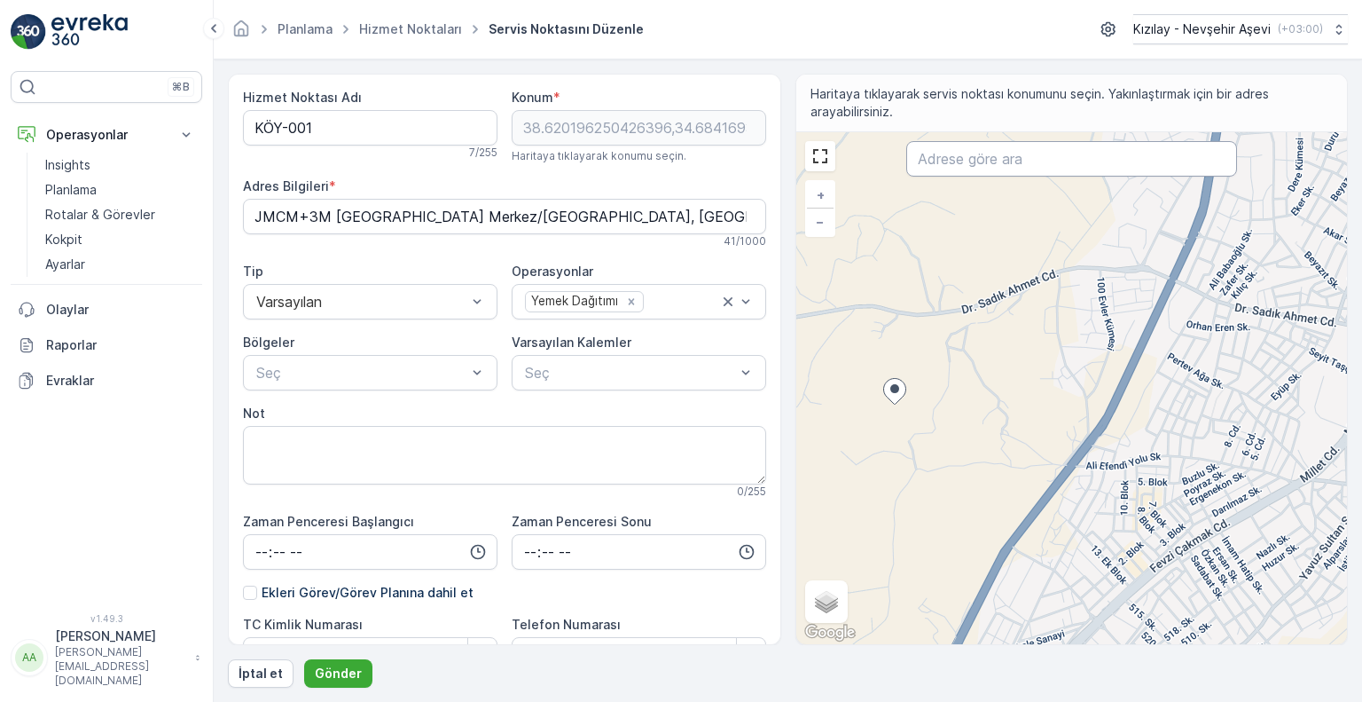
click at [997, 161] on input "text" at bounding box center [1071, 158] width 331 height 35
click at [571, 223] on Bilgileri "JMCM+3M [GEOGRAPHIC_DATA] Merkez/[GEOGRAPHIC_DATA], [GEOGRAPHIC_DATA]" at bounding box center [504, 216] width 523 height 35
drag, startPoint x: 588, startPoint y: 218, endPoint x: 0, endPoint y: 267, distance: 590.0
click at [0, 264] on div "⌘B Operasyonlar Insights Planlama Rotalar & Görevler Kokpit Ayarlar Olaylar Rap…" at bounding box center [681, 351] width 1362 height 702
click at [419, 27] on link "Hizmet Noktaları" at bounding box center [410, 28] width 103 height 15
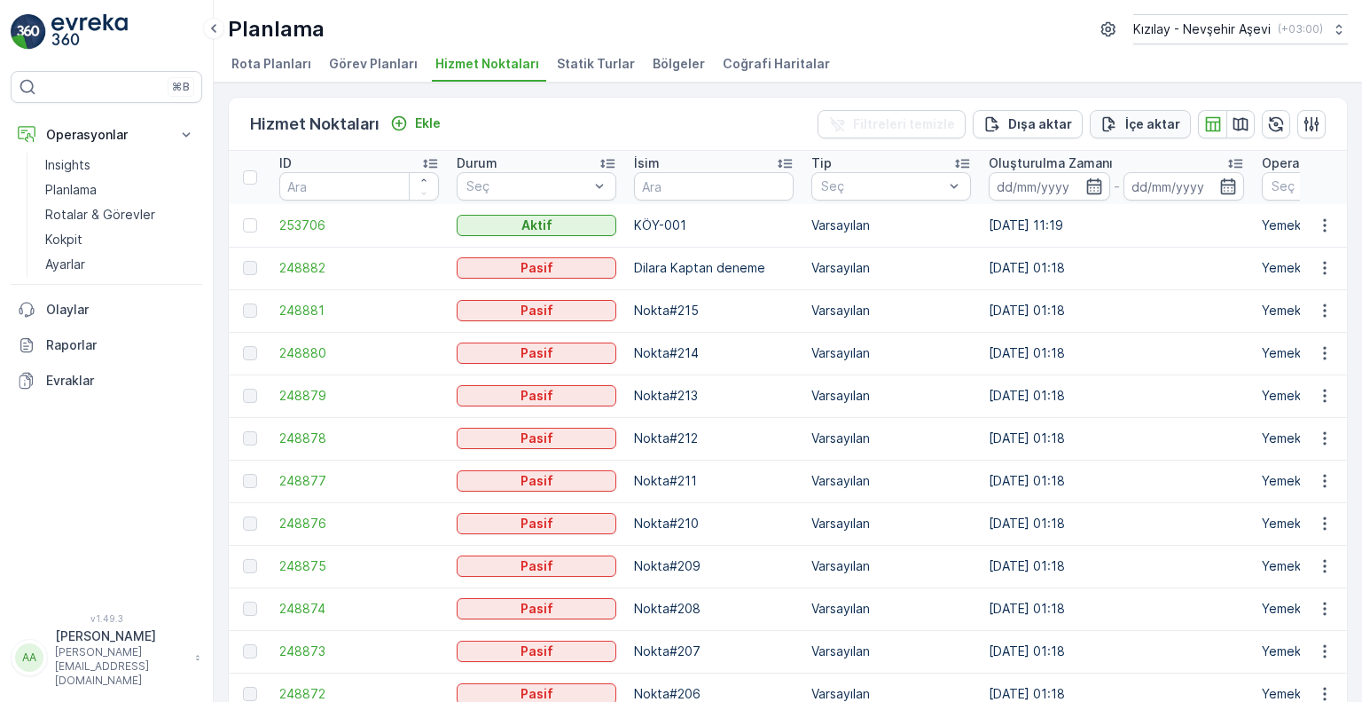
click at [1133, 128] on p "İçe aktar" at bounding box center [1152, 124] width 55 height 18
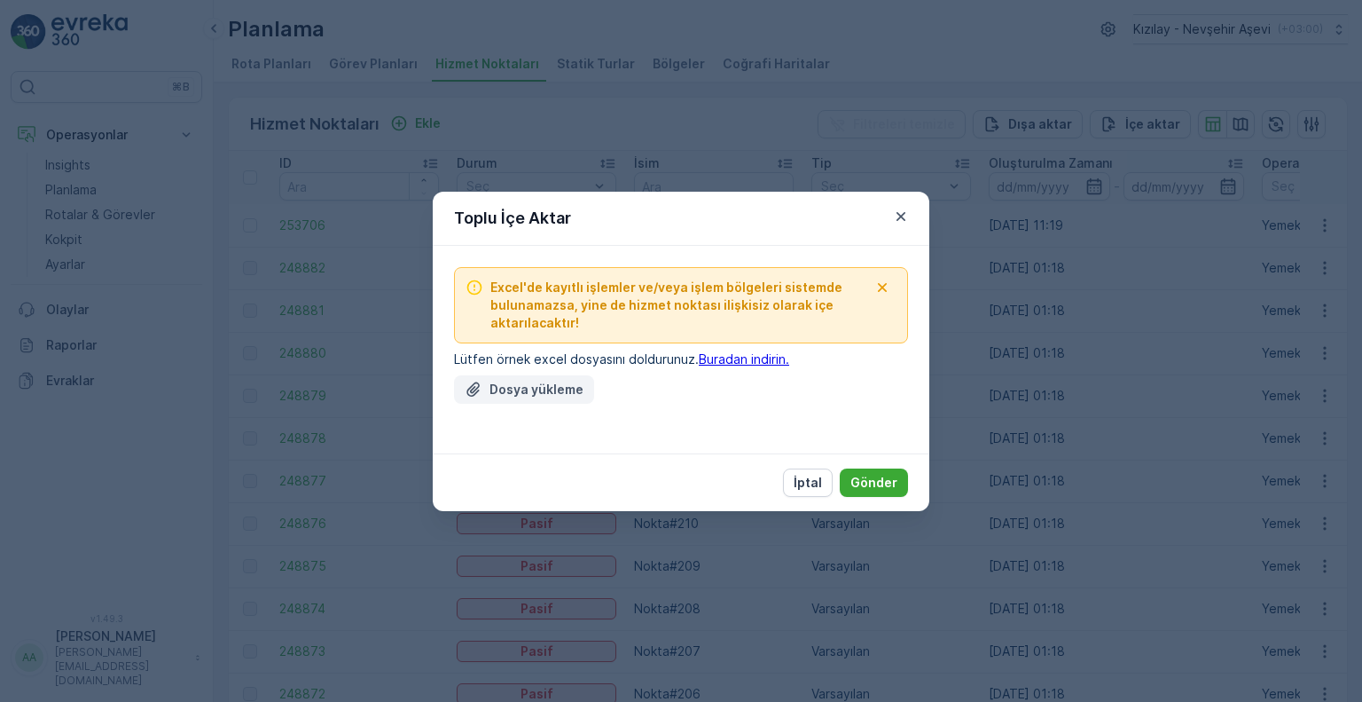
click at [561, 400] on button "Dosya yükleme" at bounding box center [524, 389] width 140 height 28
click at [749, 357] on link "Buradan indirin." at bounding box center [744, 358] width 90 height 15
click at [904, 221] on icon "button" at bounding box center [901, 217] width 18 height 18
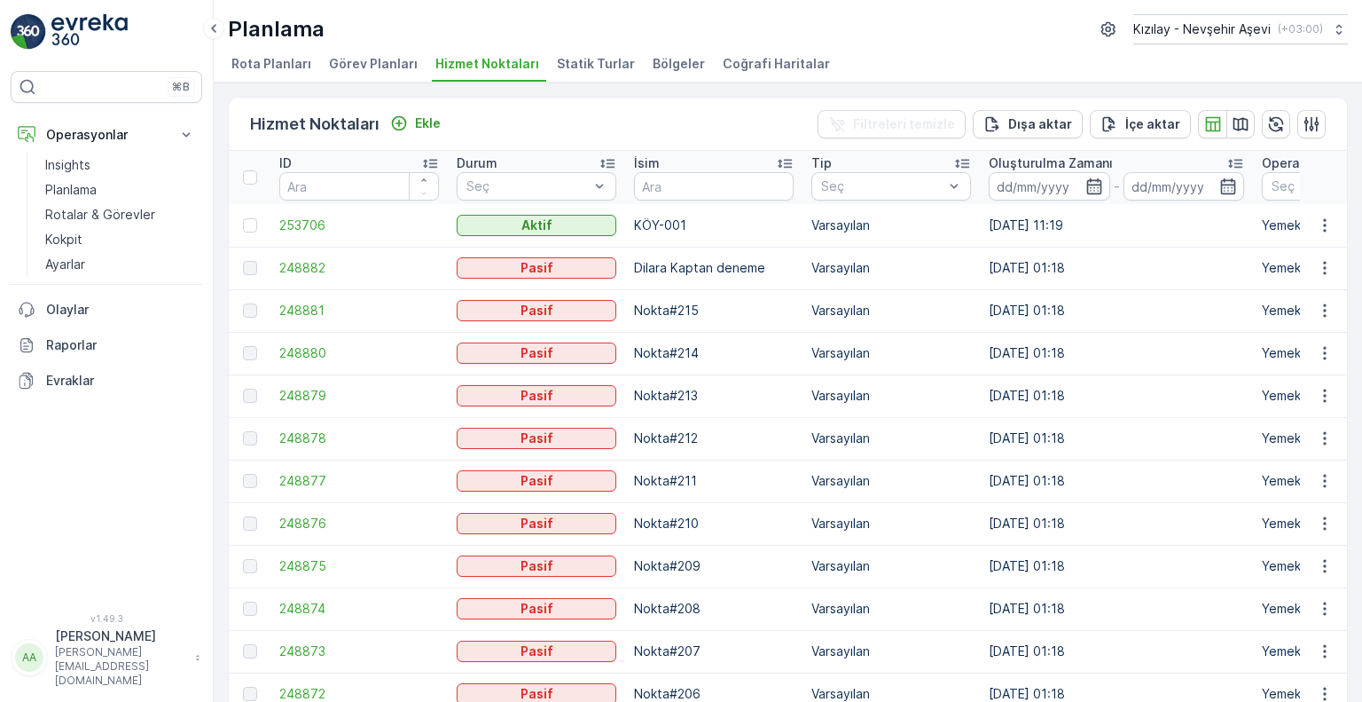
click at [719, 225] on td "KÖY-001" at bounding box center [713, 225] width 177 height 43
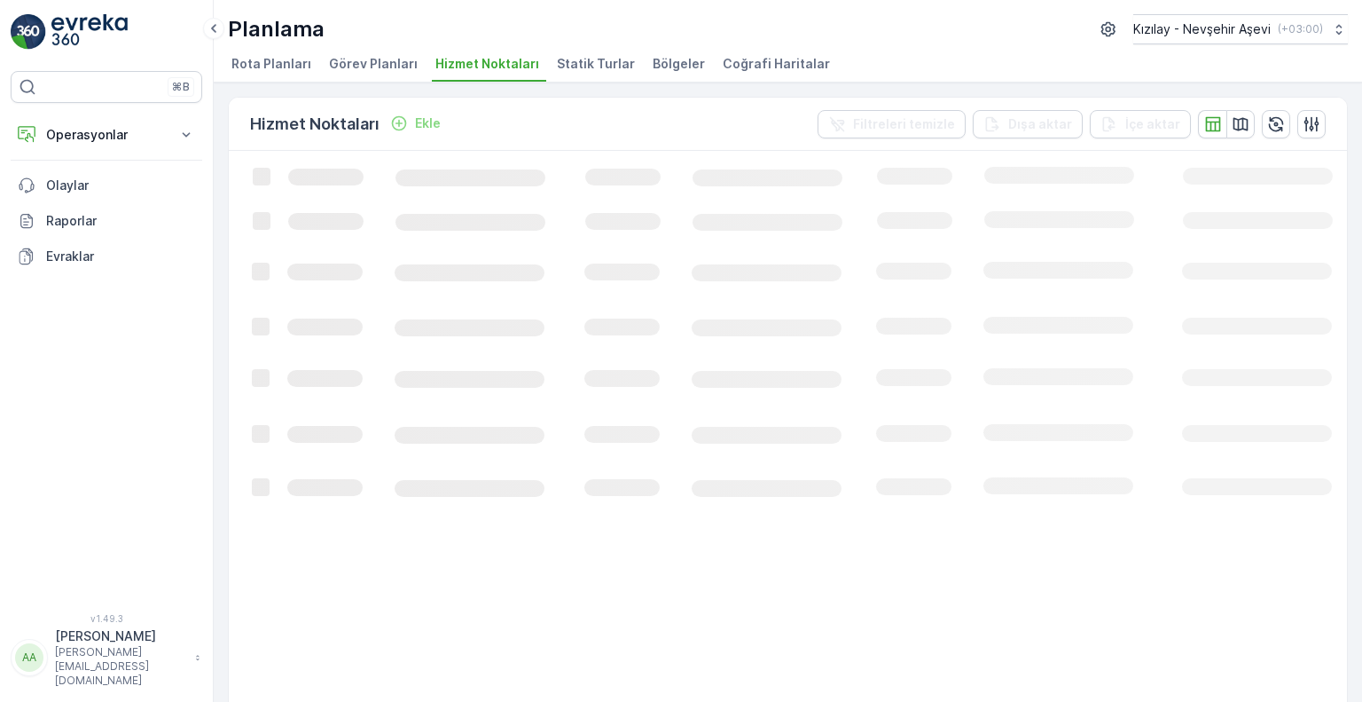
click at [1148, 135] on button "İçe aktar" at bounding box center [1140, 124] width 101 height 28
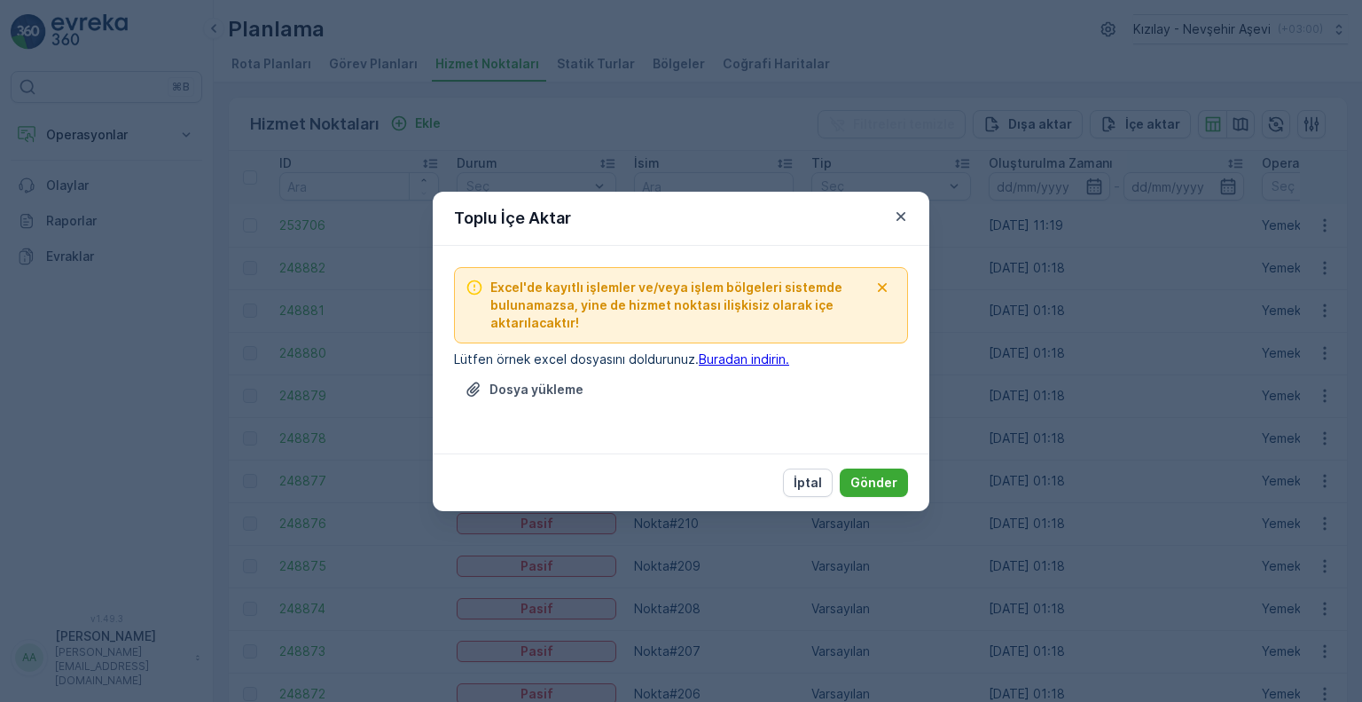
click at [764, 361] on link "Buradan indirin." at bounding box center [744, 358] width 90 height 15
click at [901, 223] on icon "button" at bounding box center [901, 217] width 18 height 18
